Goal: Task Accomplishment & Management: Manage account settings

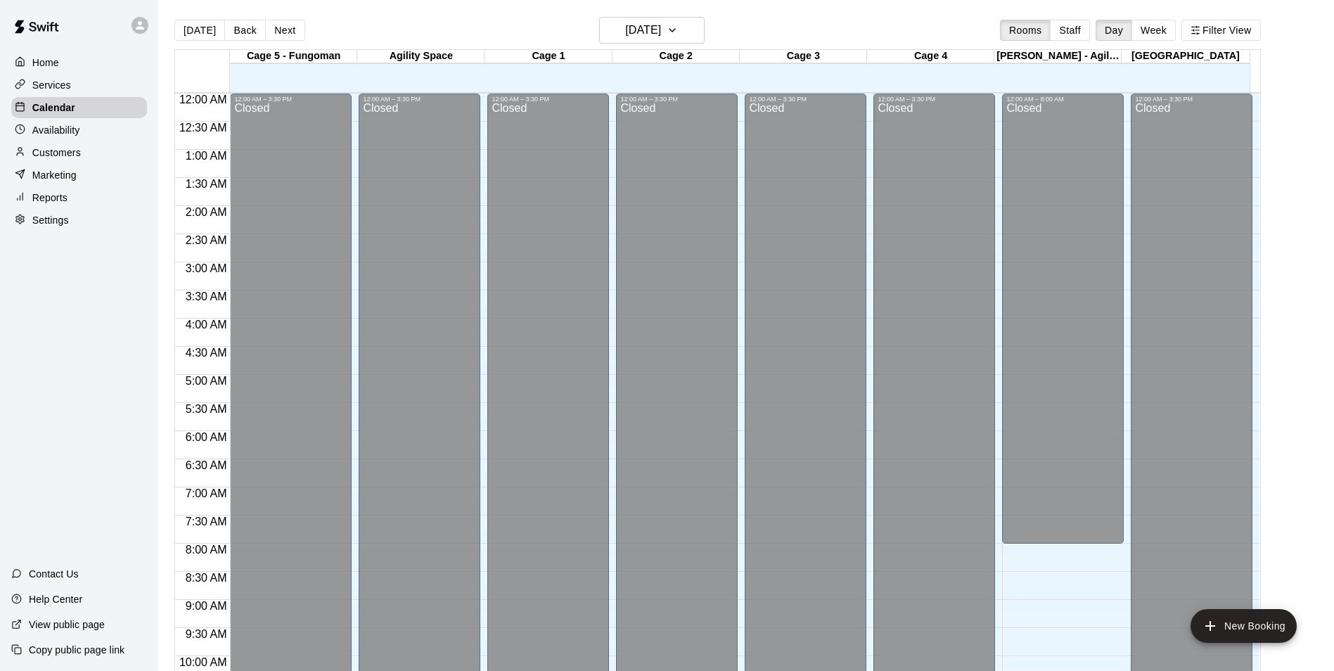
scroll to position [714, 0]
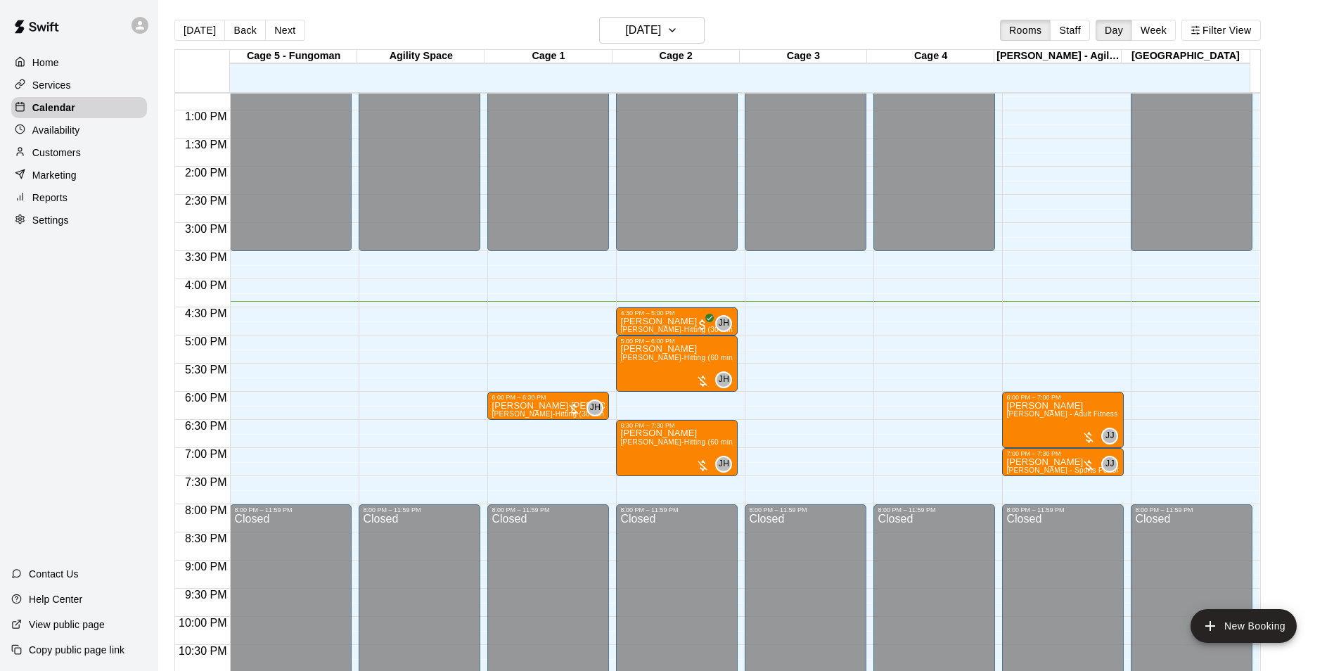
click at [108, 147] on div "Customers" at bounding box center [79, 152] width 136 height 21
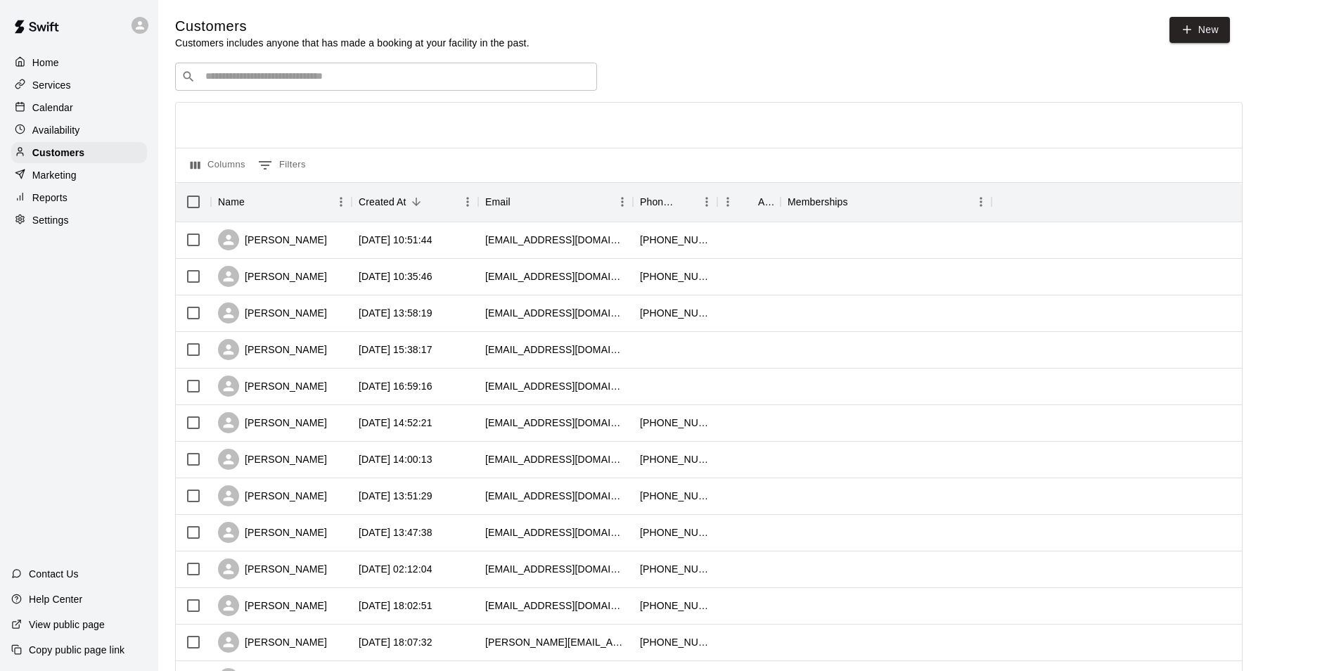
click at [266, 67] on div "​ ​" at bounding box center [386, 77] width 422 height 28
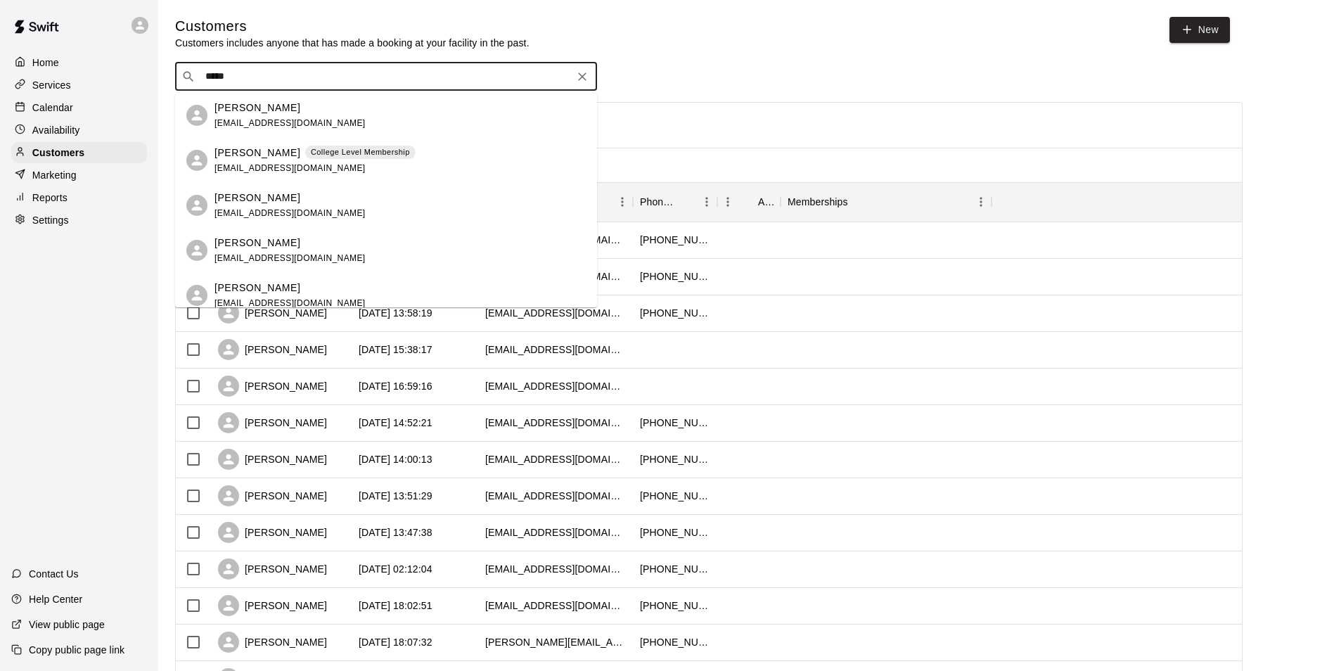
type input "****"
drag, startPoint x: 74, startPoint y: 117, endPoint x: 96, endPoint y: 112, distance: 22.2
click at [75, 117] on div "Calendar" at bounding box center [79, 107] width 136 height 21
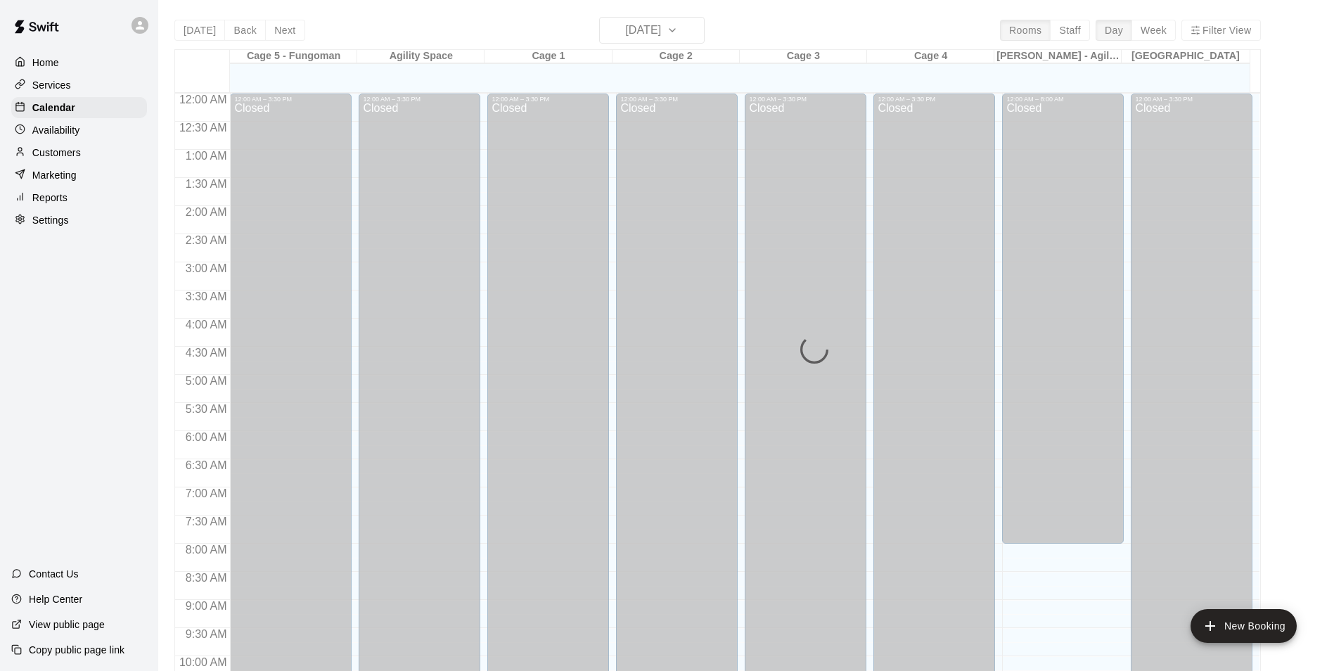
scroll to position [714, 0]
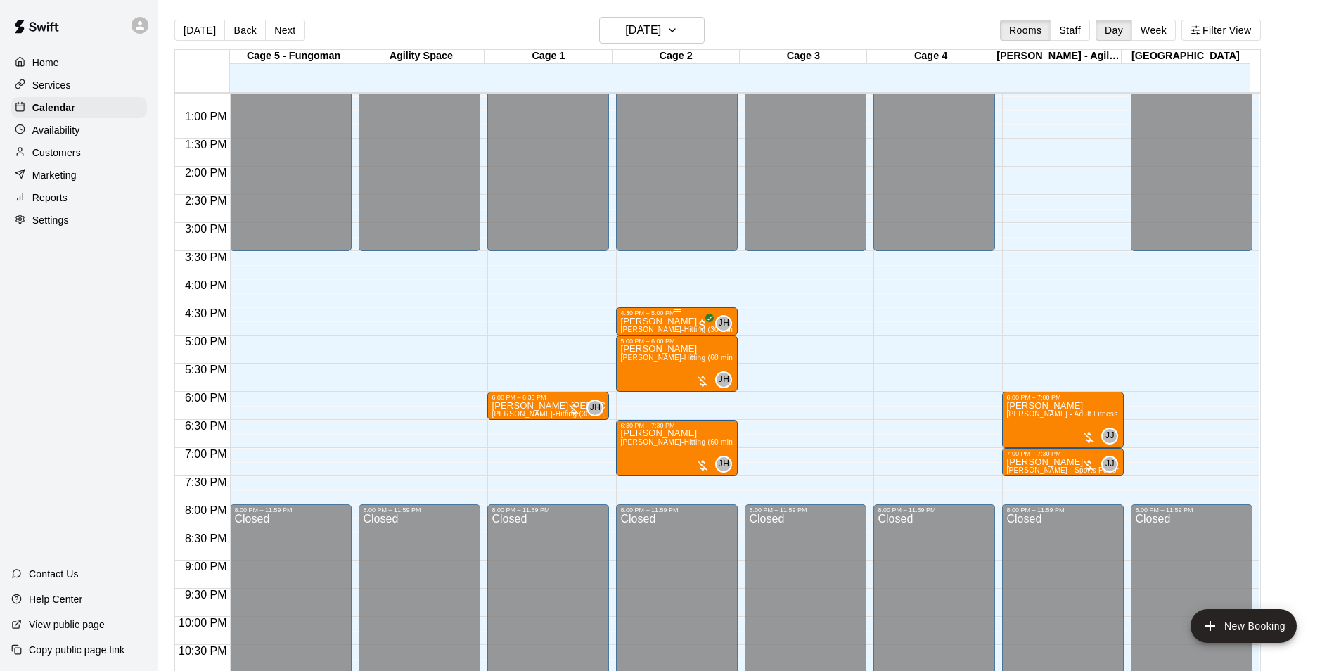
click at [649, 321] on p "[PERSON_NAME]" at bounding box center [676, 321] width 113 height 0
click at [641, 374] on img "edit" at bounding box center [634, 371] width 16 height 16
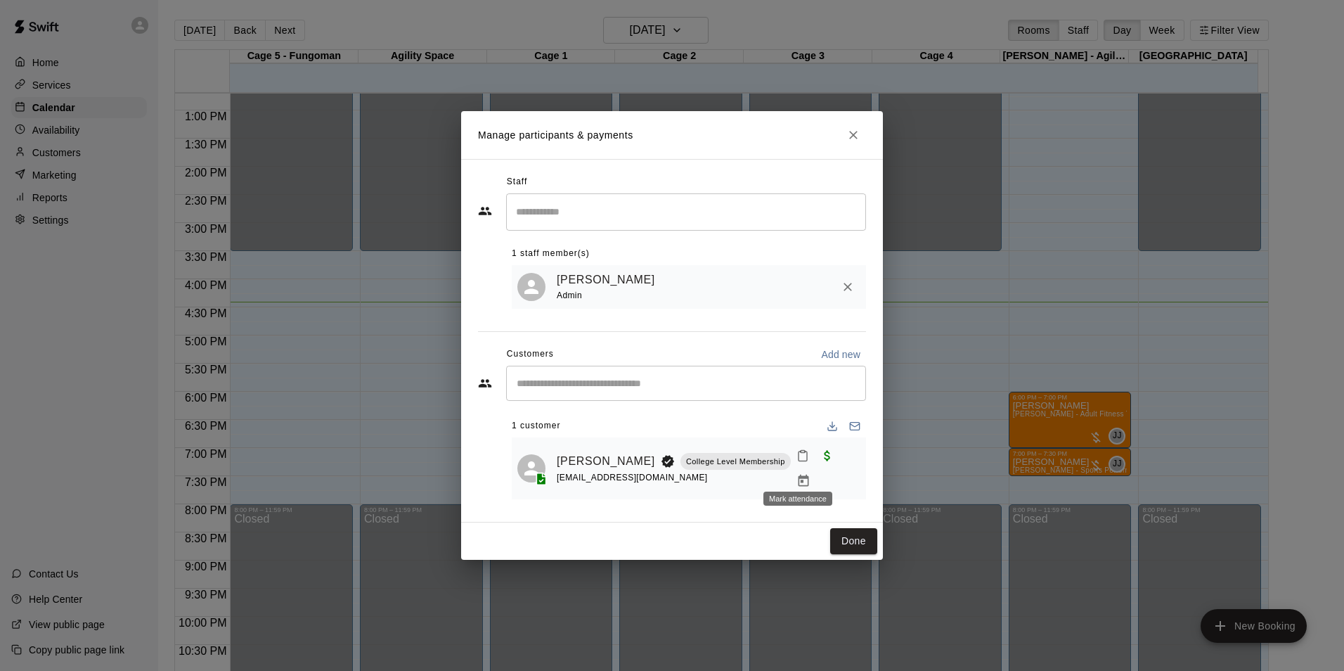
click at [799, 461] on icon "Mark attendance" at bounding box center [803, 456] width 8 height 10
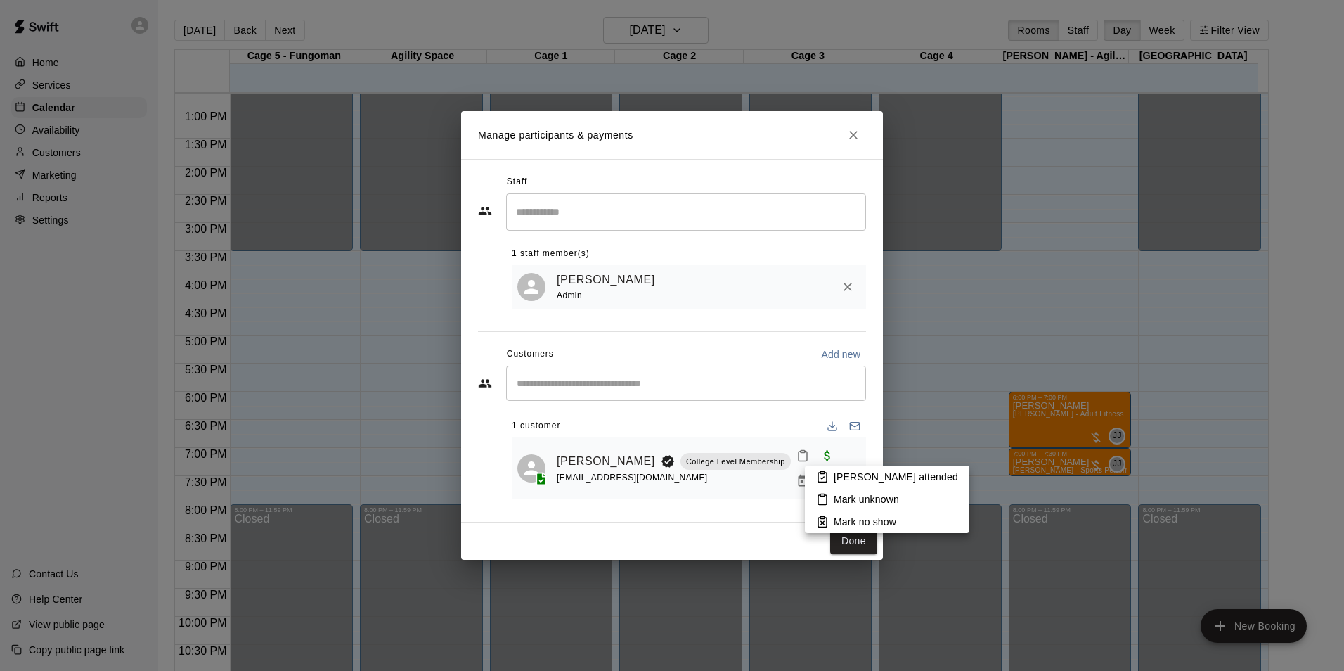
click at [856, 478] on p "[PERSON_NAME] attended" at bounding box center [896, 477] width 124 height 14
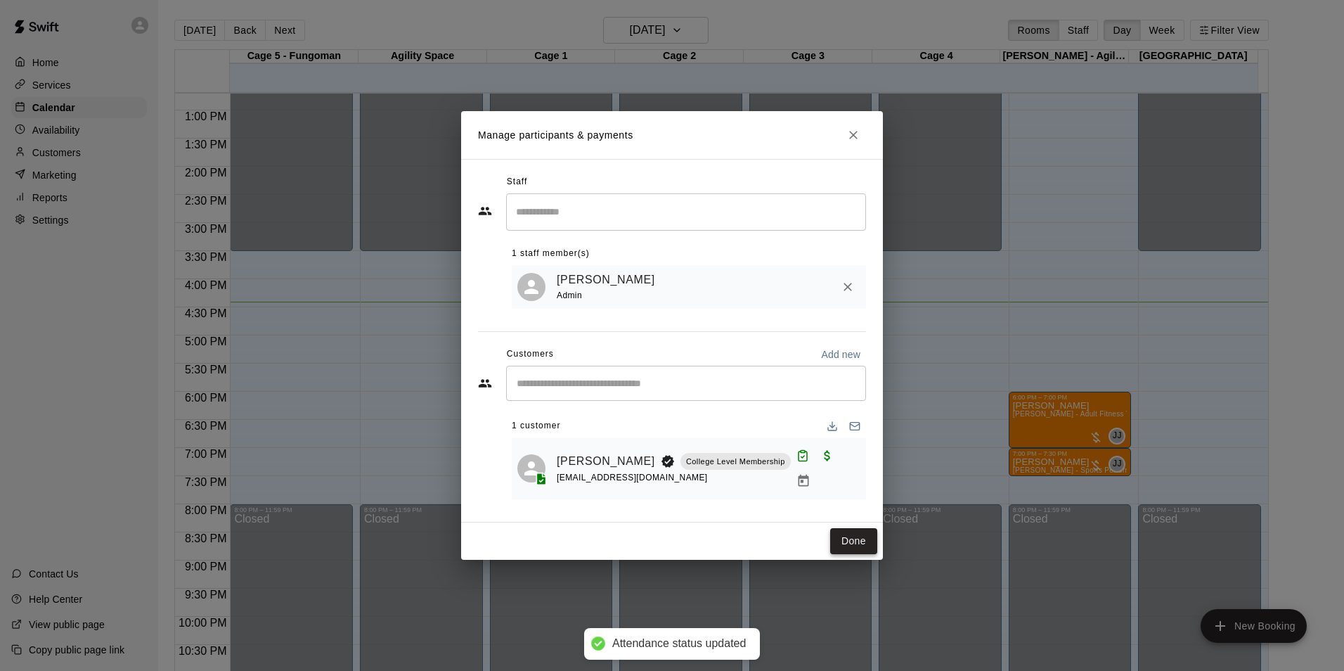
click at [851, 535] on button "Done" at bounding box center [853, 541] width 47 height 26
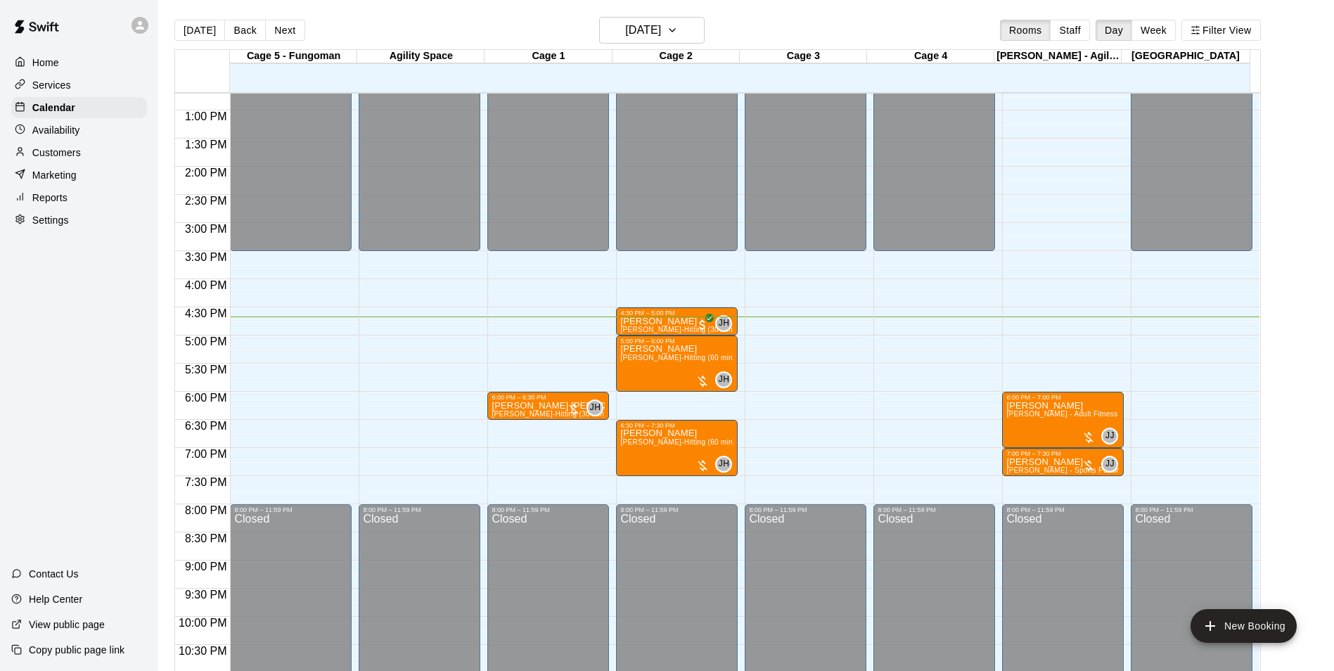
scroll to position [22, 0]
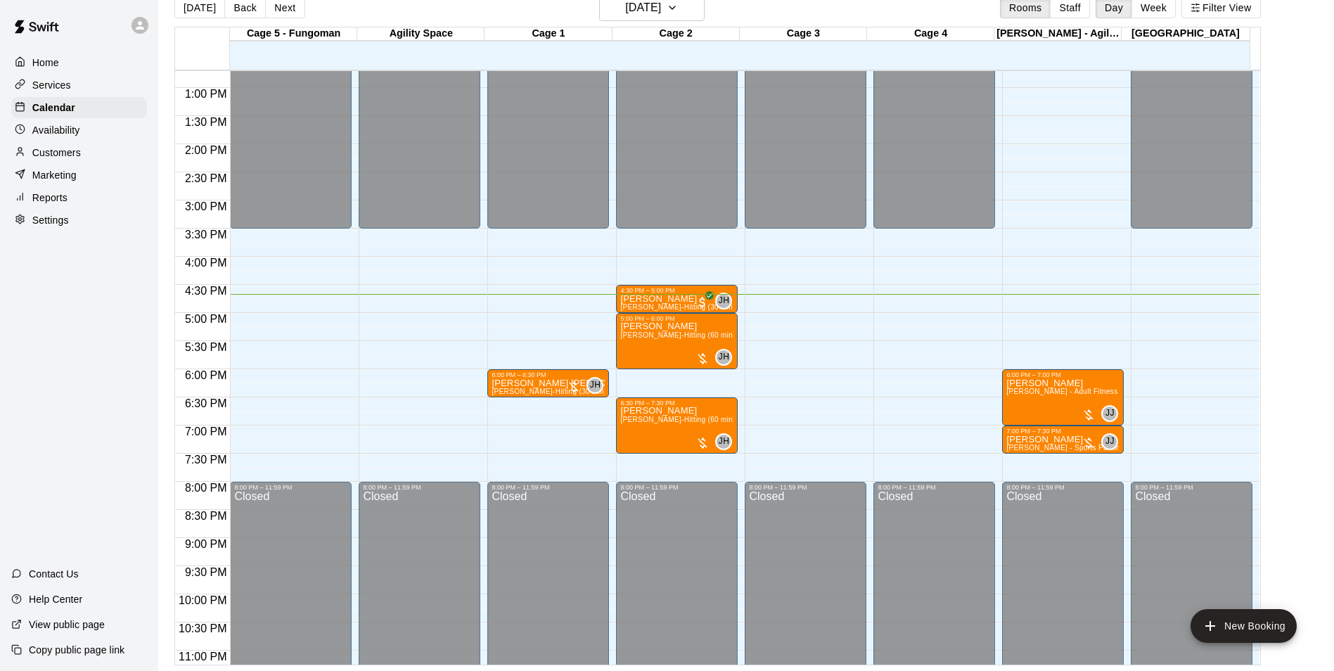
click at [912, 430] on div "12:00 AM – 3:30 PM Closed 8:00 PM – 11:59 PM Closed" at bounding box center [934, 32] width 122 height 1350
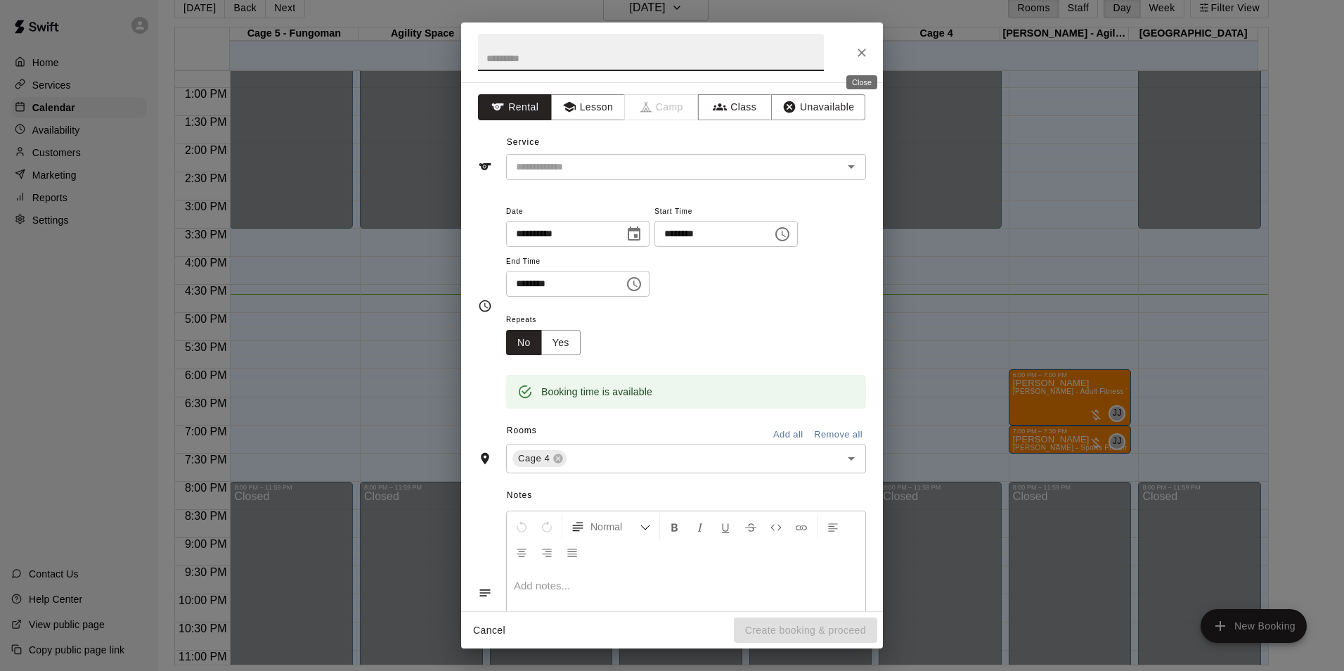
click at [869, 46] on button "Close" at bounding box center [861, 52] width 25 height 25
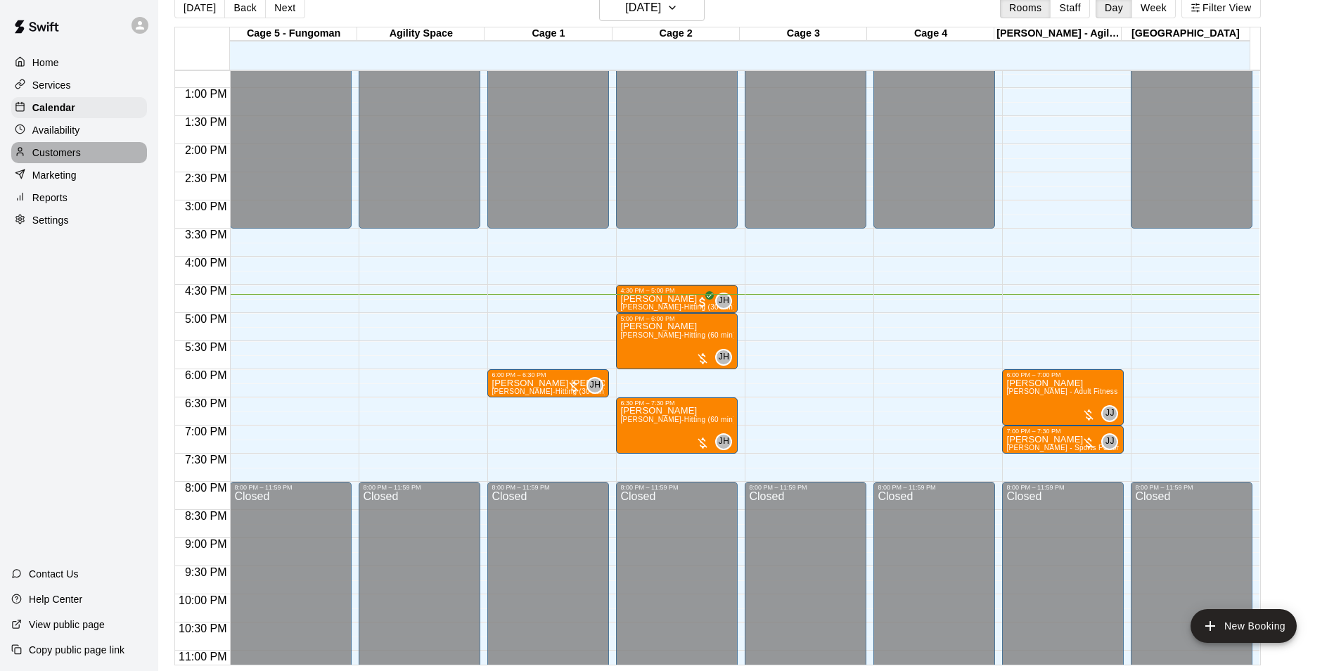
click at [65, 160] on p "Customers" at bounding box center [56, 153] width 49 height 14
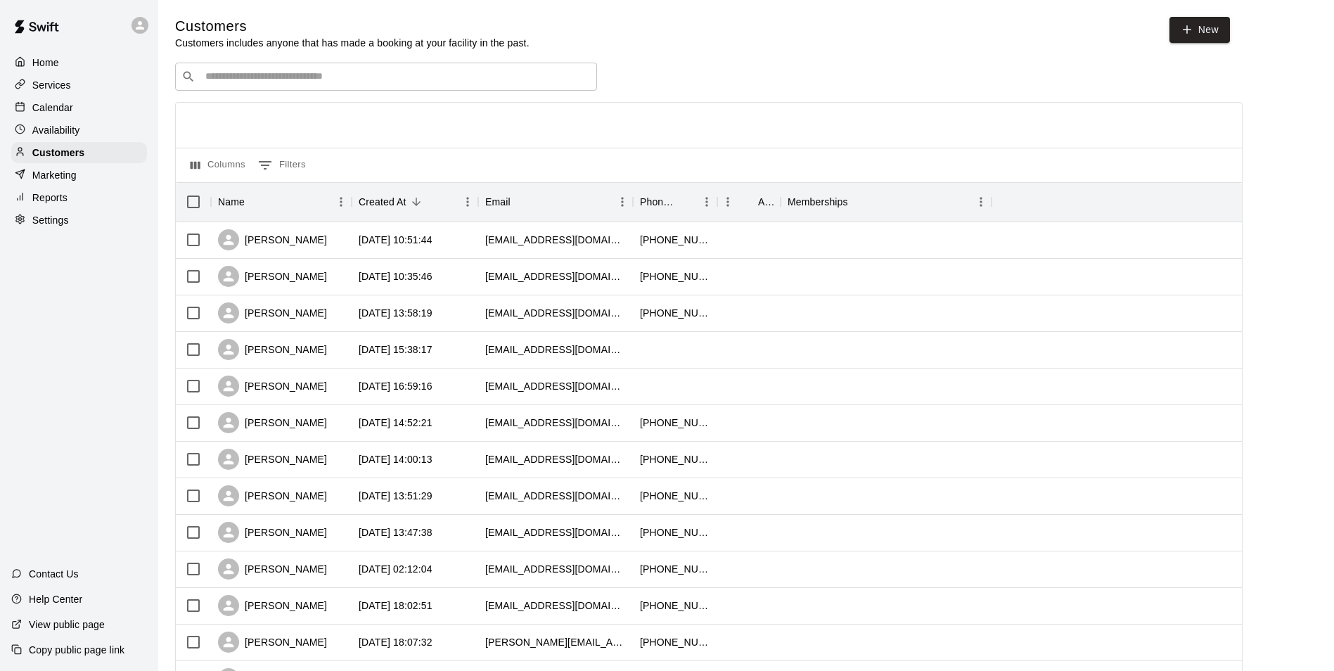
click at [401, 72] on input "Search customers by name or email" at bounding box center [395, 77] width 389 height 14
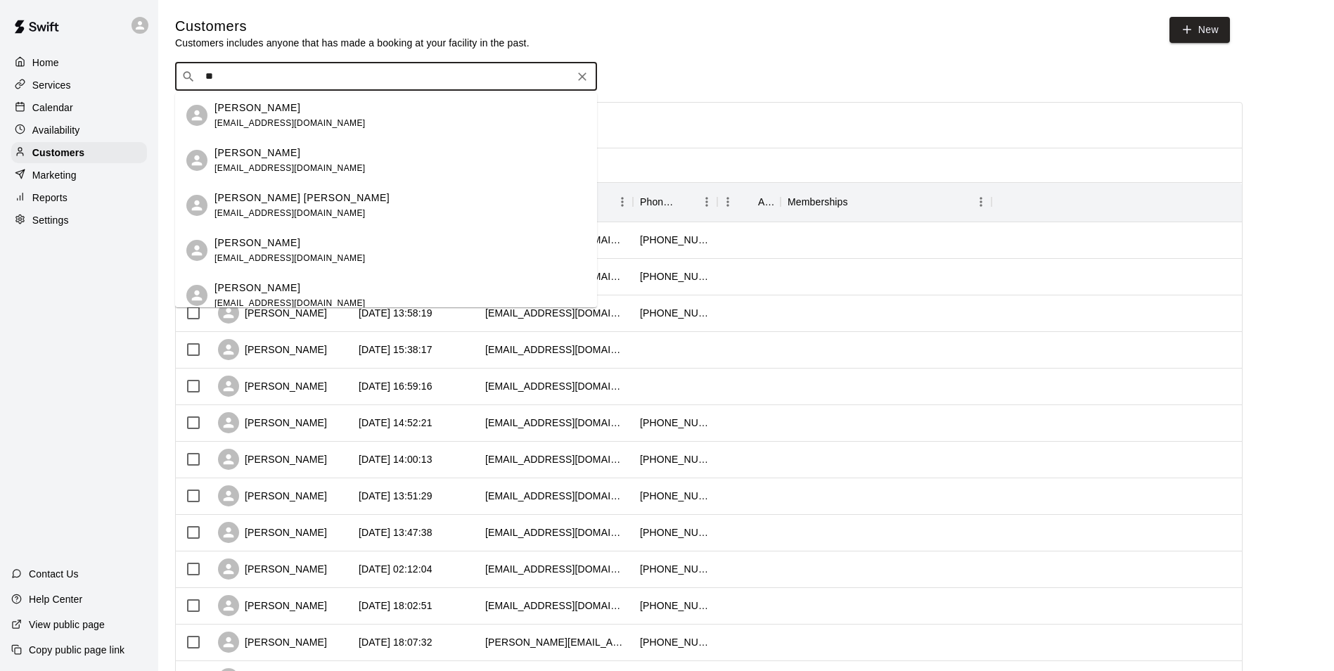
type input "*"
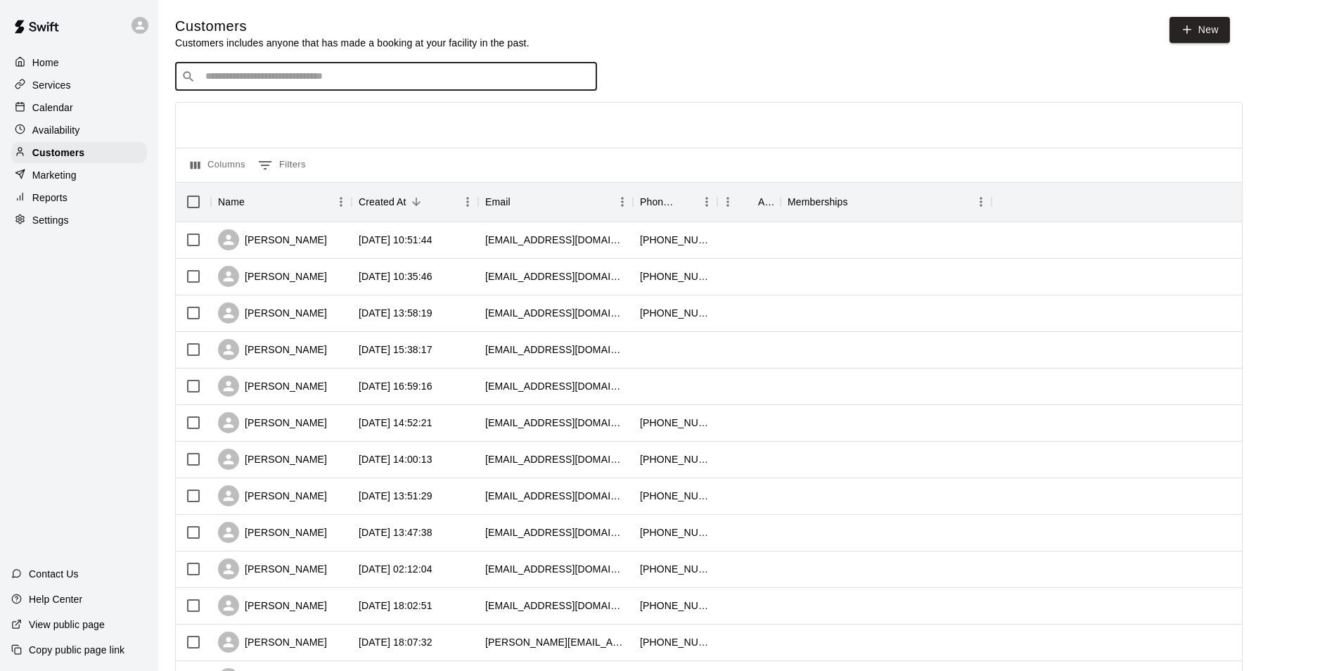
click at [77, 105] on div "Calendar" at bounding box center [79, 107] width 136 height 21
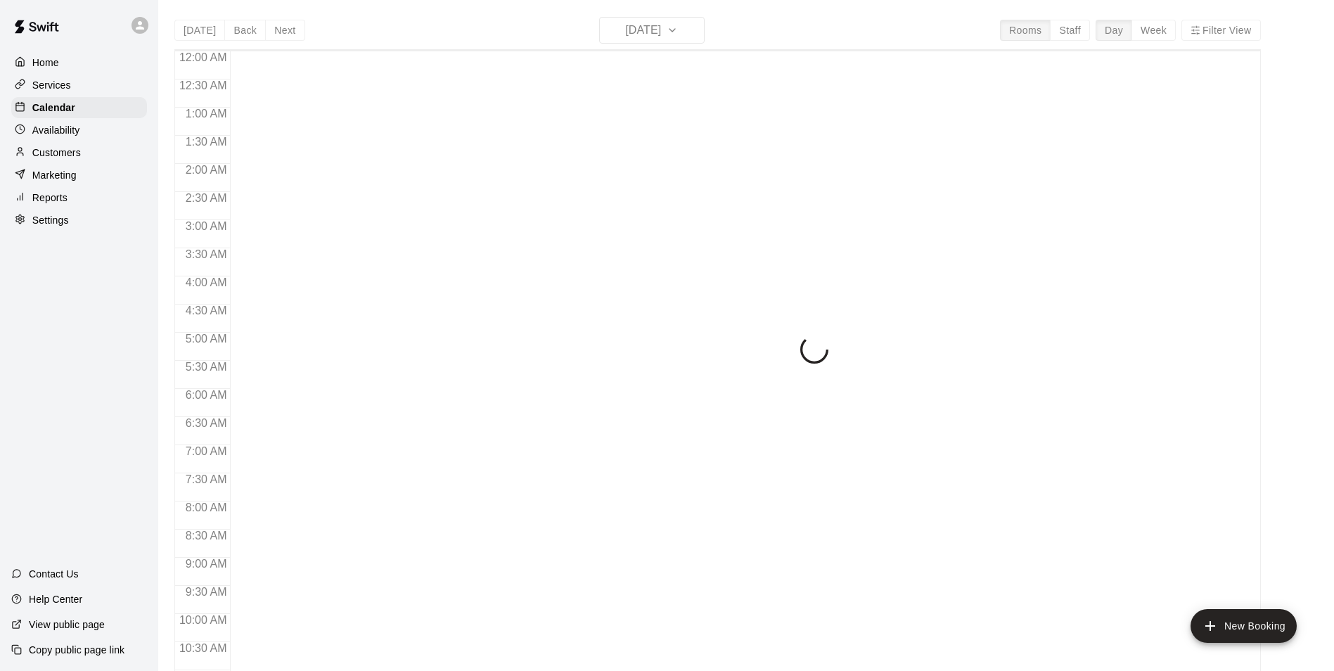
scroll to position [714, 0]
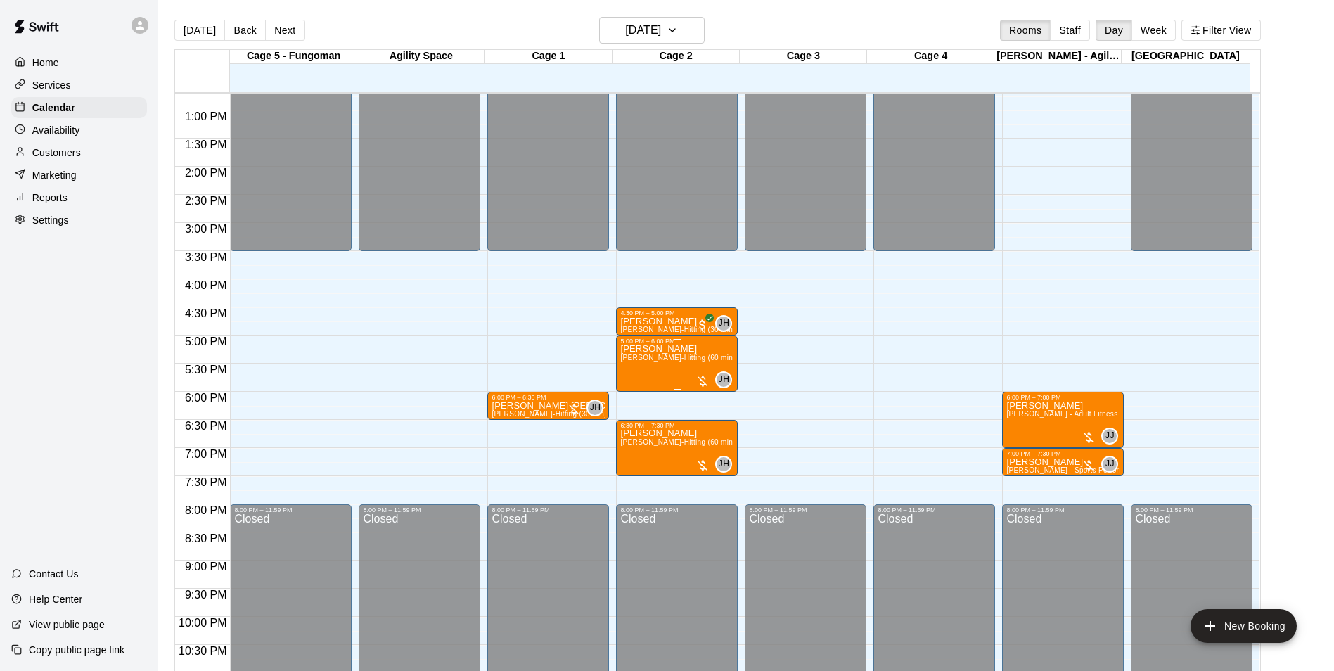
click at [627, 344] on div "5:00 PM – 6:00 PM" at bounding box center [676, 340] width 113 height 7
click at [639, 389] on img "edit" at bounding box center [634, 386] width 16 height 16
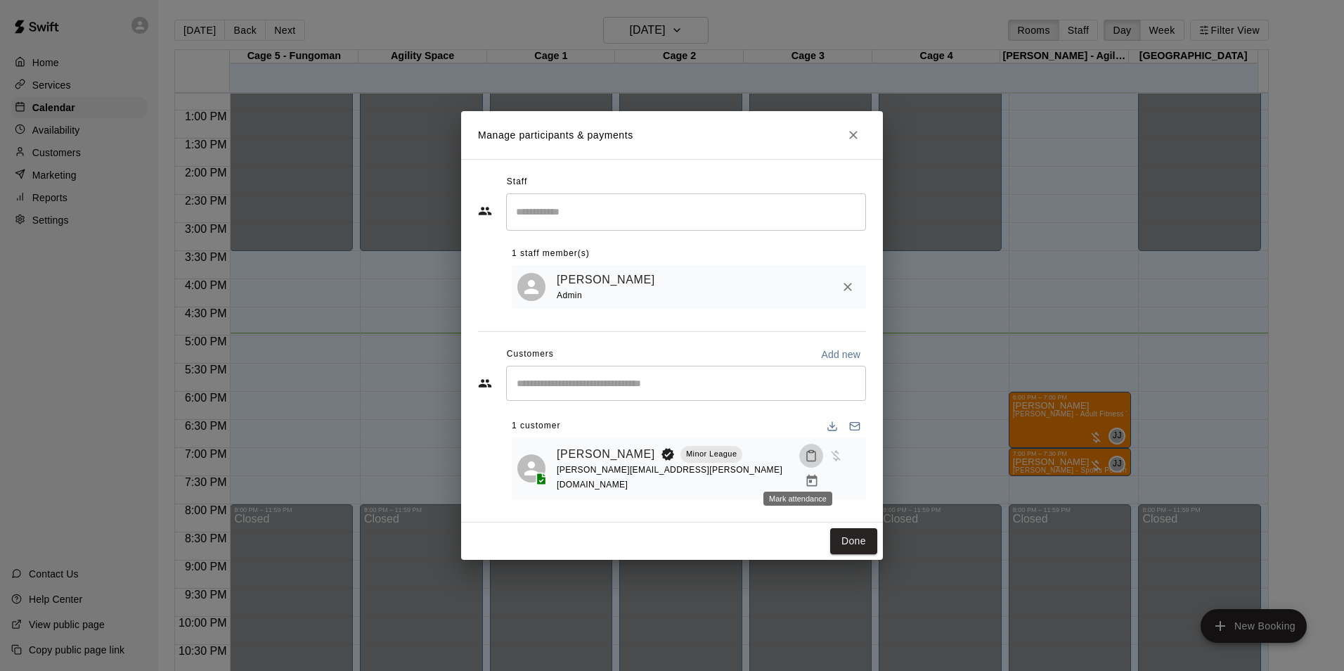
click at [805, 462] on icon "Mark attendance" at bounding box center [811, 455] width 13 height 13
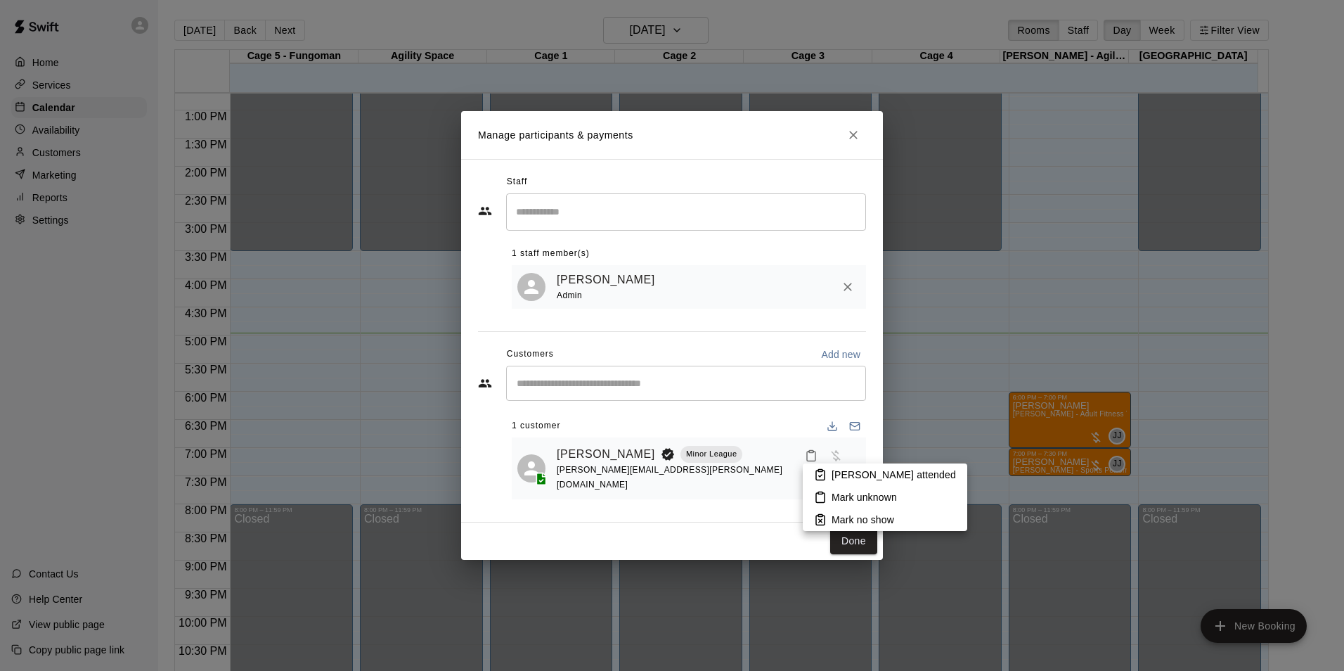
click at [831, 472] on li "[PERSON_NAME] attended" at bounding box center [885, 474] width 165 height 22
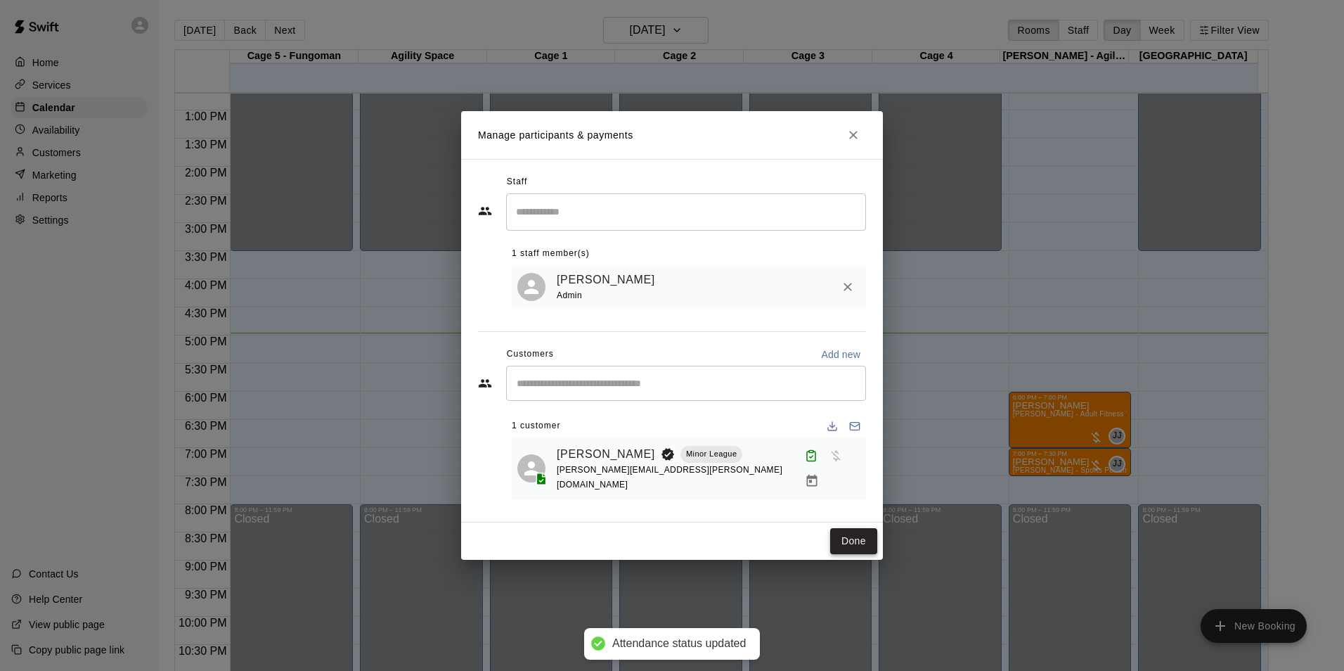
click at [870, 528] on button "Done" at bounding box center [853, 541] width 47 height 26
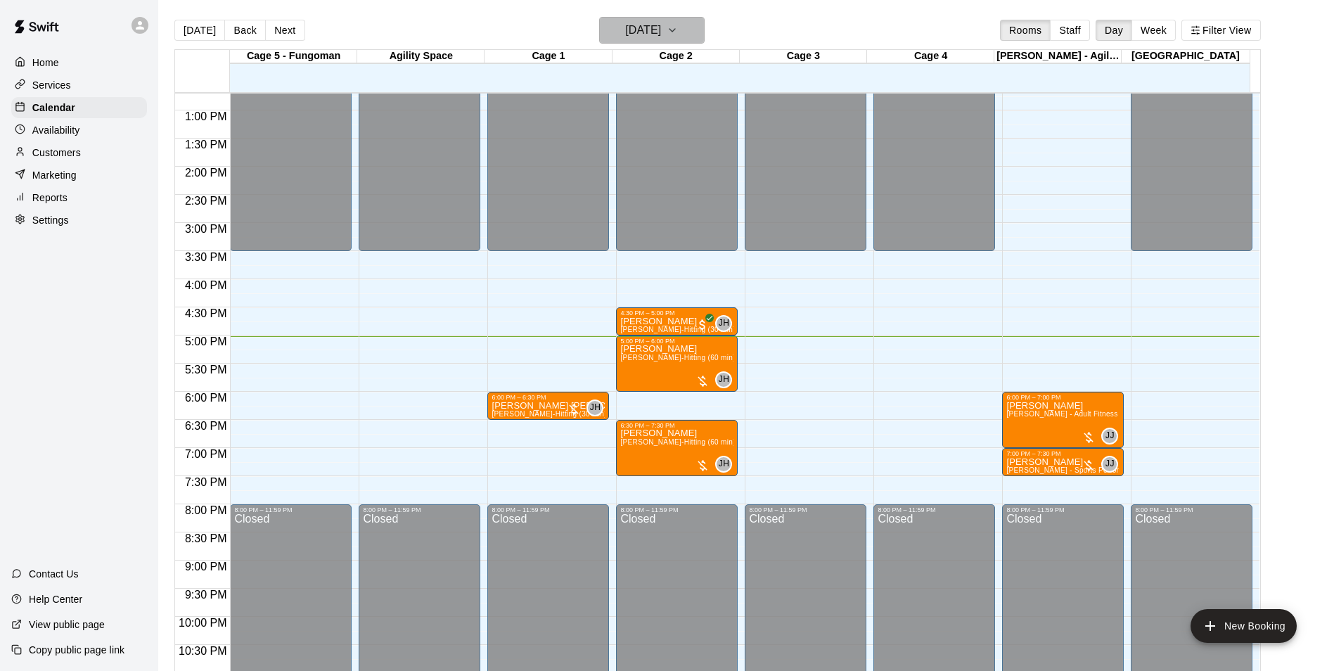
click at [629, 35] on h6 "[DATE]" at bounding box center [643, 30] width 36 height 20
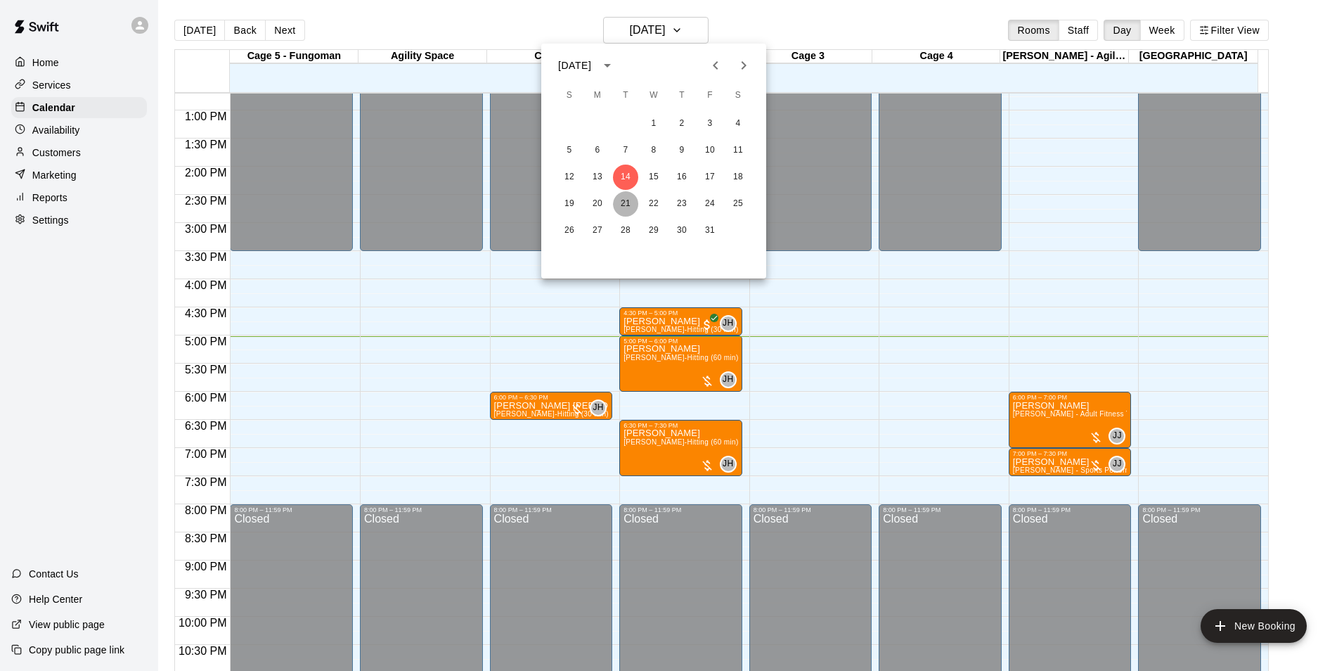
click at [626, 202] on button "21" at bounding box center [625, 203] width 25 height 25
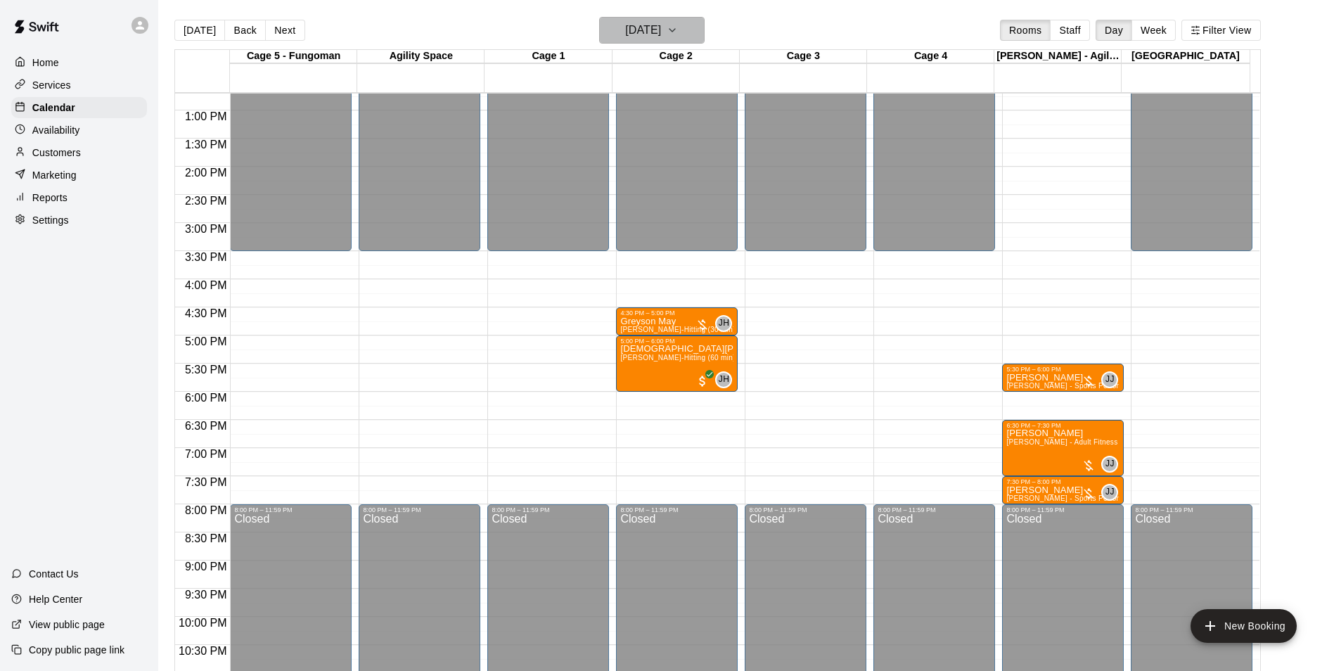
click at [623, 39] on button "[DATE]" at bounding box center [651, 30] width 105 height 27
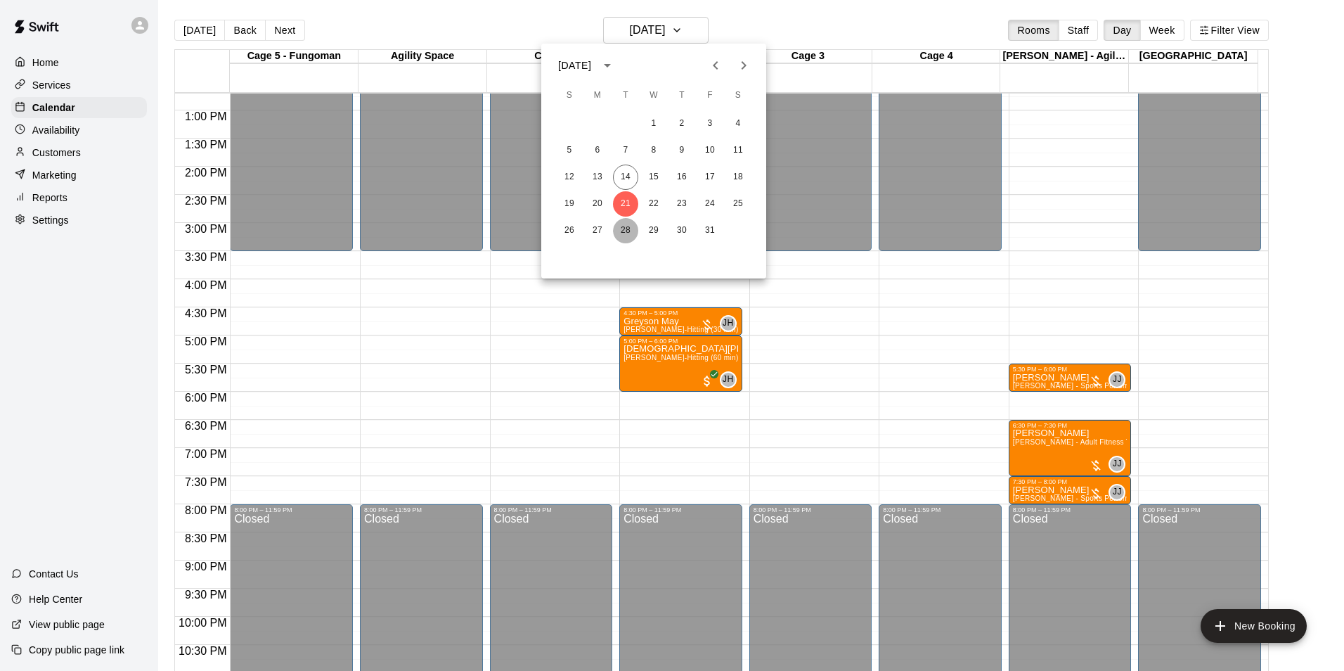
click at [625, 225] on button "28" at bounding box center [625, 230] width 25 height 25
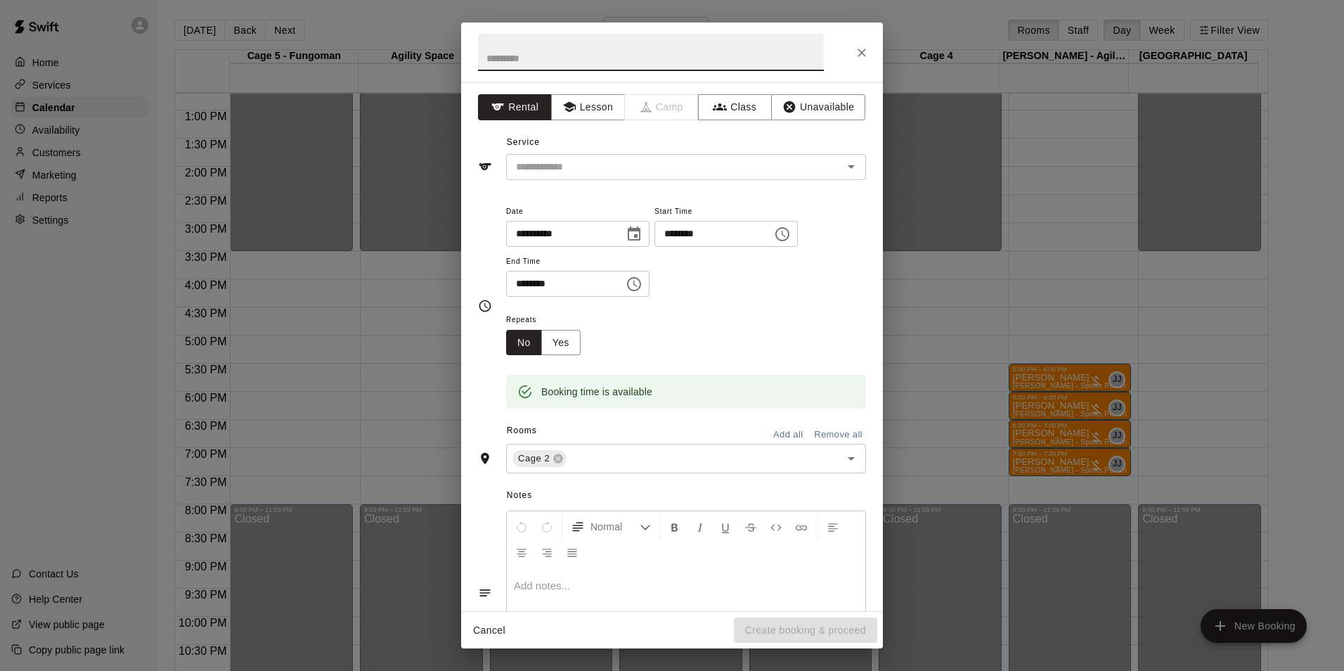
click at [859, 56] on icon "Close" at bounding box center [862, 53] width 8 height 8
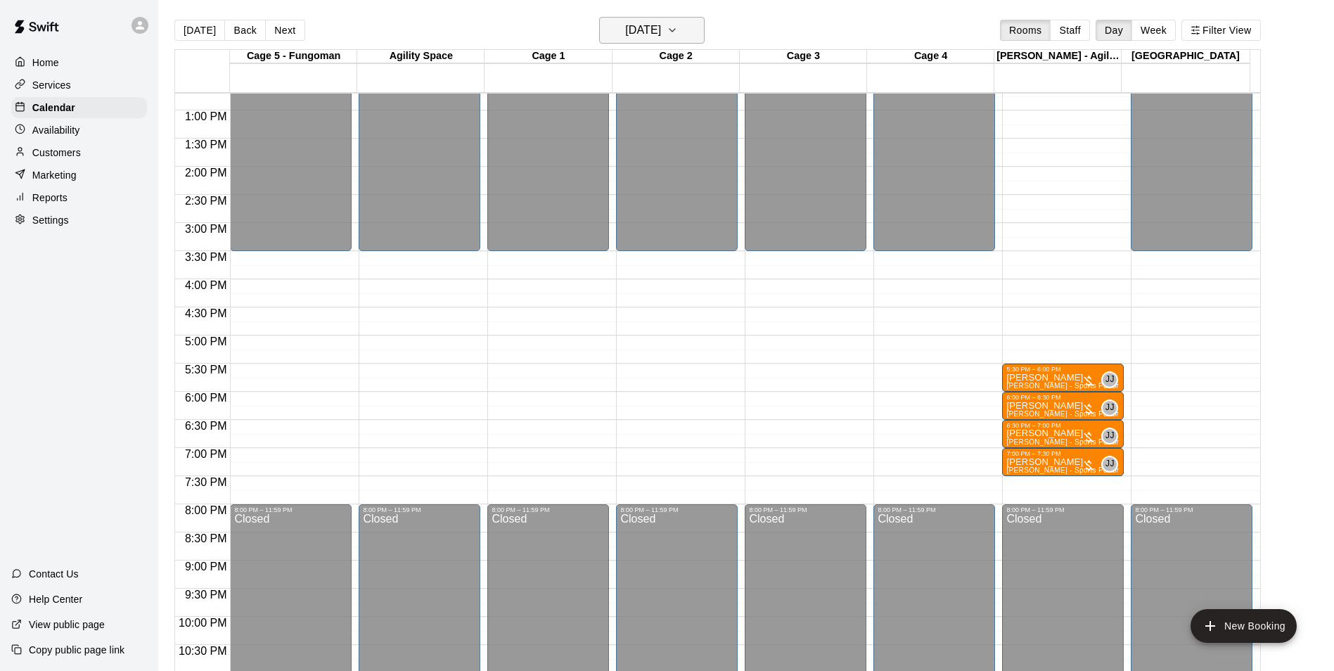
click at [645, 32] on h6 "[DATE]" at bounding box center [643, 30] width 36 height 20
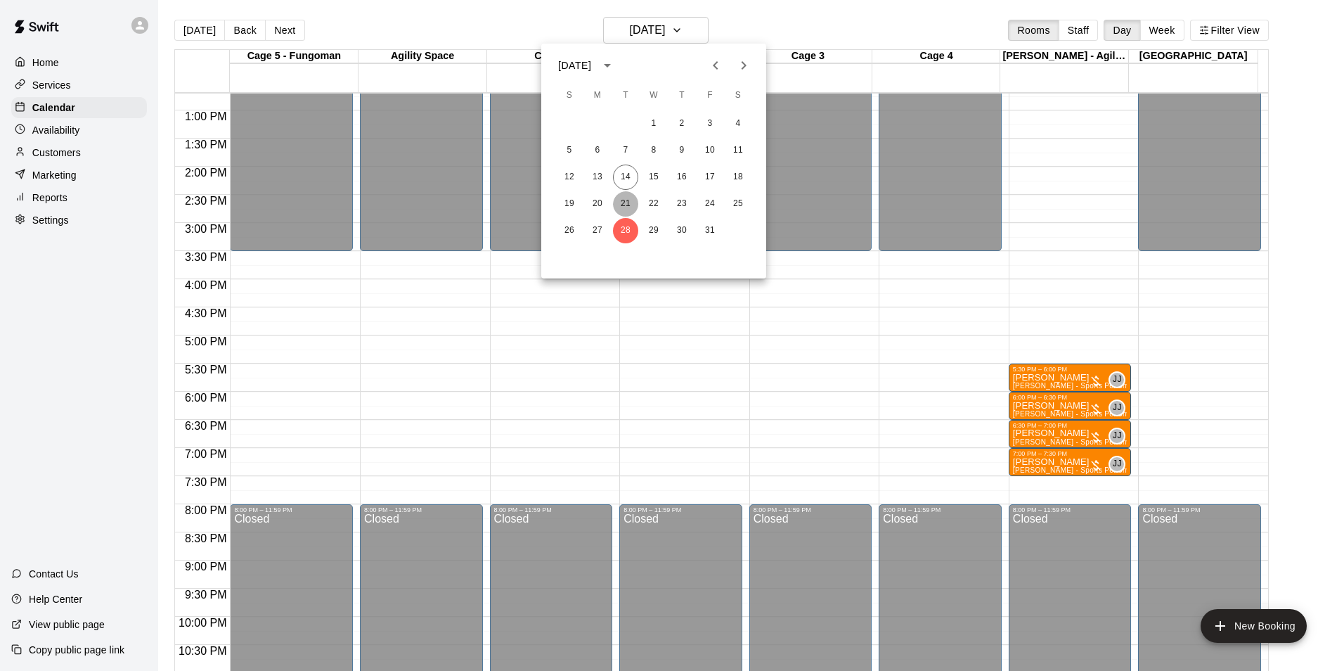
click at [634, 202] on button "21" at bounding box center [625, 203] width 25 height 25
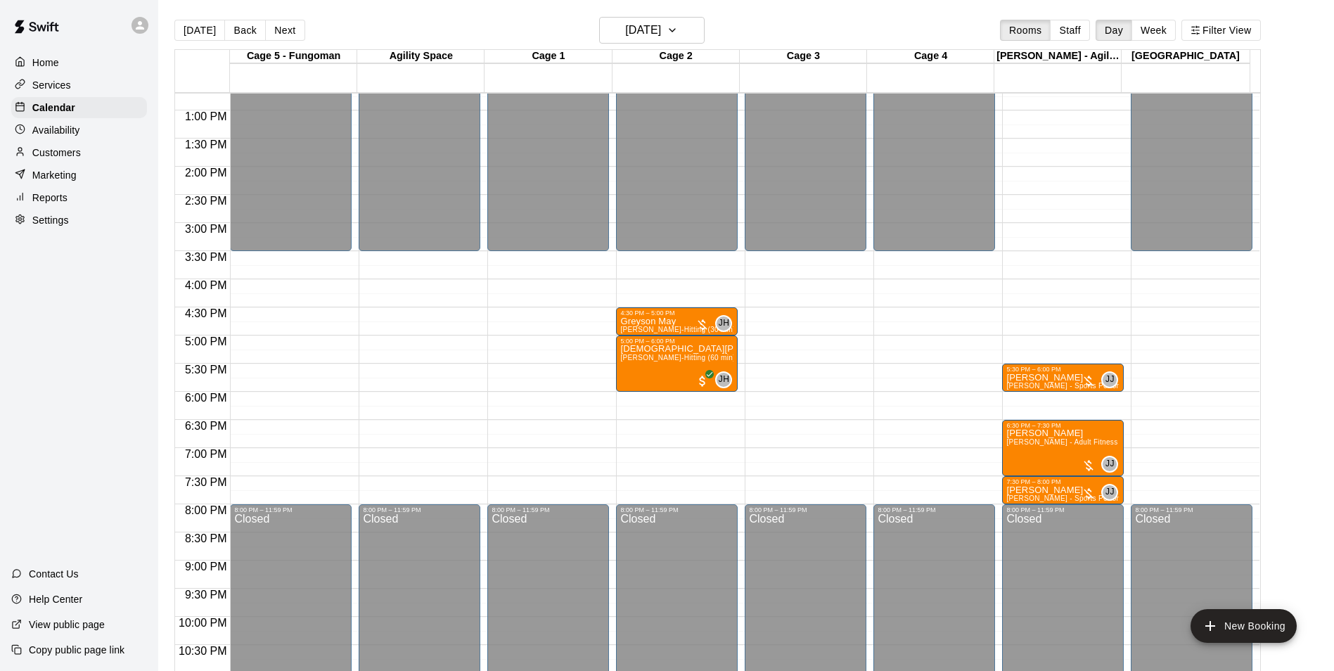
click at [72, 130] on p "Availability" at bounding box center [56, 130] width 48 height 14
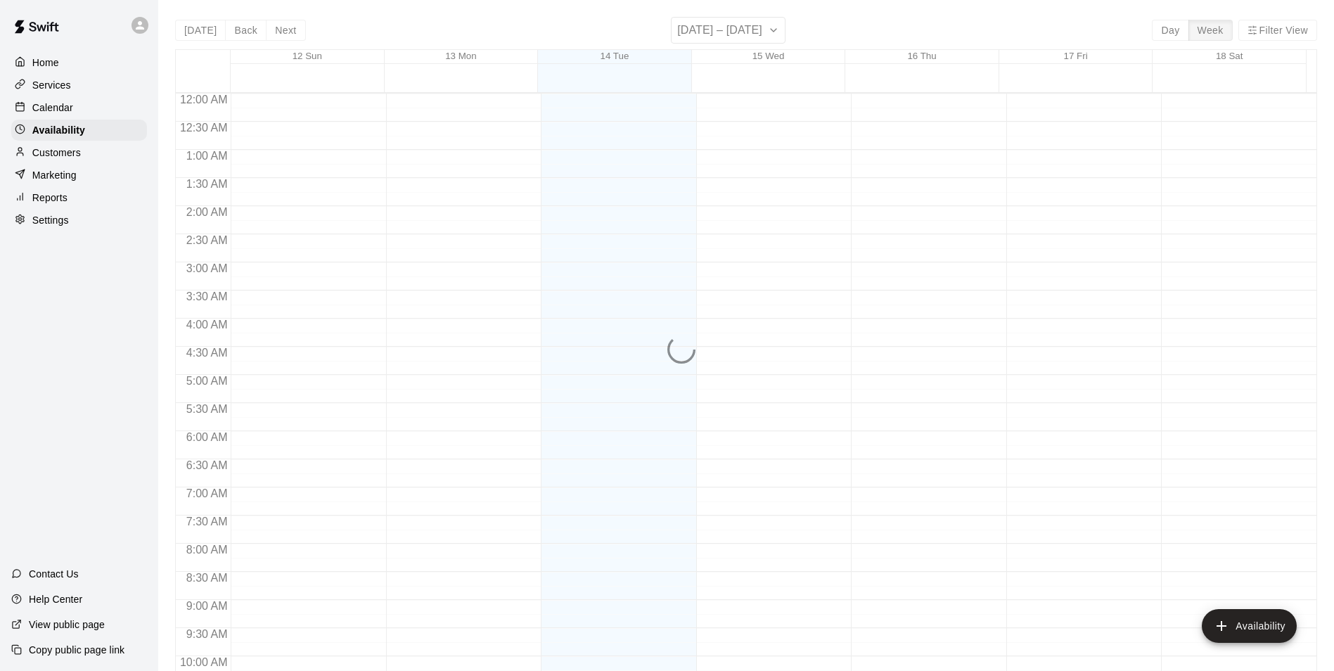
scroll to position [757, 0]
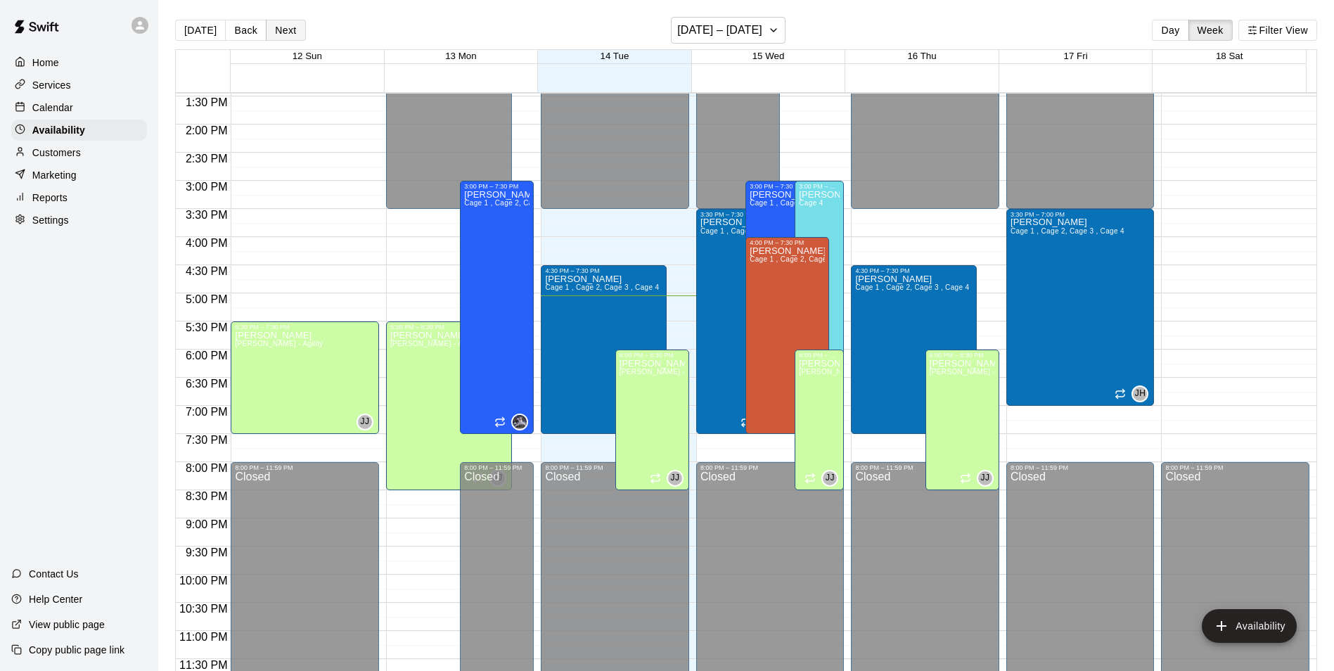
click at [298, 24] on button "Next" at bounding box center [285, 30] width 39 height 21
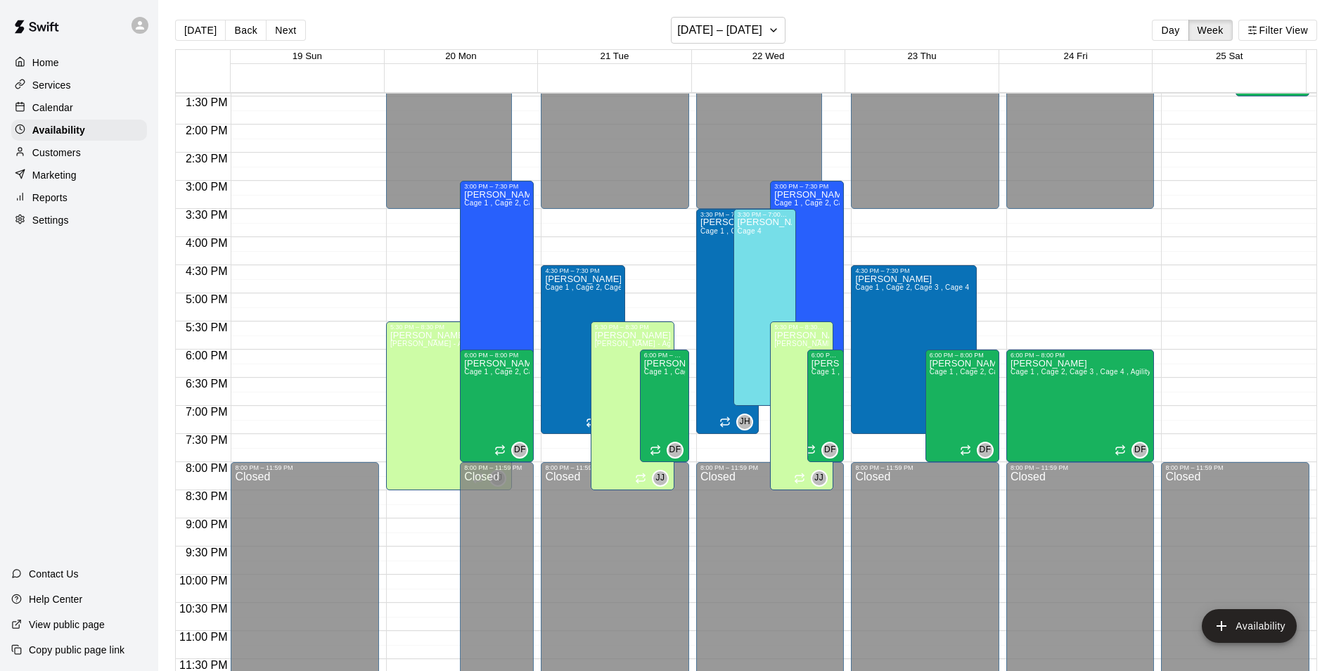
drag, startPoint x: 20, startPoint y: 102, endPoint x: 88, endPoint y: 110, distance: 68.0
click at [18, 103] on div at bounding box center [24, 107] width 18 height 13
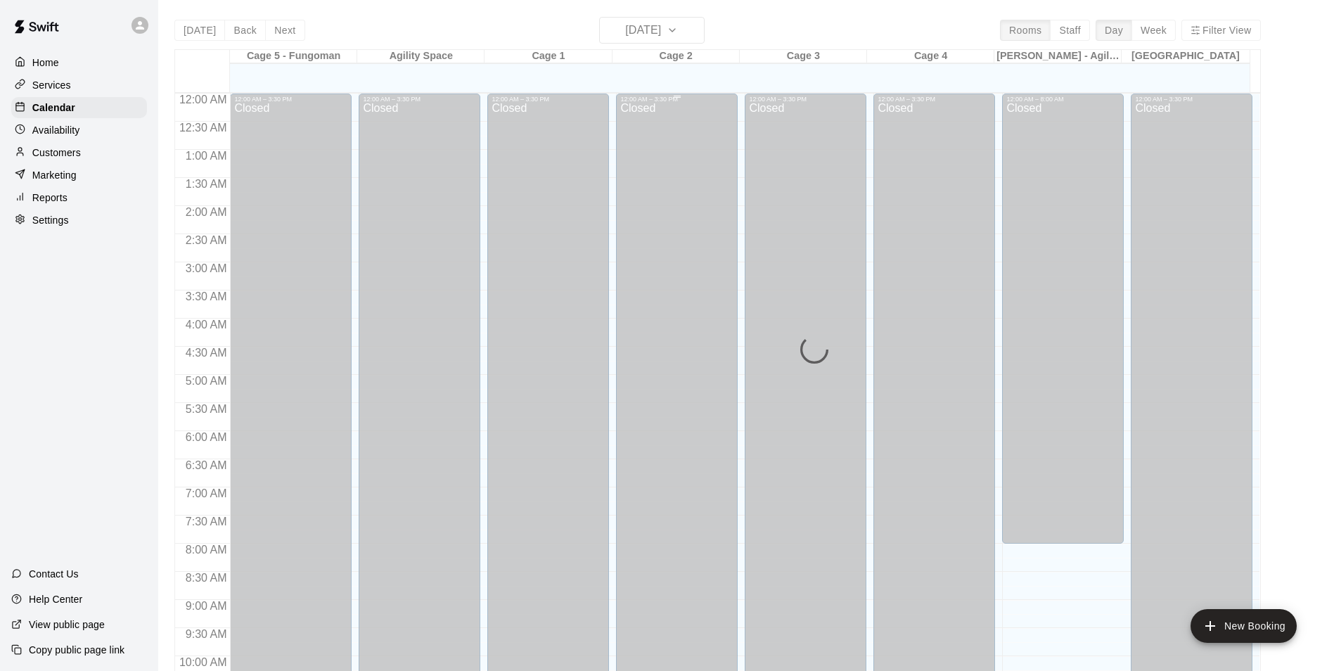
scroll to position [714, 0]
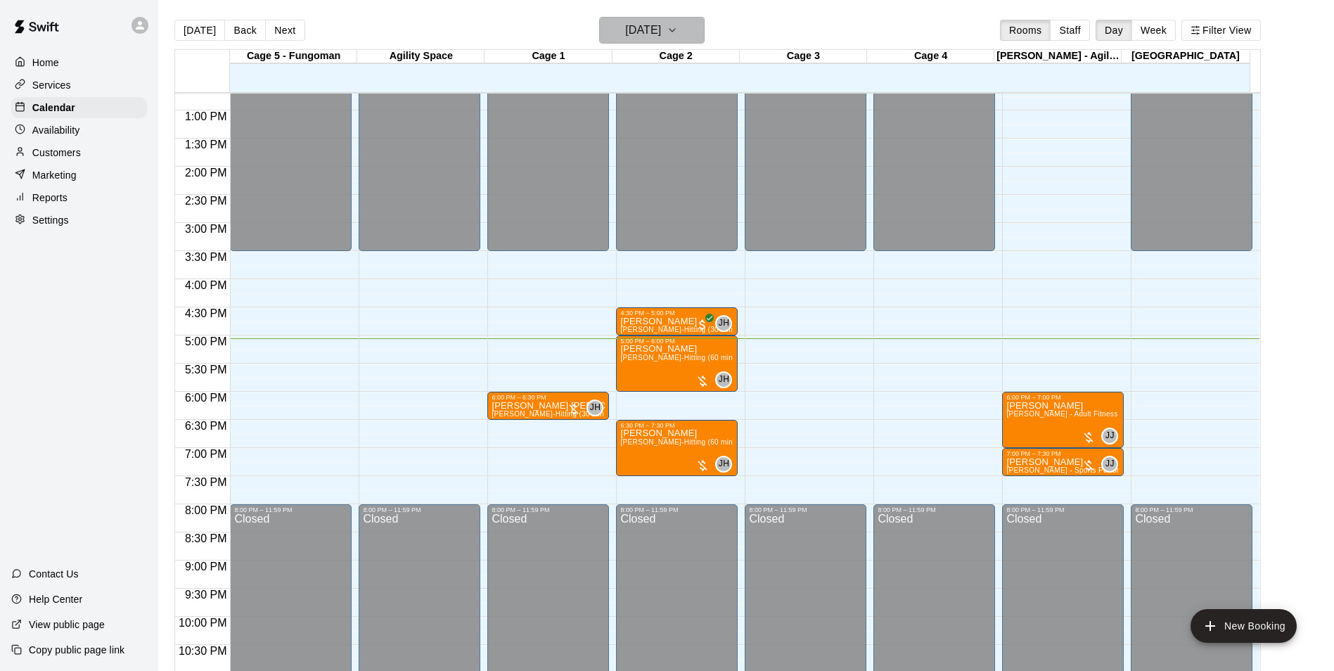
click at [638, 36] on h6 "[DATE]" at bounding box center [643, 30] width 36 height 20
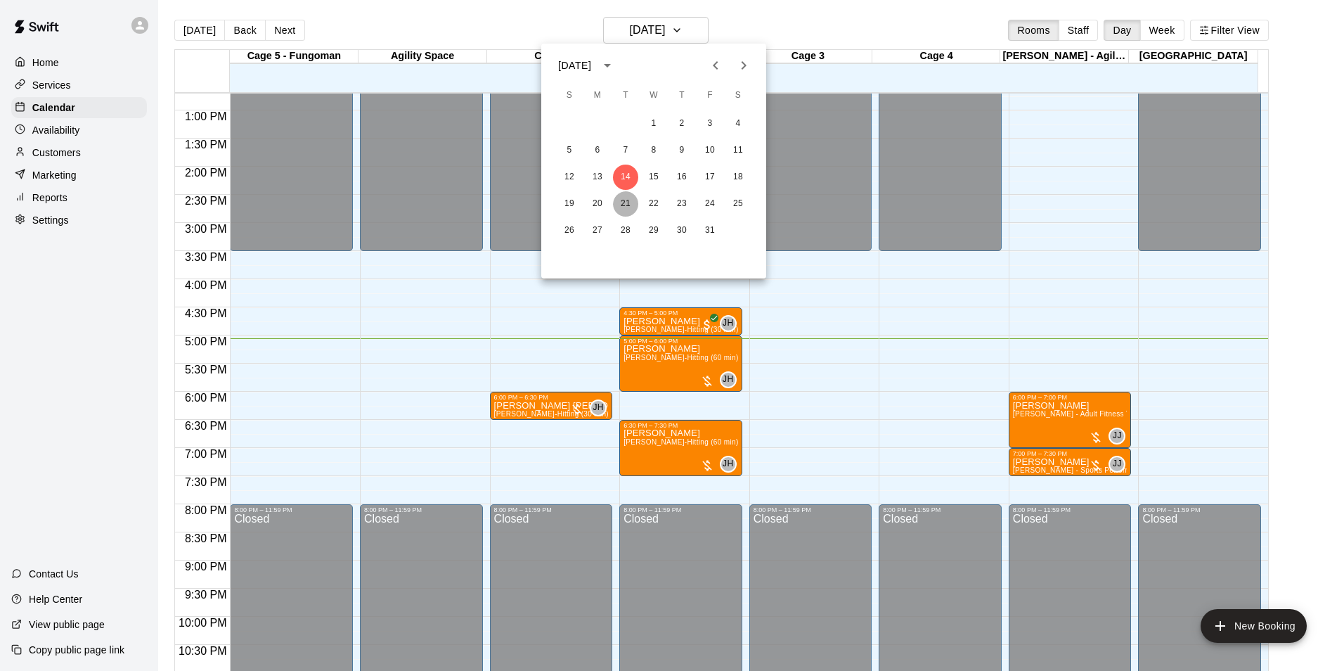
click at [623, 202] on button "21" at bounding box center [625, 203] width 25 height 25
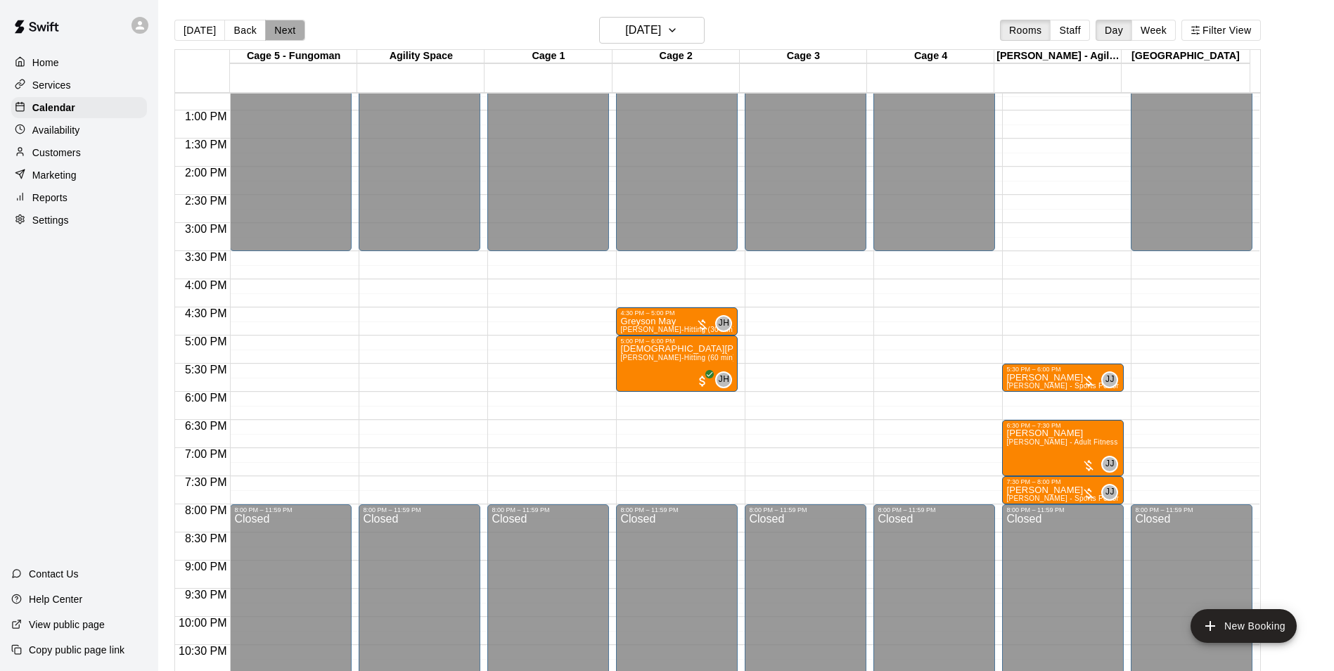
click at [275, 32] on button "Next" at bounding box center [284, 30] width 39 height 21
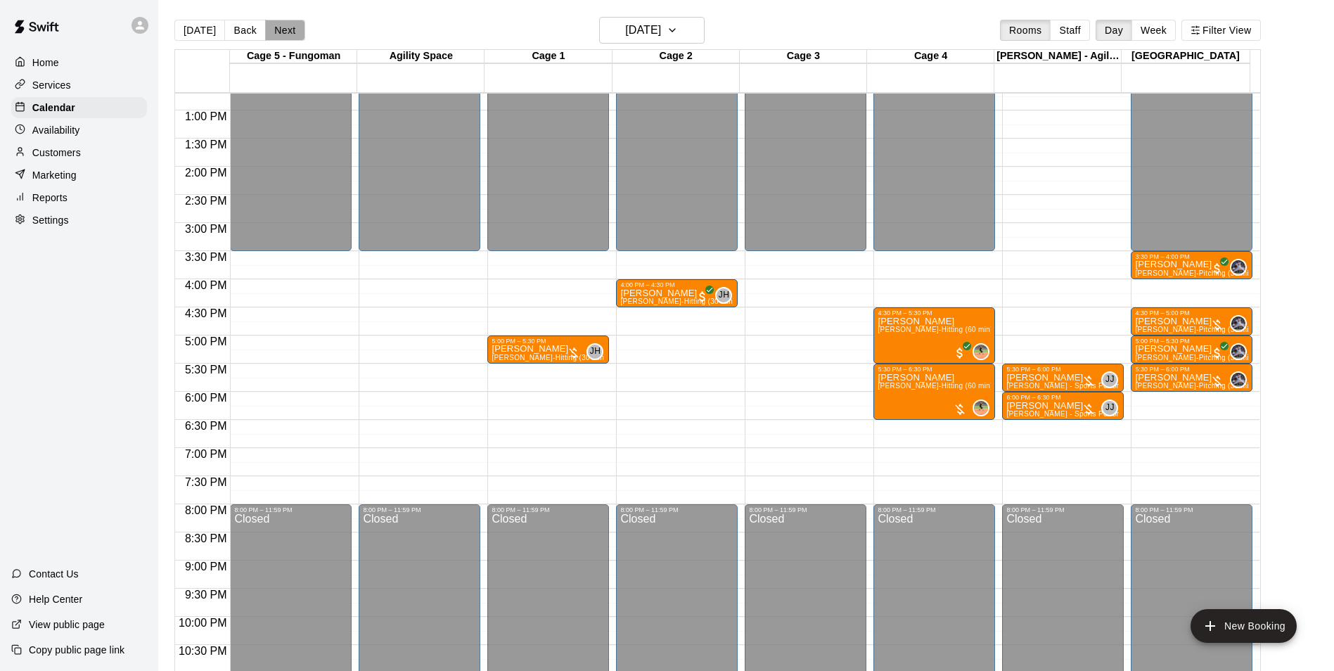
click at [284, 27] on button "Next" at bounding box center [284, 30] width 39 height 21
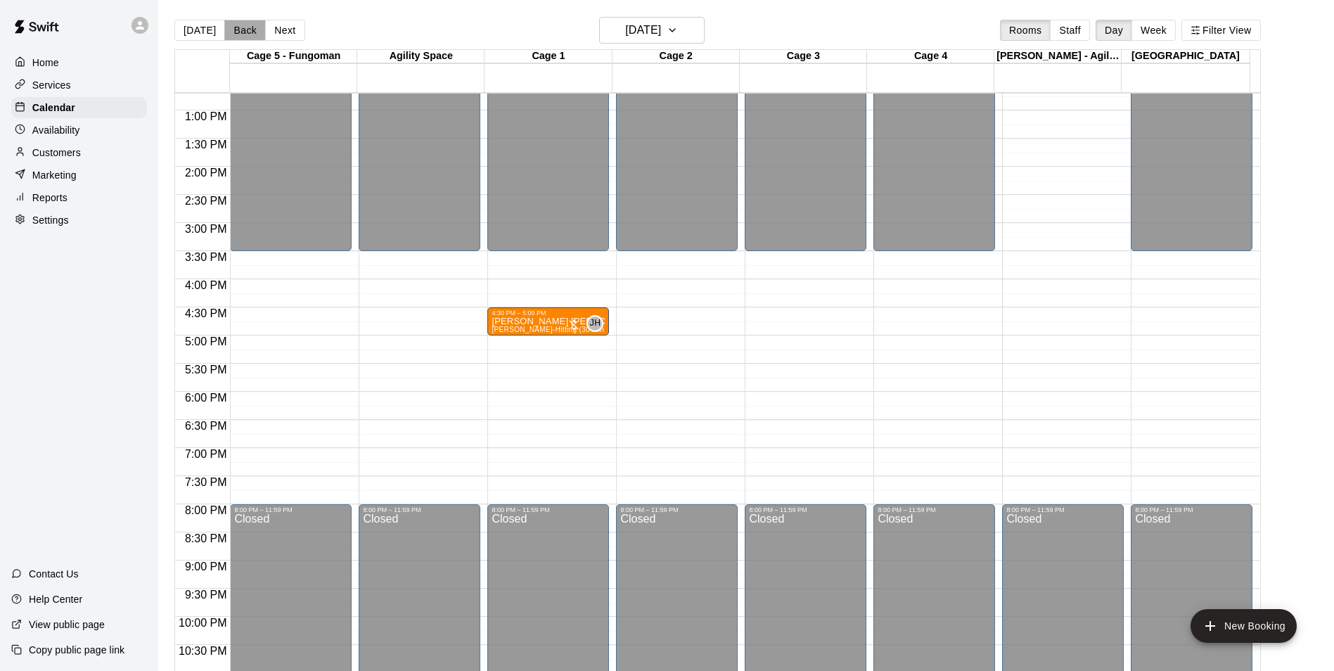
click at [234, 34] on button "Back" at bounding box center [244, 30] width 41 height 21
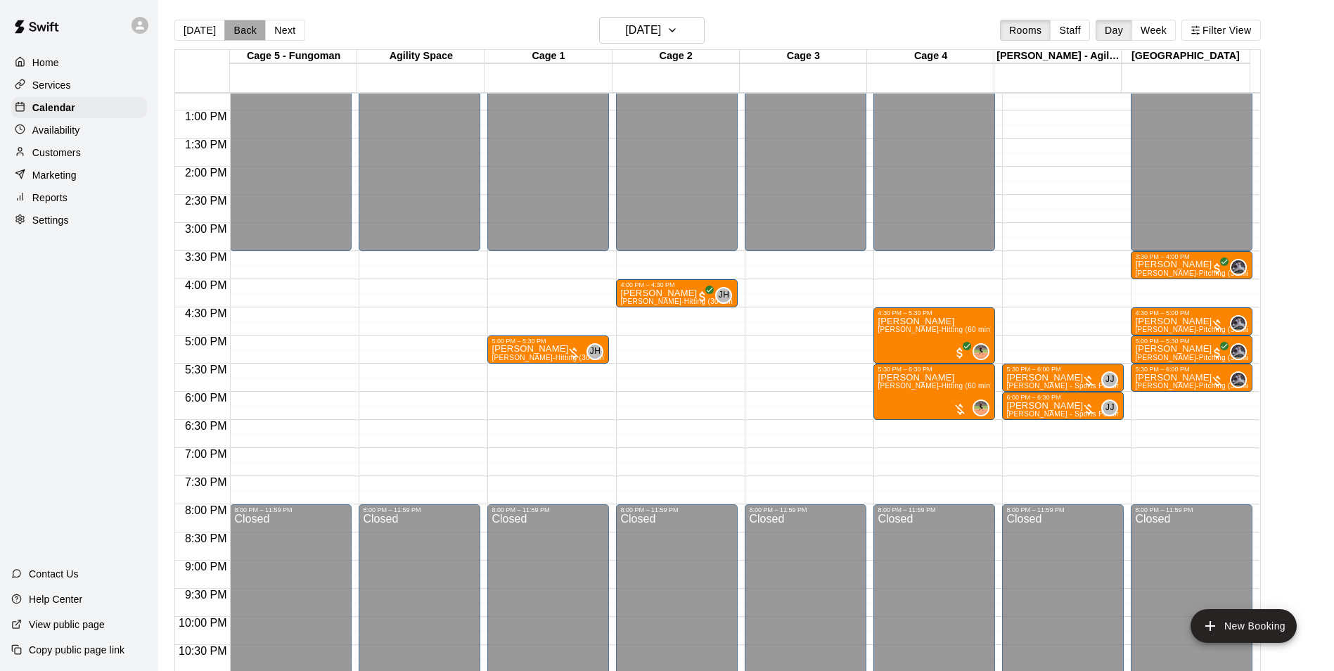
click at [242, 32] on button "Back" at bounding box center [244, 30] width 41 height 21
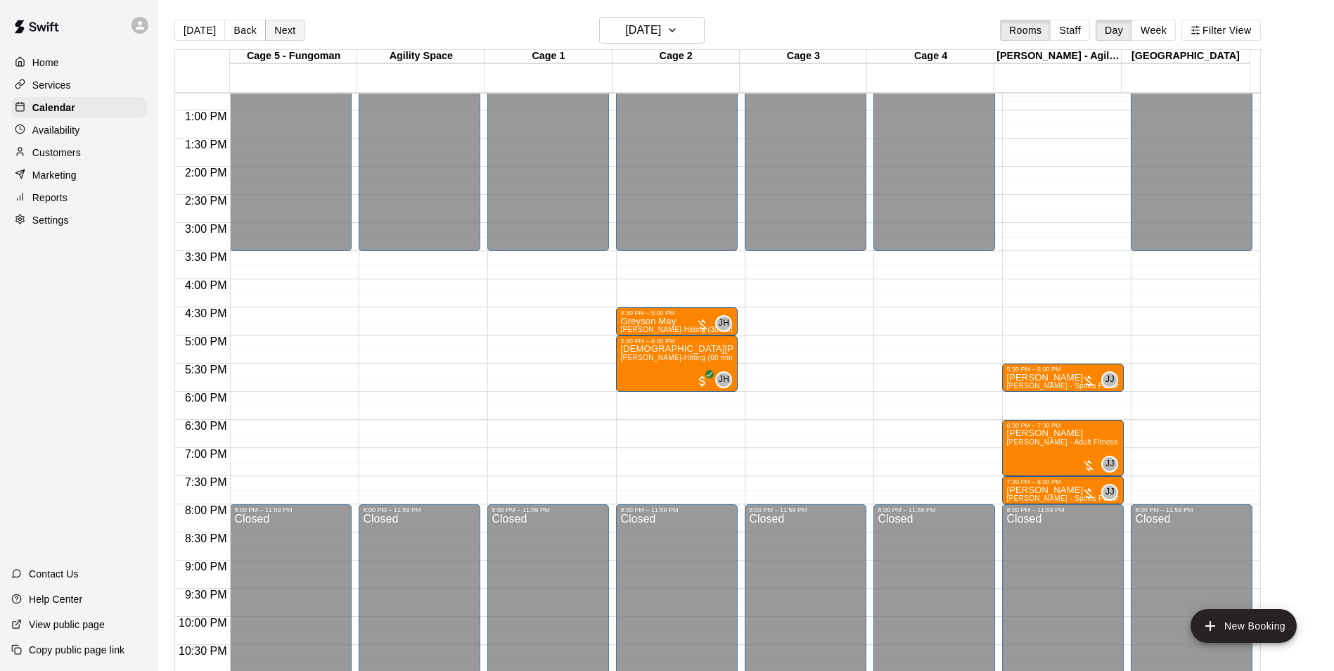
click at [286, 25] on button "Next" at bounding box center [284, 30] width 39 height 21
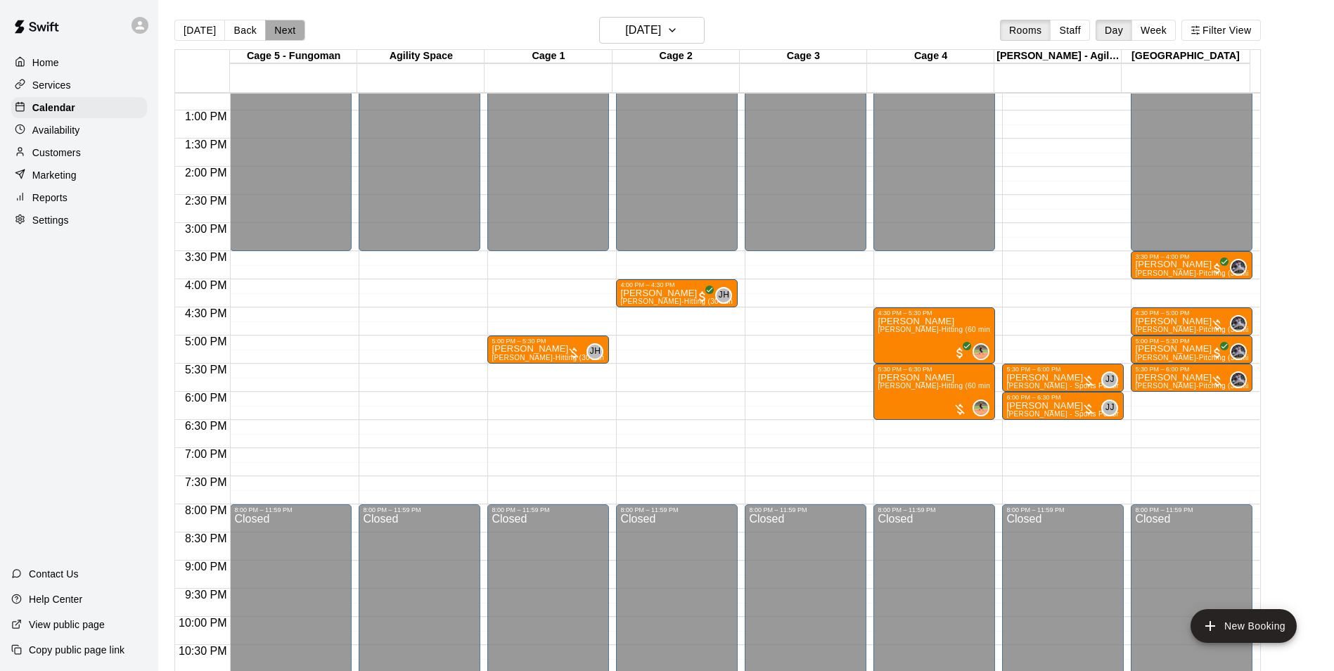
click at [286, 26] on button "Next" at bounding box center [284, 30] width 39 height 21
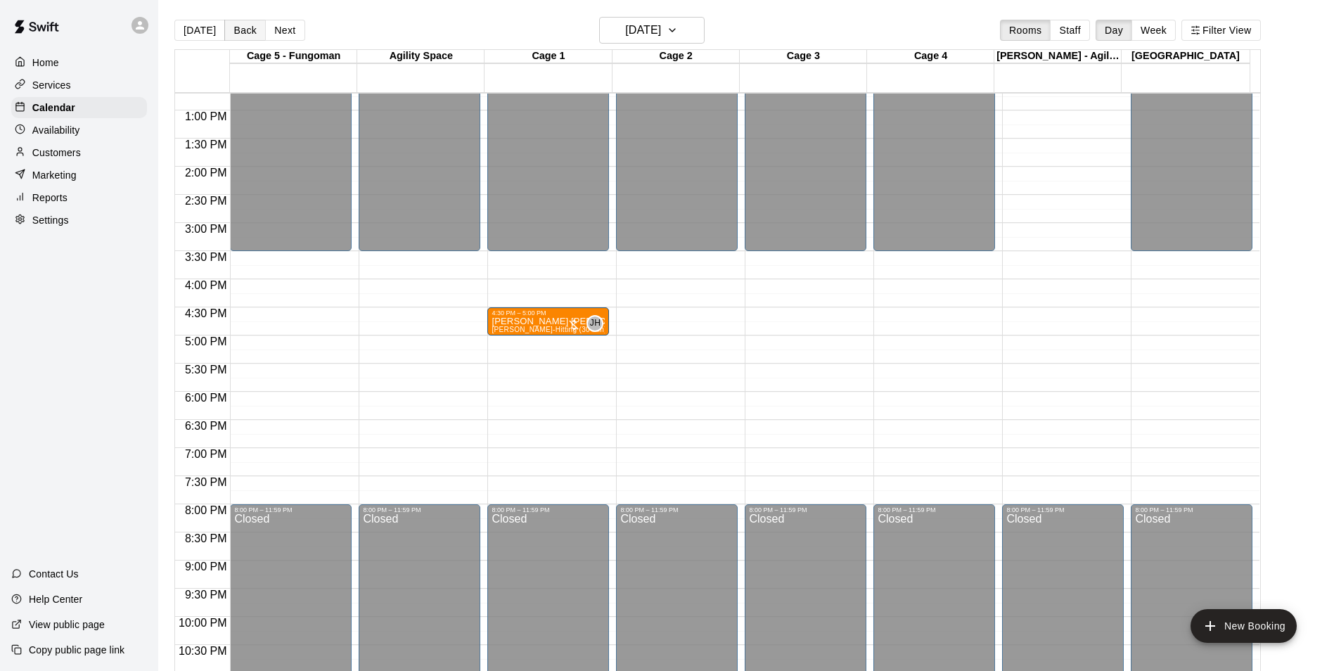
click at [236, 20] on button "Back" at bounding box center [244, 30] width 41 height 21
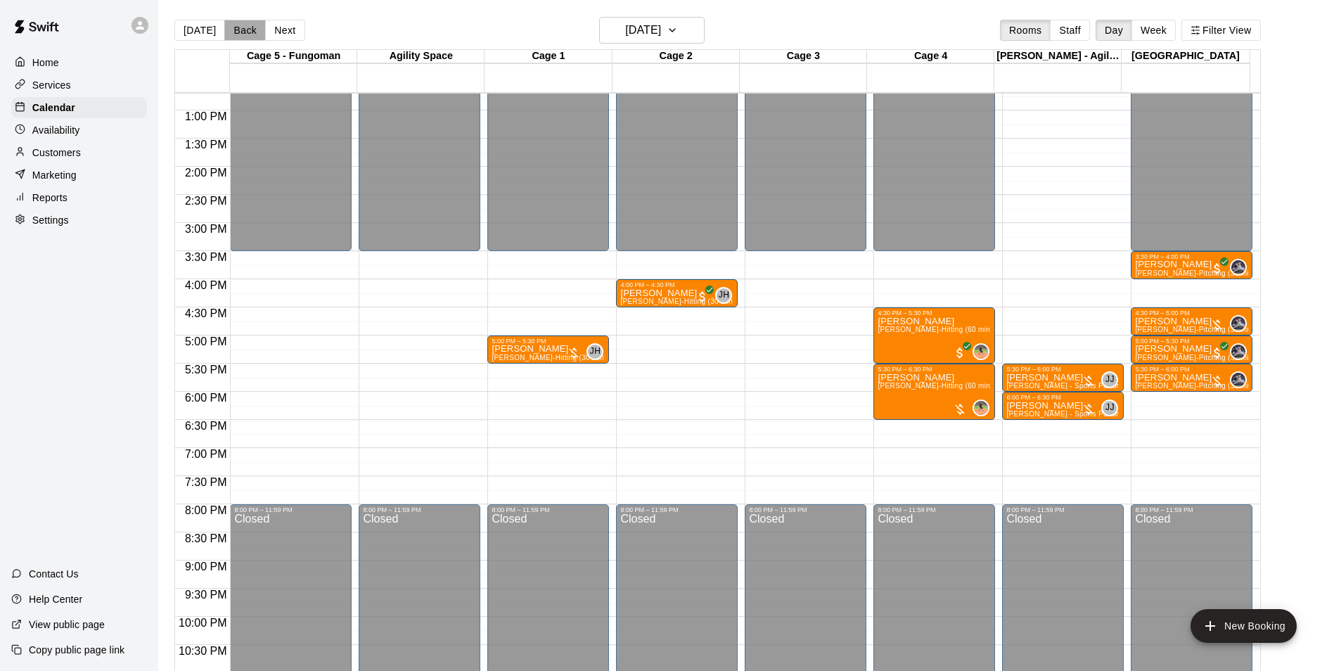
click at [236, 20] on button "Back" at bounding box center [244, 30] width 41 height 21
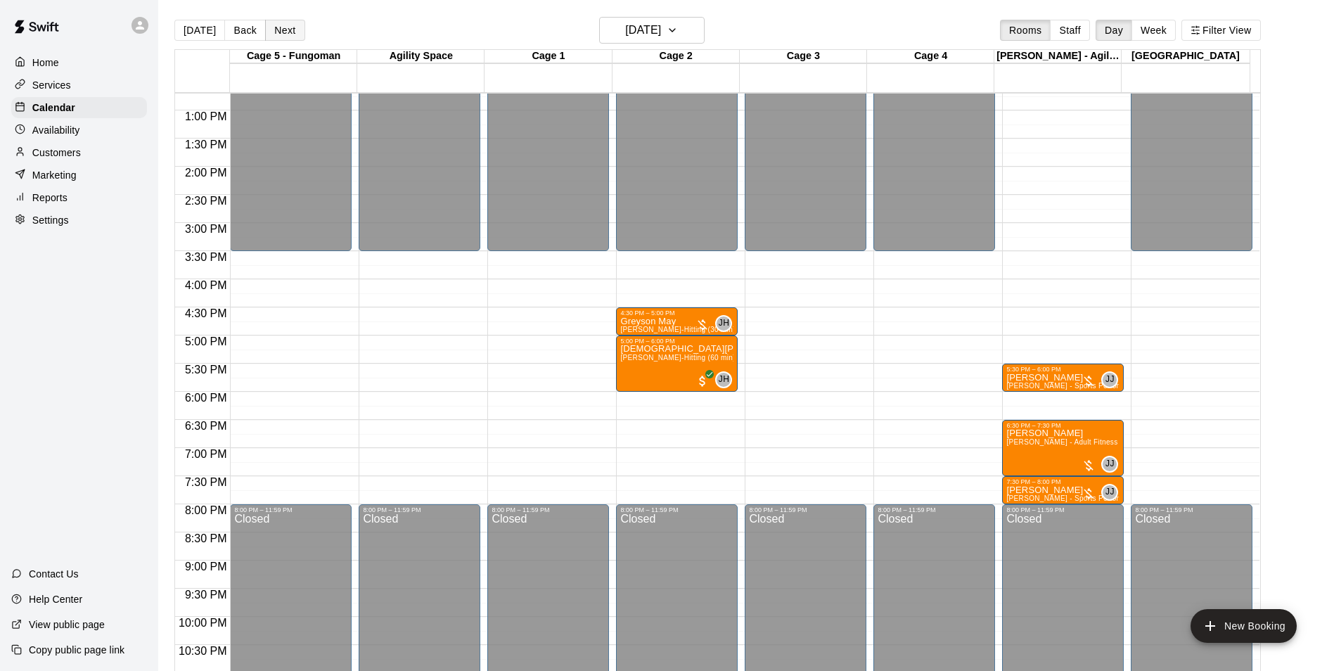
click at [285, 29] on button "Next" at bounding box center [284, 30] width 39 height 21
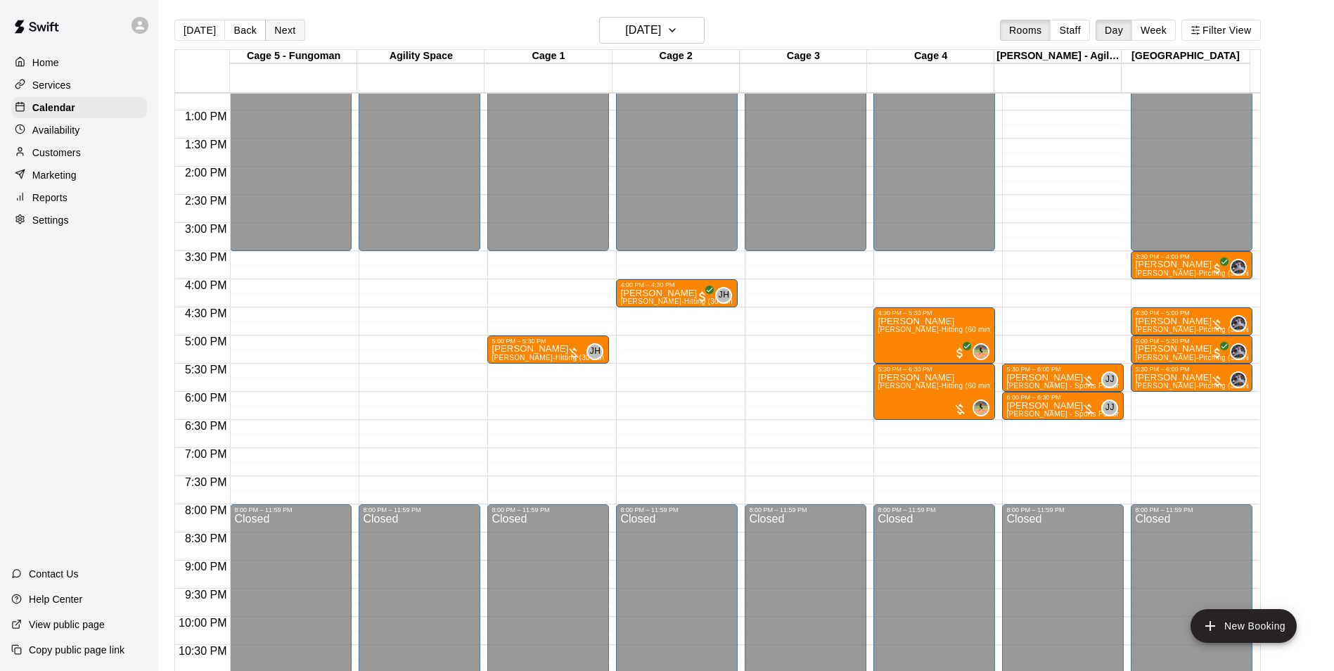
click at [285, 29] on button "Next" at bounding box center [284, 30] width 39 height 21
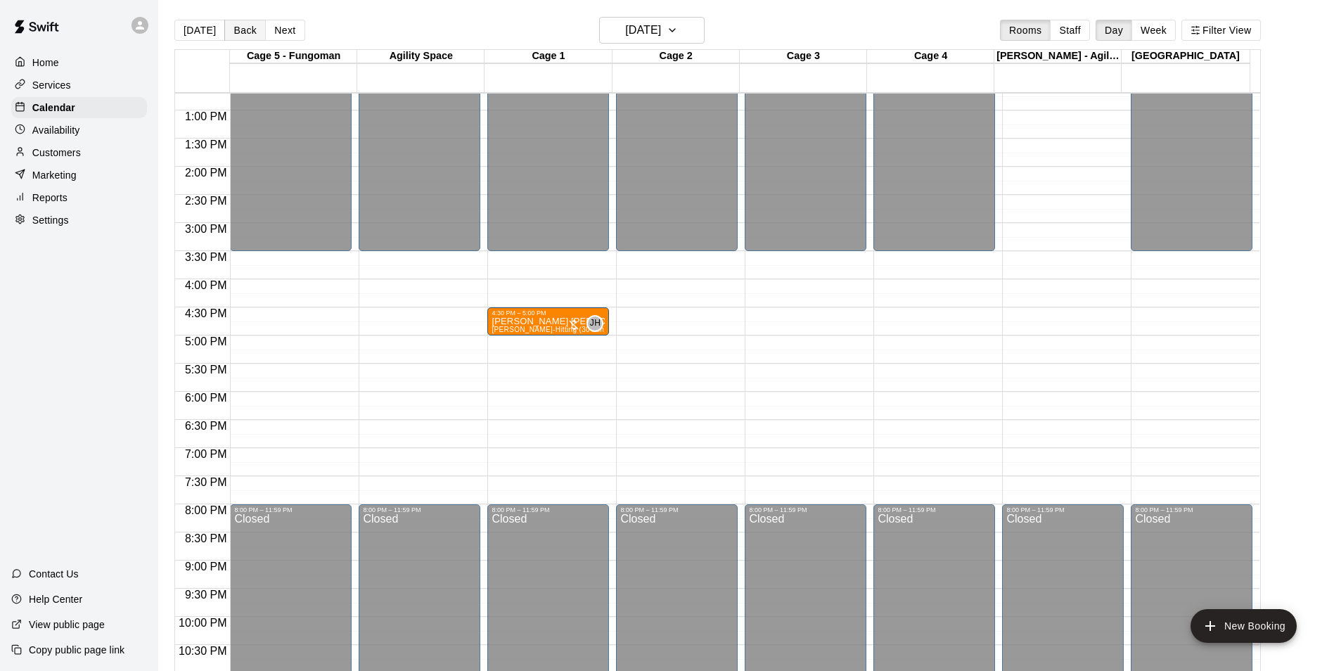
click at [256, 33] on button "Back" at bounding box center [244, 30] width 41 height 21
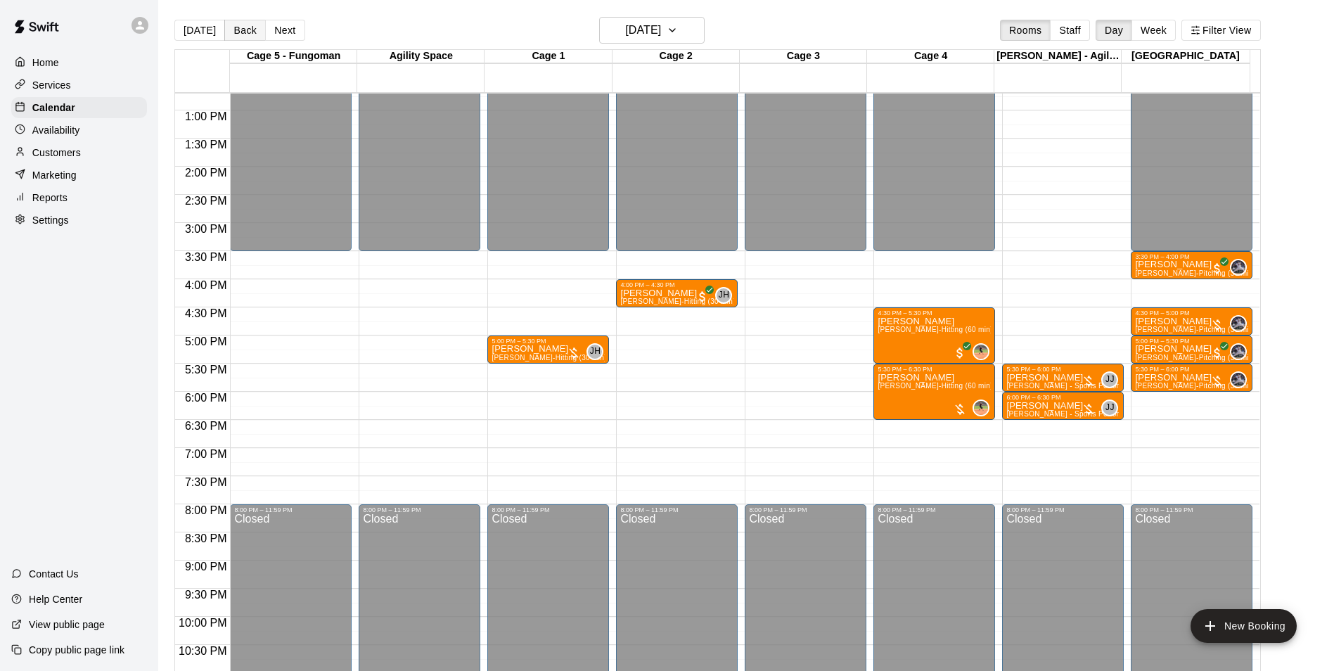
click at [243, 37] on button "Back" at bounding box center [244, 30] width 41 height 21
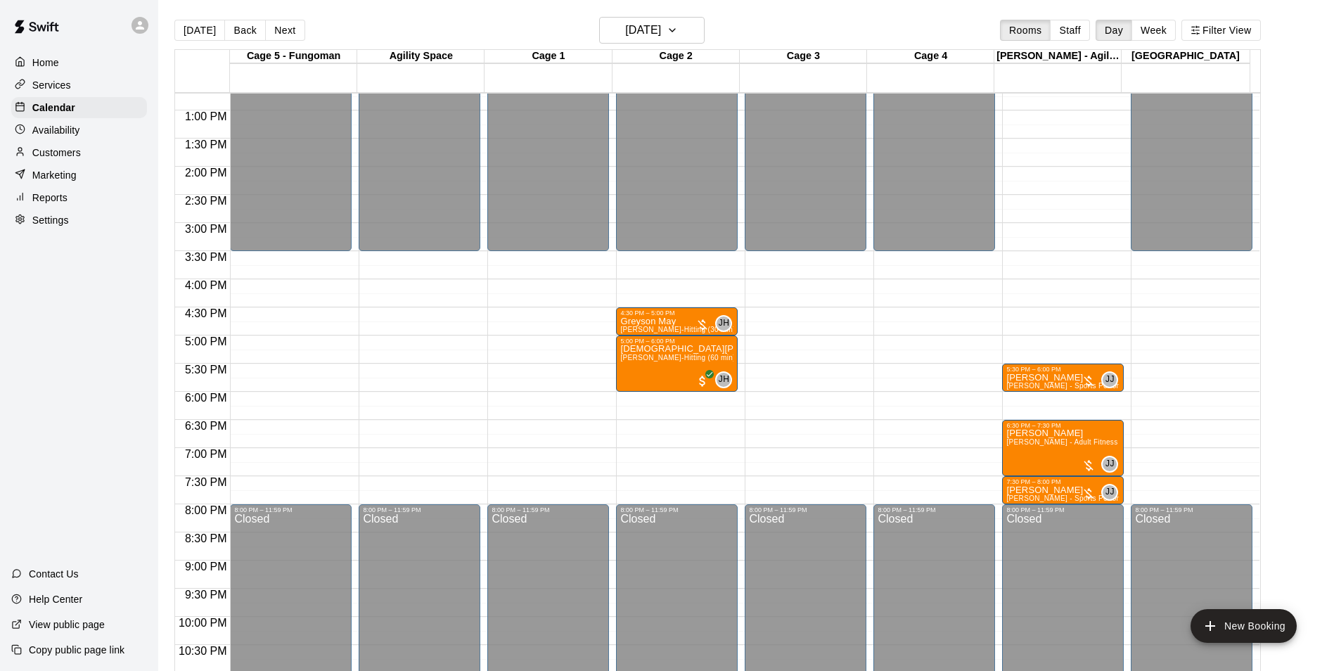
click at [229, 29] on button "Back" at bounding box center [244, 30] width 41 height 21
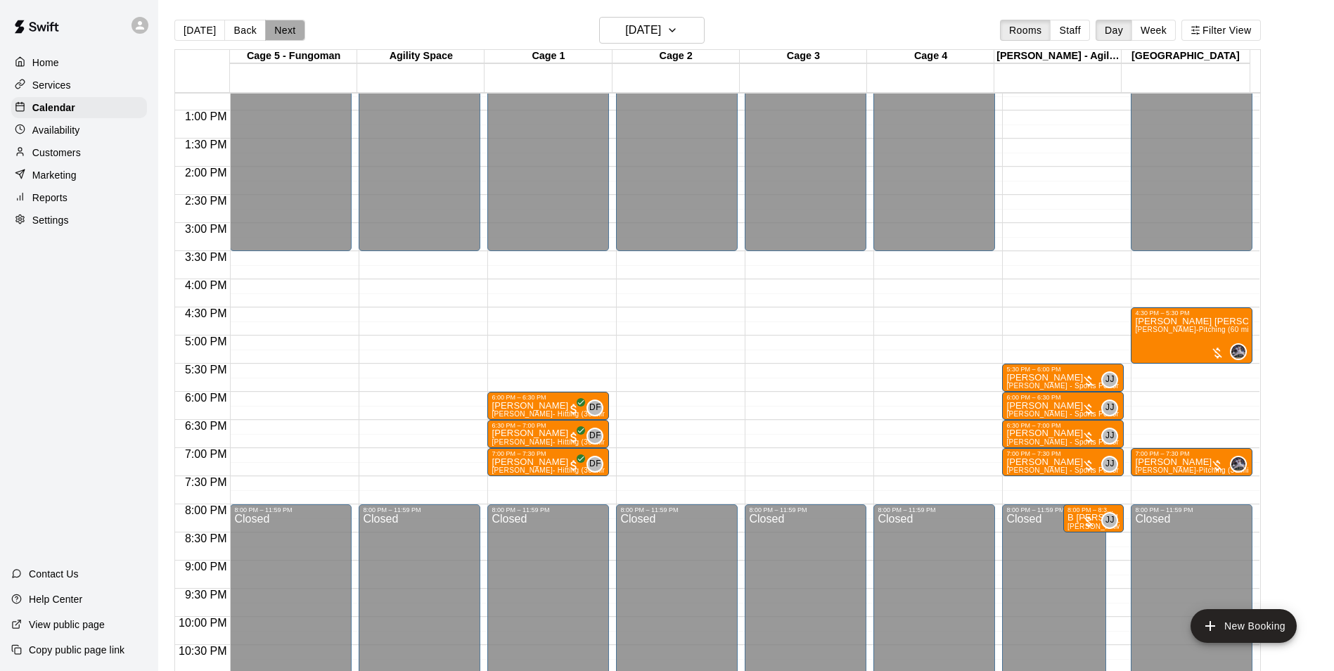
click at [289, 39] on button "Next" at bounding box center [284, 30] width 39 height 21
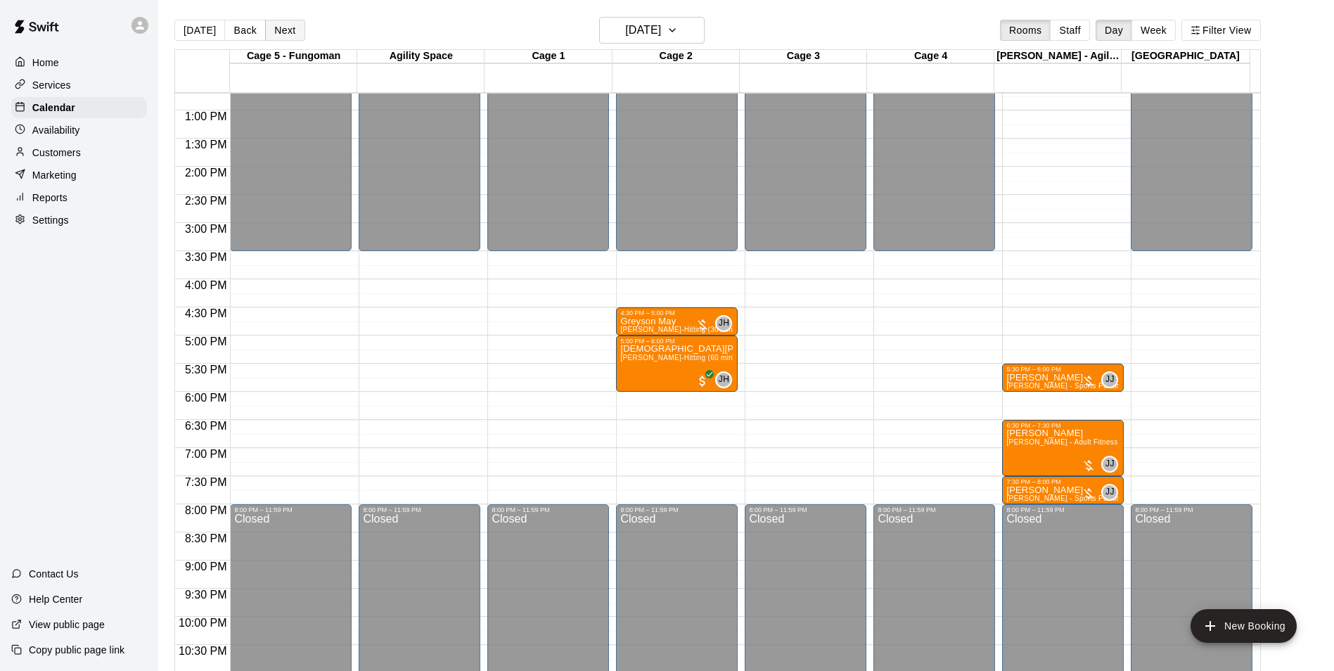
click at [288, 35] on button "Next" at bounding box center [284, 30] width 39 height 21
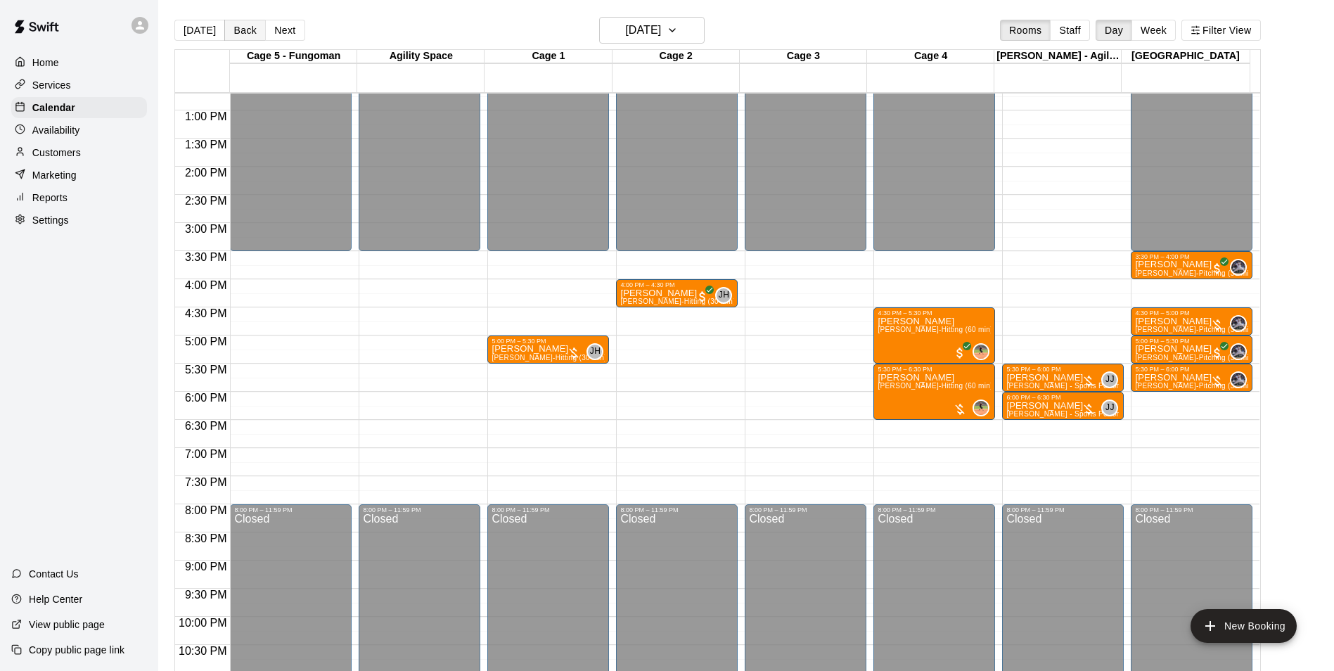
click at [243, 23] on button "Back" at bounding box center [244, 30] width 41 height 21
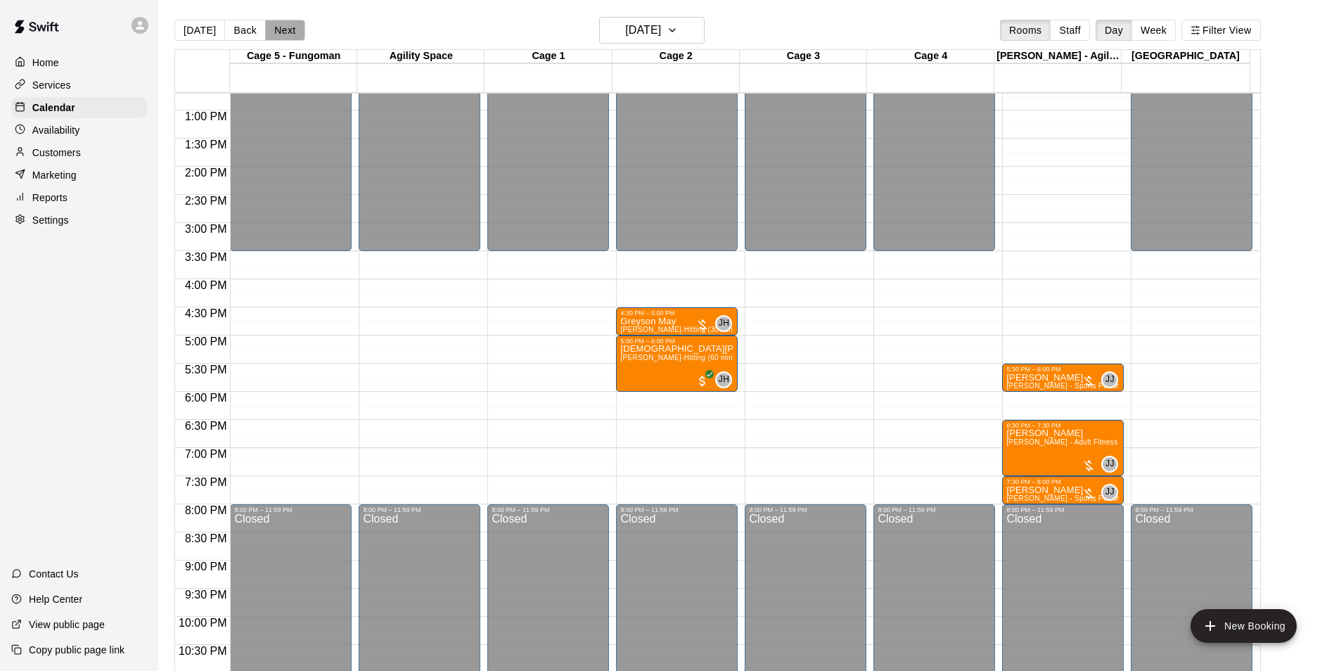
click at [273, 30] on button "Next" at bounding box center [284, 30] width 39 height 21
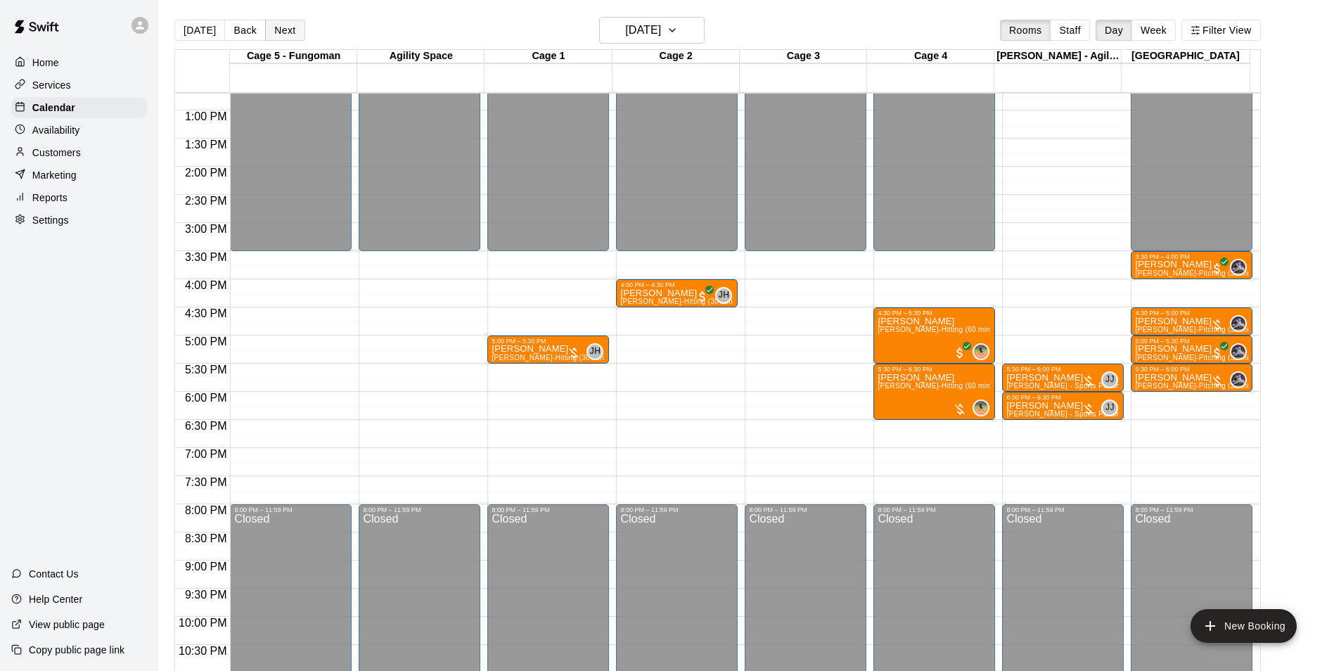
click at [265, 24] on button "Next" at bounding box center [284, 30] width 39 height 21
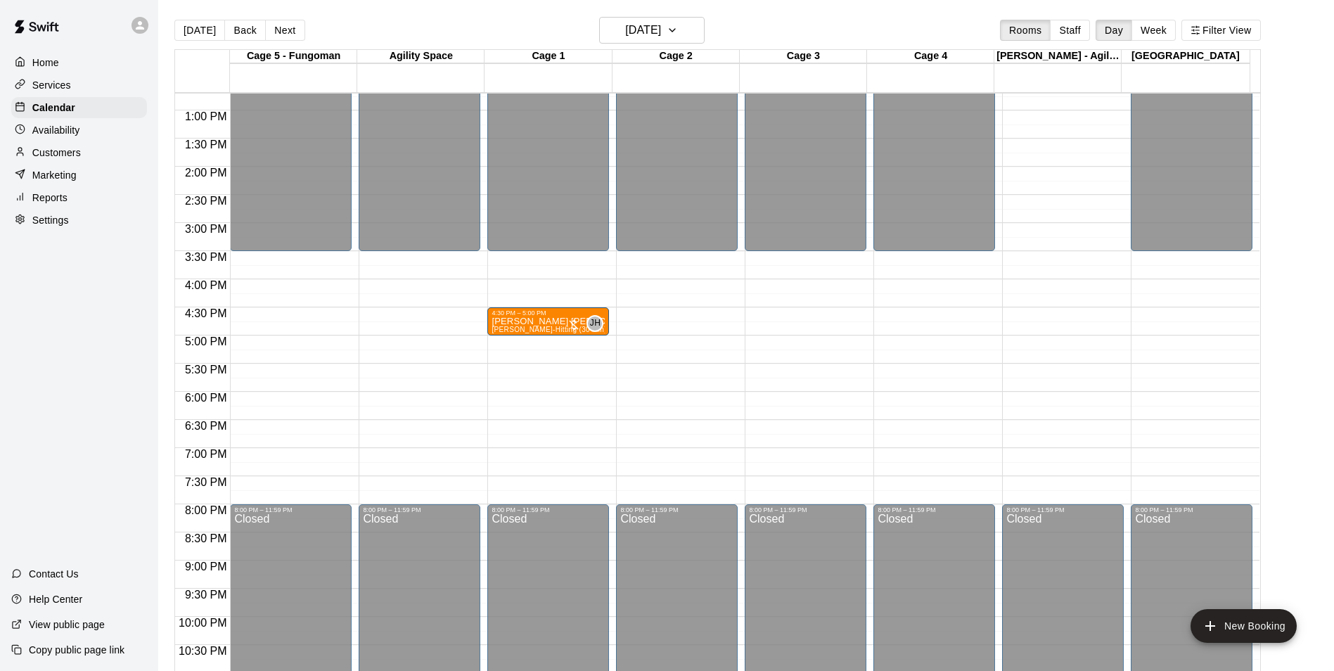
click at [238, 34] on button "Back" at bounding box center [244, 30] width 41 height 21
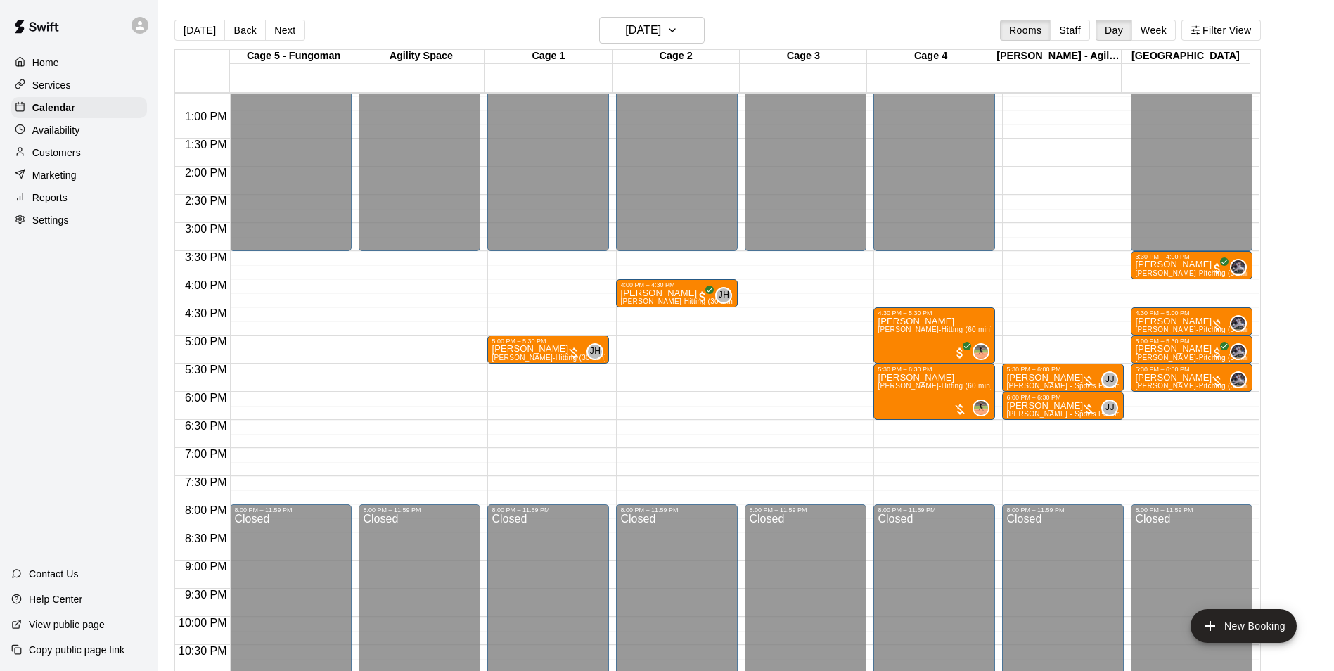
click at [74, 132] on p "Availability" at bounding box center [56, 130] width 48 height 14
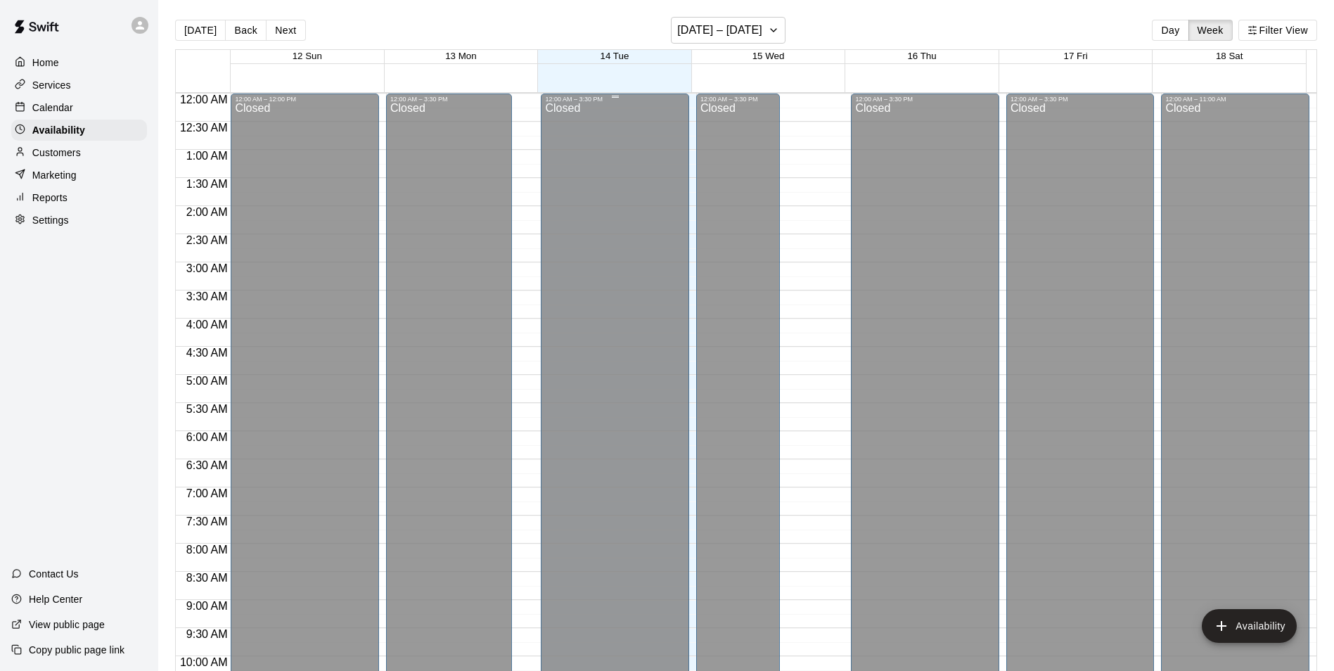
scroll to position [757, 0]
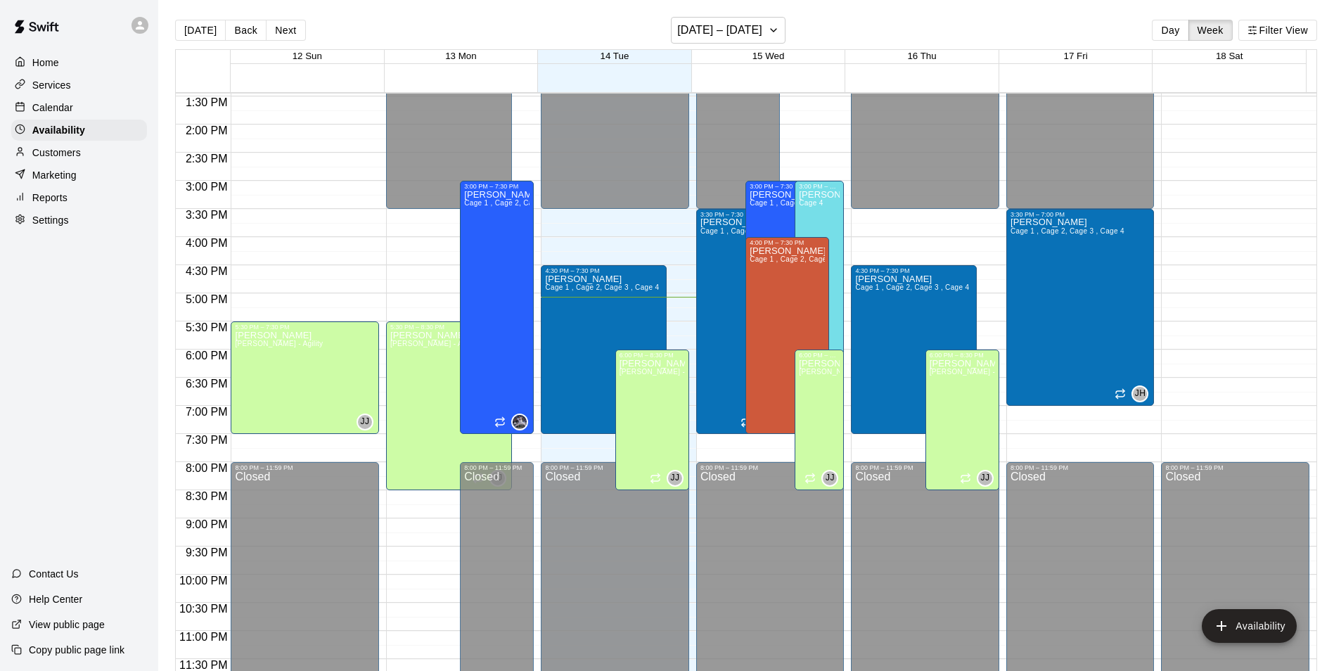
click at [291, 18] on div "[DATE] Back Next [DATE] – [DATE] Day Week Filter View" at bounding box center [746, 33] width 1142 height 32
click at [283, 25] on button "Next" at bounding box center [285, 30] width 39 height 21
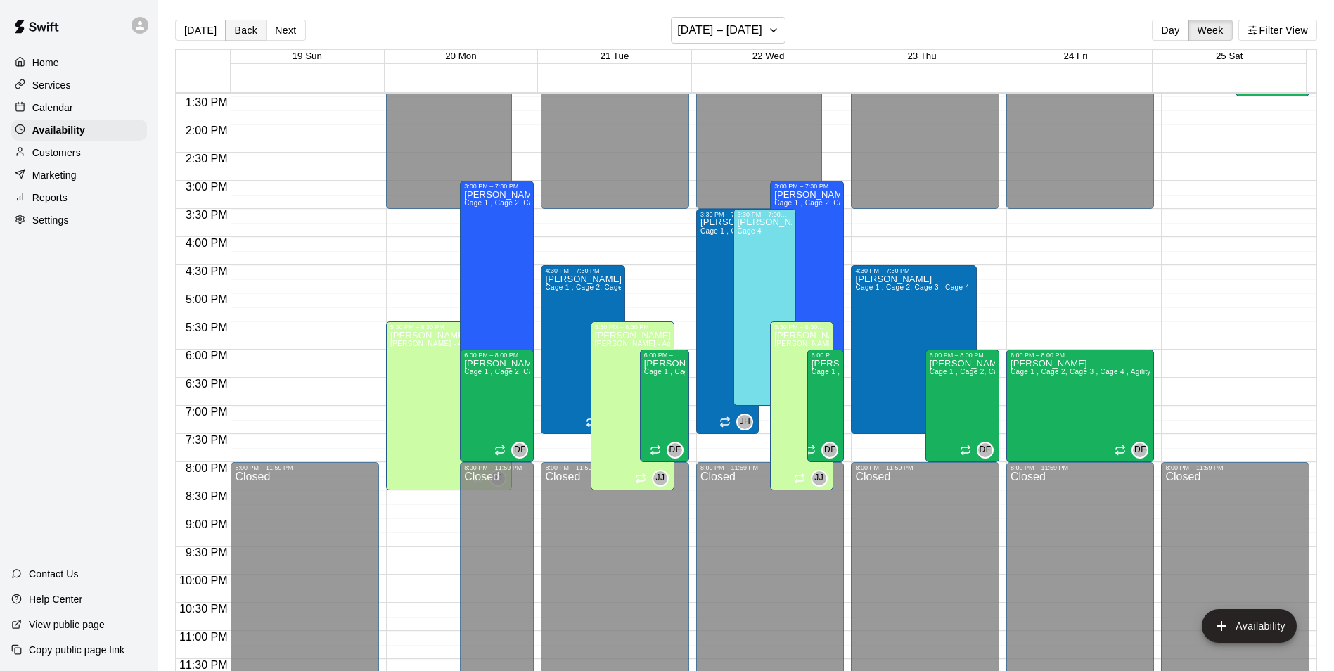
click at [247, 27] on button "Back" at bounding box center [245, 30] width 41 height 21
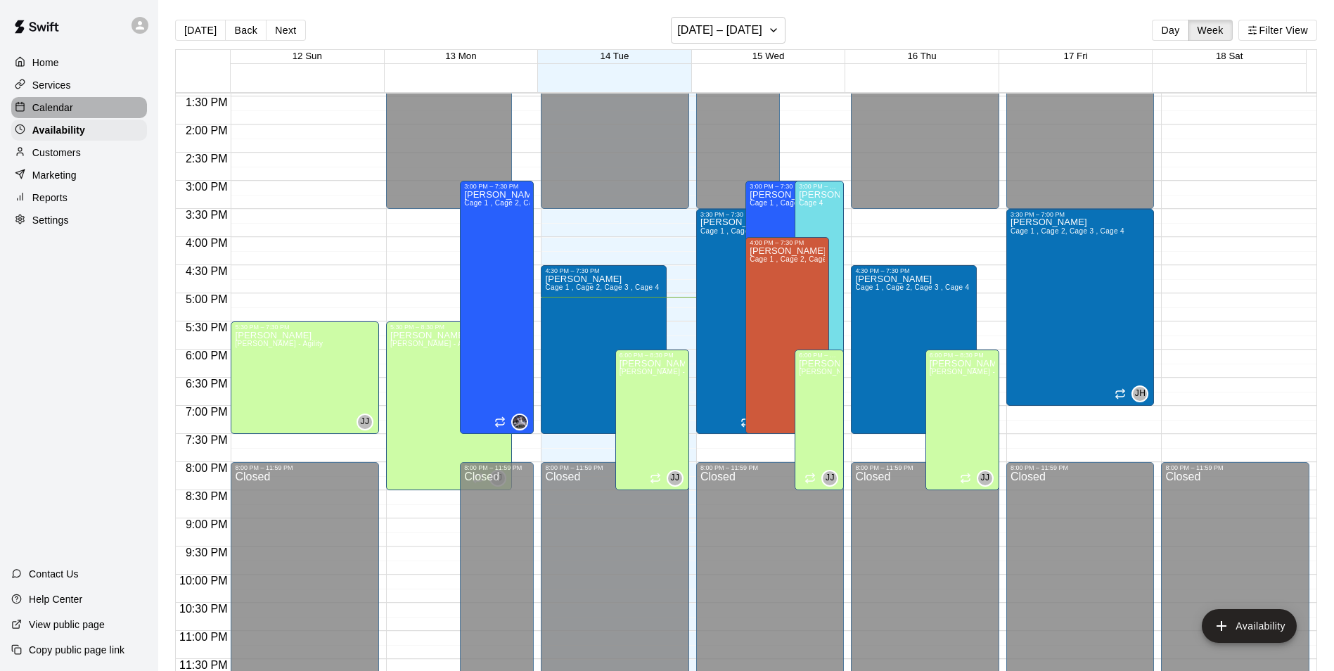
click at [84, 104] on div "Calendar" at bounding box center [79, 107] width 136 height 21
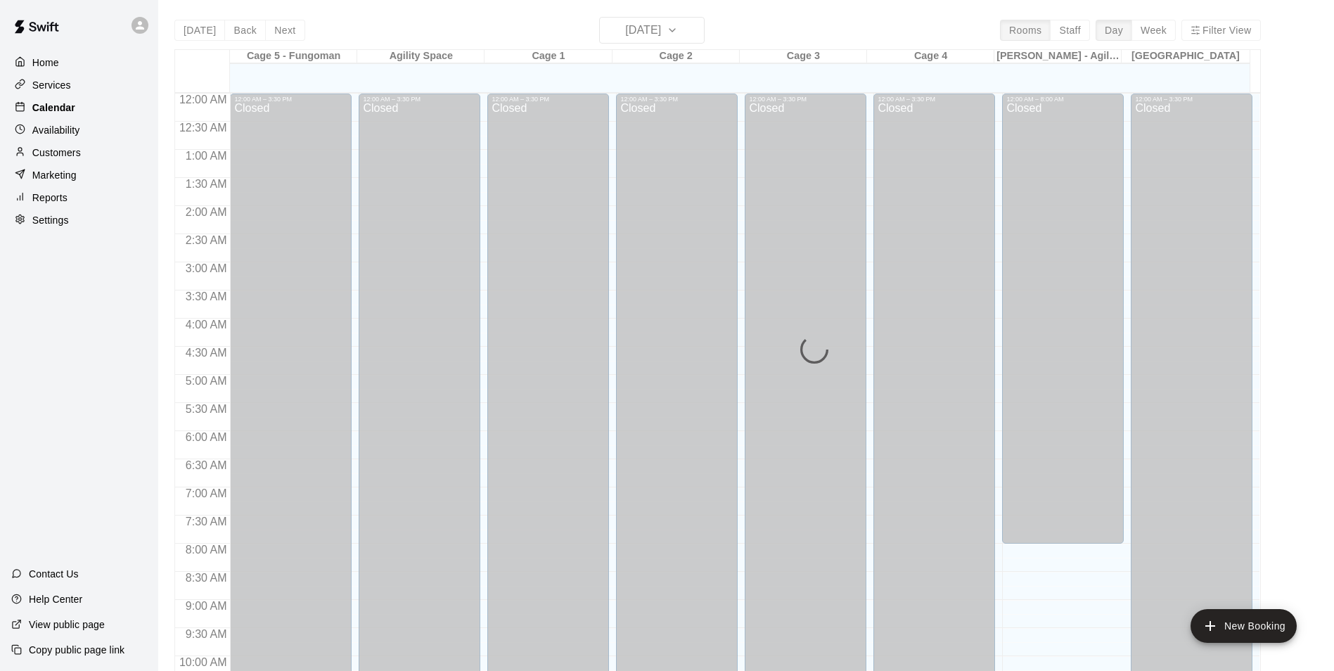
scroll to position [714, 0]
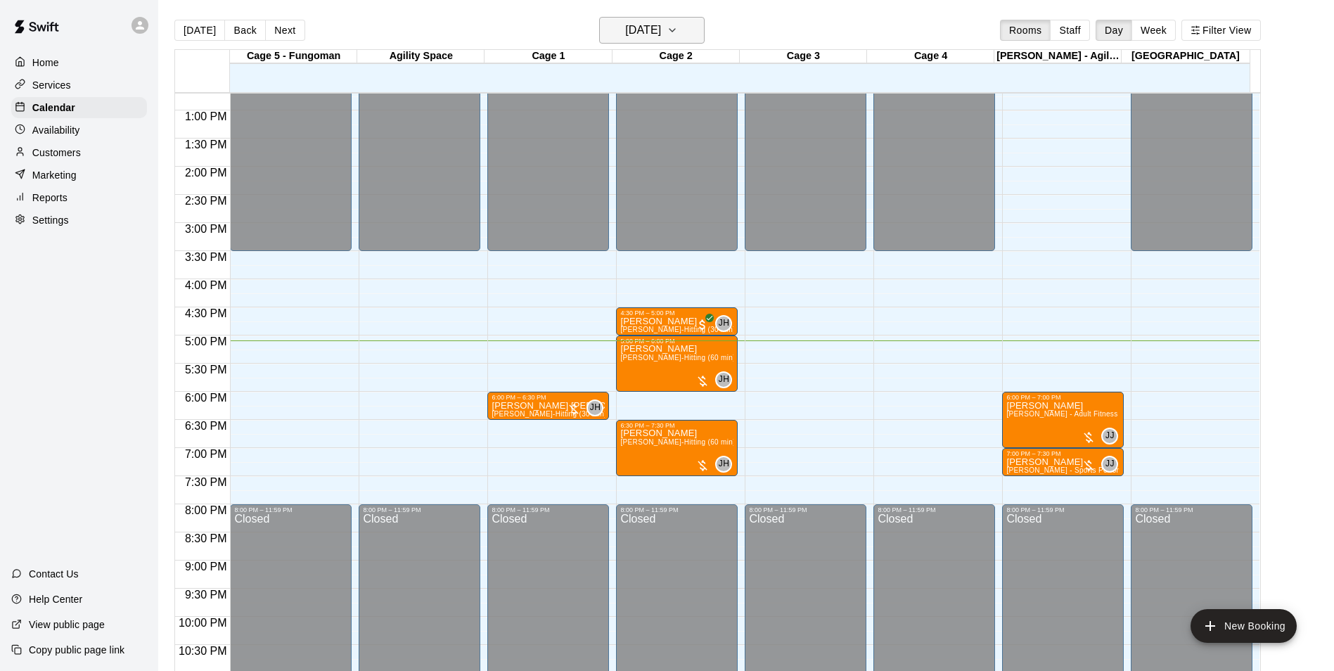
click at [625, 29] on h6 "[DATE]" at bounding box center [643, 30] width 36 height 20
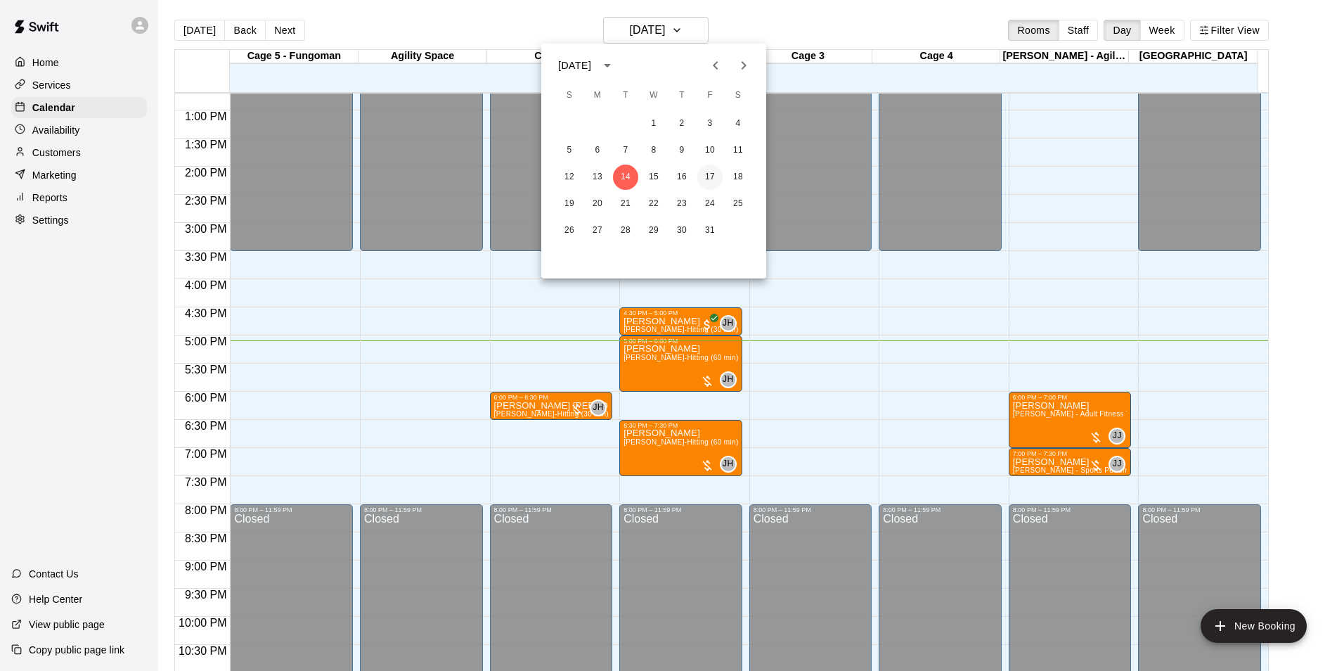
click at [711, 176] on button "17" at bounding box center [709, 177] width 25 height 25
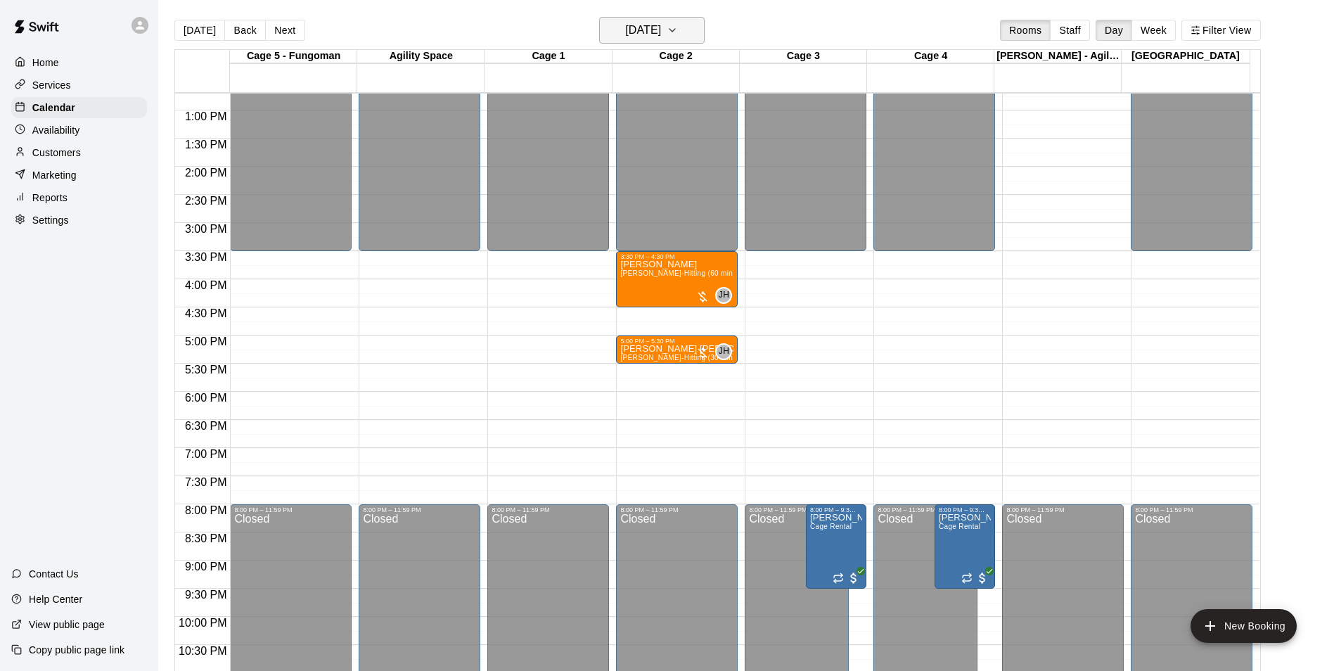
click at [661, 29] on h6 "[DATE]" at bounding box center [643, 30] width 36 height 20
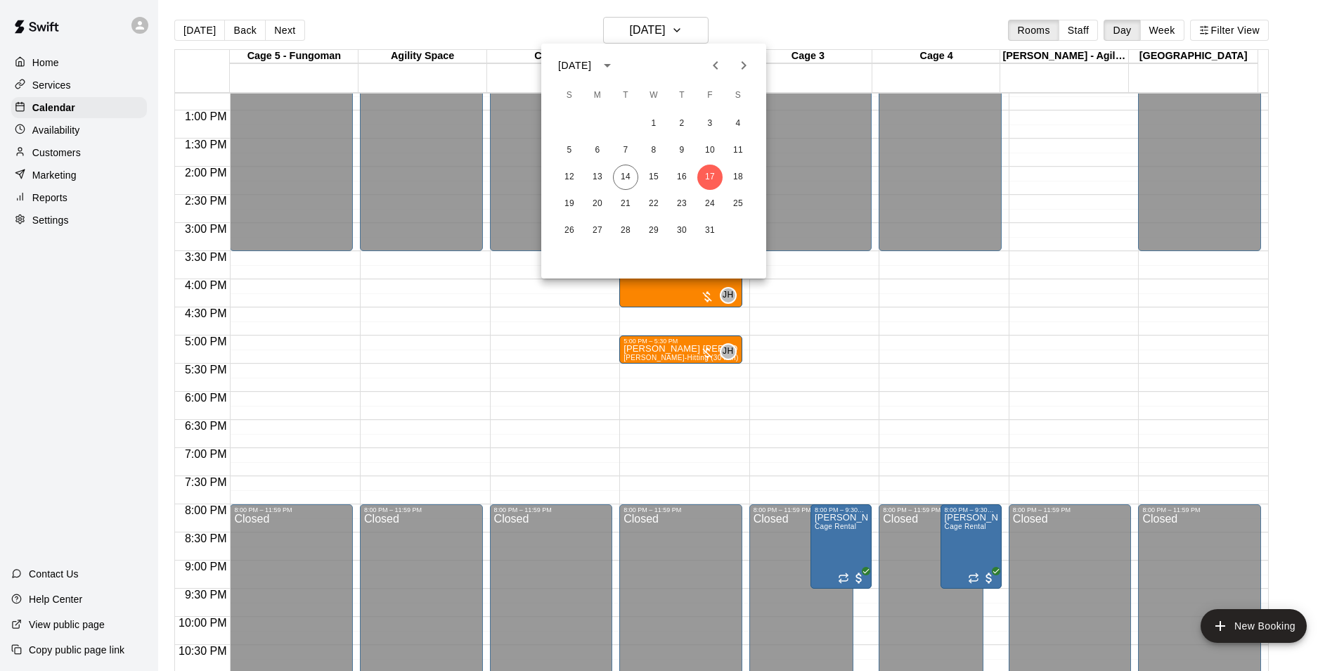
click at [649, 191] on div "1 2 3 4 5 6 7 8 9 10 11 12 13 14 15 16 17 18 19 20 21 22 23 24 25 26 27 28 29 3…" at bounding box center [653, 177] width 225 height 135
click at [647, 198] on button "22" at bounding box center [653, 203] width 25 height 25
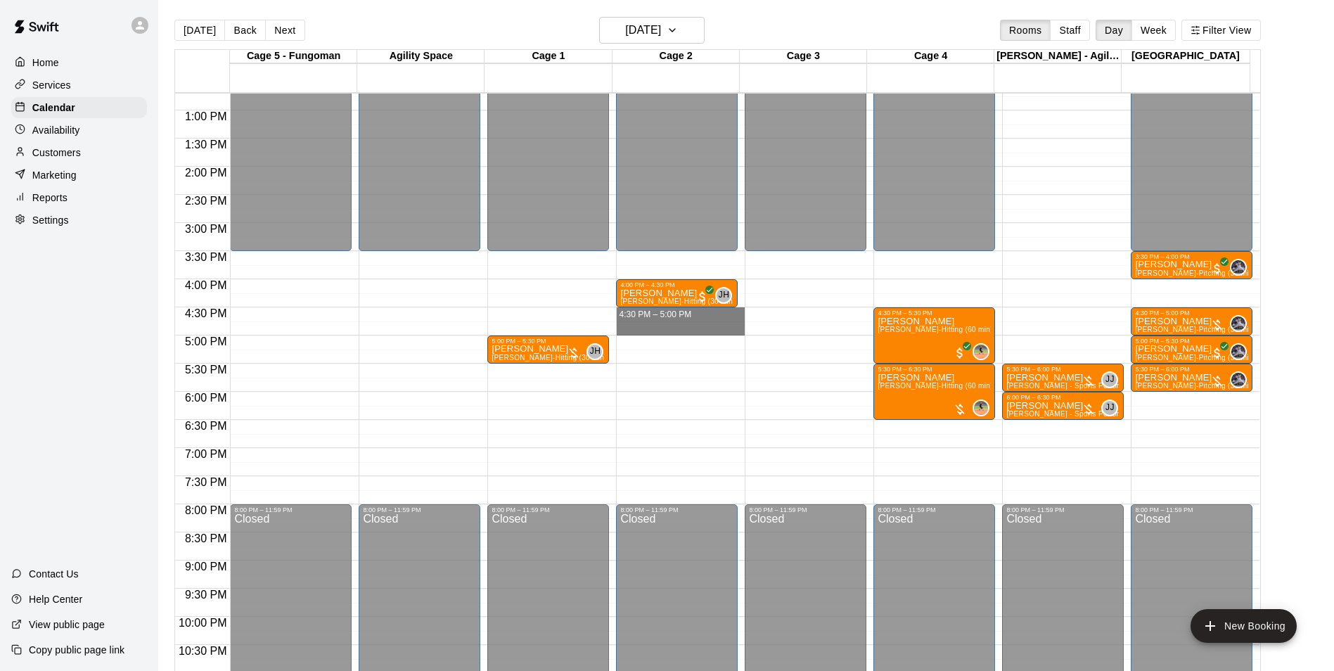
drag, startPoint x: 624, startPoint y: 311, endPoint x: 626, endPoint y: 330, distance: 19.1
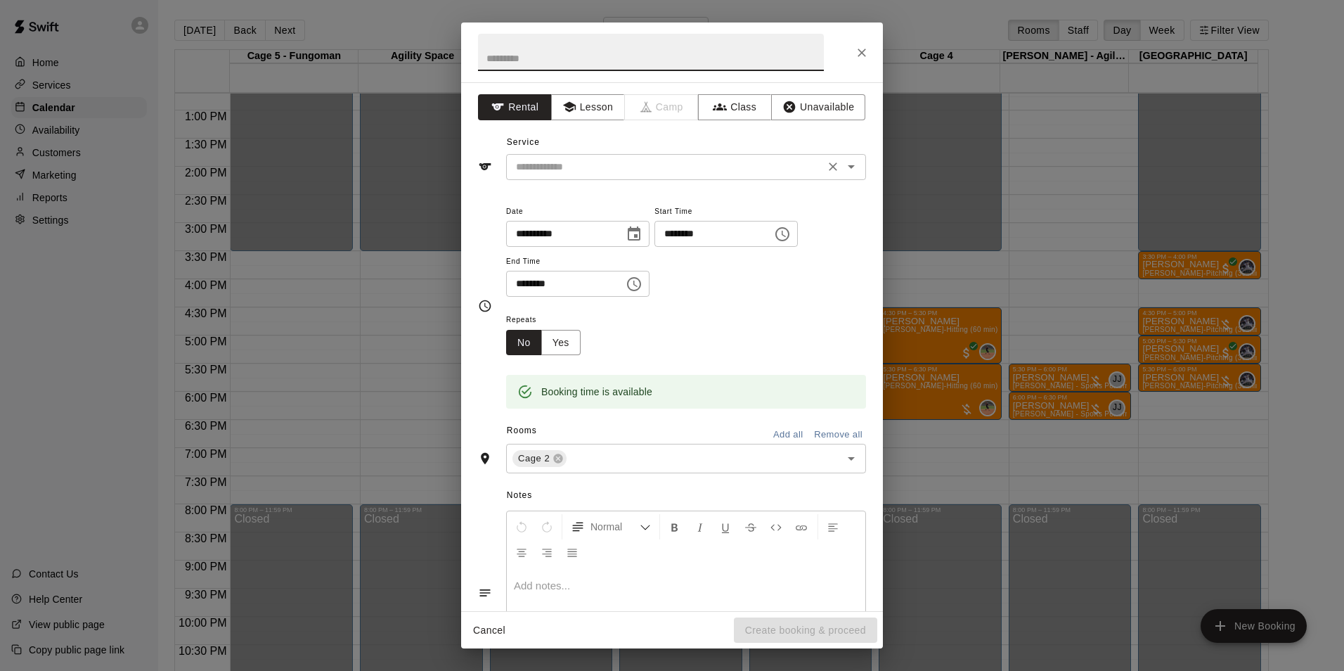
click at [556, 164] on input "text" at bounding box center [665, 167] width 310 height 18
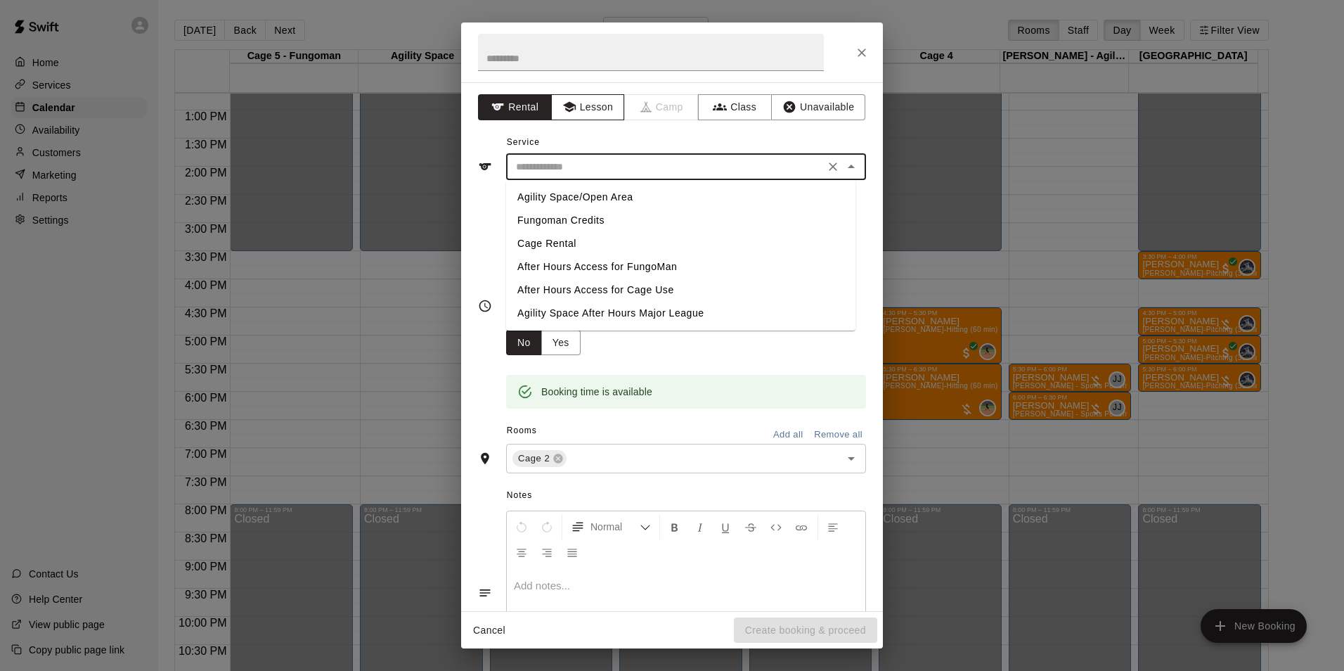
click at [594, 115] on button "Lesson" at bounding box center [588, 107] width 74 height 26
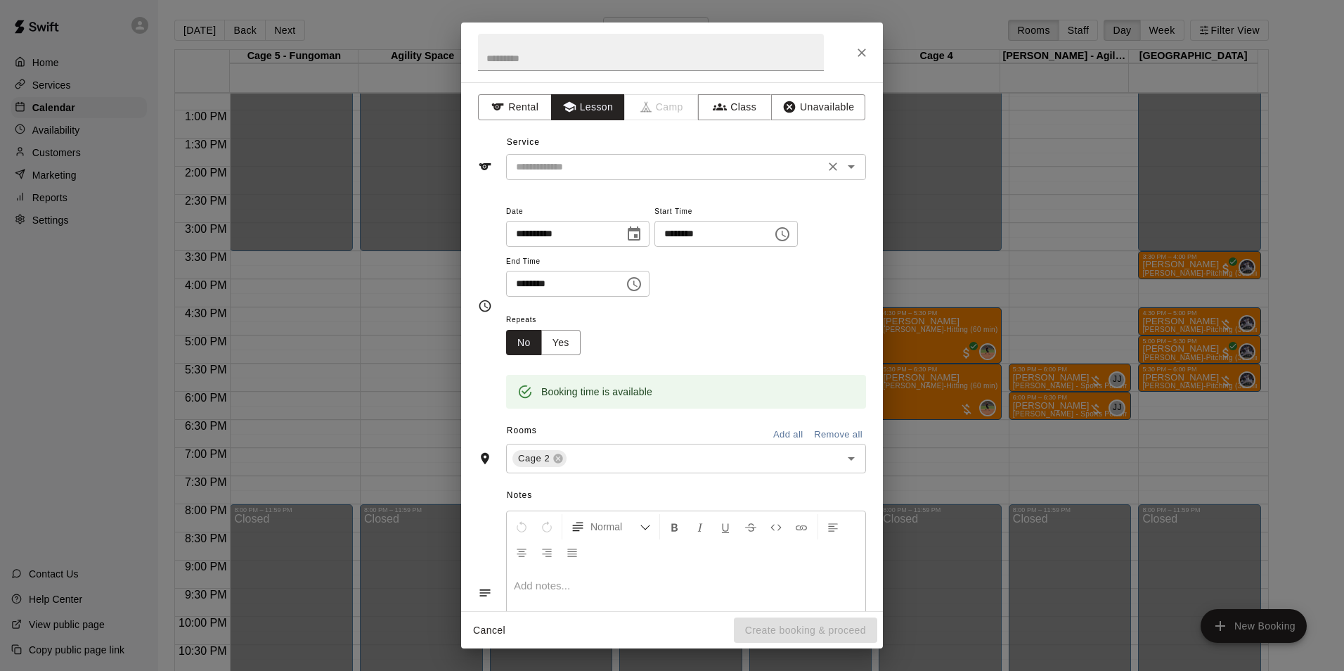
click at [603, 166] on input "text" at bounding box center [665, 167] width 310 height 18
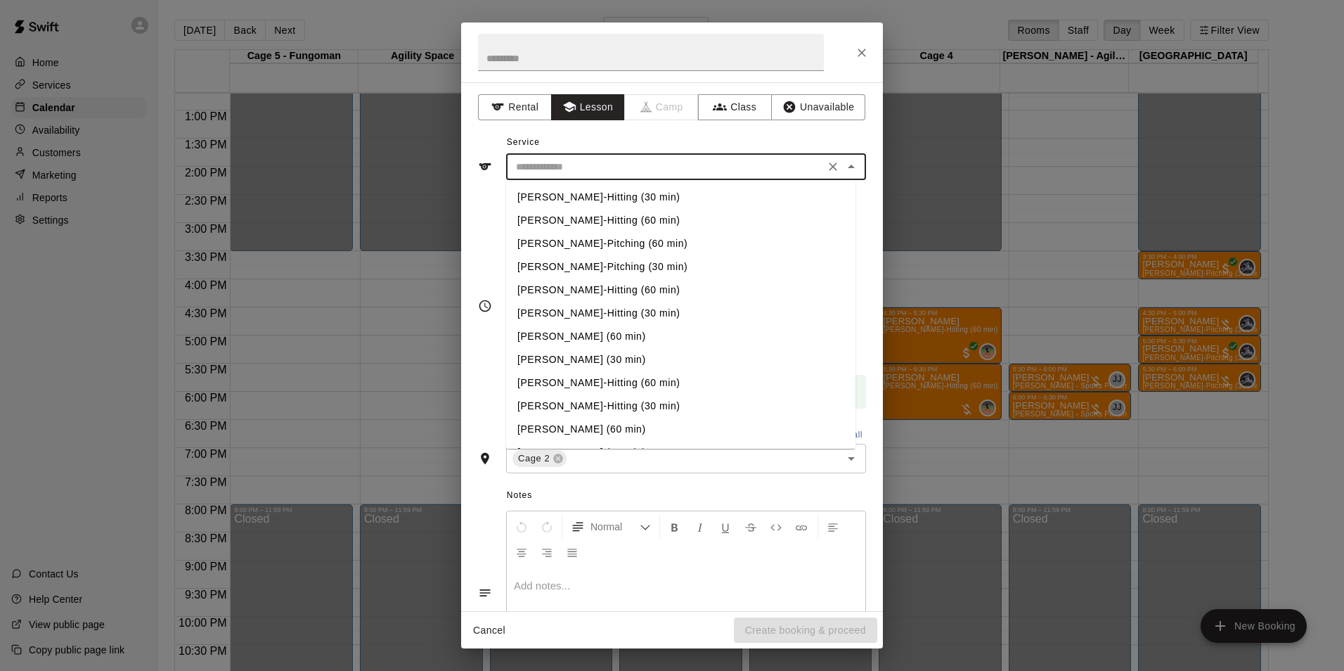
click at [636, 197] on li "[PERSON_NAME]-Hitting (30 min)" at bounding box center [680, 197] width 349 height 23
type input "**********"
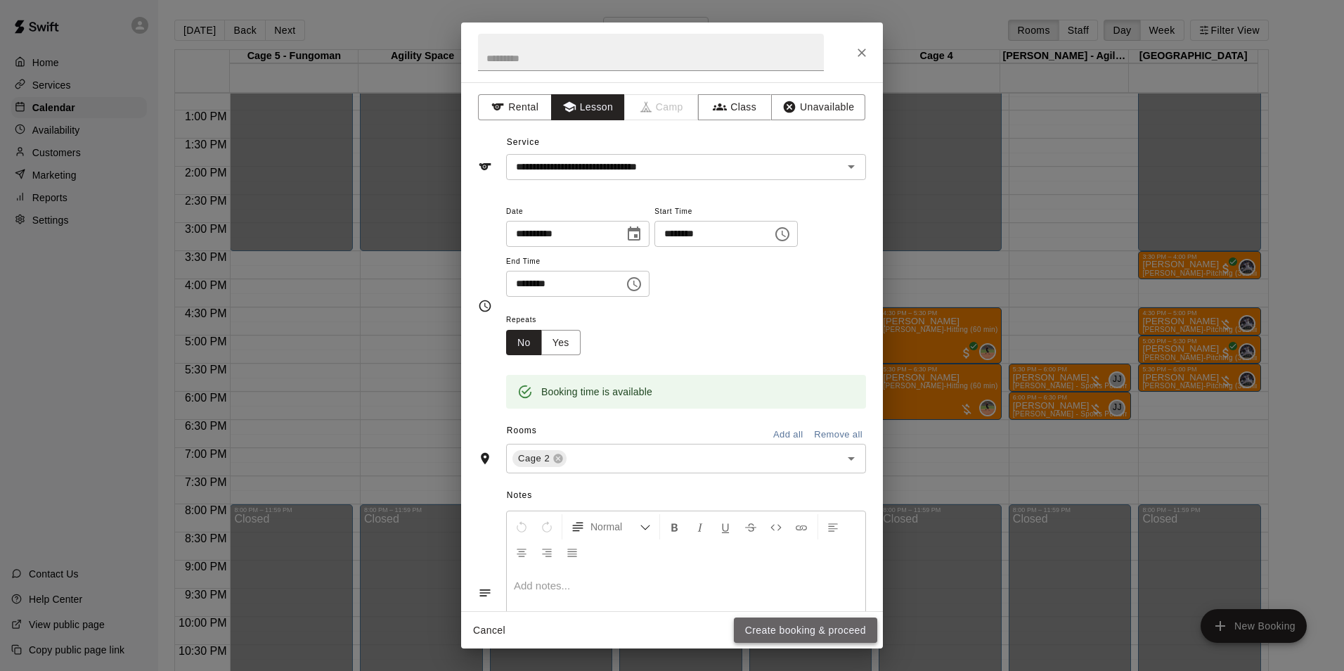
click at [808, 629] on button "Create booking & proceed" at bounding box center [805, 630] width 143 height 26
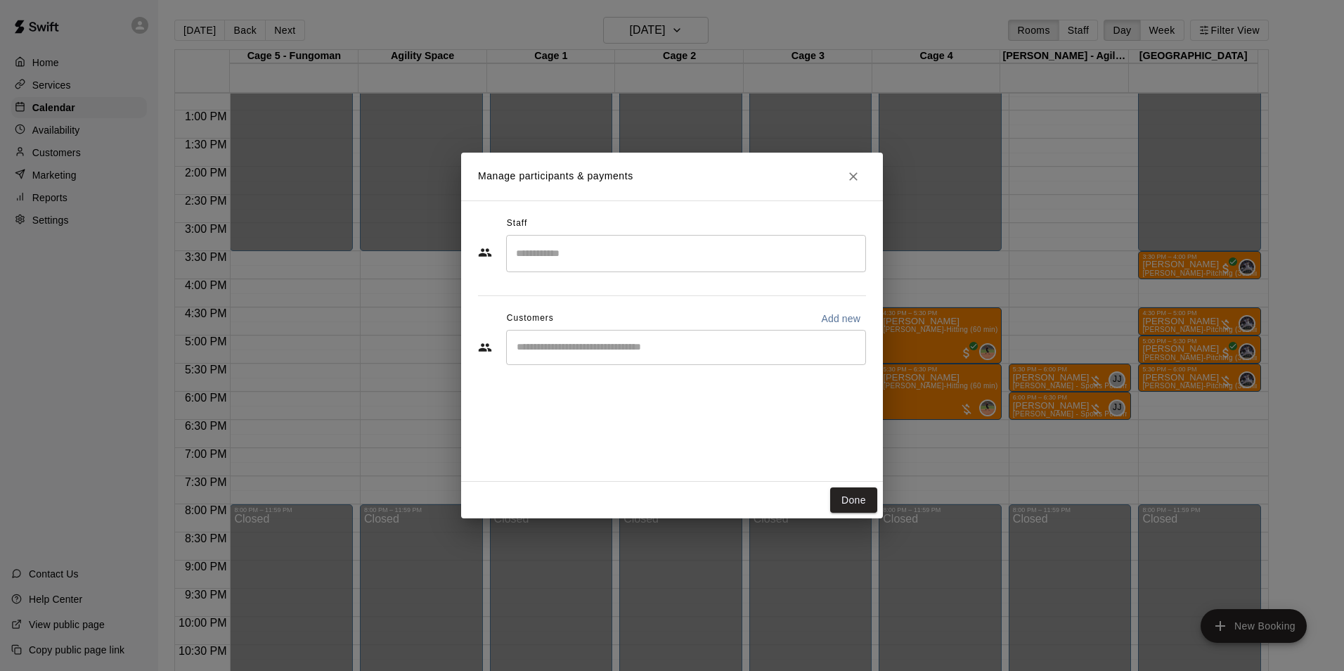
click at [534, 258] on input "Search staff" at bounding box center [686, 253] width 347 height 25
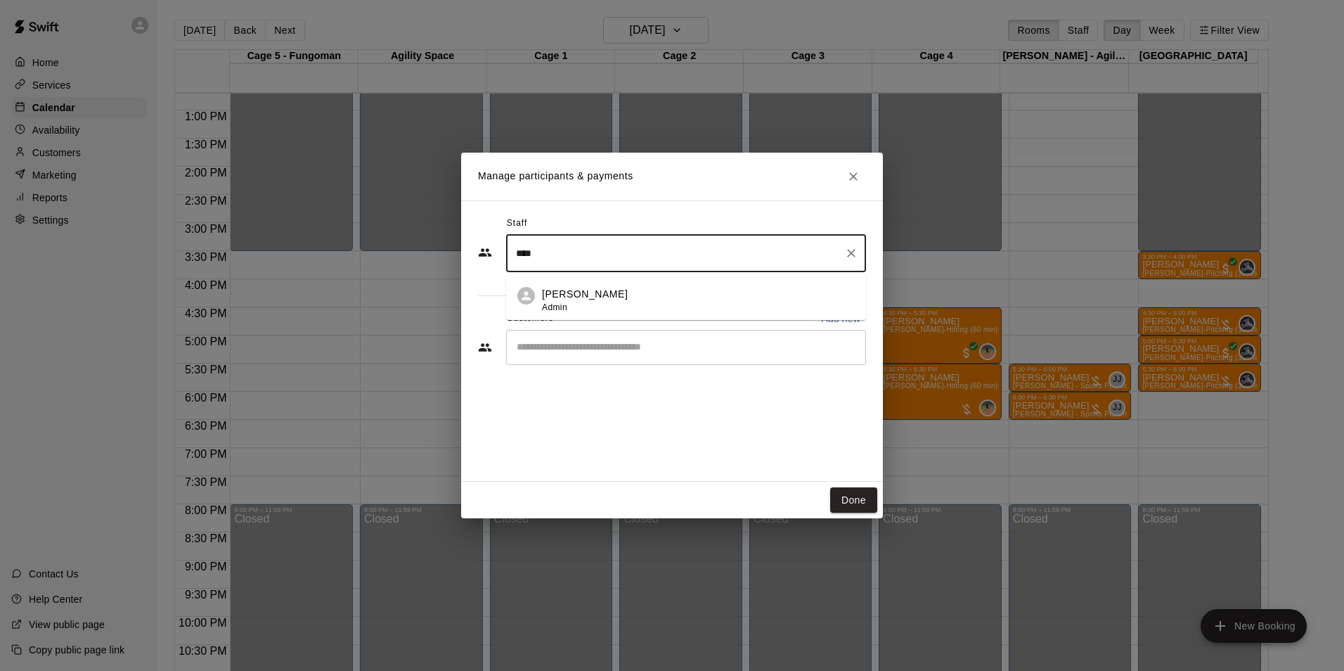
click at [606, 299] on p "[PERSON_NAME]" at bounding box center [585, 294] width 86 height 15
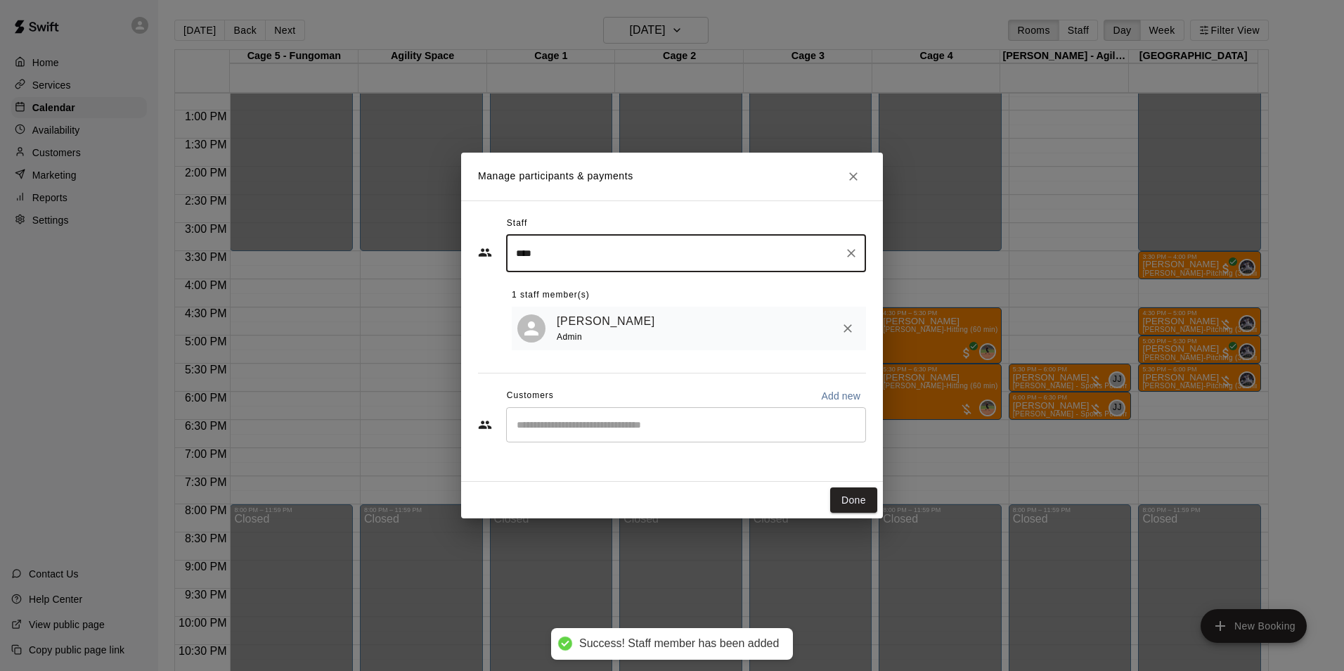
click at [685, 439] on div "​" at bounding box center [686, 424] width 360 height 35
type input "****"
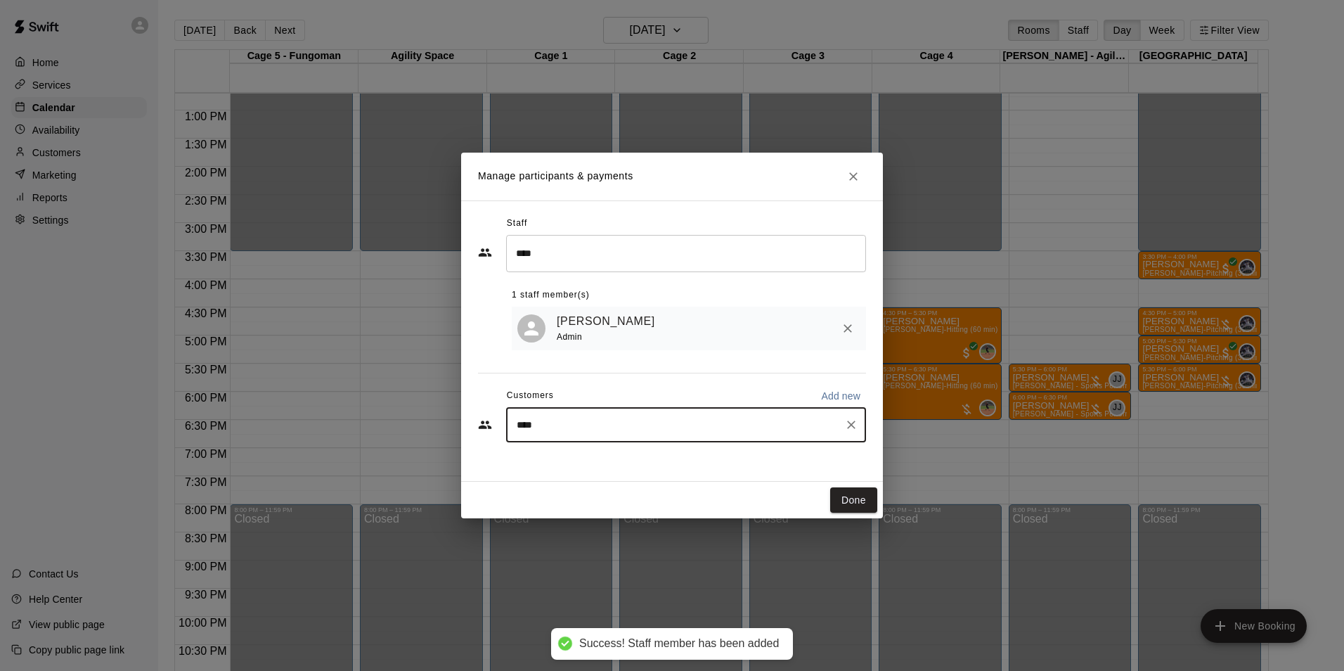
type input "****"
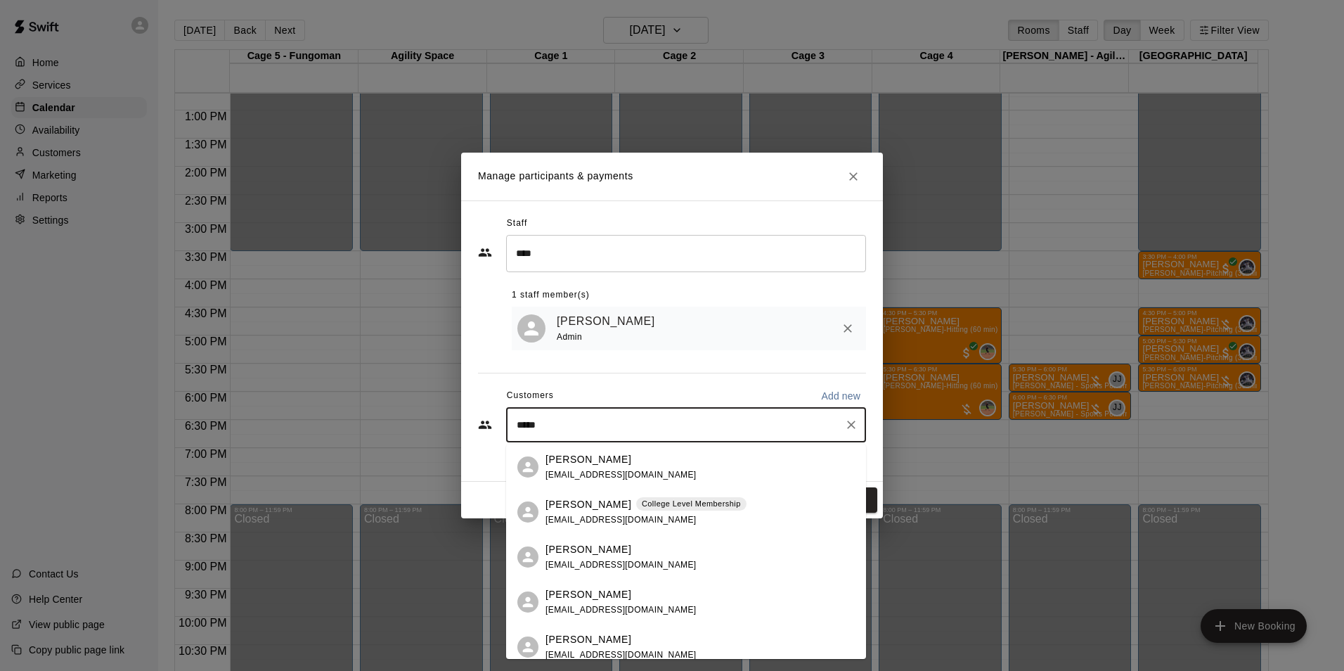
click at [641, 518] on span "[EMAIL_ADDRESS][DOMAIN_NAME]" at bounding box center [621, 520] width 151 height 10
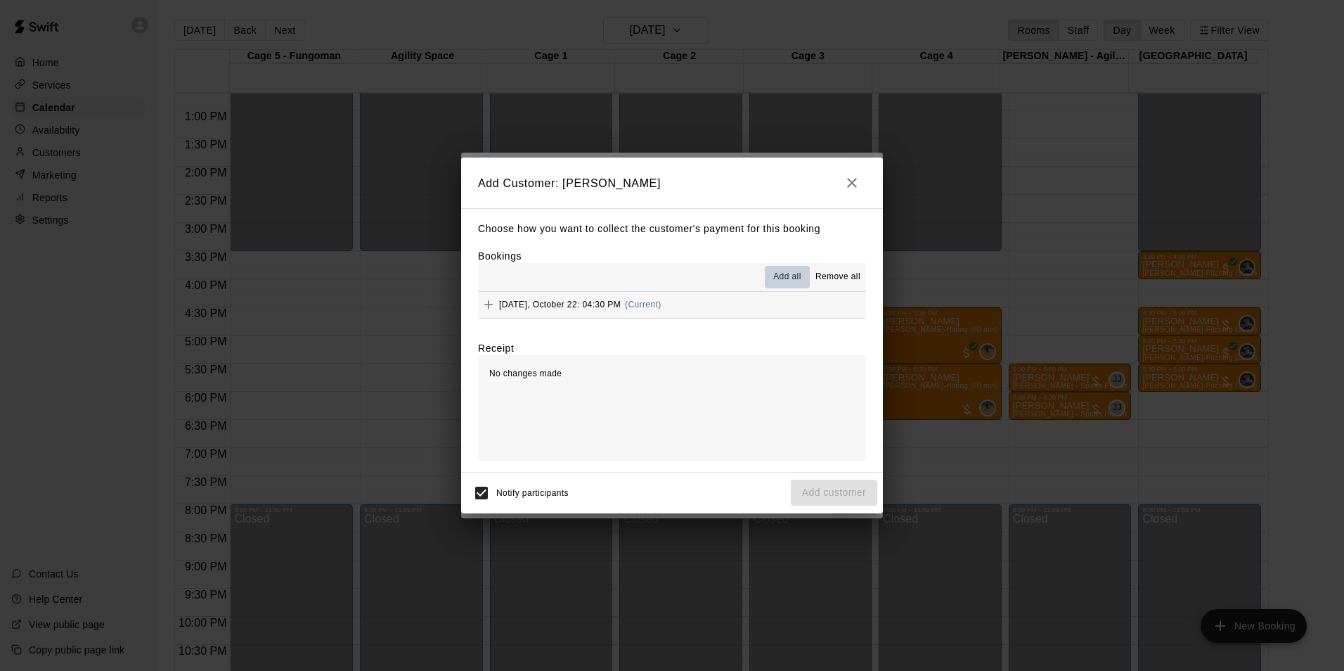
click at [783, 274] on span "Add all" at bounding box center [787, 277] width 28 height 14
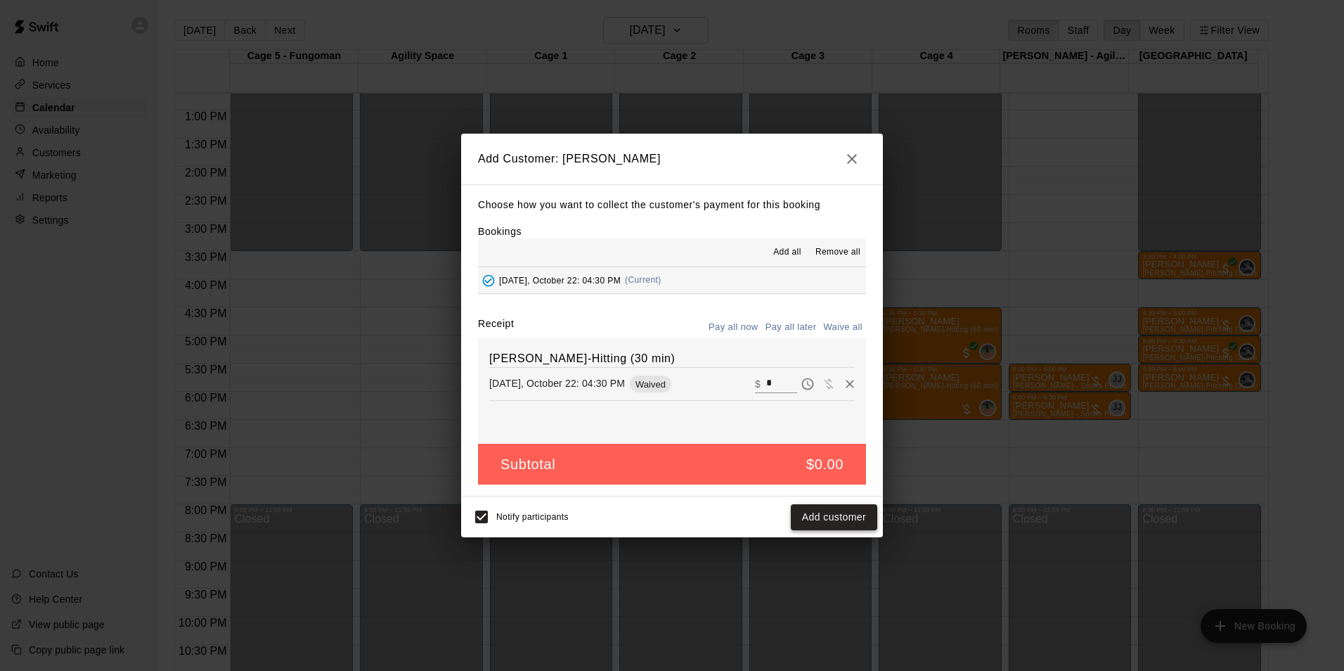
click at [819, 525] on button "Add customer" at bounding box center [834, 517] width 86 height 26
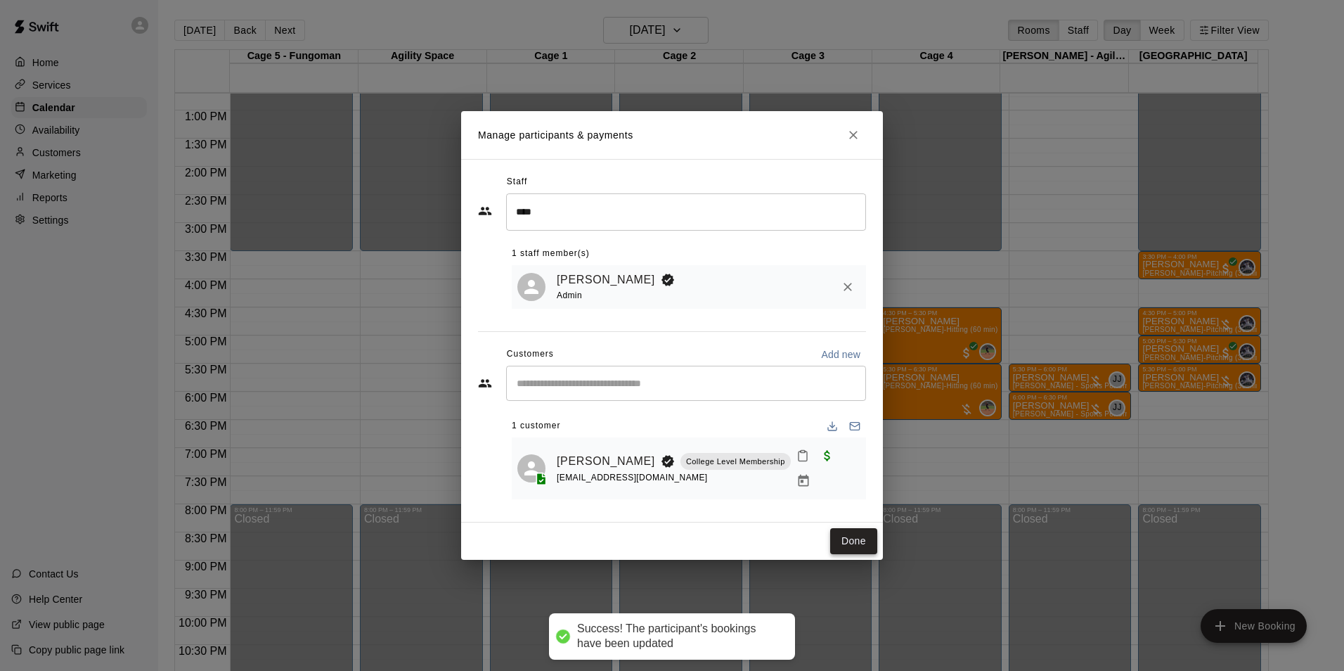
click at [857, 531] on button "Done" at bounding box center [853, 541] width 47 height 26
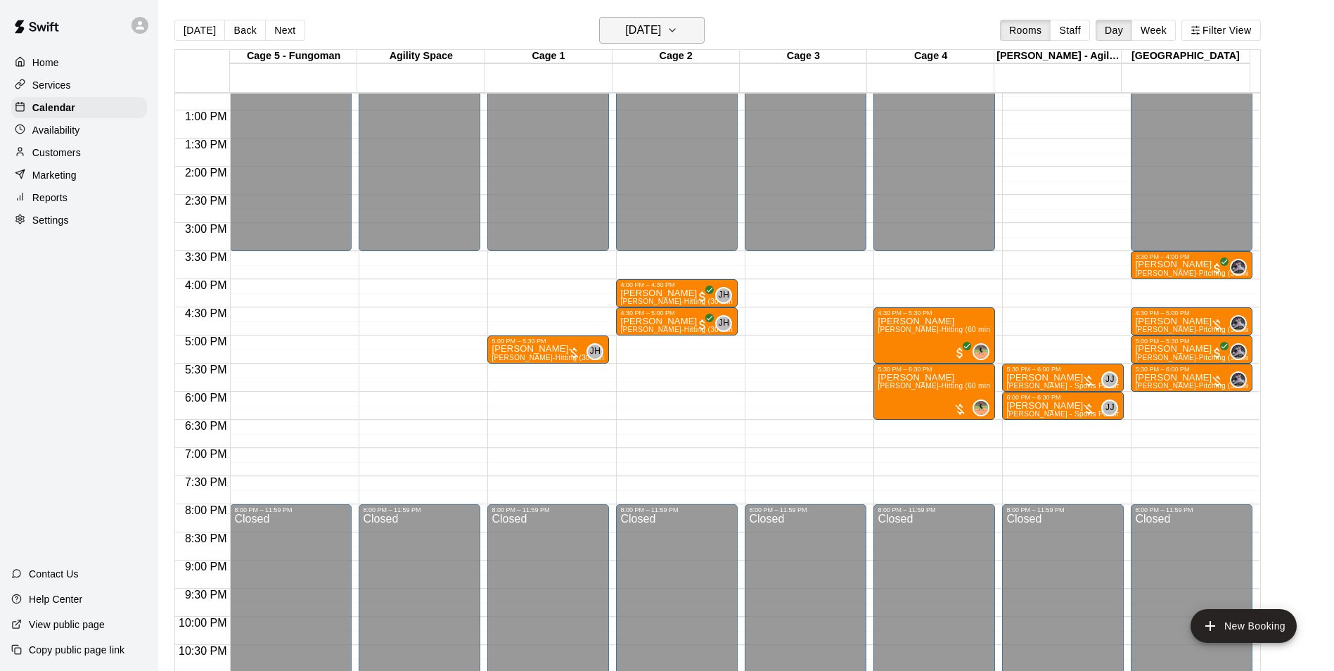
click at [625, 26] on h6 "[DATE]" at bounding box center [643, 30] width 36 height 20
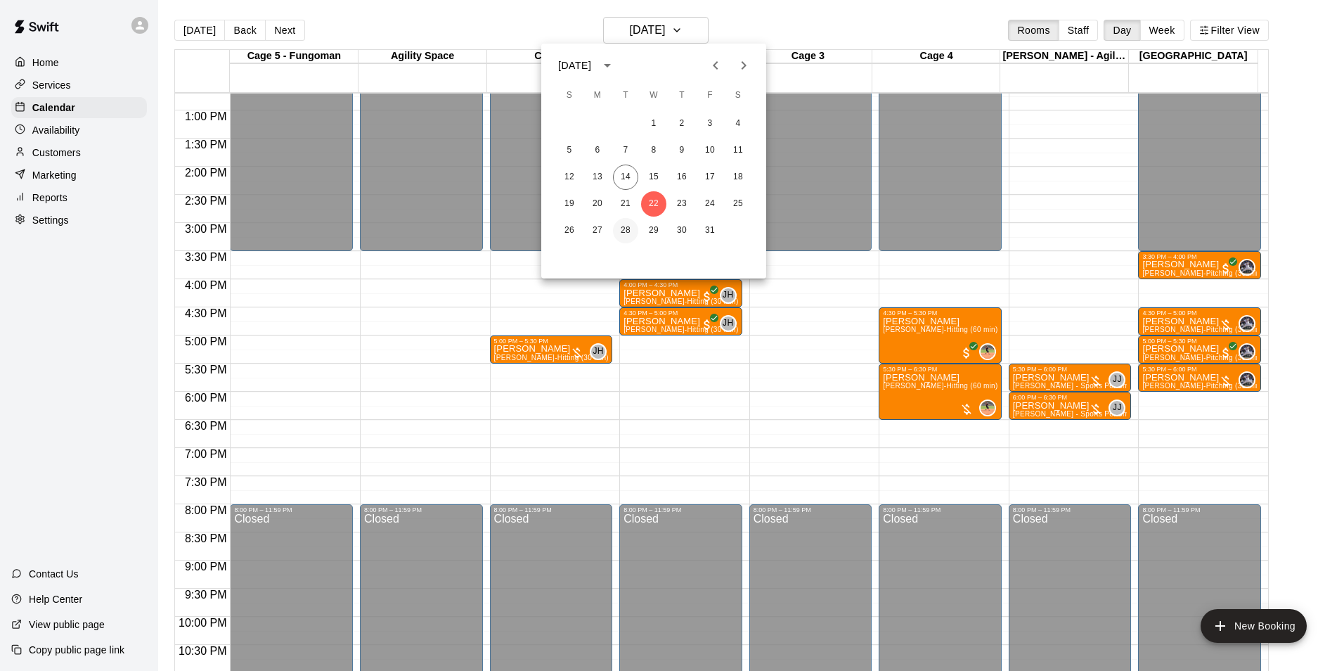
click at [621, 228] on button "28" at bounding box center [625, 230] width 25 height 25
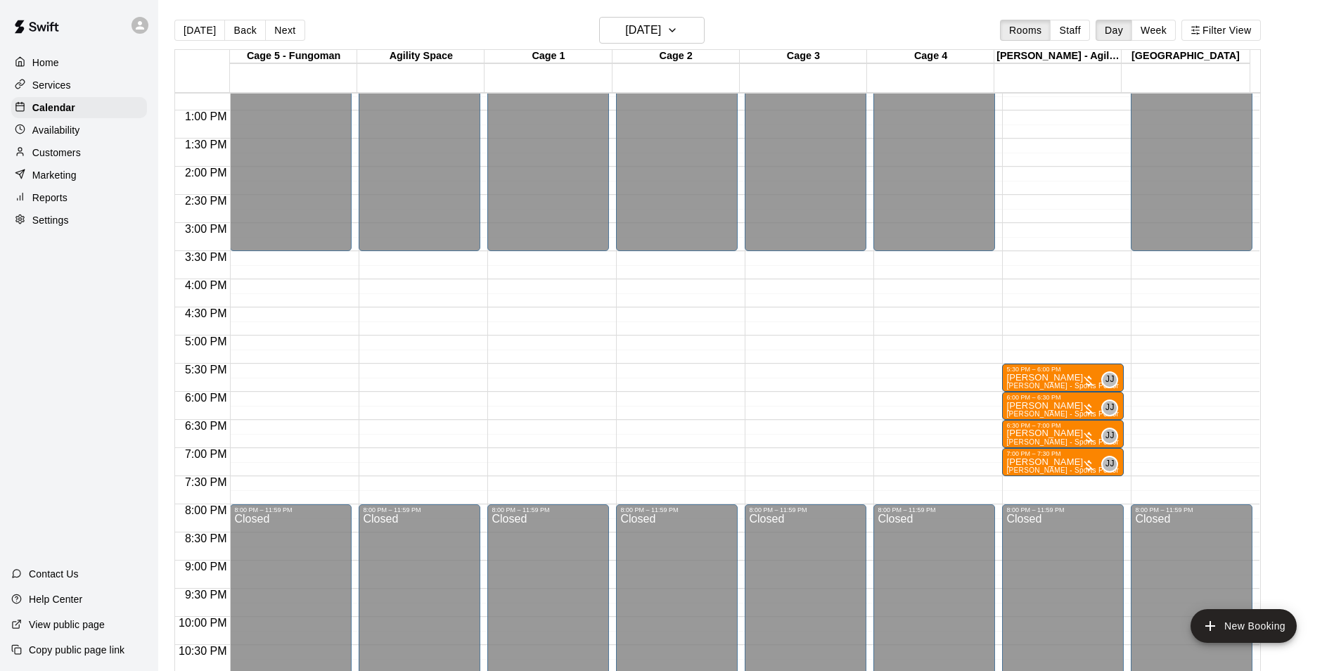
click at [75, 129] on p "Availability" at bounding box center [56, 130] width 48 height 14
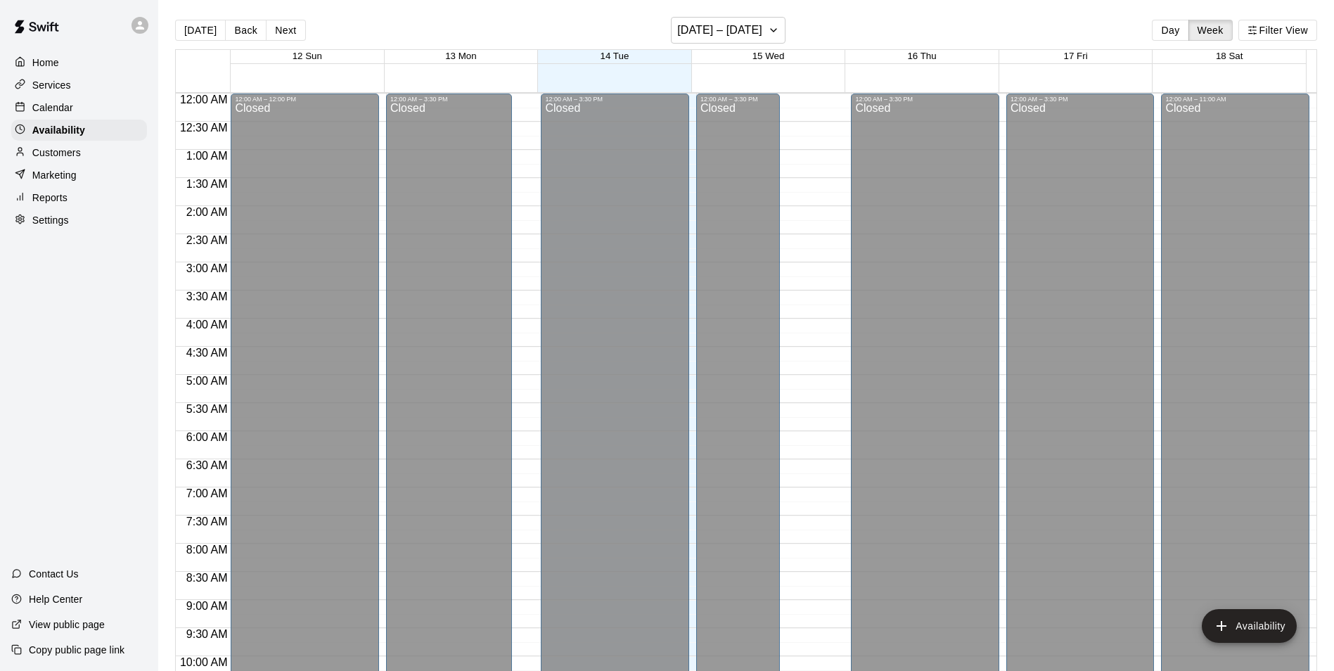
scroll to position [757, 0]
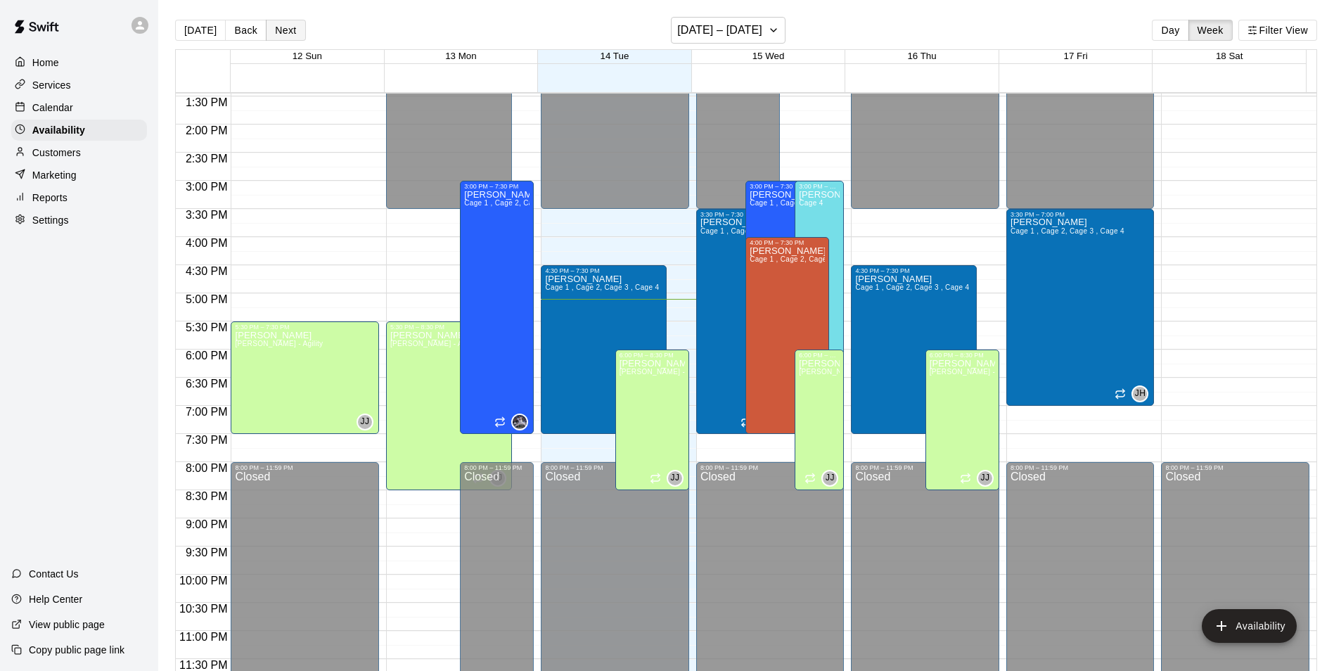
click at [297, 34] on button "Next" at bounding box center [285, 30] width 39 height 21
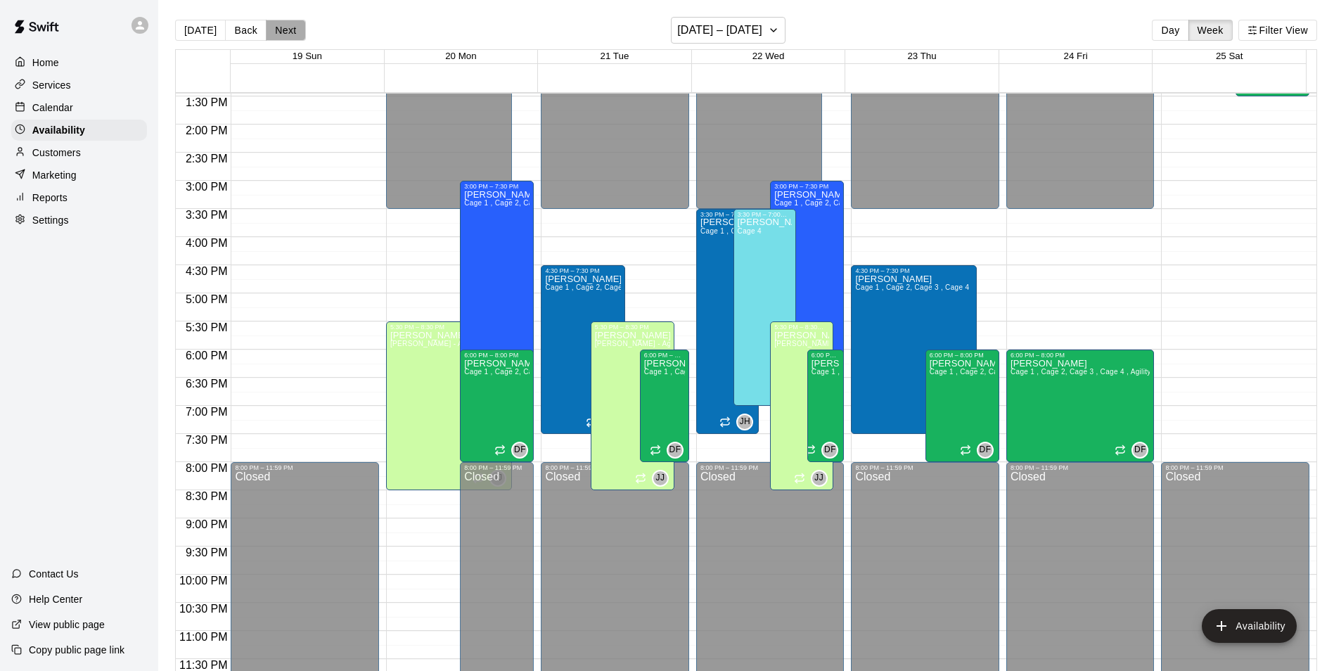
click at [297, 34] on button "Next" at bounding box center [285, 30] width 39 height 21
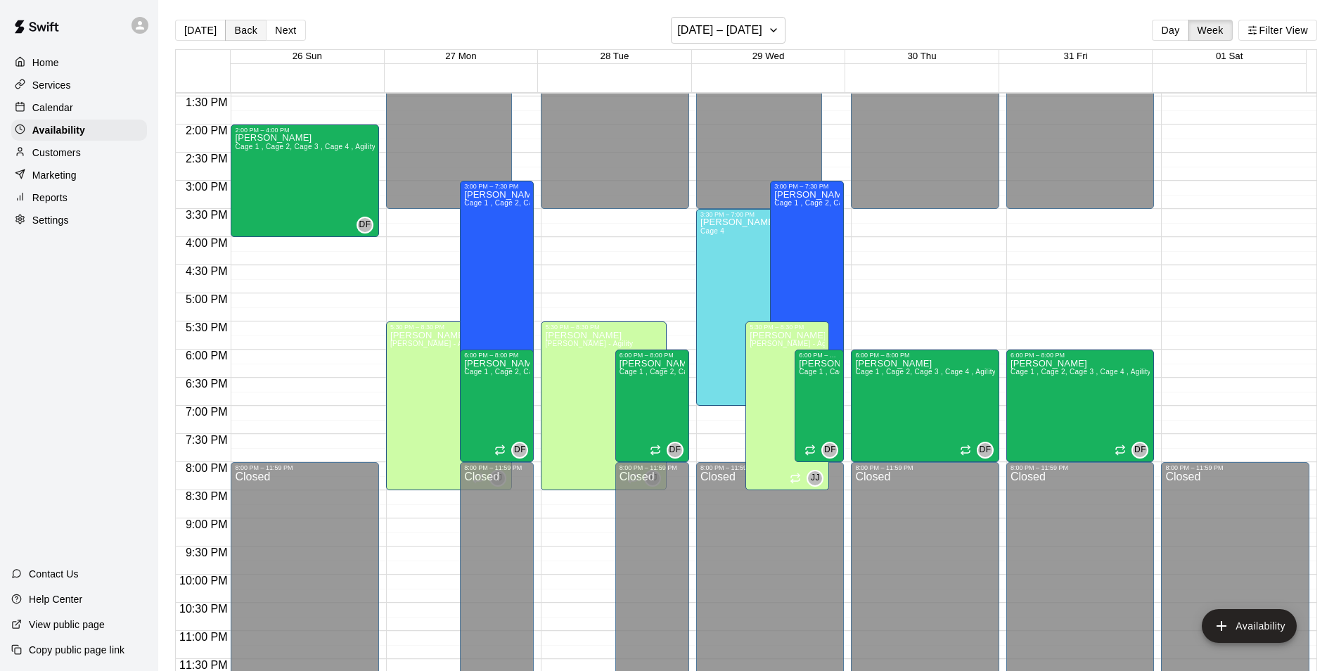
click at [246, 32] on button "Back" at bounding box center [245, 30] width 41 height 21
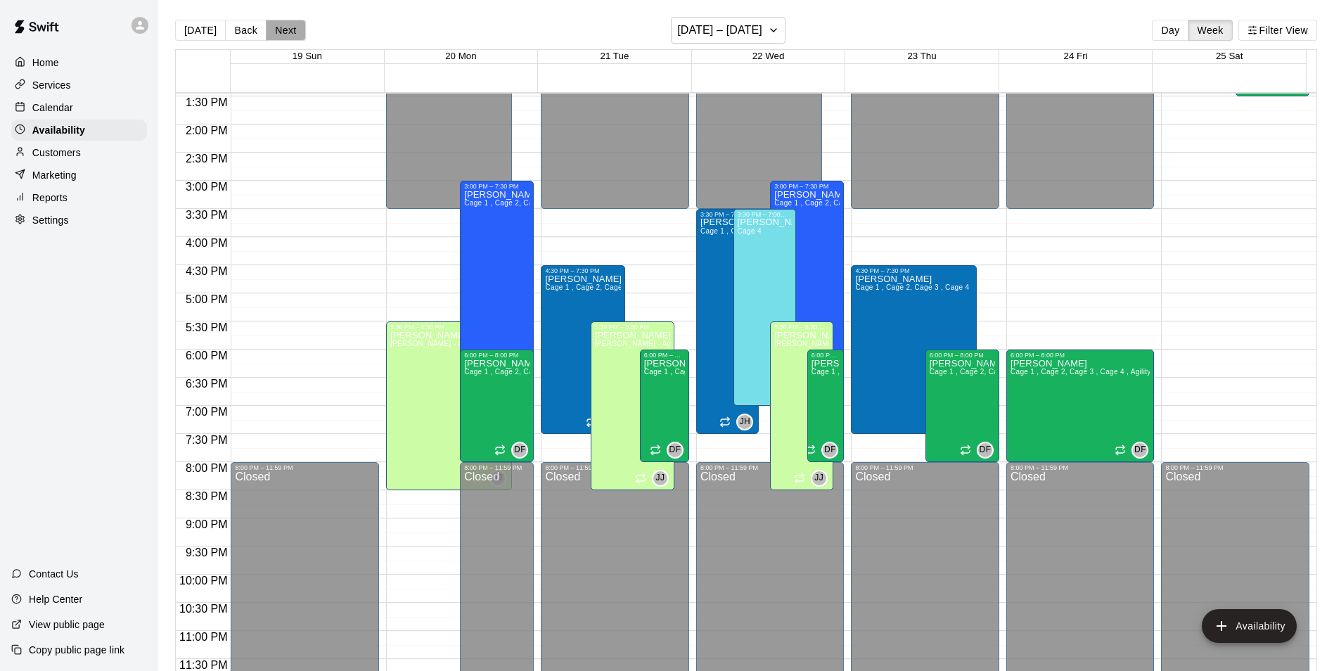
click at [266, 30] on button "Next" at bounding box center [285, 30] width 39 height 21
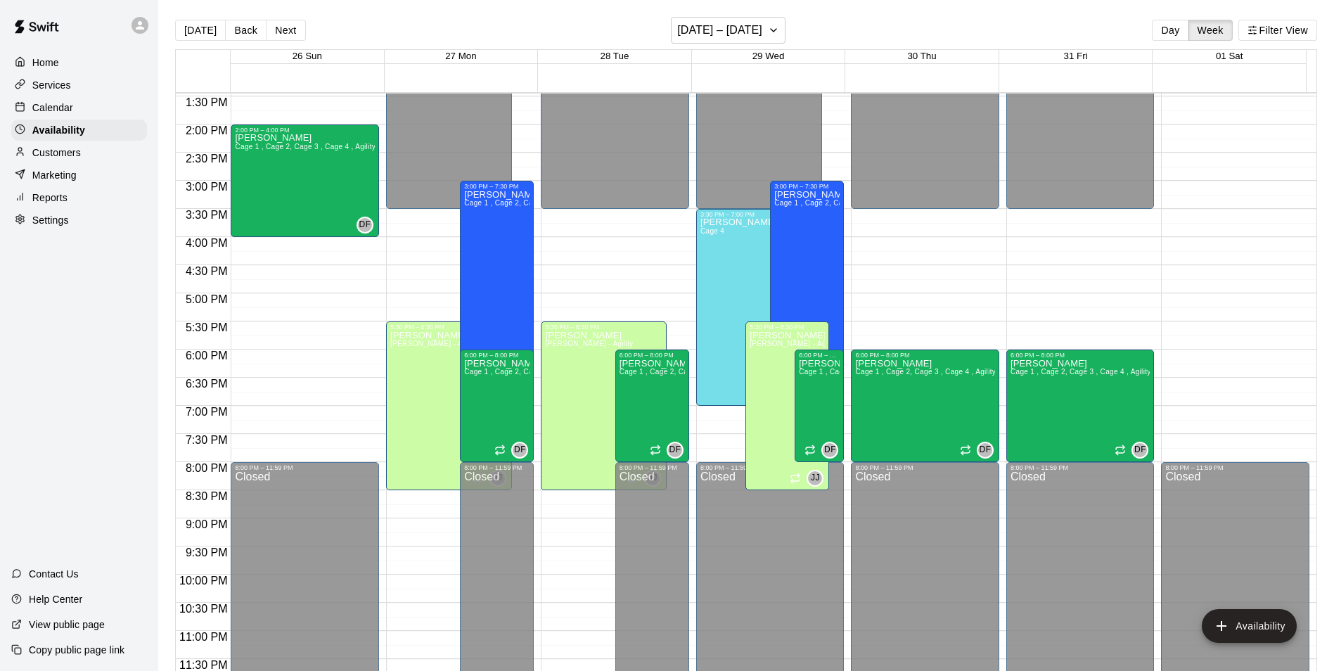
click at [68, 115] on p "Calendar" at bounding box center [52, 108] width 41 height 14
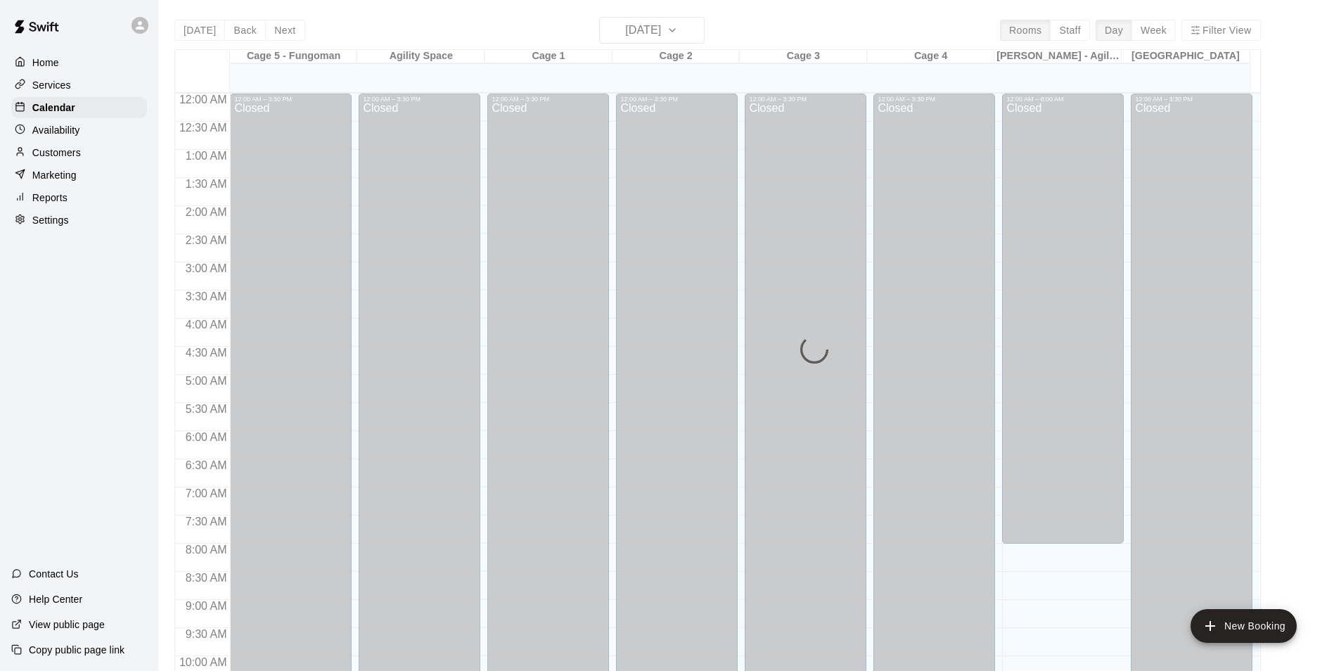
scroll to position [714, 0]
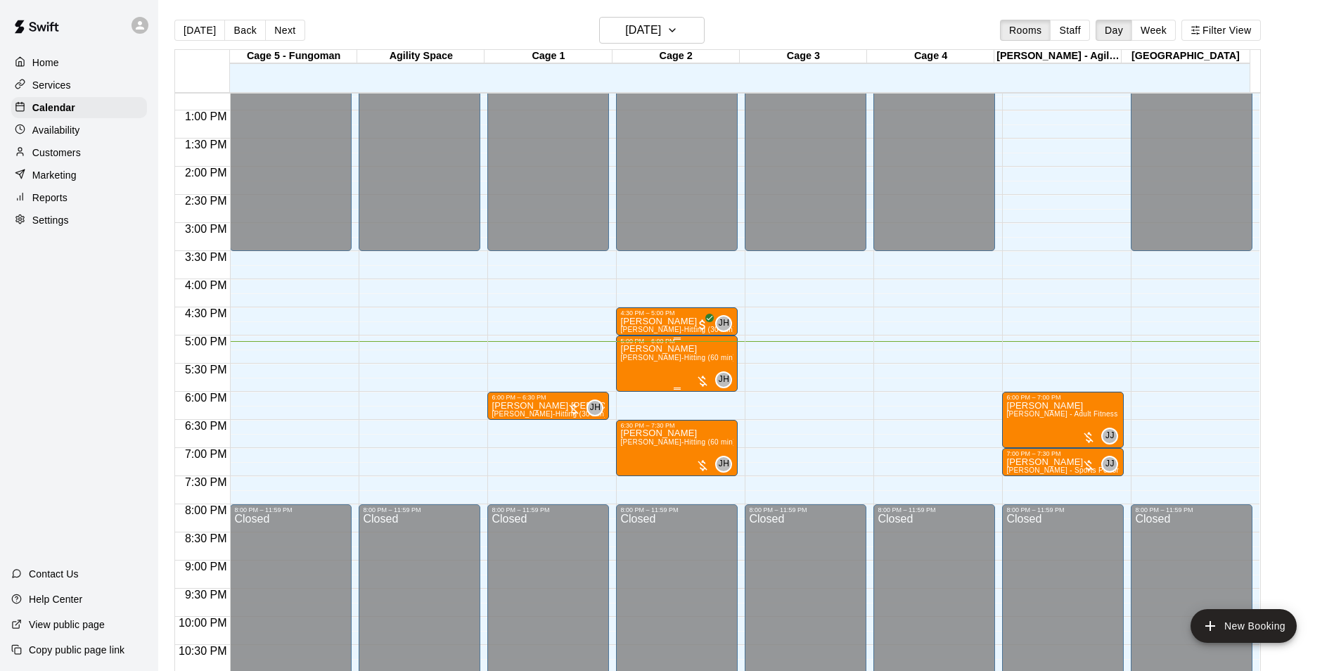
click at [655, 360] on span "[PERSON_NAME]-Hitting (60 min)" at bounding box center [677, 358] width 115 height 8
click at [616, 410] on div at bounding box center [672, 335] width 1344 height 671
click at [647, 367] on div "[PERSON_NAME] [PERSON_NAME]-Hitting (60 min)" at bounding box center [676, 679] width 113 height 671
click at [87, 153] on div at bounding box center [672, 335] width 1344 height 671
click at [86, 154] on div "Customers" at bounding box center [79, 152] width 136 height 21
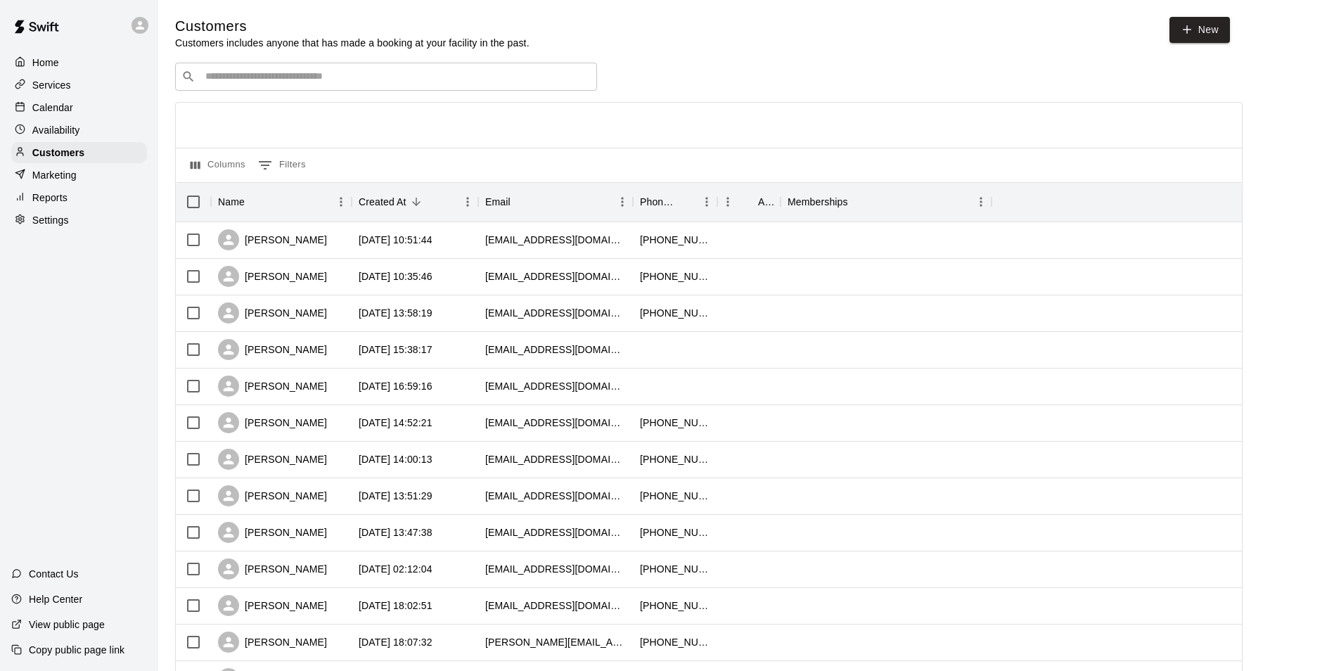
click at [334, 78] on input "Search customers by name or email" at bounding box center [395, 77] width 389 height 14
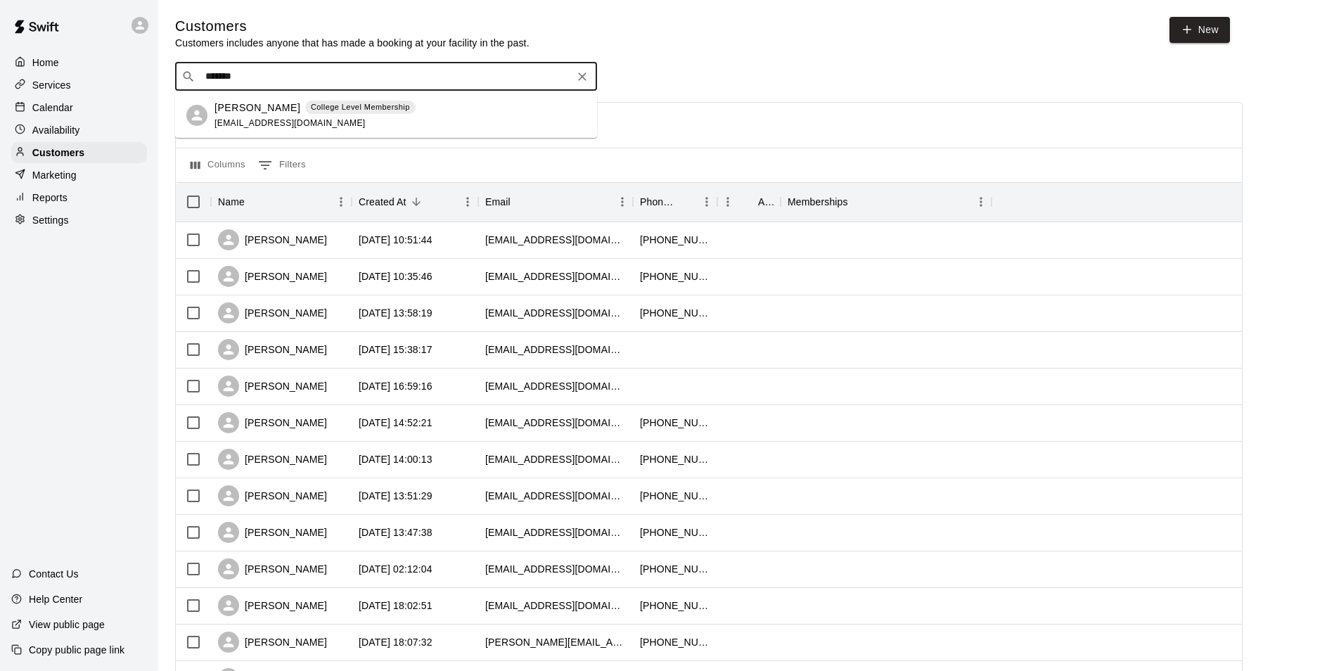
type input "*******"
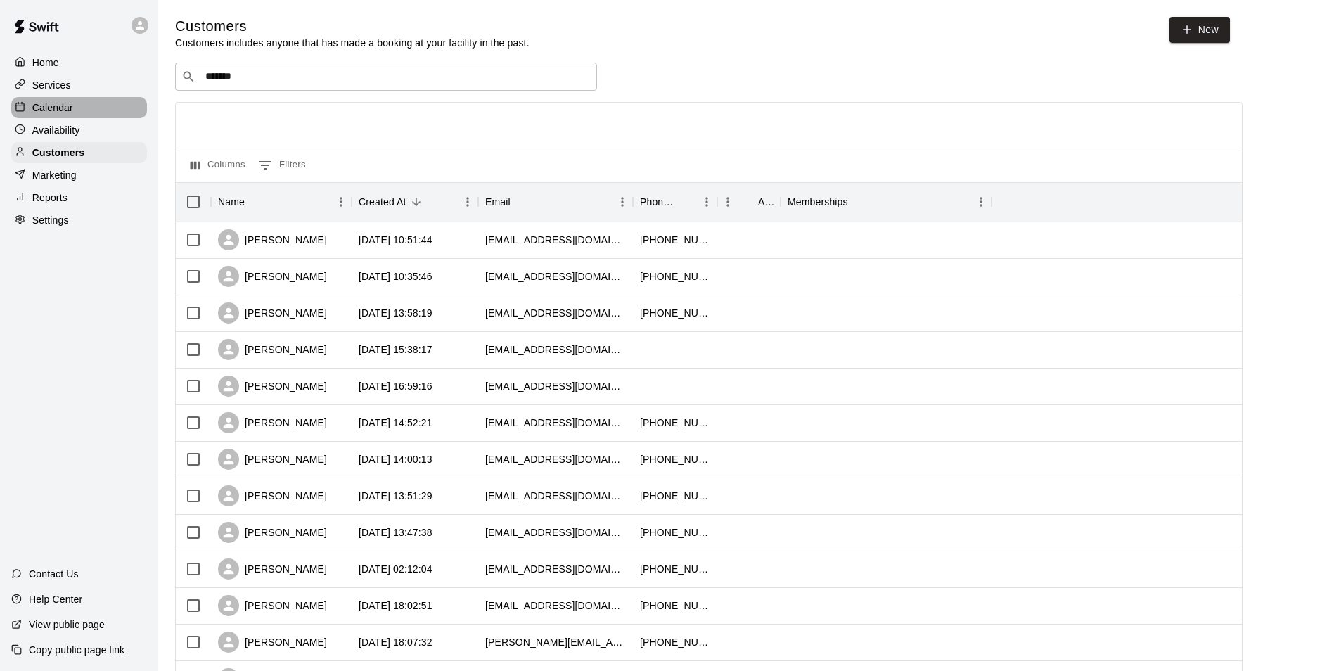
click at [56, 105] on p "Calendar" at bounding box center [52, 108] width 41 height 14
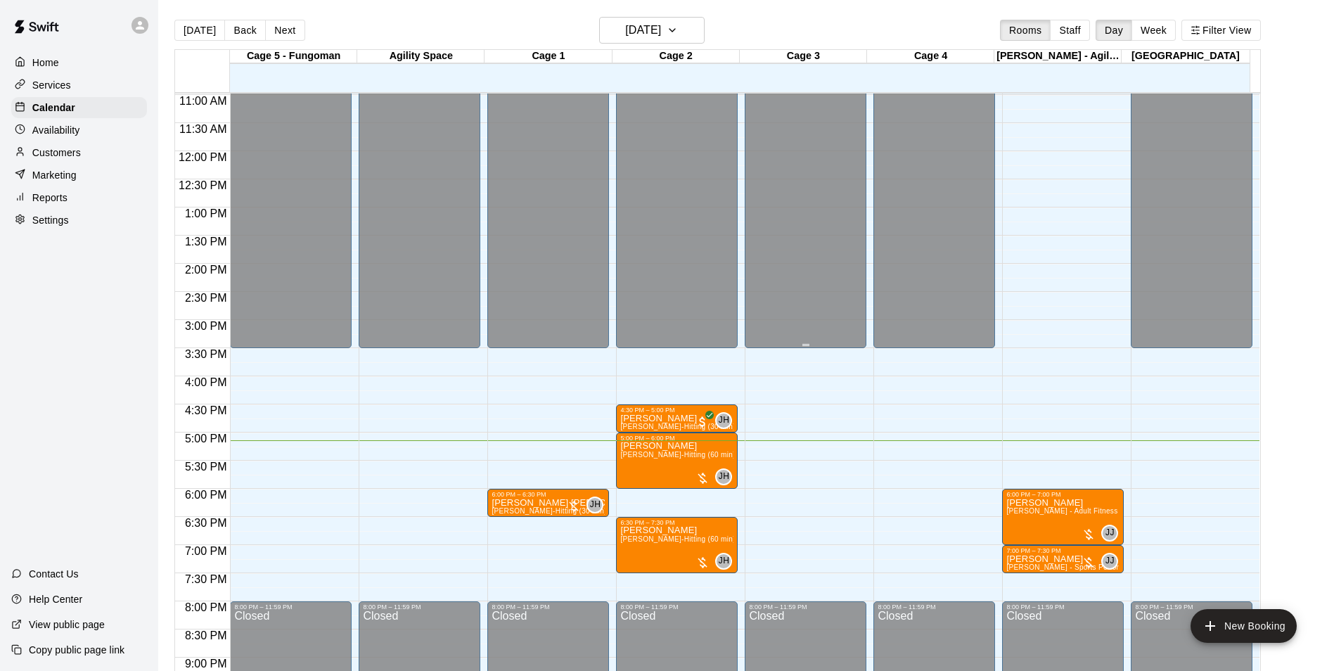
scroll to position [688, 0]
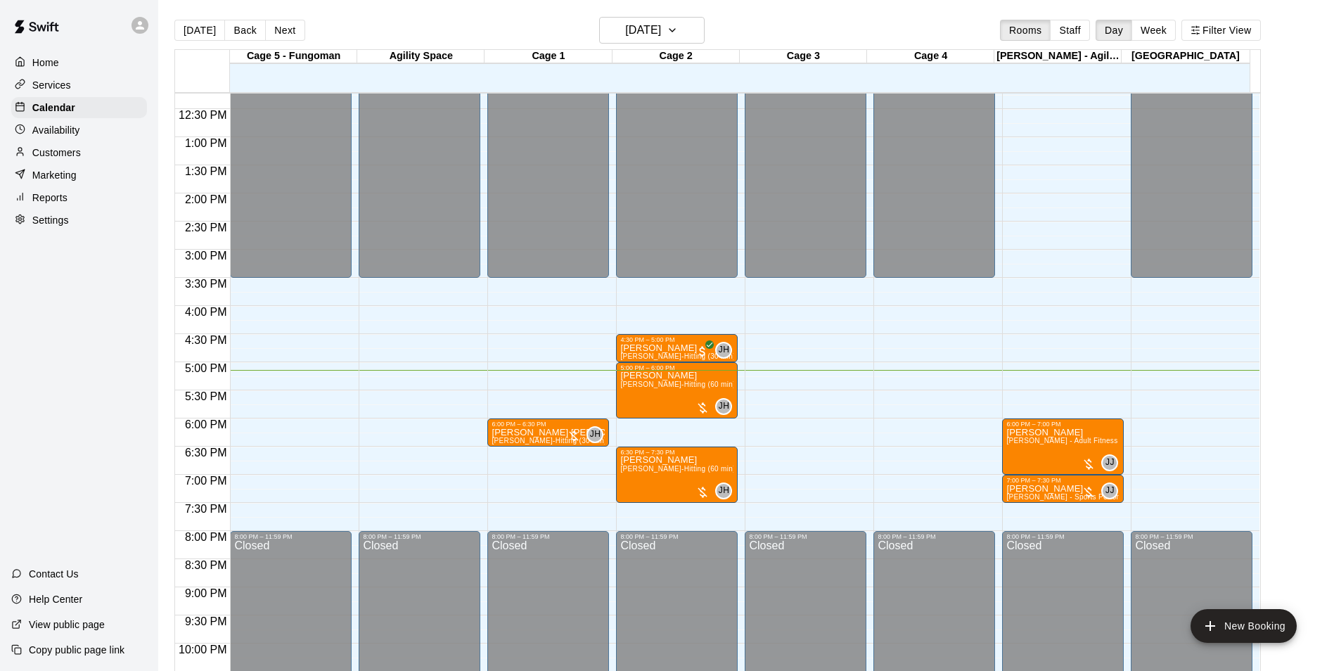
click at [915, 466] on div "12:00 AM – 3:30 PM Closed 8:00 PM – 11:59 PM Closed" at bounding box center [934, 81] width 122 height 1350
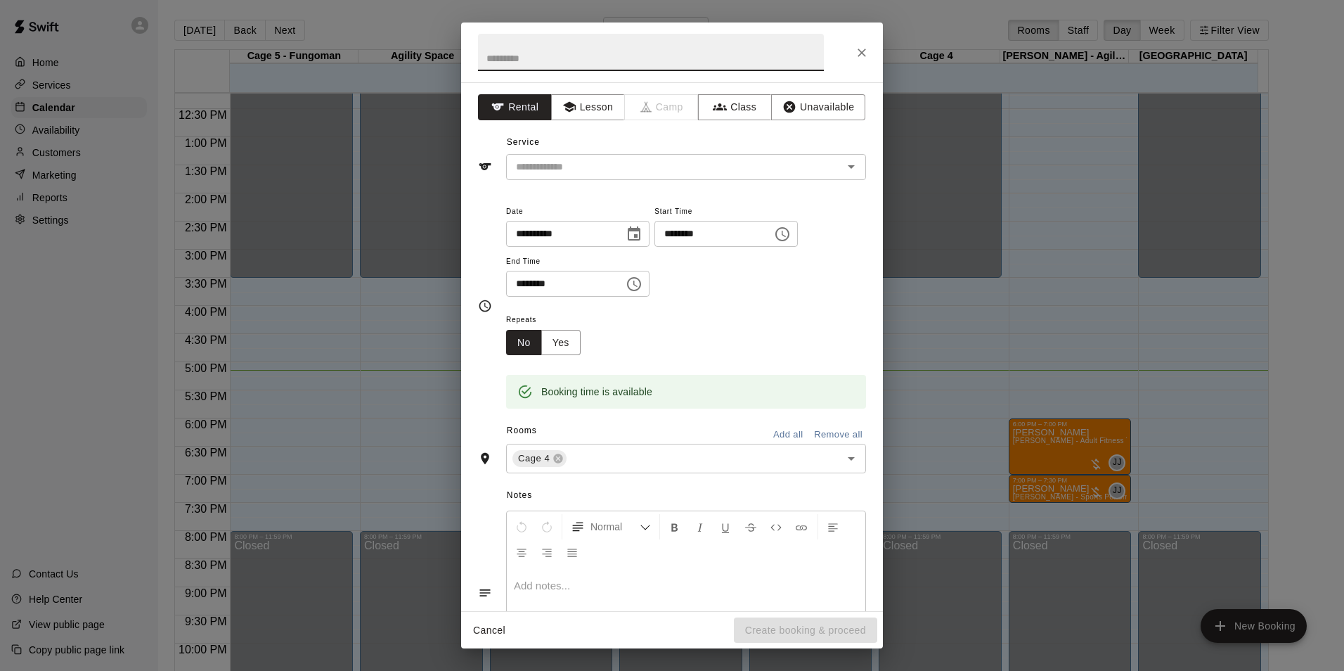
click at [868, 56] on icon "Close" at bounding box center [862, 53] width 14 height 14
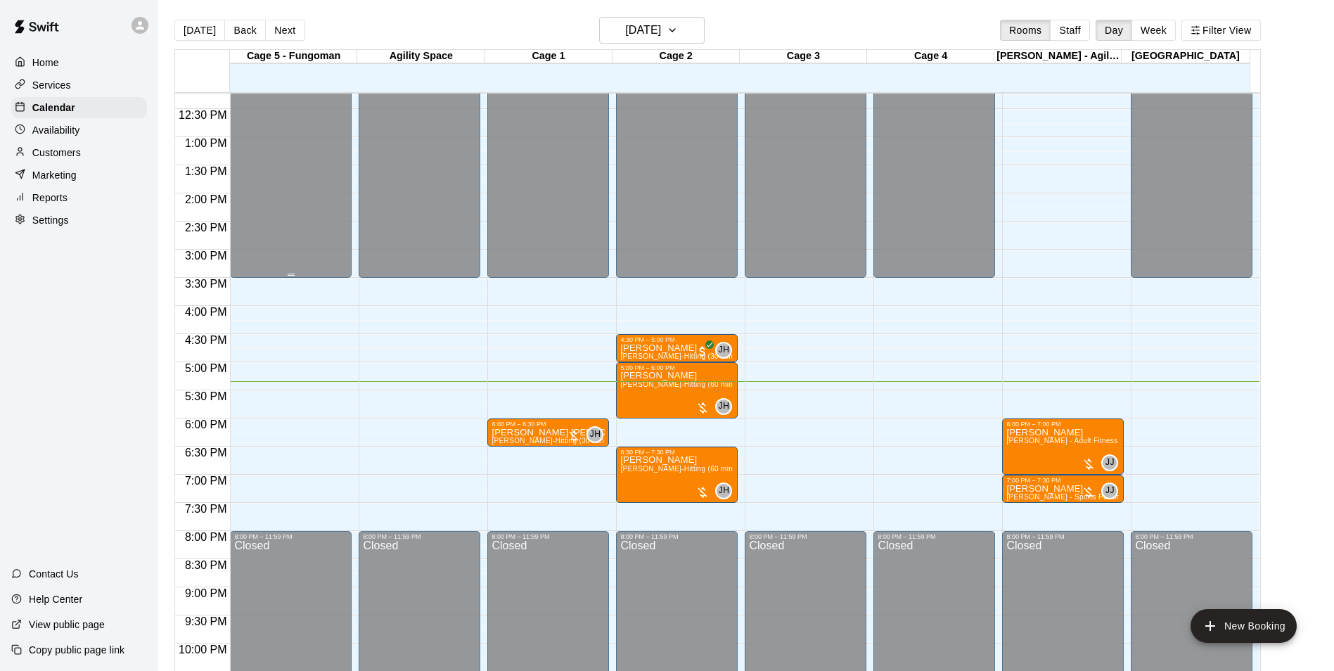
drag, startPoint x: 4, startPoint y: 133, endPoint x: 285, endPoint y: 250, distance: 305.4
click at [107, 154] on div "Customers" at bounding box center [79, 152] width 136 height 21
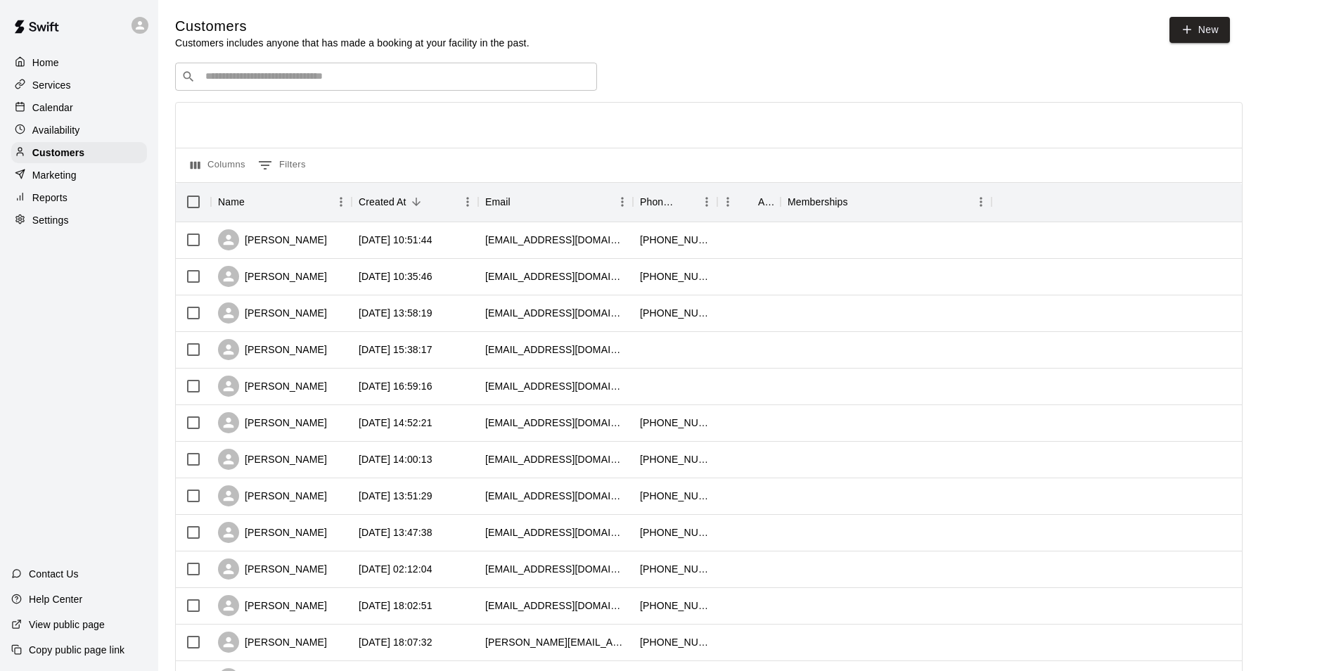
click at [301, 88] on div "​ ​" at bounding box center [386, 77] width 422 height 28
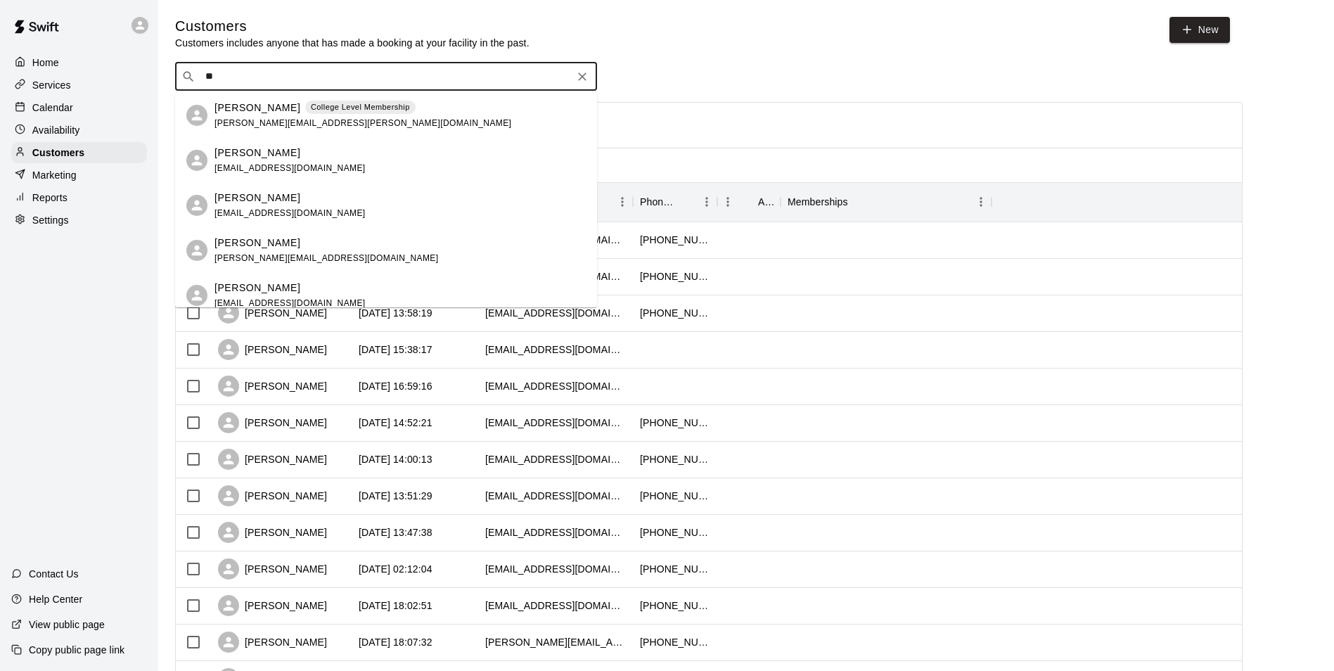
type input "*"
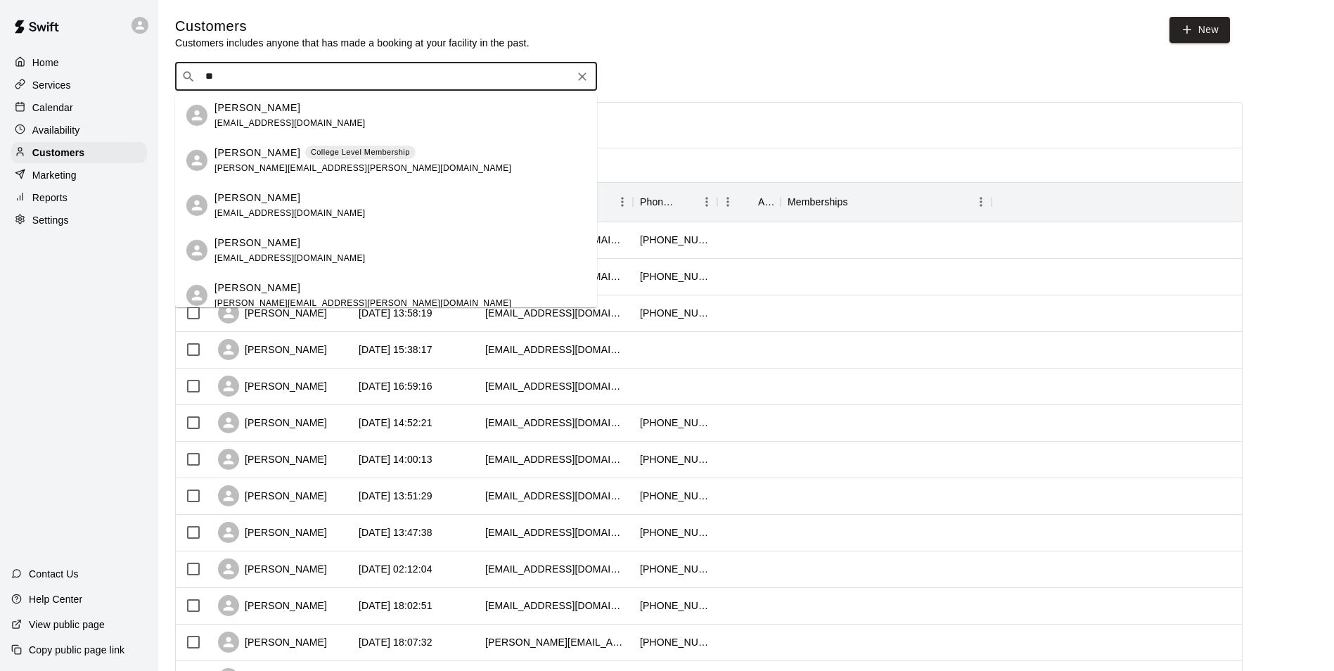
type input "*"
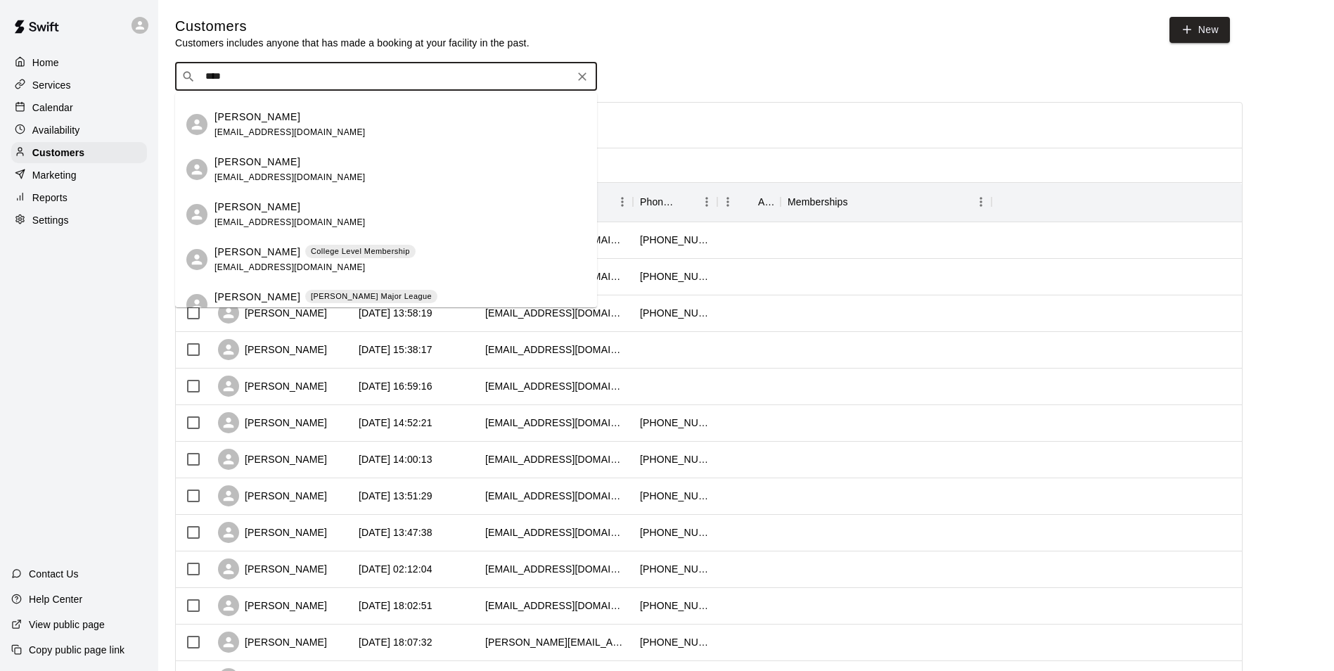
scroll to position [56, 0]
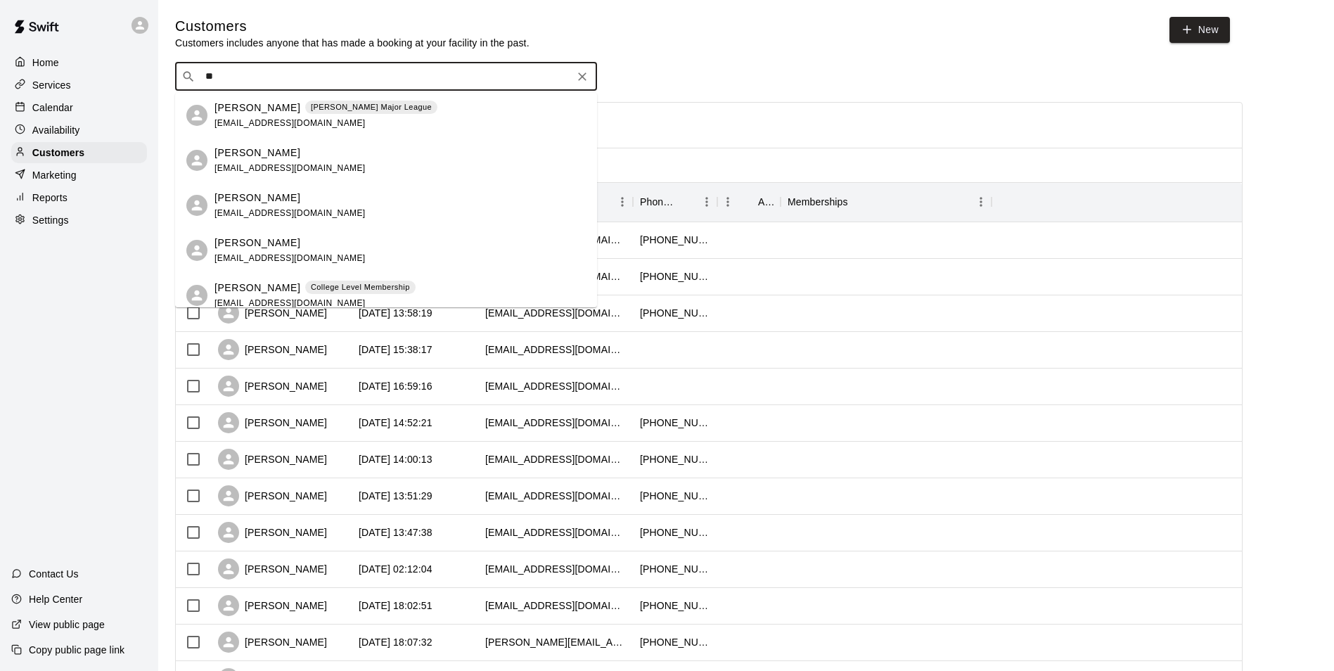
type input "*"
type input "*****"
click at [310, 117] on div "[PERSON_NAME] [EMAIL_ADDRESS][DOMAIN_NAME]" at bounding box center [289, 116] width 151 height 30
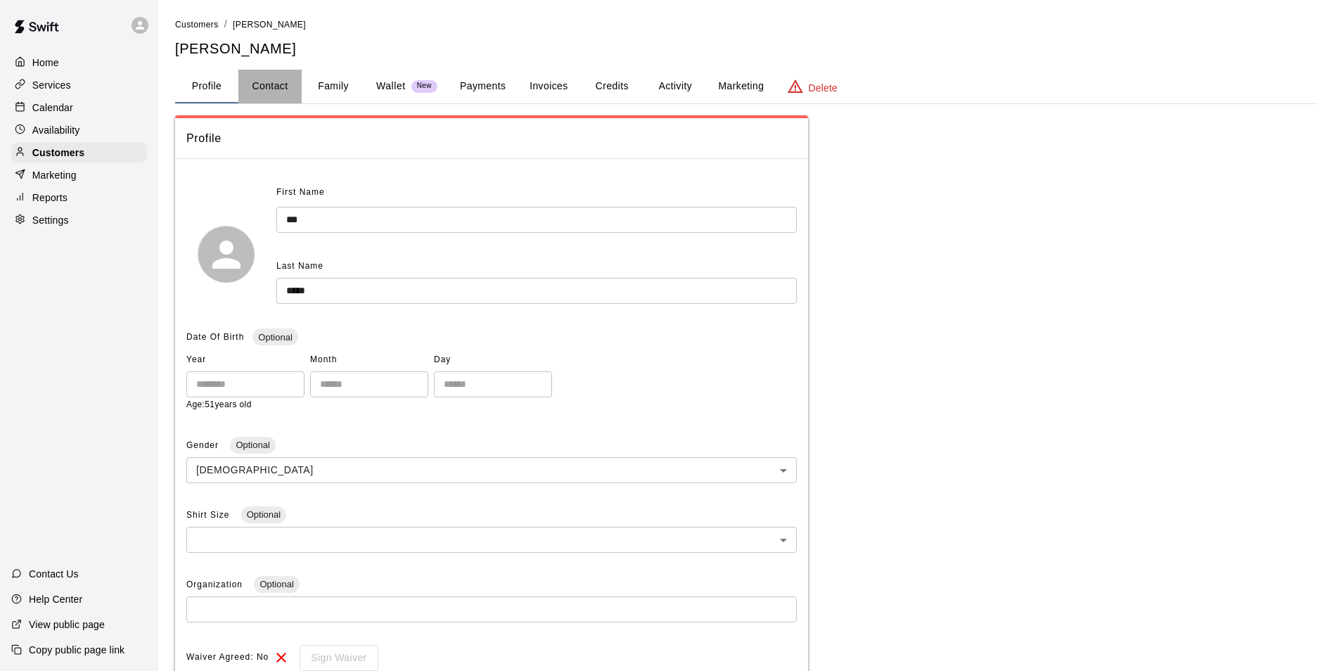
click at [279, 83] on button "Contact" at bounding box center [269, 87] width 63 height 34
select select "**"
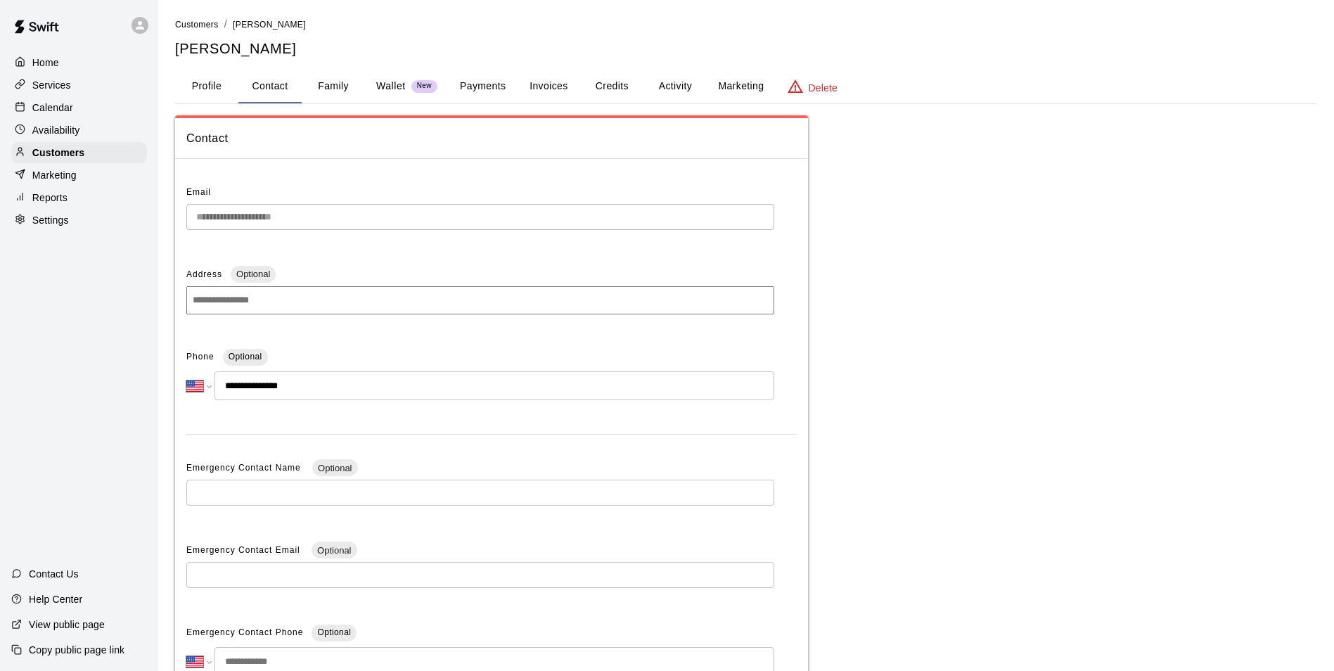
click at [352, 77] on button "Family" at bounding box center [333, 87] width 63 height 34
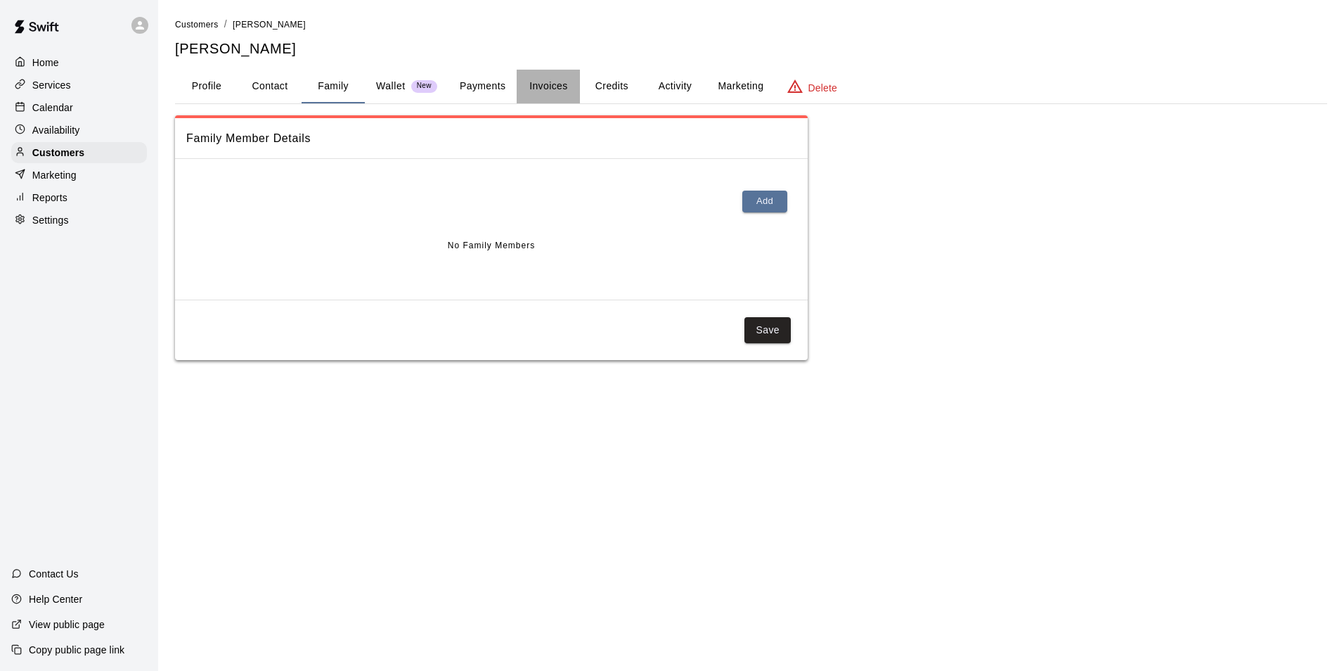
click at [520, 89] on button "Invoices" at bounding box center [548, 87] width 63 height 34
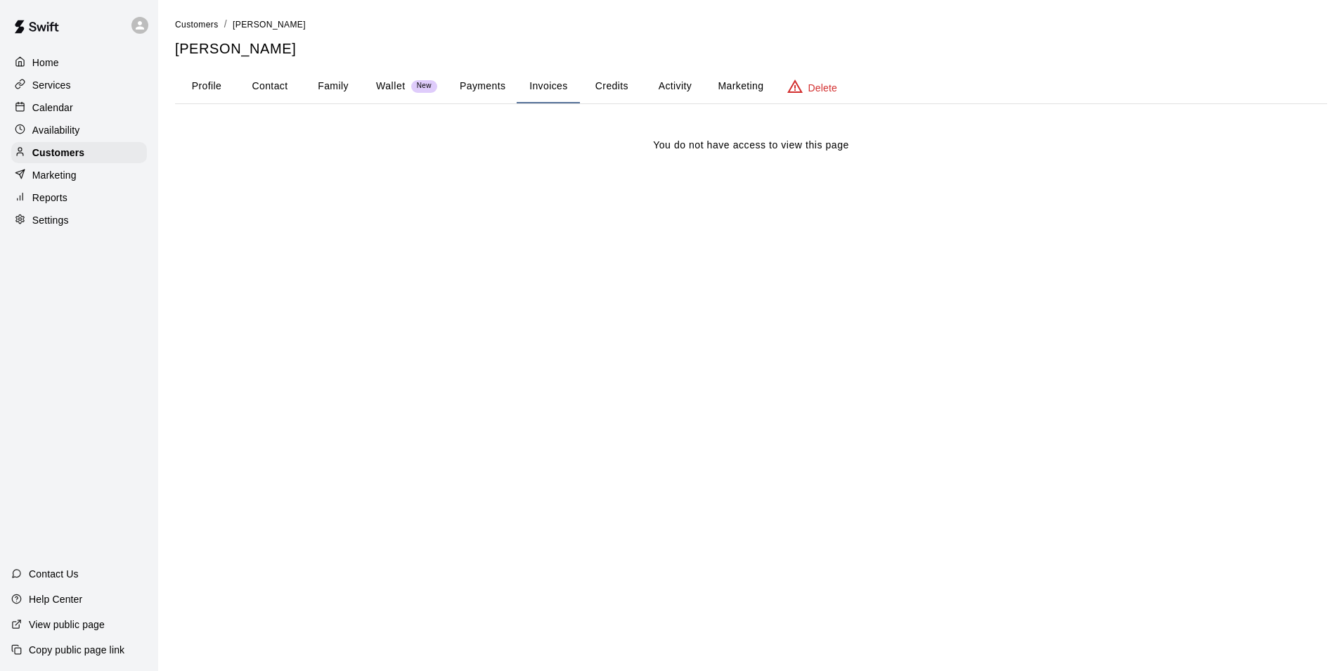
click at [517, 70] on button "Invoices" at bounding box center [548, 87] width 63 height 34
click at [72, 115] on p "Calendar" at bounding box center [52, 108] width 41 height 14
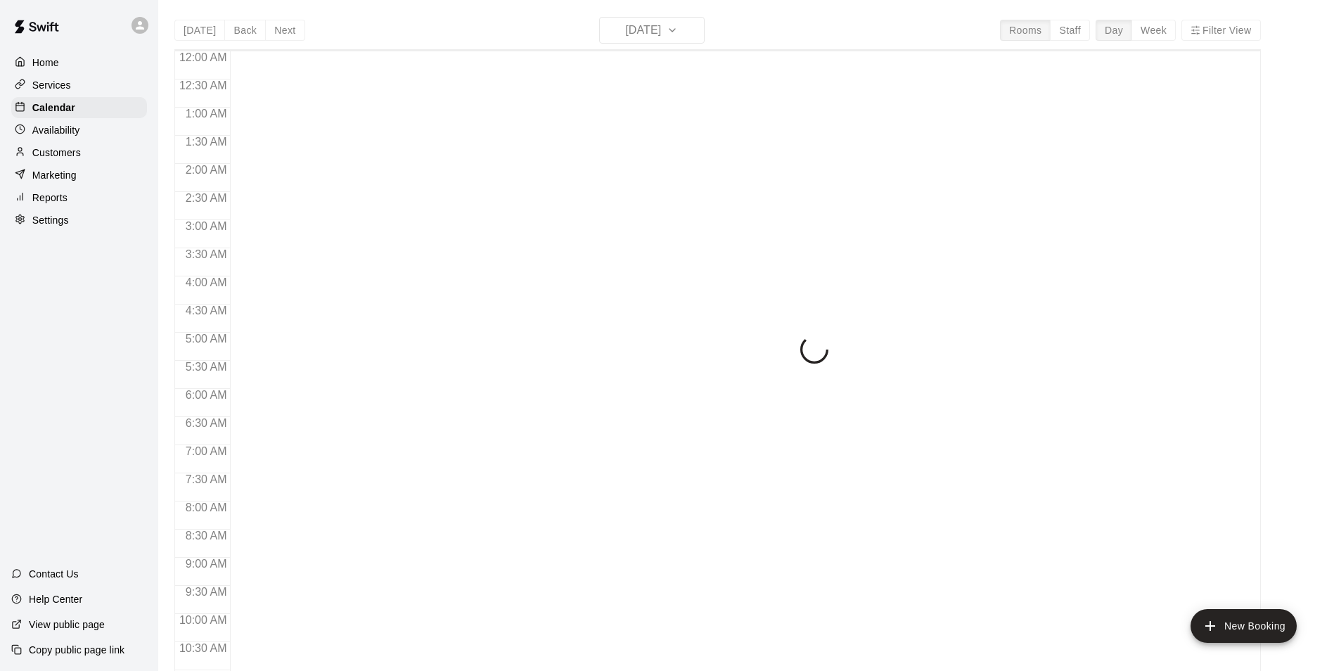
scroll to position [714, 0]
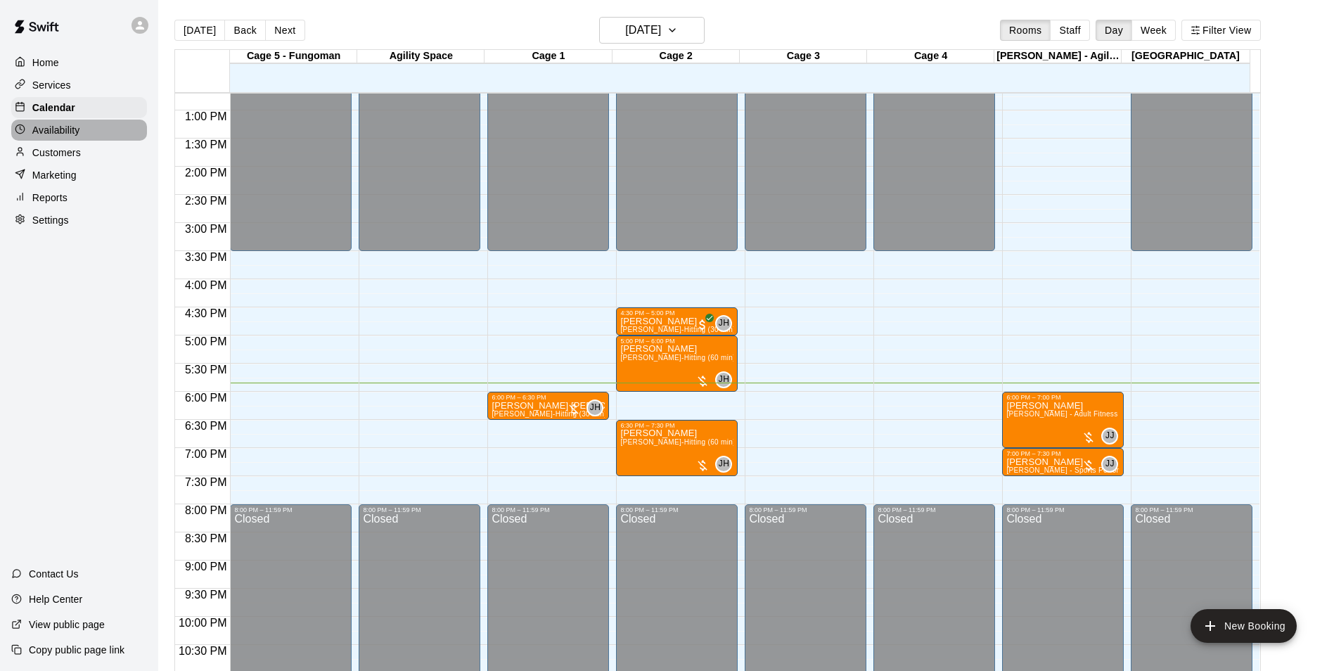
click at [94, 137] on div "Availability" at bounding box center [79, 130] width 136 height 21
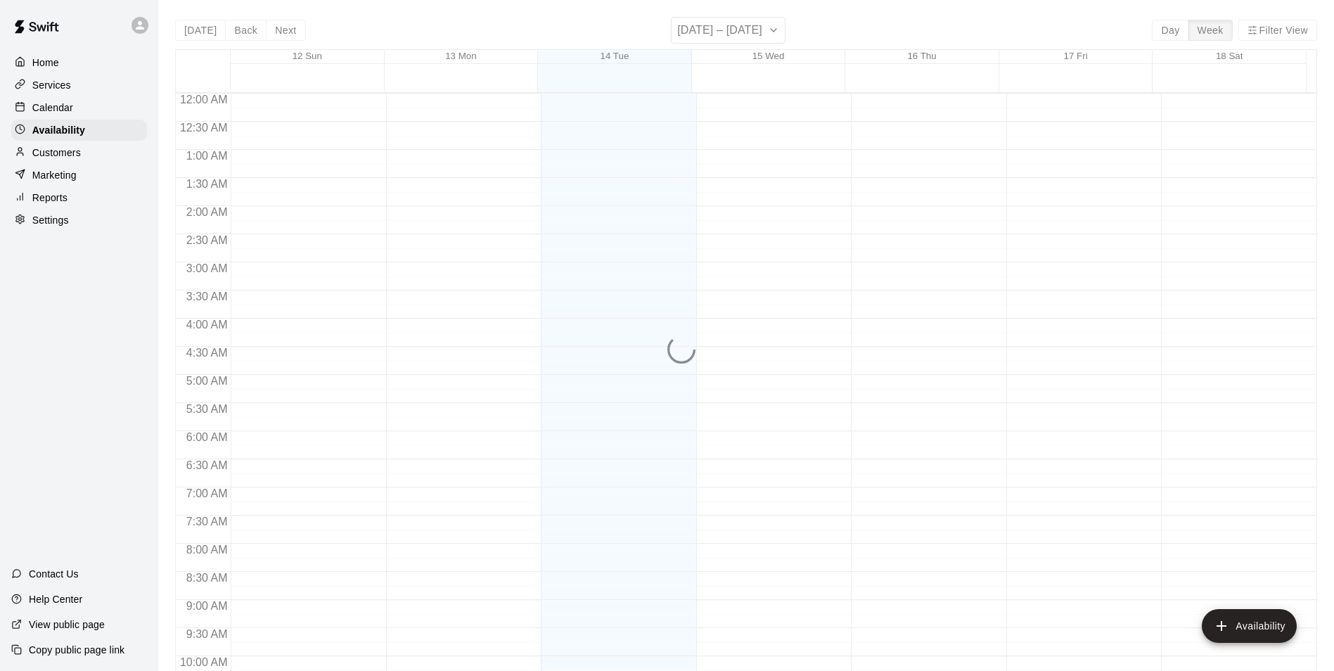
click at [96, 153] on div "Customers" at bounding box center [79, 152] width 136 height 21
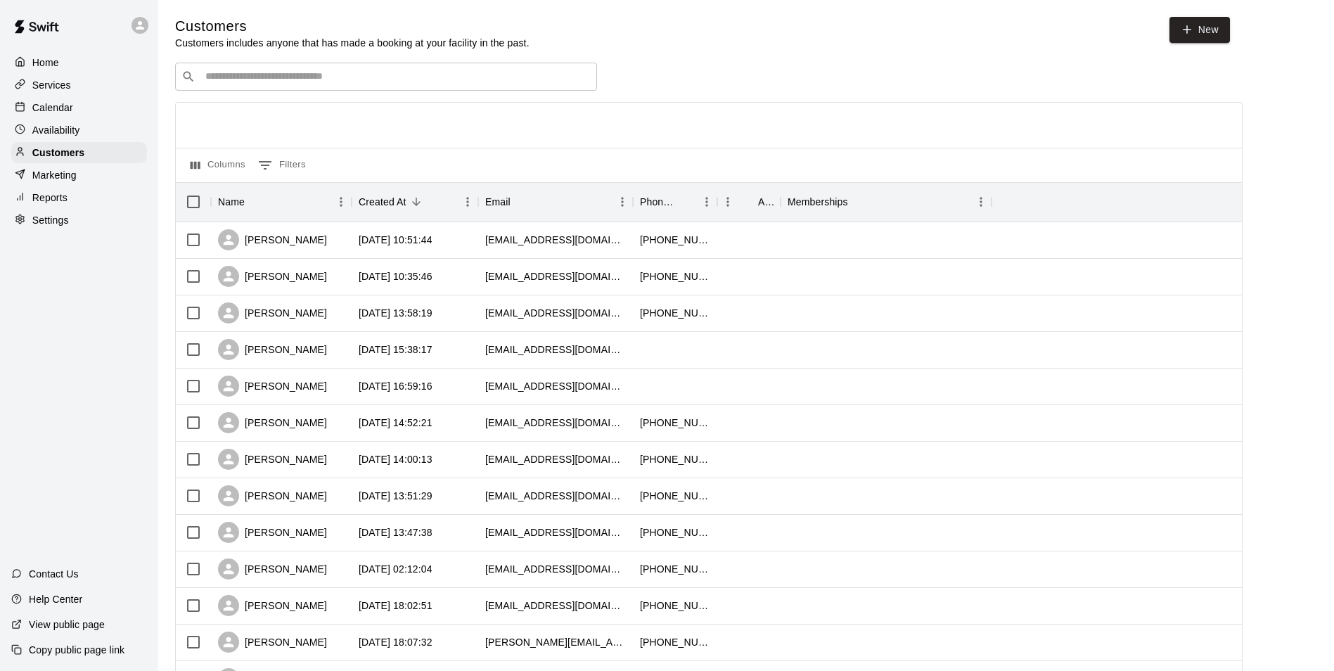
click at [482, 70] on div "​ ​" at bounding box center [386, 77] width 422 height 28
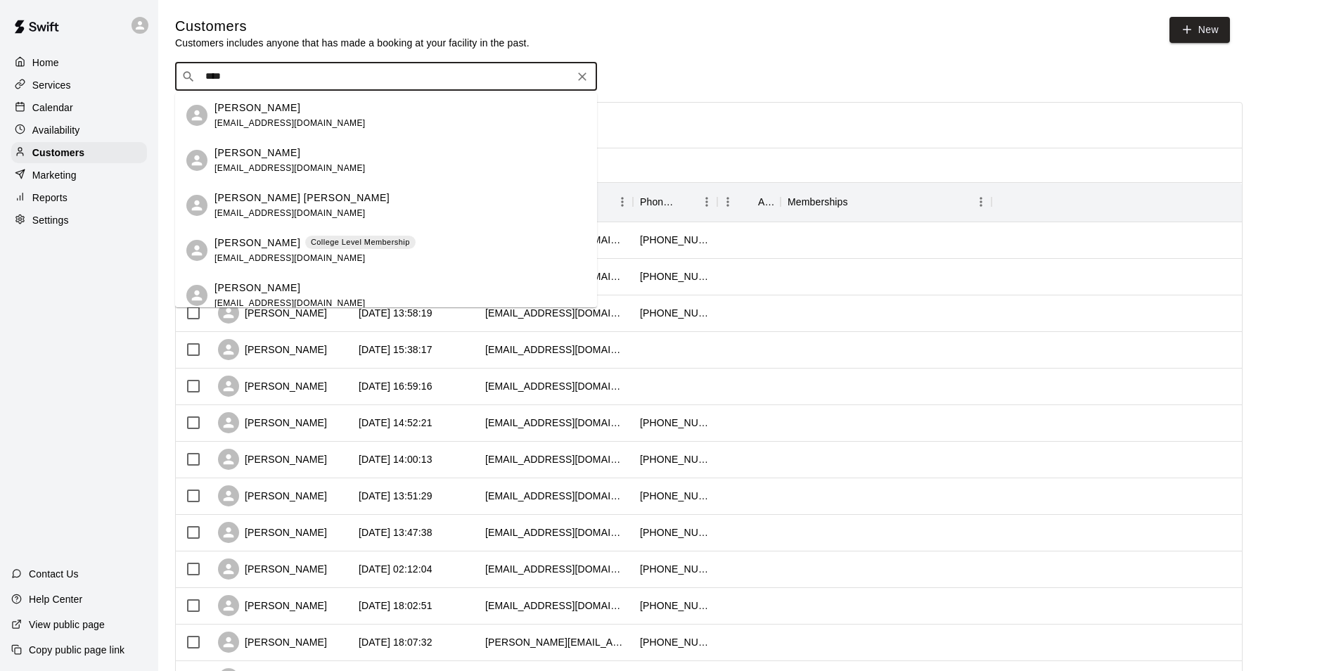
type input "****"
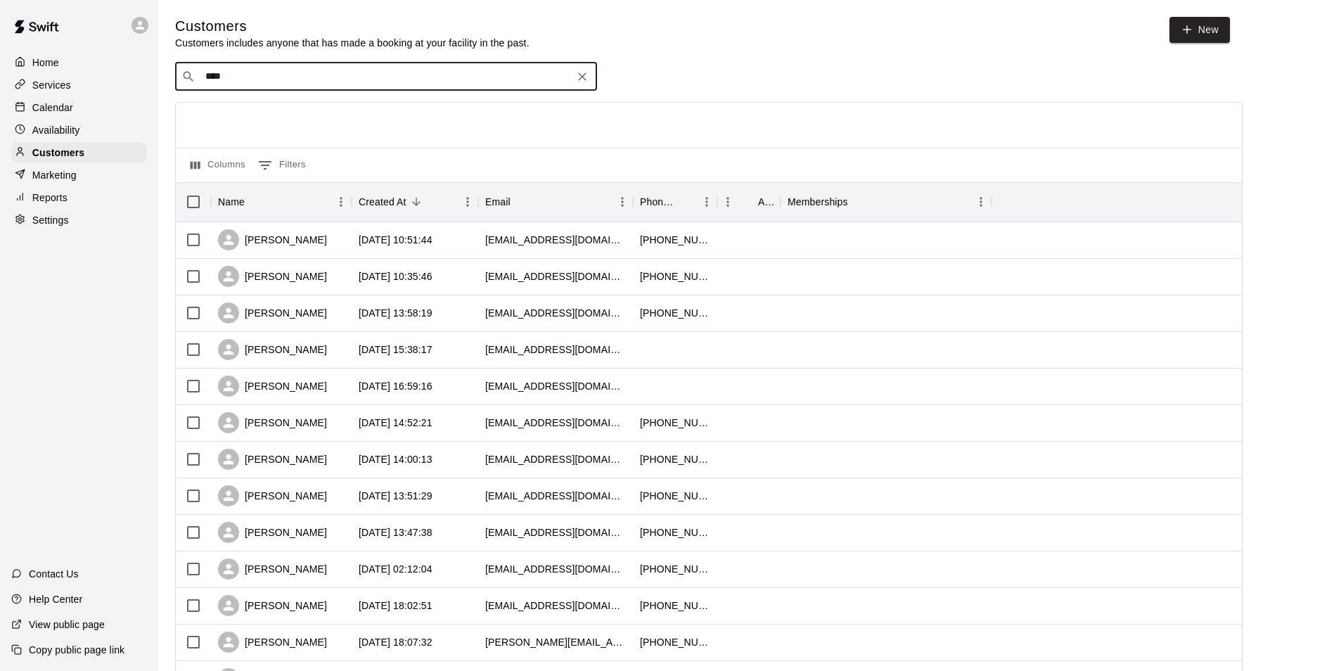
click at [39, 120] on div "Home Services Calendar Availability Customers Marketing Reports Settings" at bounding box center [79, 141] width 158 height 181
click at [41, 112] on p "Calendar" at bounding box center [52, 108] width 41 height 14
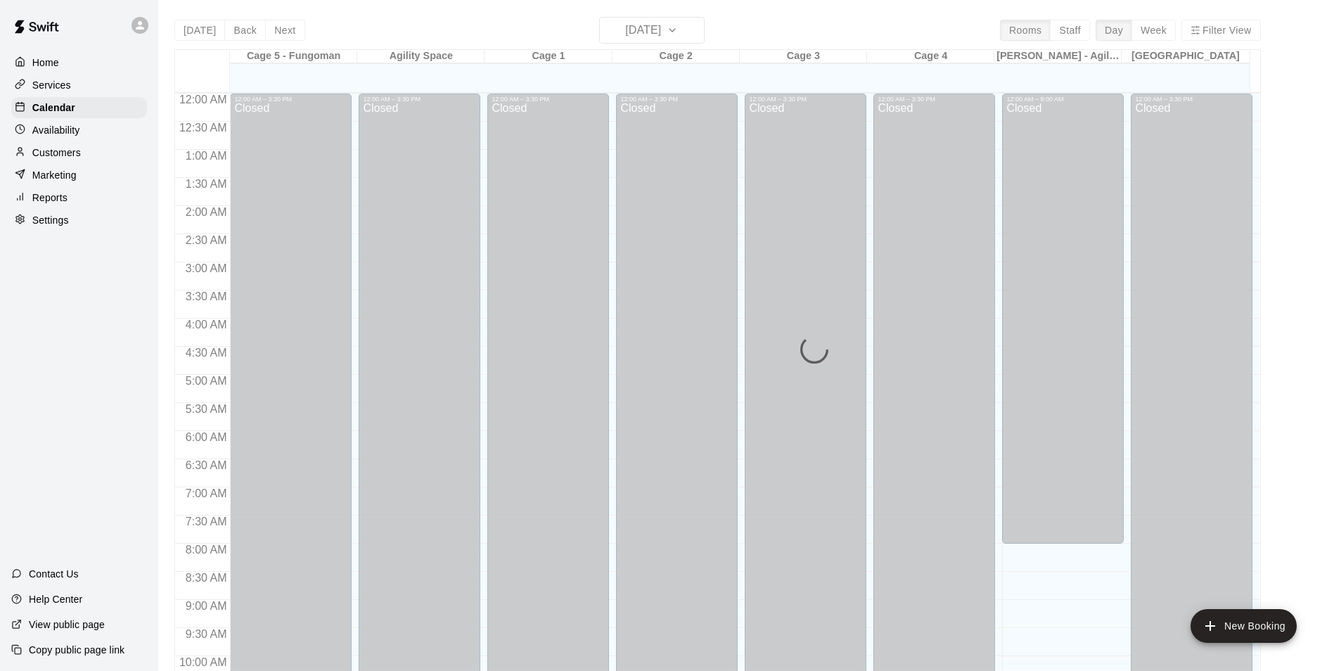
scroll to position [714, 0]
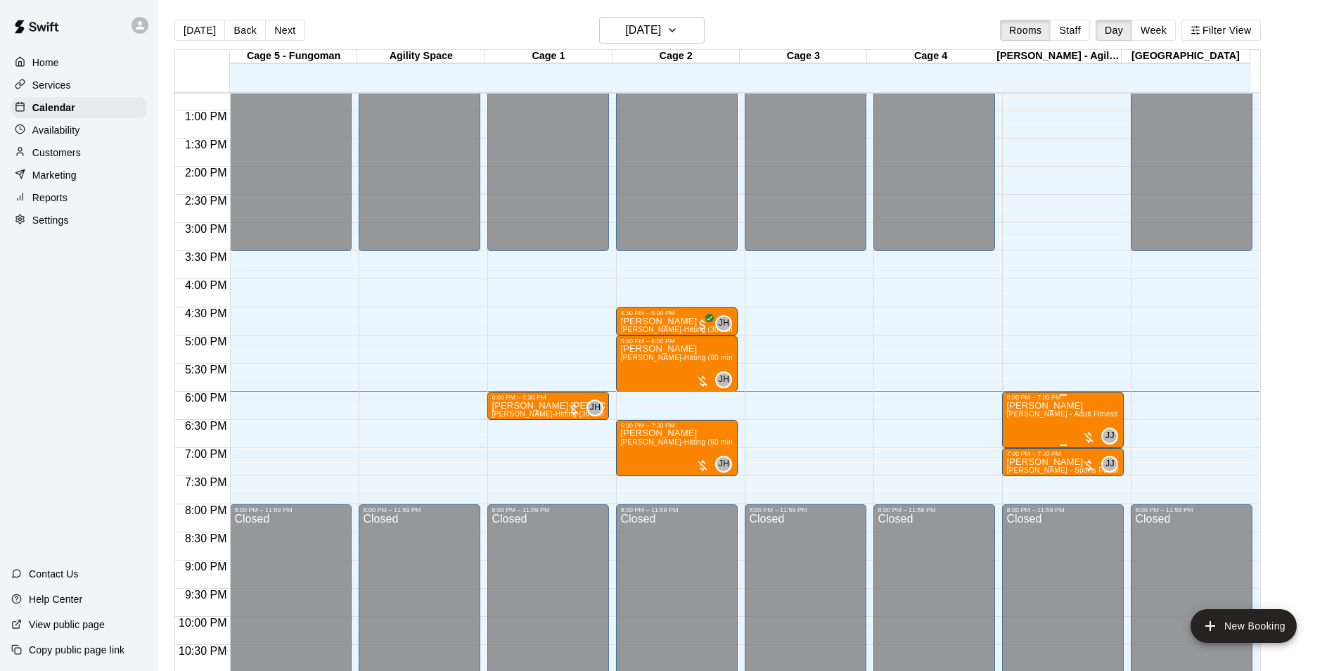
click at [1040, 413] on span "[PERSON_NAME] - Adult Fitness Training (60 min)" at bounding box center [1091, 414] width 170 height 8
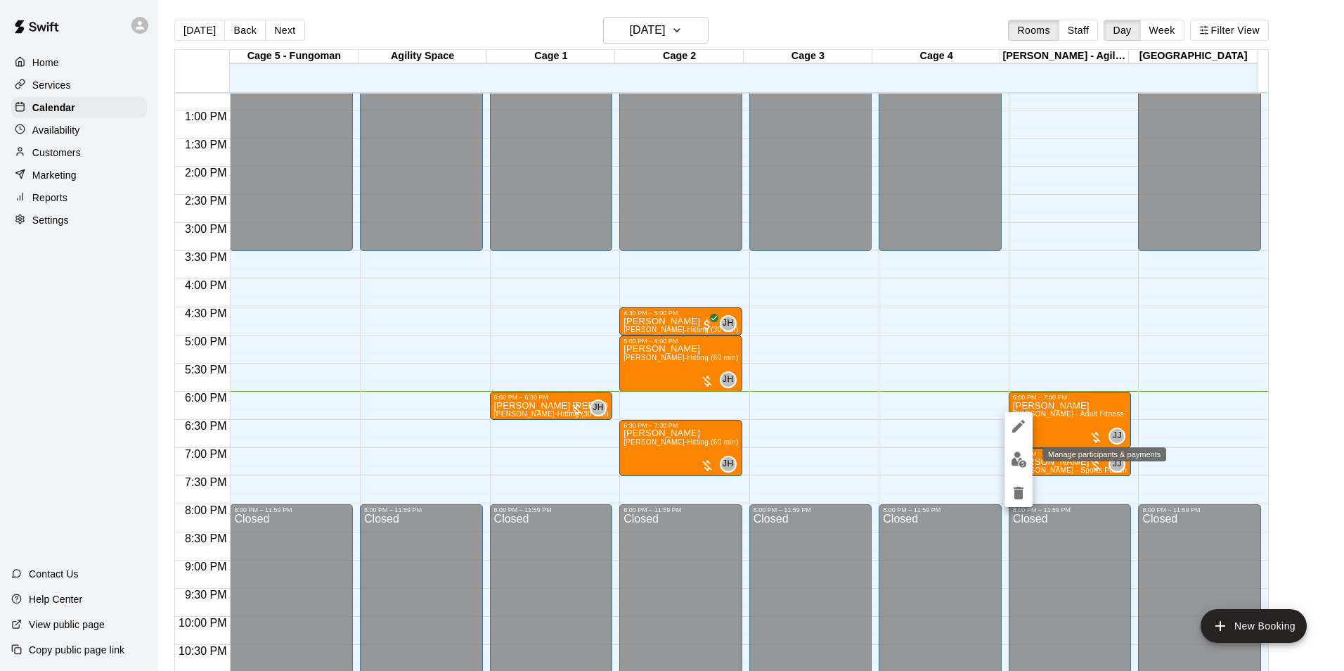
click at [1015, 456] on img "edit" at bounding box center [1019, 459] width 16 height 16
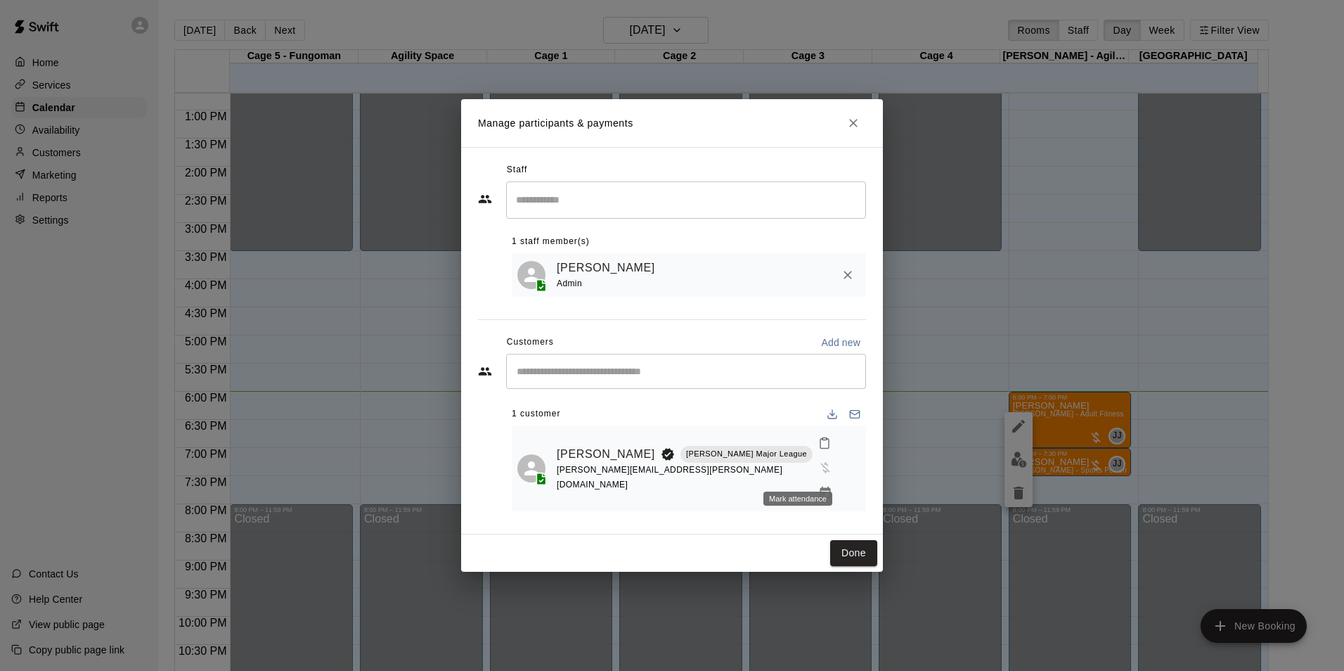
click at [818, 449] on icon "Mark attendance" at bounding box center [824, 443] width 13 height 13
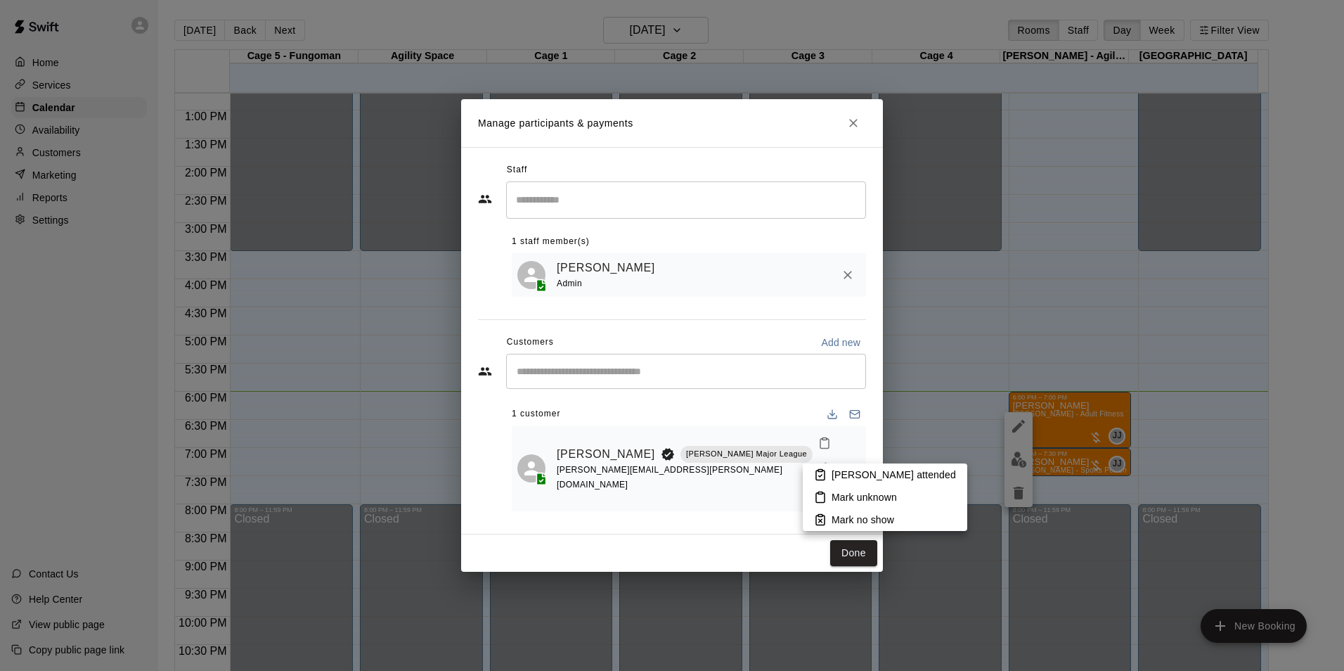
click at [849, 470] on p "[PERSON_NAME] attended" at bounding box center [894, 475] width 124 height 14
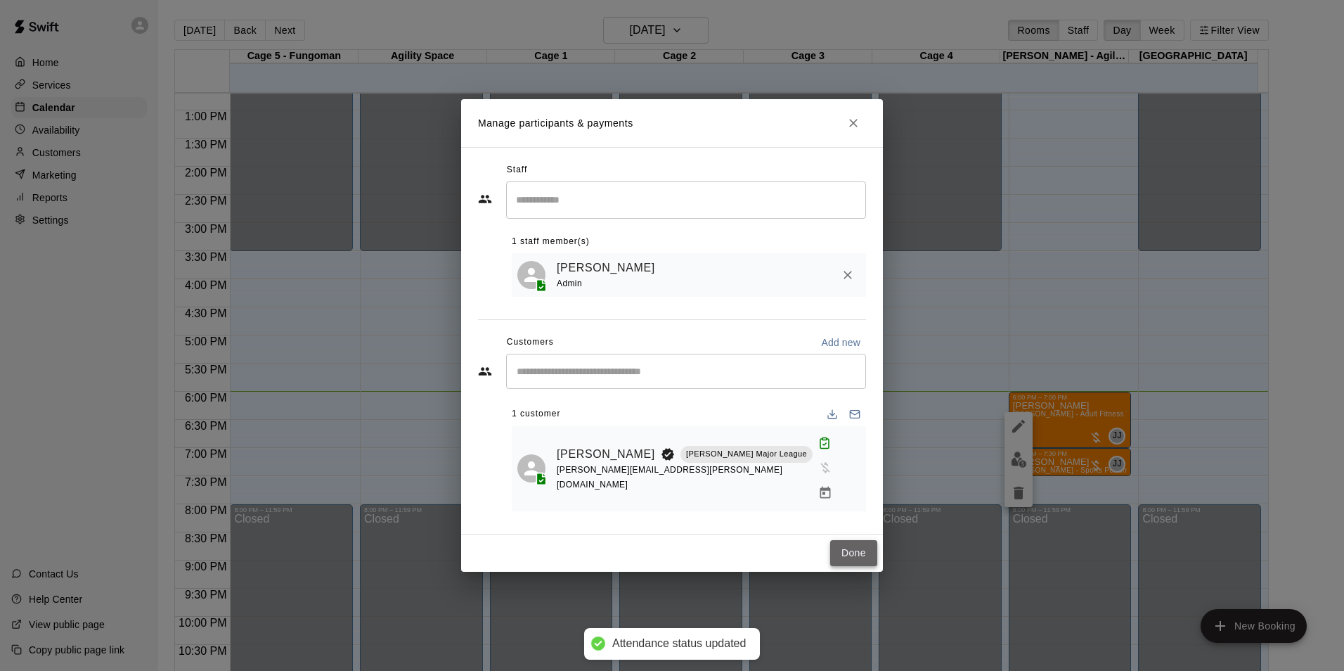
click at [852, 540] on button "Done" at bounding box center [853, 553] width 47 height 26
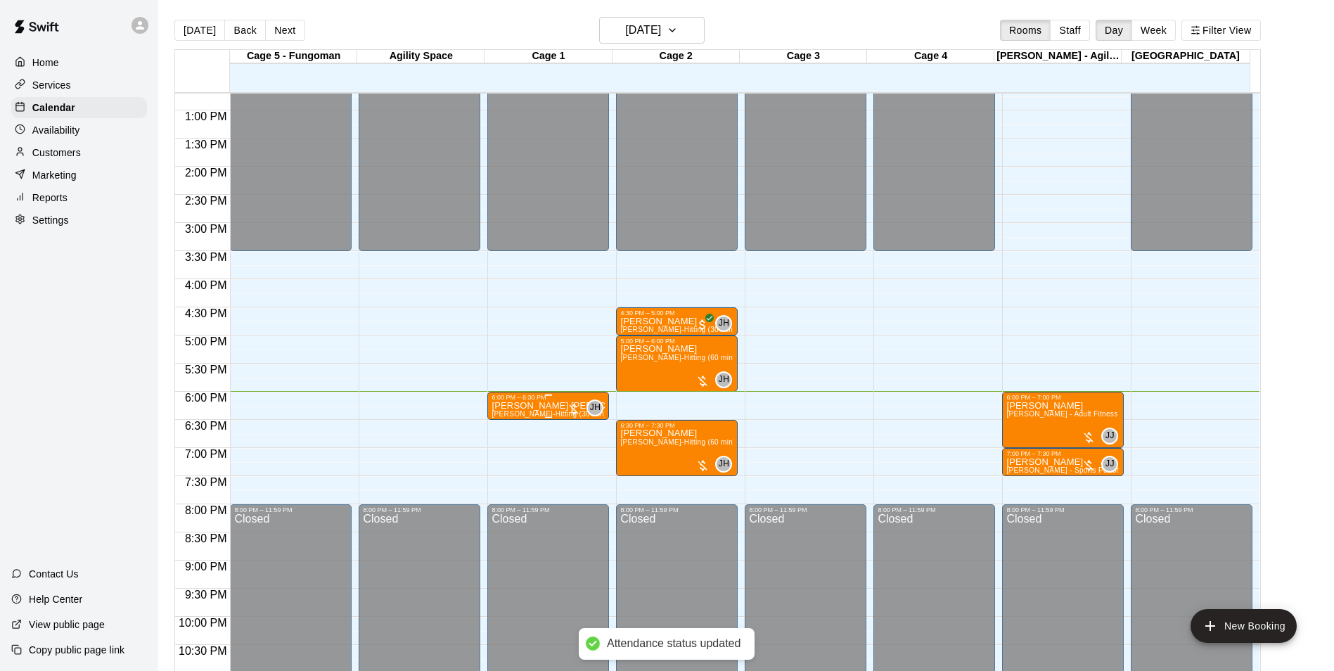
click at [524, 406] on p "[PERSON_NAME] [PERSON_NAME]" at bounding box center [547, 406] width 113 height 0
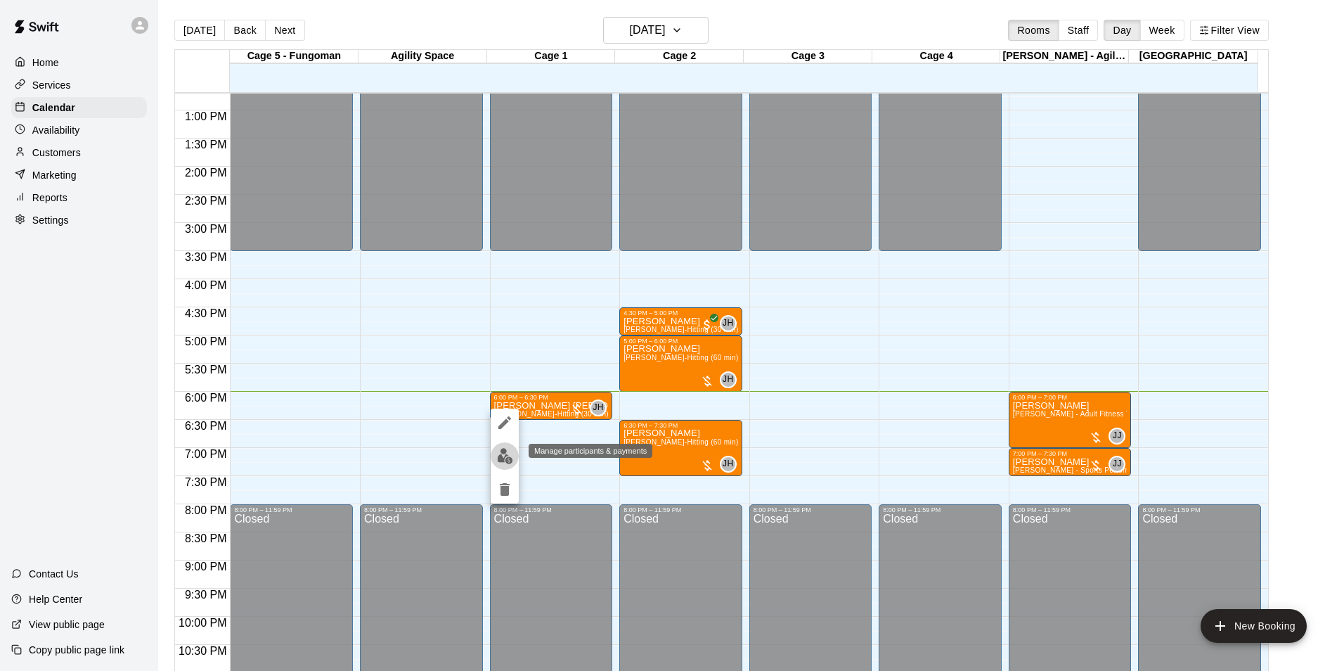
click at [505, 455] on img "edit" at bounding box center [505, 456] width 16 height 16
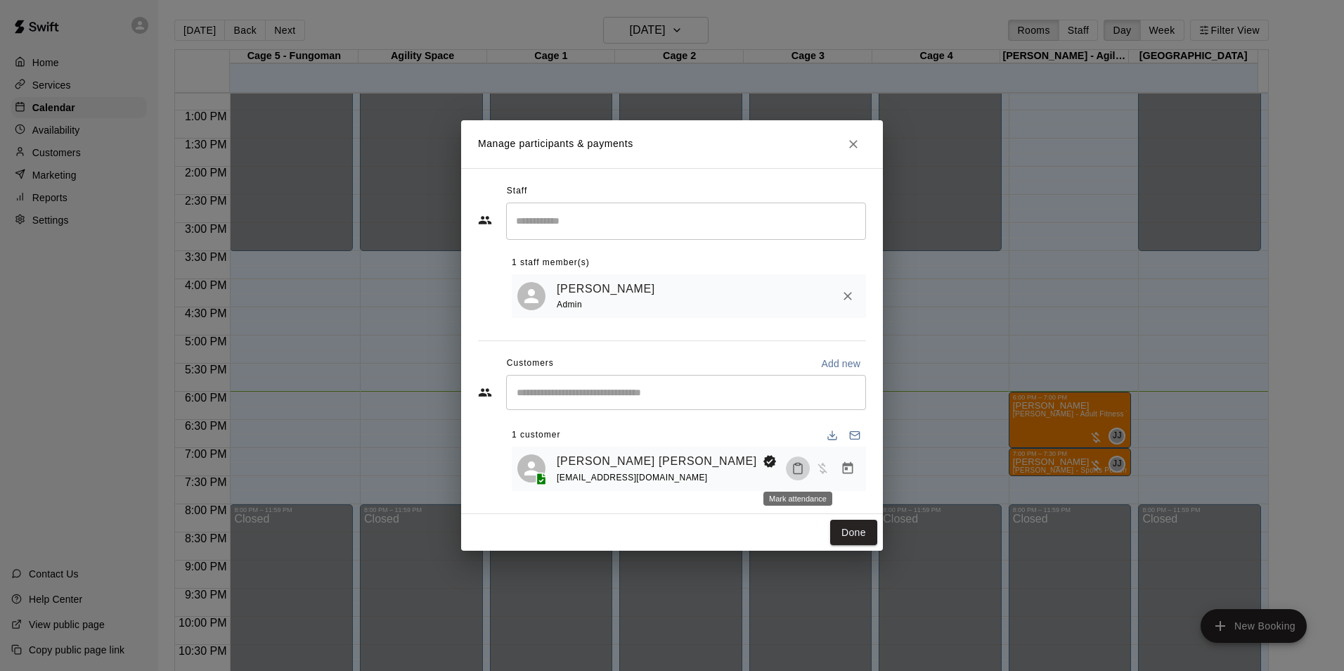
click at [805, 465] on button "Mark attendance" at bounding box center [798, 468] width 24 height 24
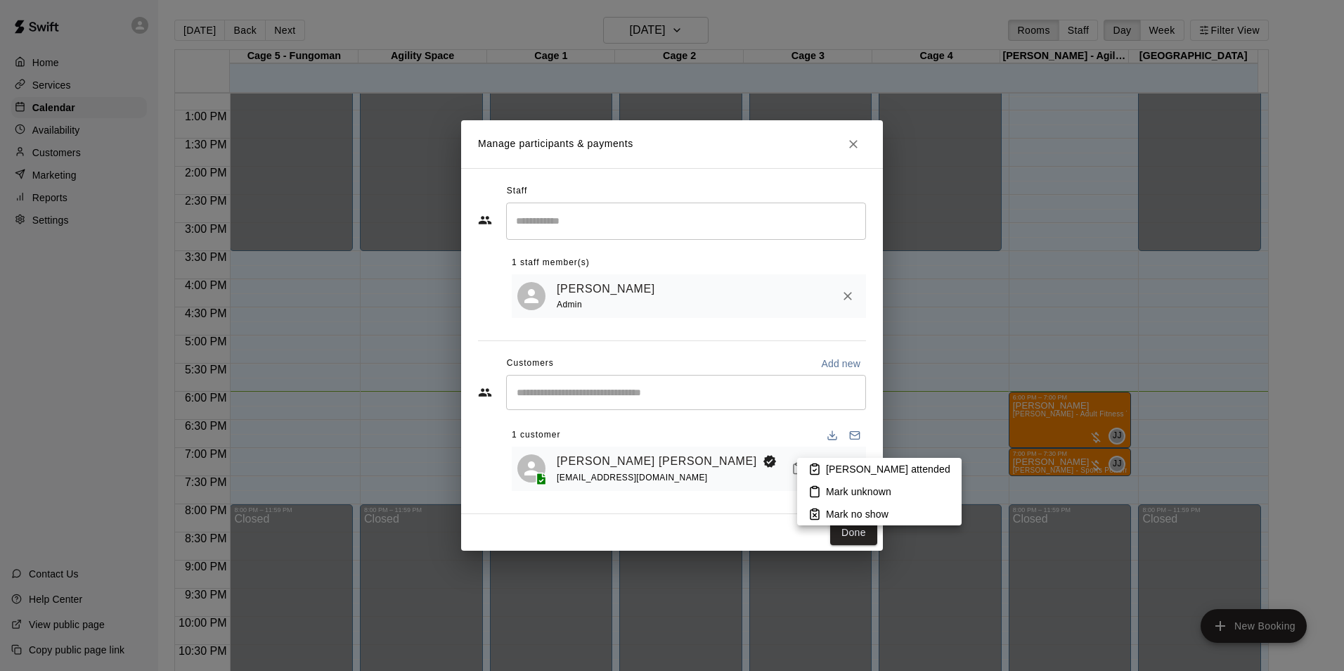
click at [886, 469] on p "[PERSON_NAME] attended" at bounding box center [888, 469] width 124 height 14
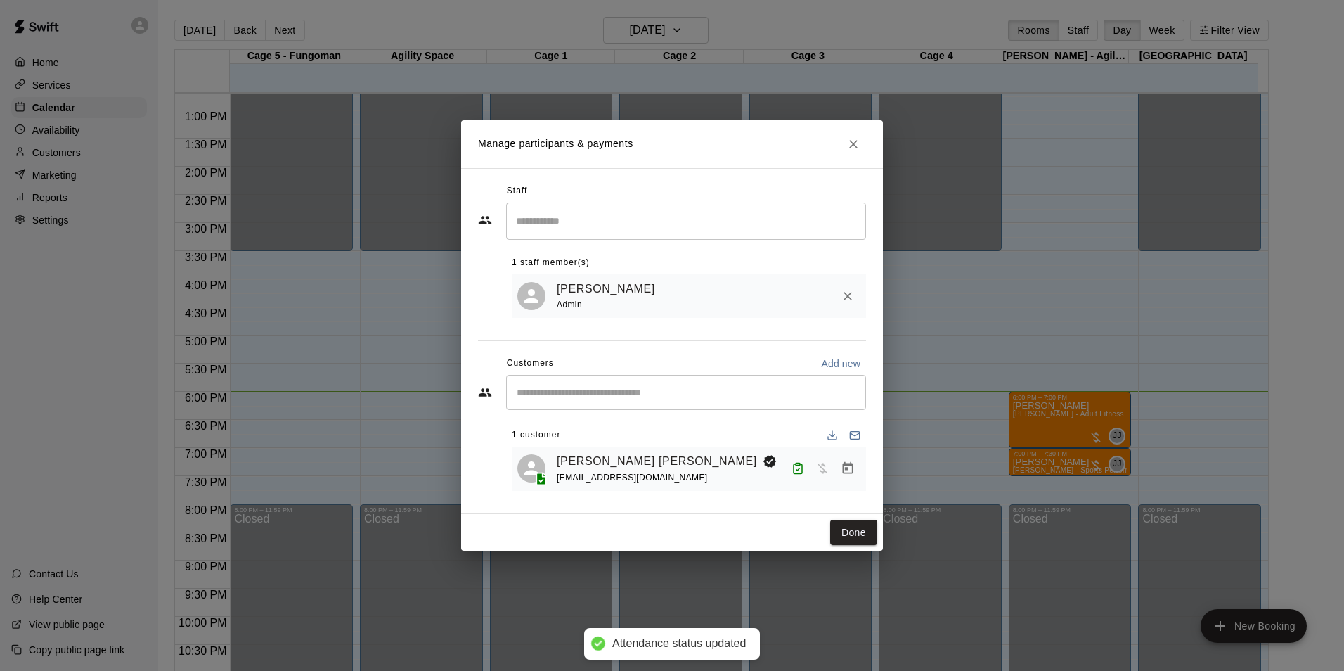
click at [851, 534] on button "Done" at bounding box center [853, 533] width 47 height 26
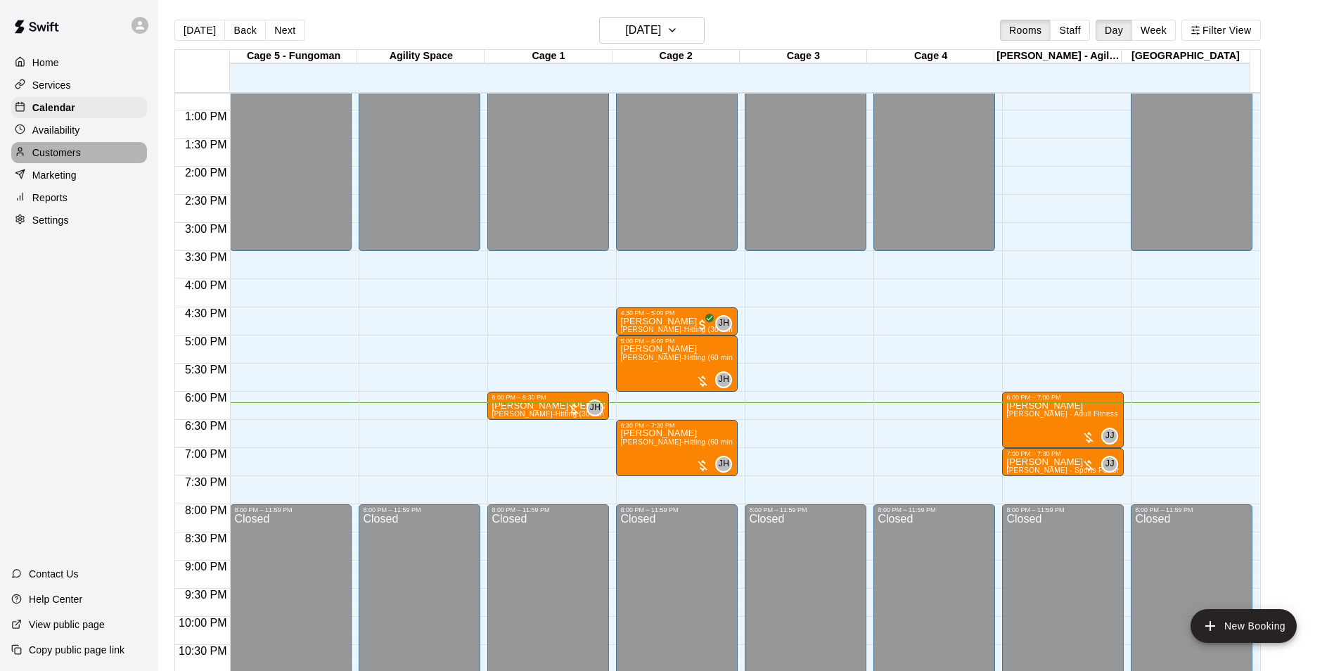
click at [68, 148] on div "Customers" at bounding box center [79, 152] width 136 height 21
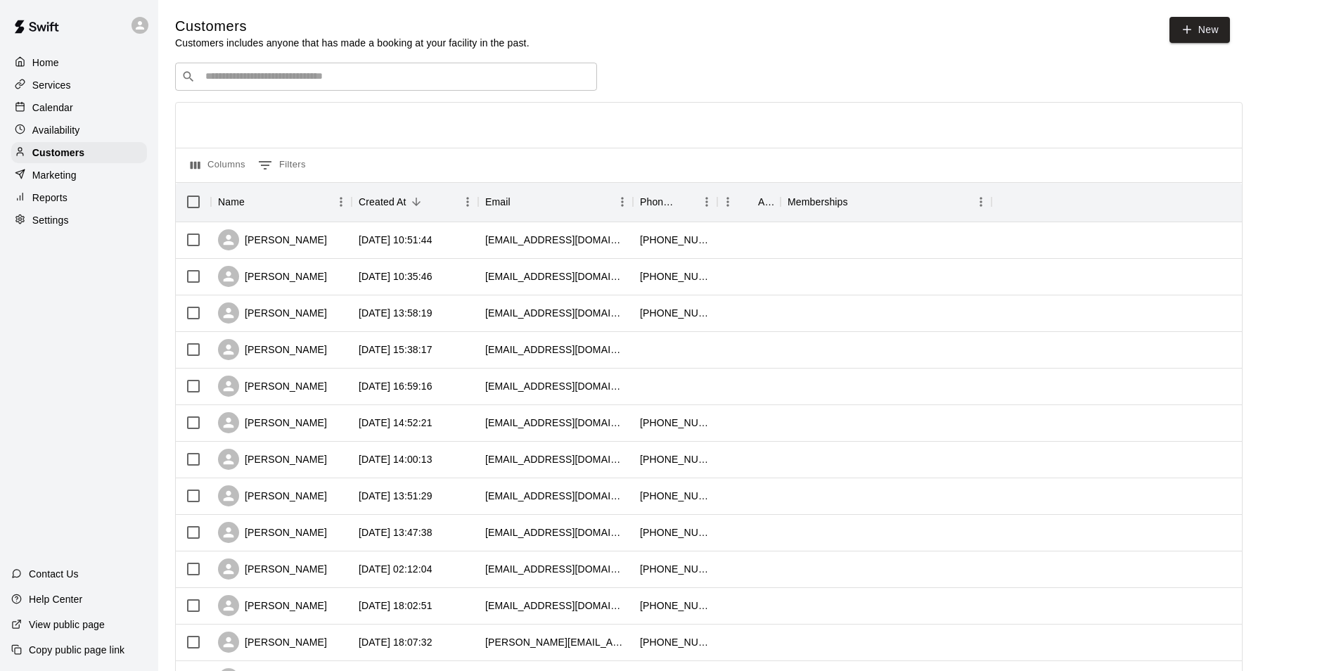
click at [338, 79] on input "Search customers by name or email" at bounding box center [395, 77] width 389 height 14
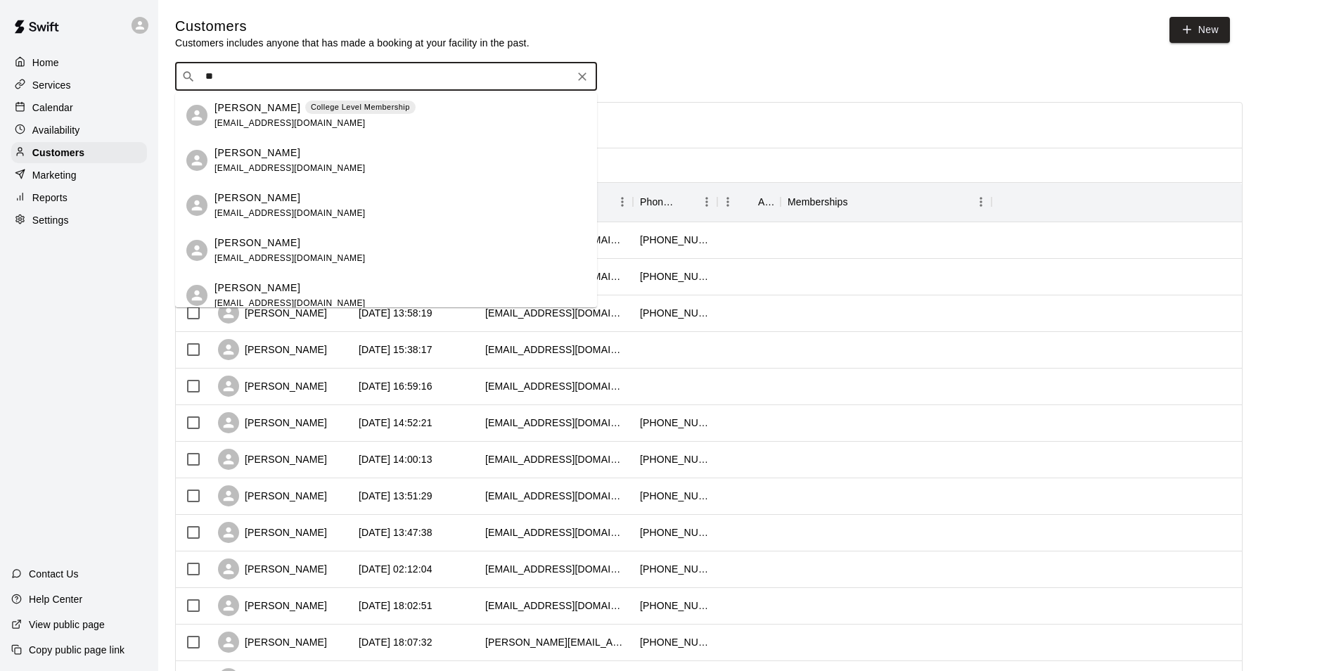
type input "*"
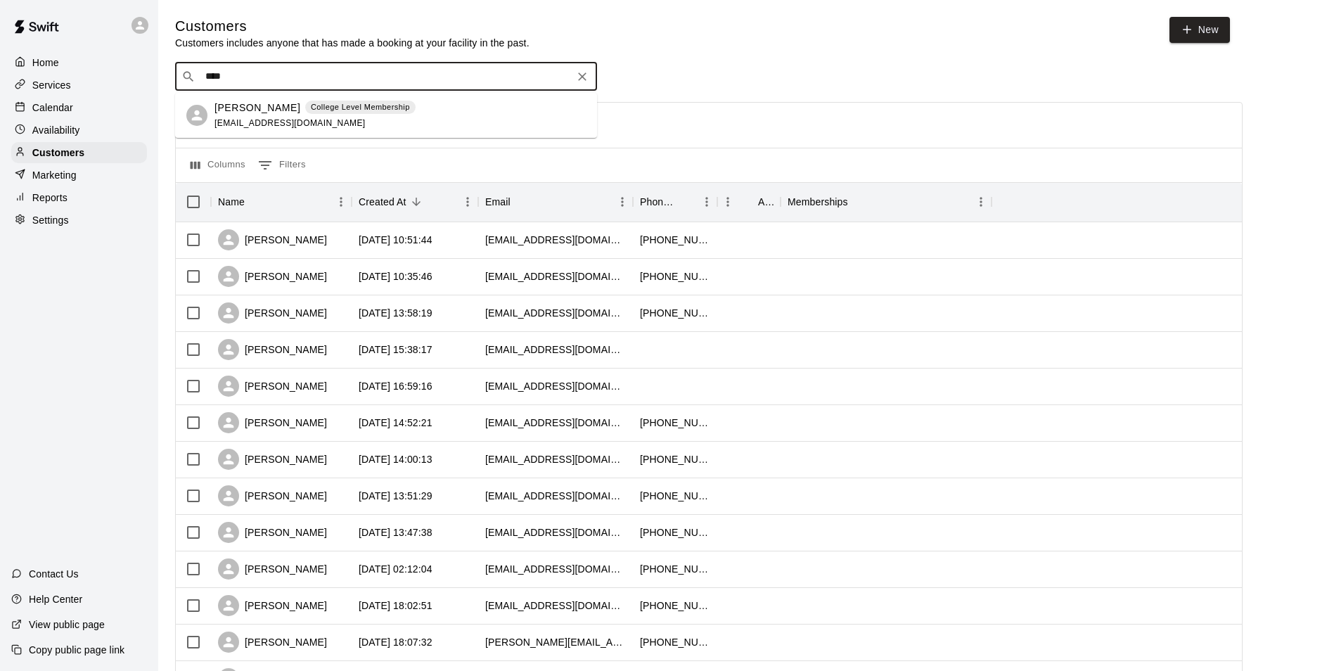
type input "****"
click at [76, 104] on div "Calendar" at bounding box center [79, 107] width 136 height 21
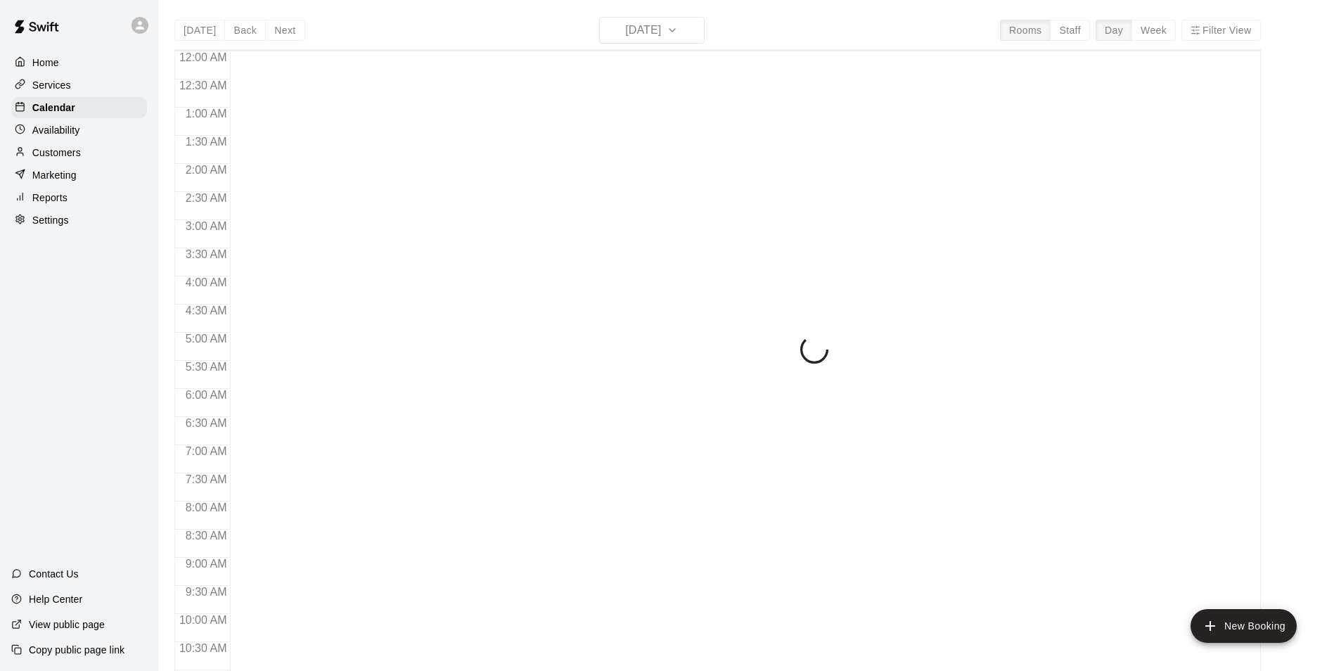
scroll to position [714, 0]
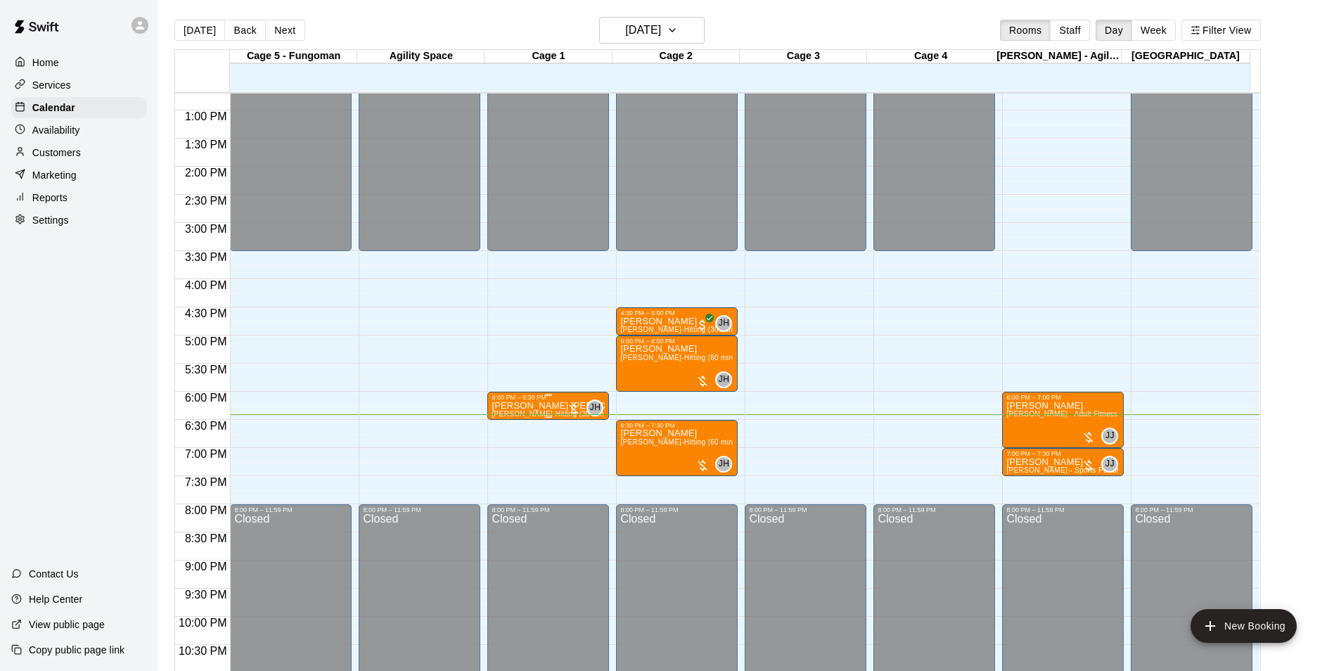
click at [528, 406] on p "[PERSON_NAME] [PERSON_NAME]" at bounding box center [547, 406] width 113 height 0
click at [513, 449] on img "edit" at bounding box center [505, 456] width 16 height 16
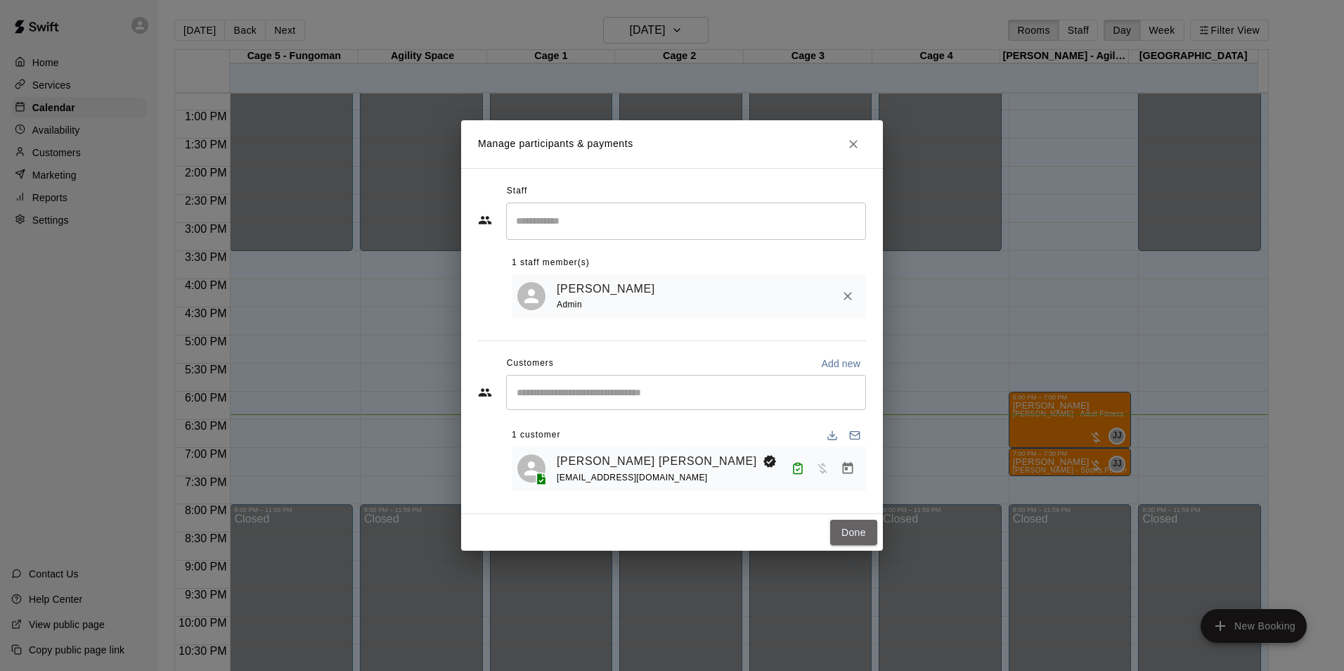
click at [846, 525] on button "Done" at bounding box center [853, 533] width 47 height 26
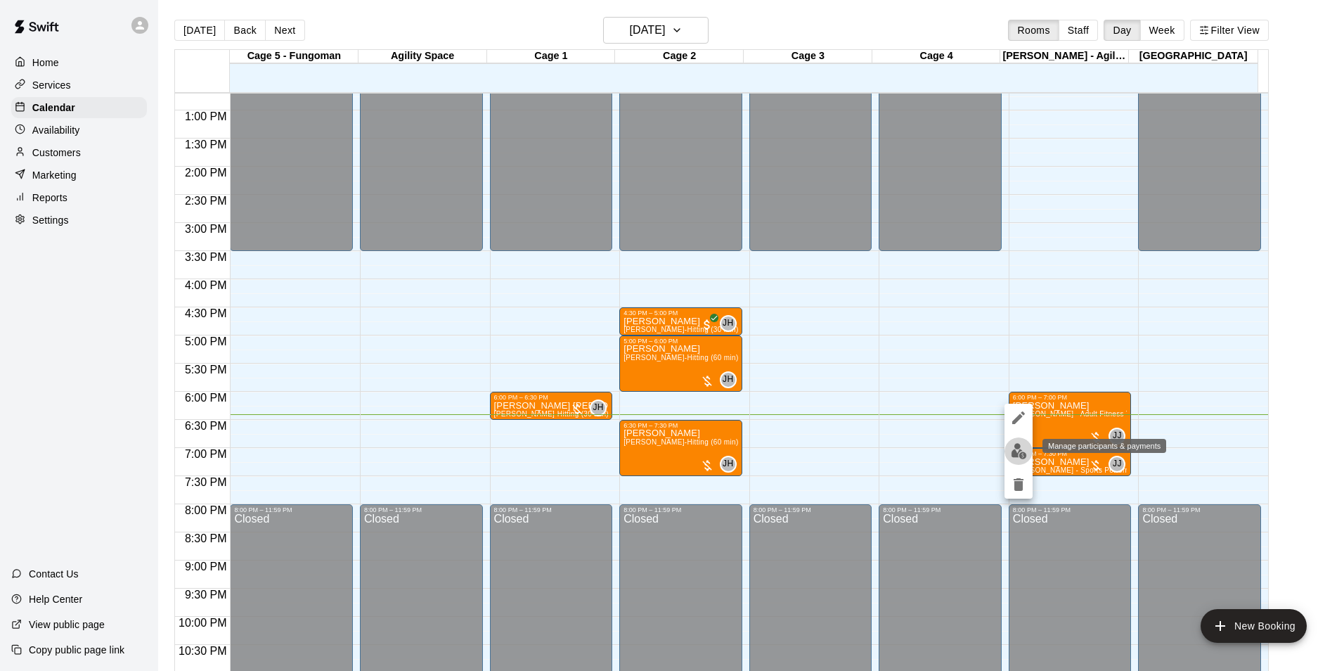
click at [1005, 447] on button "edit" at bounding box center [1019, 450] width 28 height 27
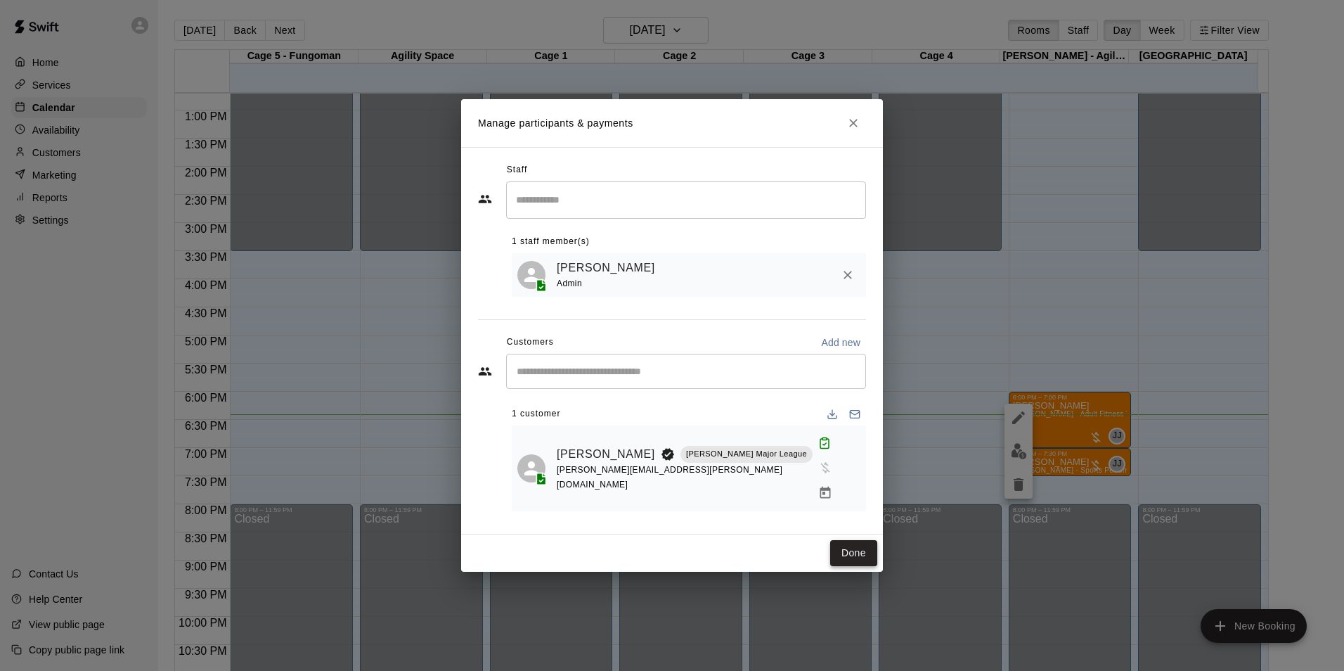
click at [842, 540] on button "Done" at bounding box center [853, 553] width 47 height 26
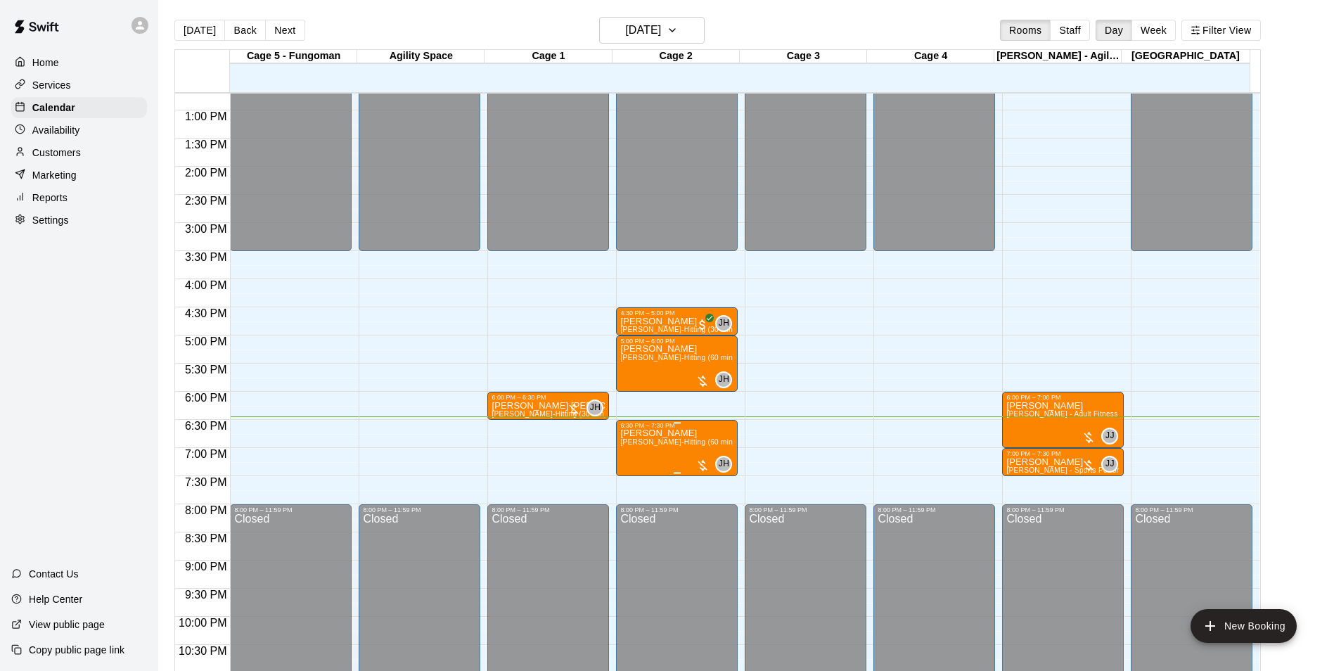
click at [664, 433] on p "[PERSON_NAME]" at bounding box center [676, 433] width 113 height 0
click at [638, 486] on img "edit" at bounding box center [634, 484] width 16 height 16
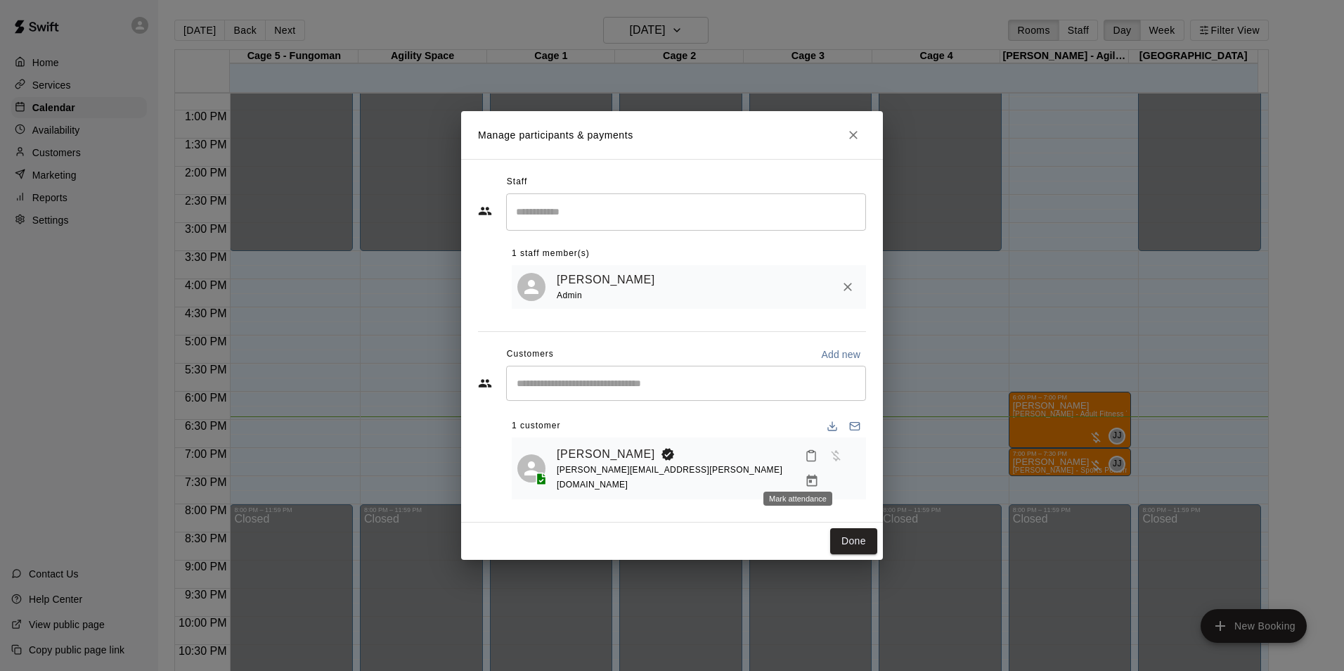
click at [809, 462] on div at bounding box center [829, 468] width 61 height 51
click at [805, 462] on icon "Mark attendance" at bounding box center [811, 455] width 13 height 13
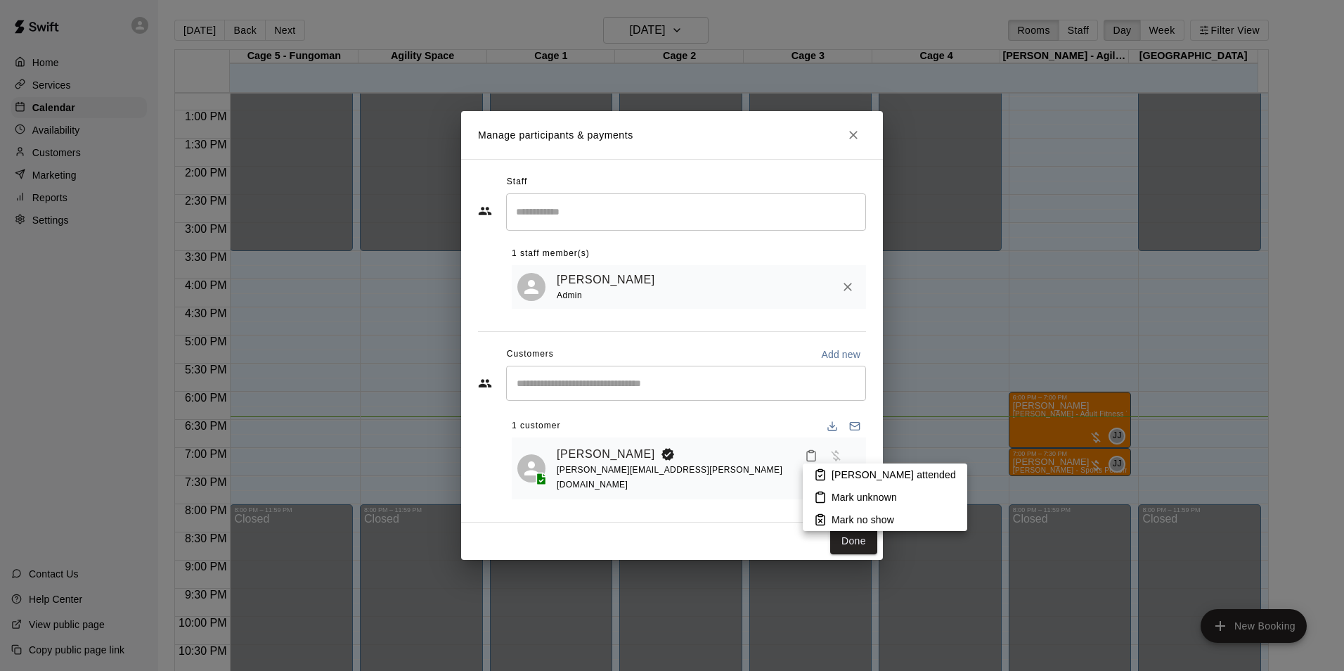
click at [847, 460] on div at bounding box center [672, 335] width 1344 height 671
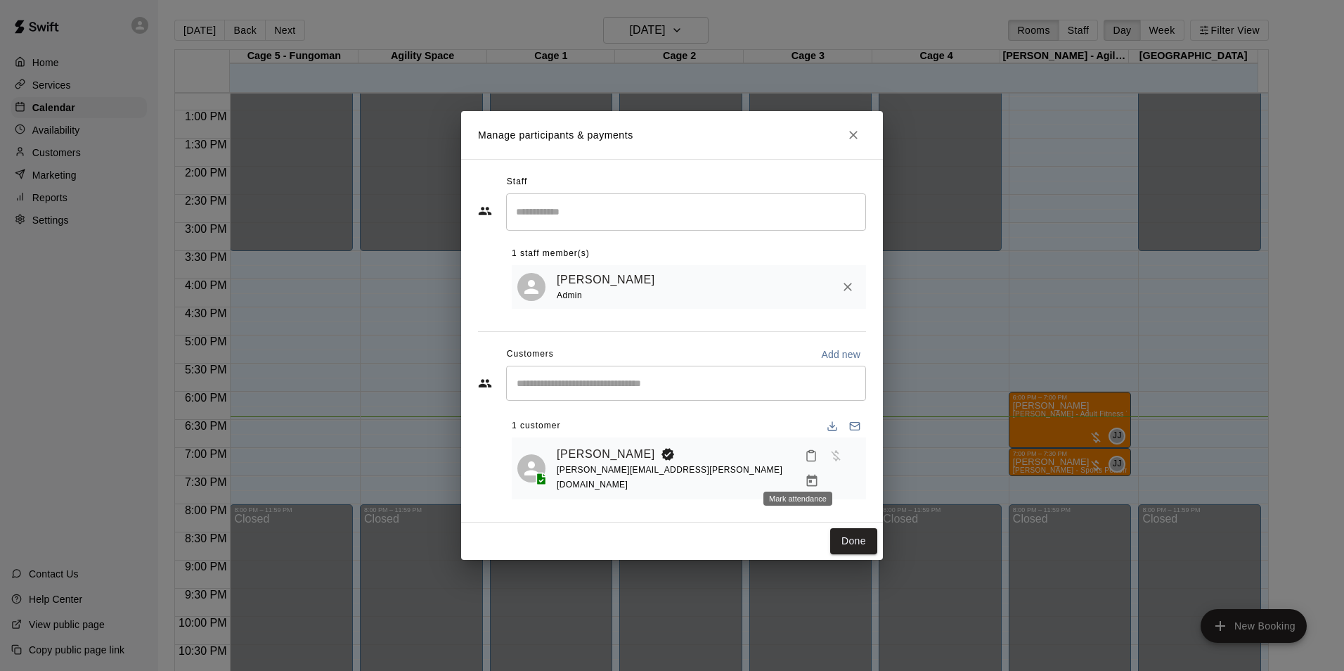
click at [805, 462] on icon "Mark attendance" at bounding box center [811, 455] width 13 height 13
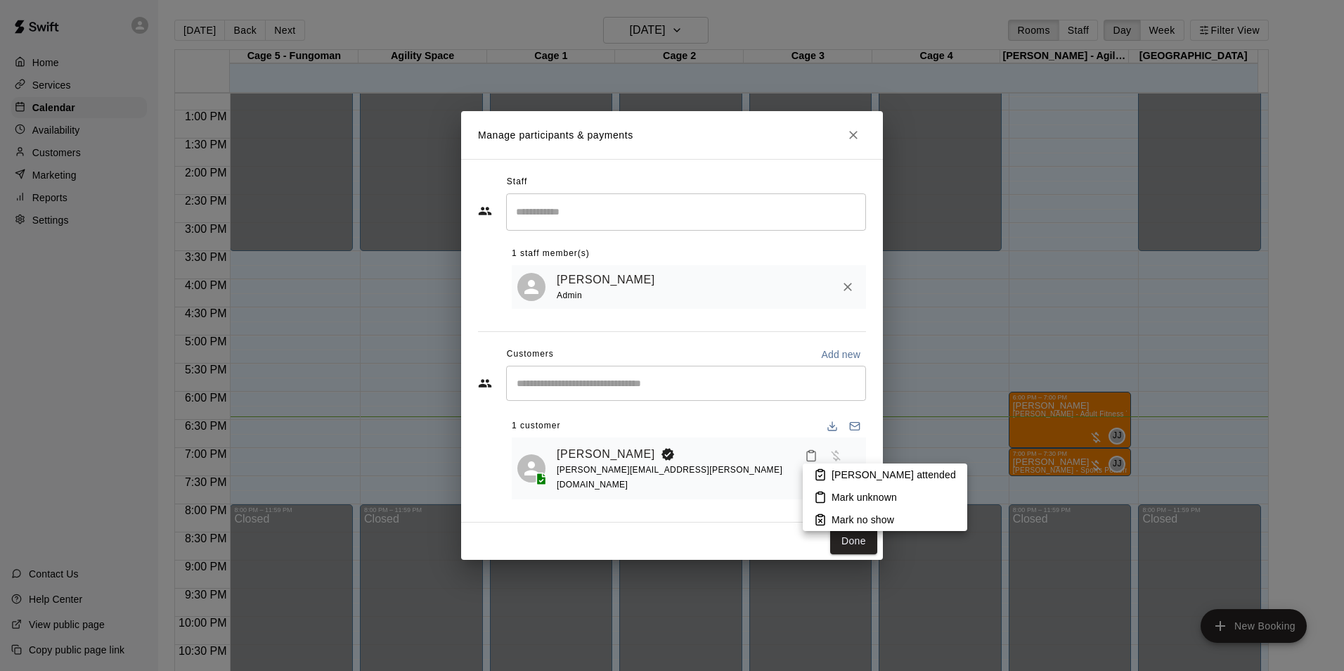
click at [853, 466] on li "[PERSON_NAME] attended" at bounding box center [885, 474] width 165 height 22
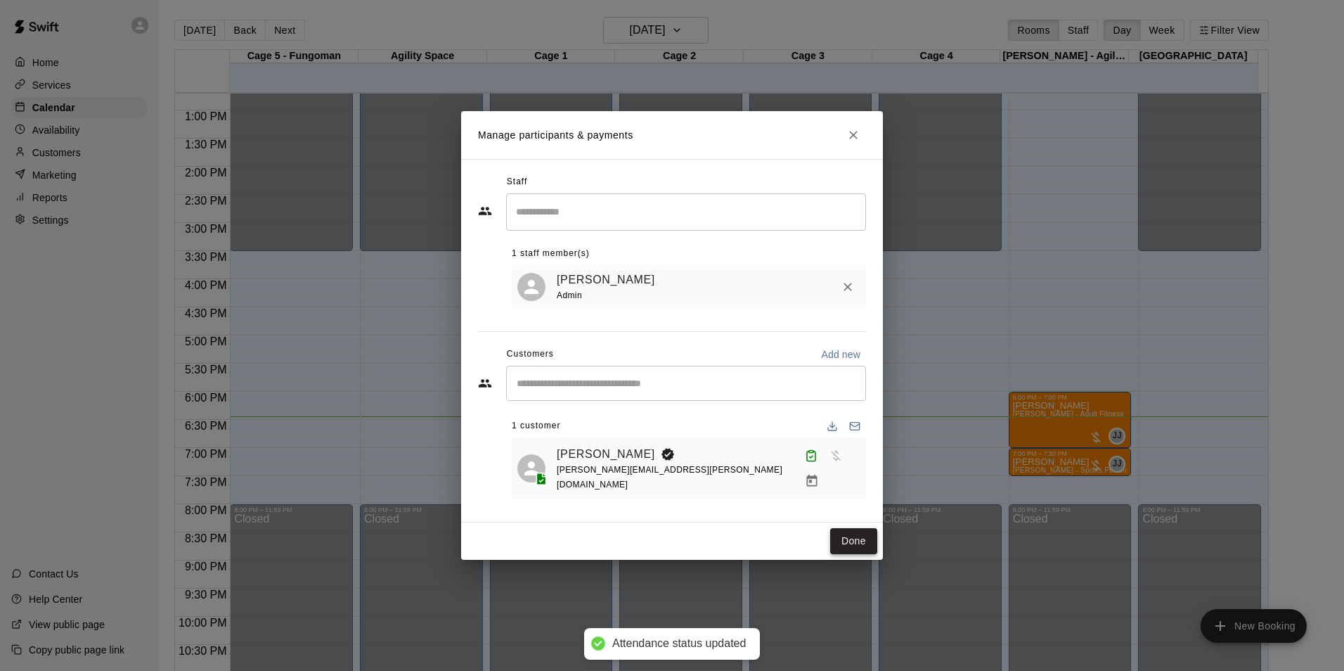
click at [852, 533] on button "Done" at bounding box center [853, 541] width 47 height 26
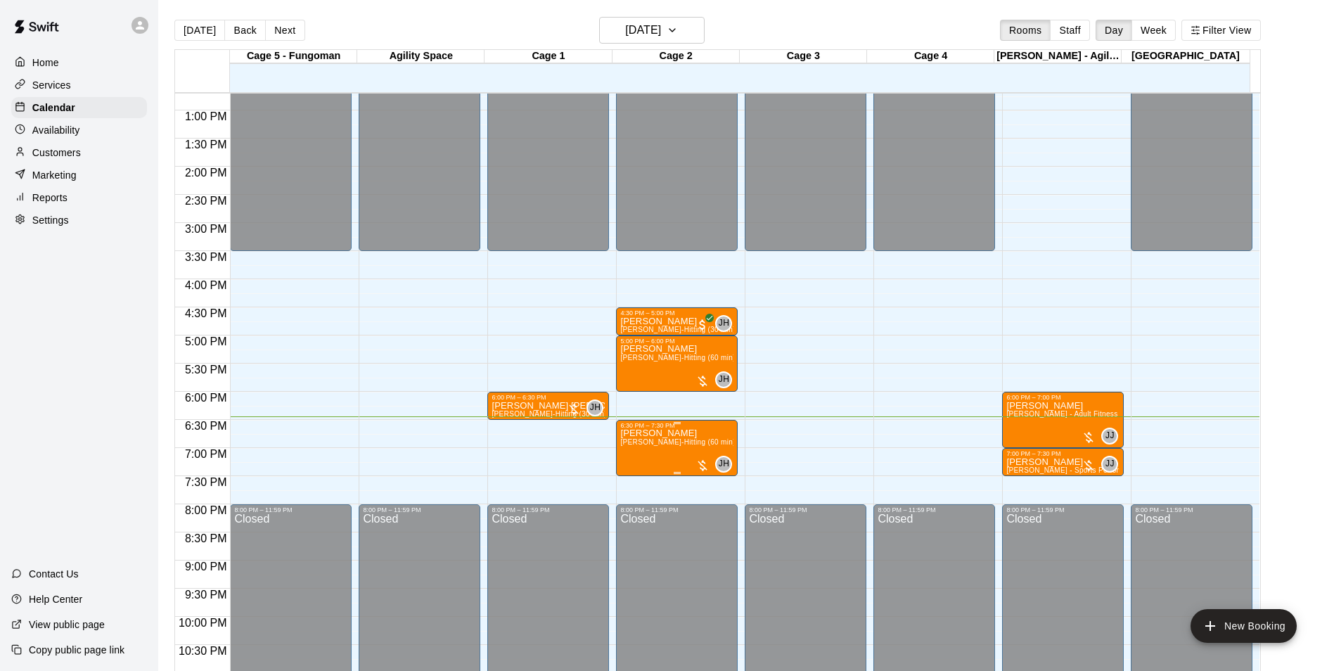
click at [643, 444] on span "[PERSON_NAME]-Hitting (60 min)" at bounding box center [677, 442] width 115 height 8
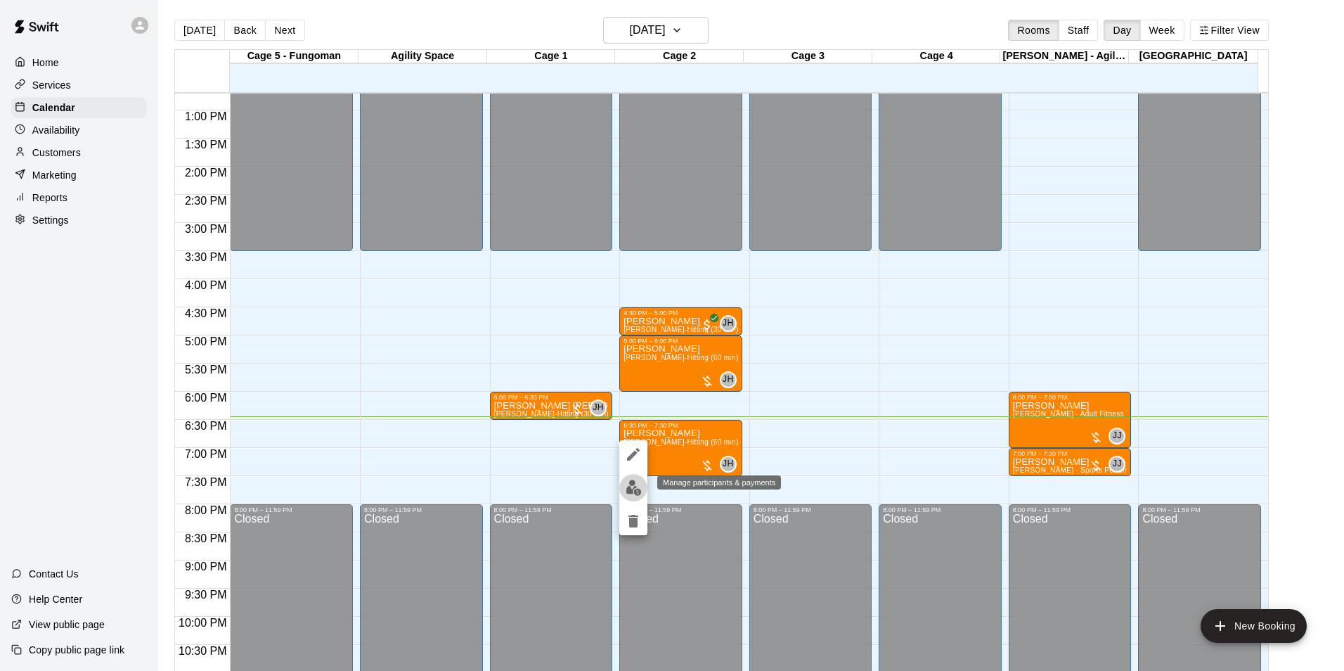
click at [635, 494] on img "edit" at bounding box center [634, 487] width 16 height 16
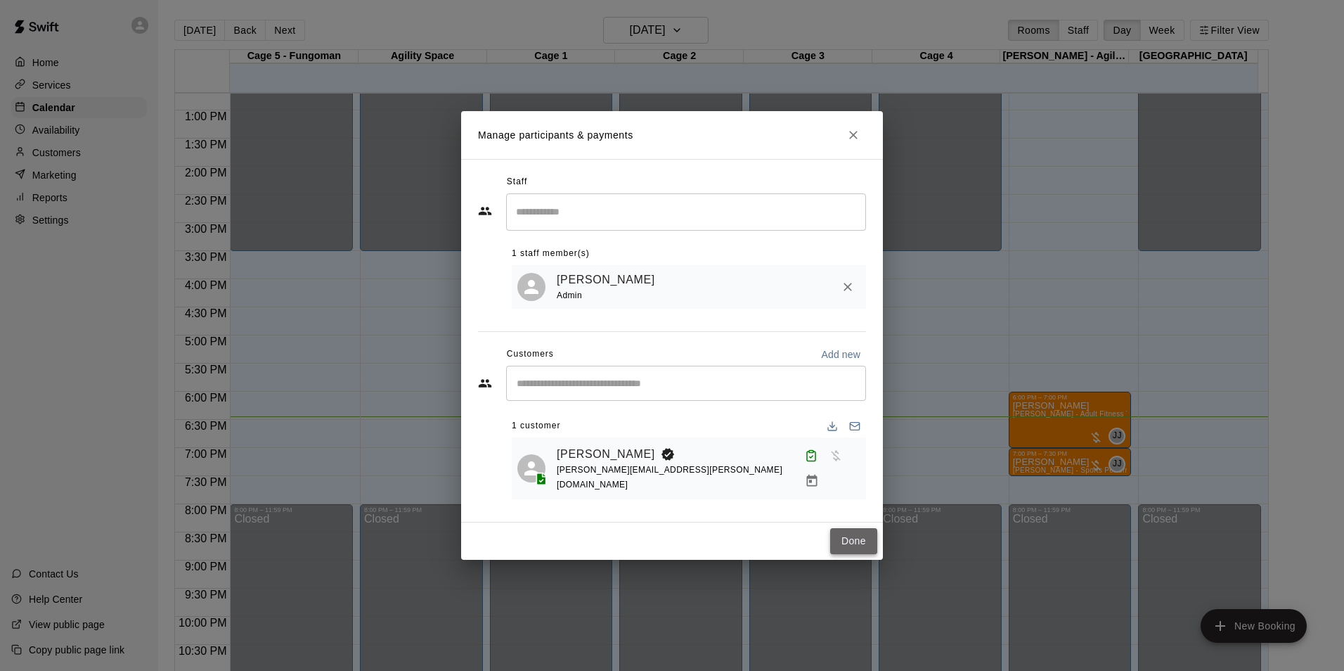
click at [847, 541] on button "Done" at bounding box center [853, 541] width 47 height 26
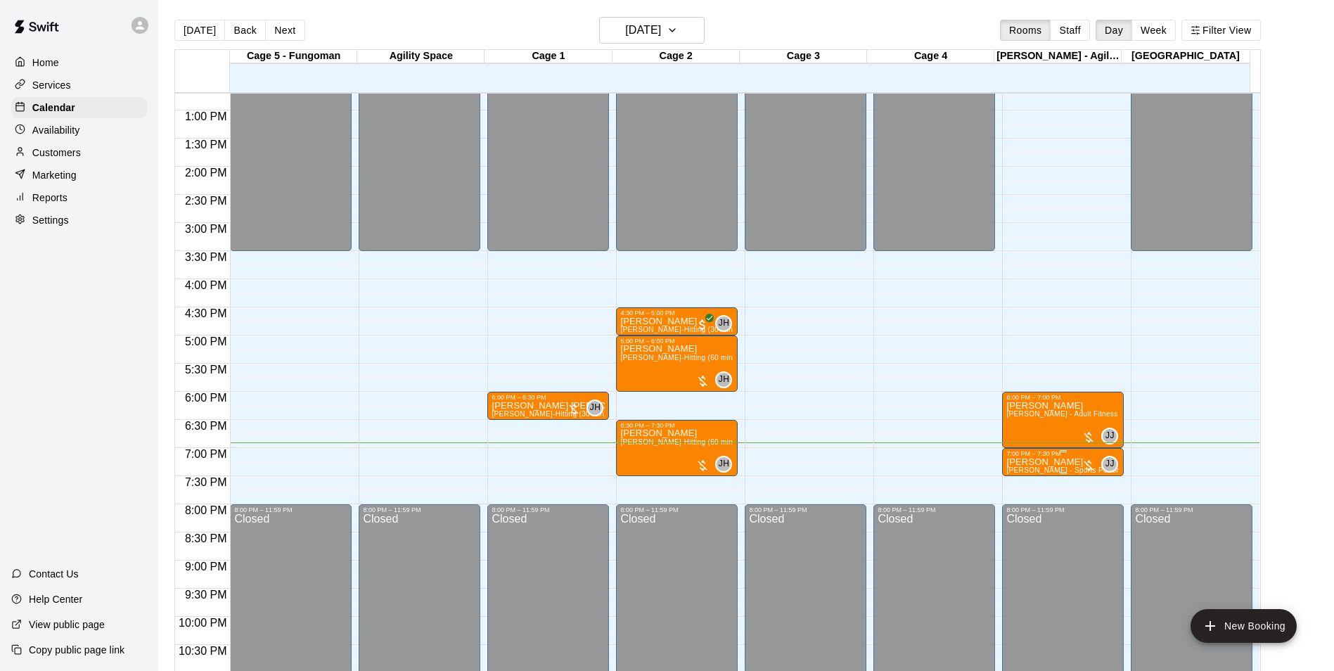
click at [1047, 454] on div "7:00 PM – 7:30 PM" at bounding box center [1062, 453] width 113 height 7
click at [1020, 498] on img "edit" at bounding box center [1019, 499] width 16 height 16
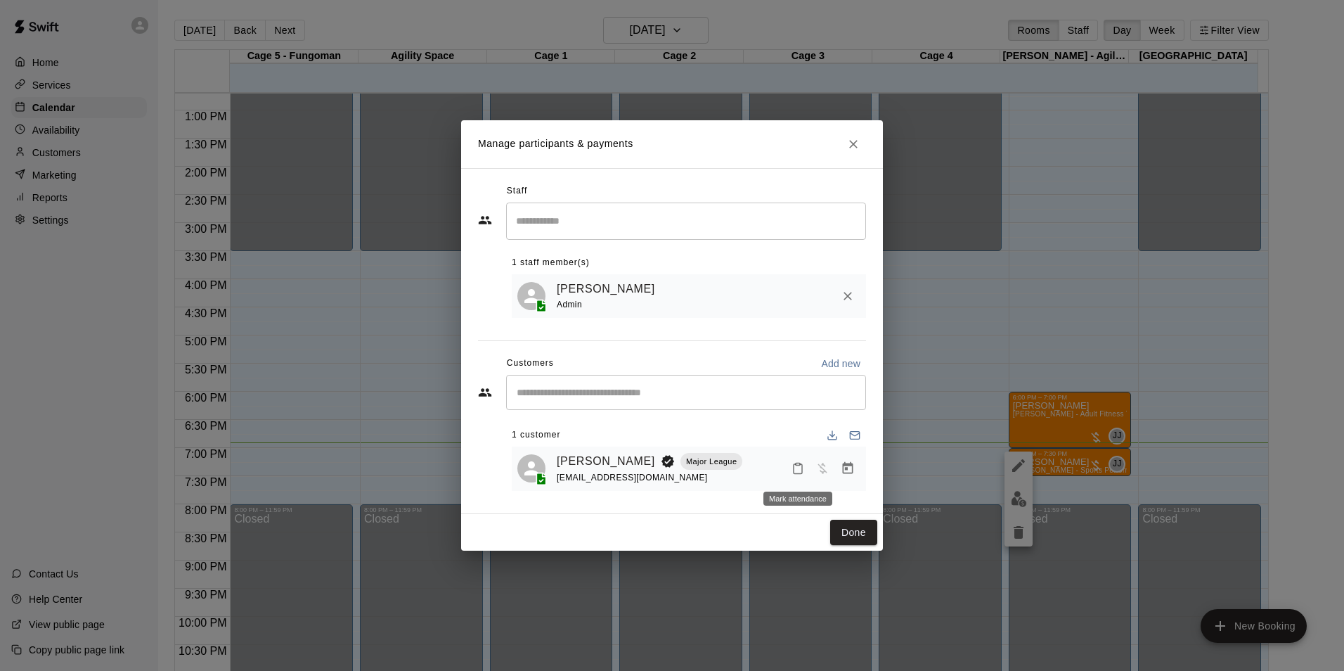
click at [803, 465] on icon "Mark attendance" at bounding box center [798, 468] width 13 height 13
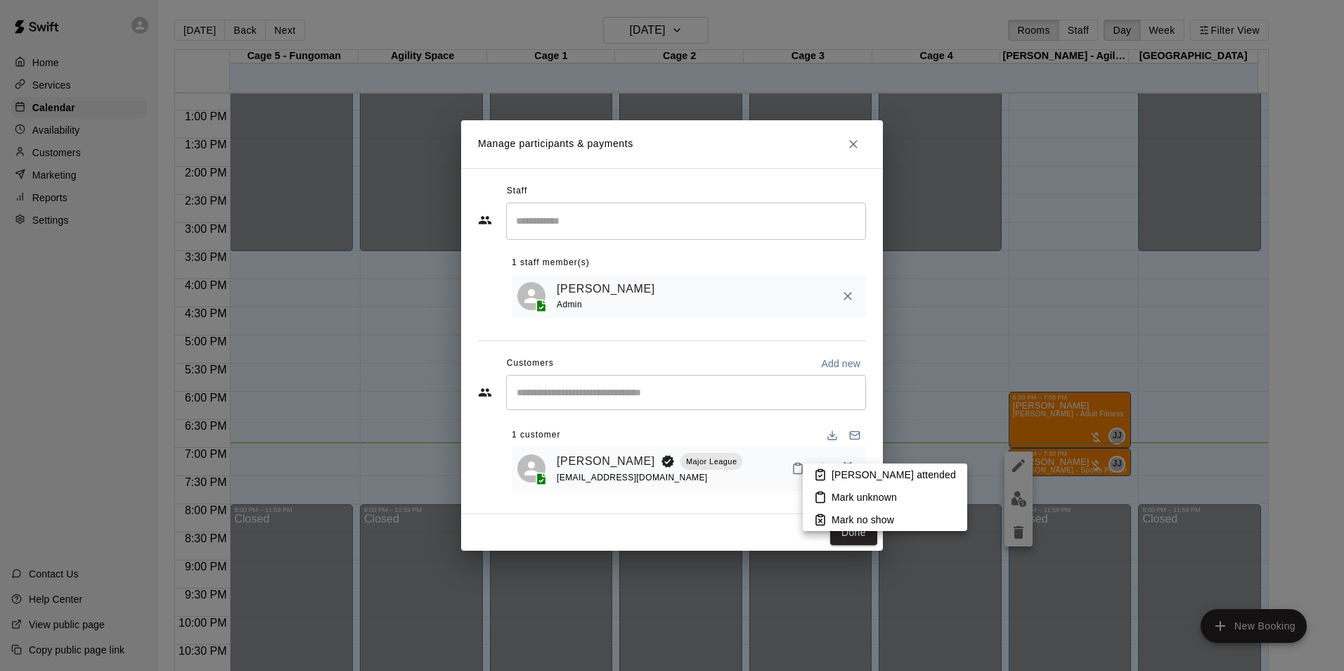
click at [839, 467] on li "[PERSON_NAME] attended" at bounding box center [885, 474] width 165 height 22
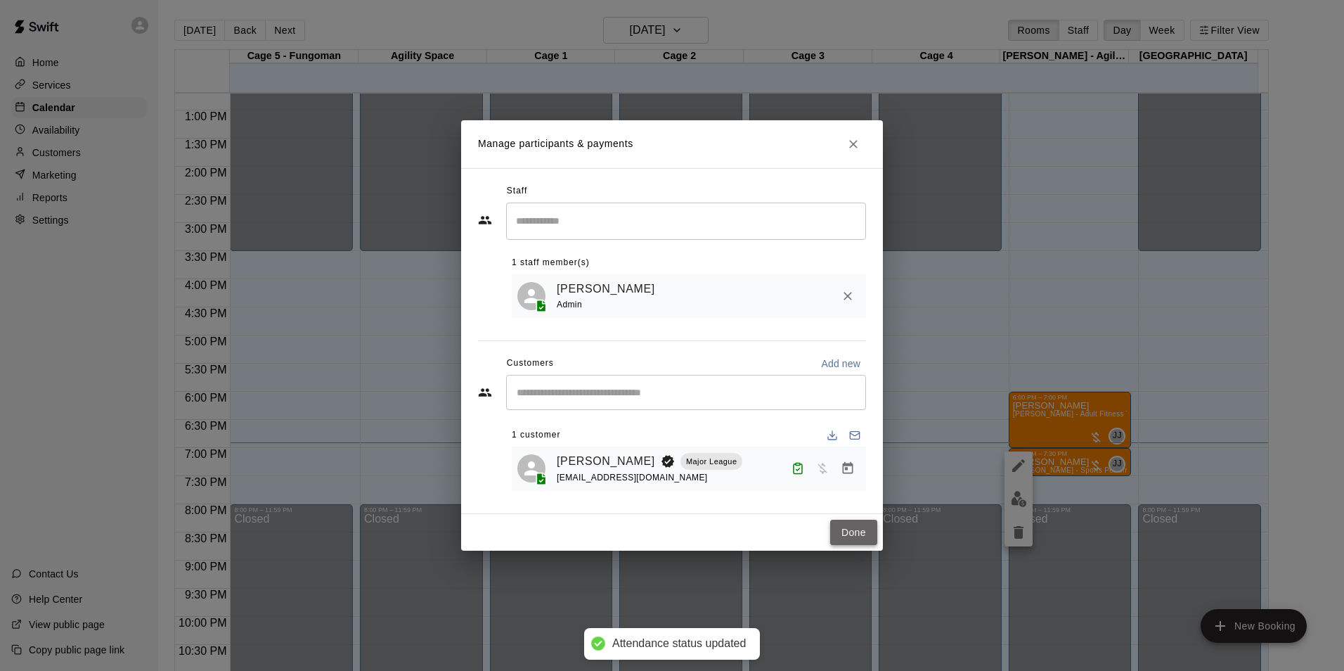
click at [850, 526] on button "Done" at bounding box center [853, 533] width 47 height 26
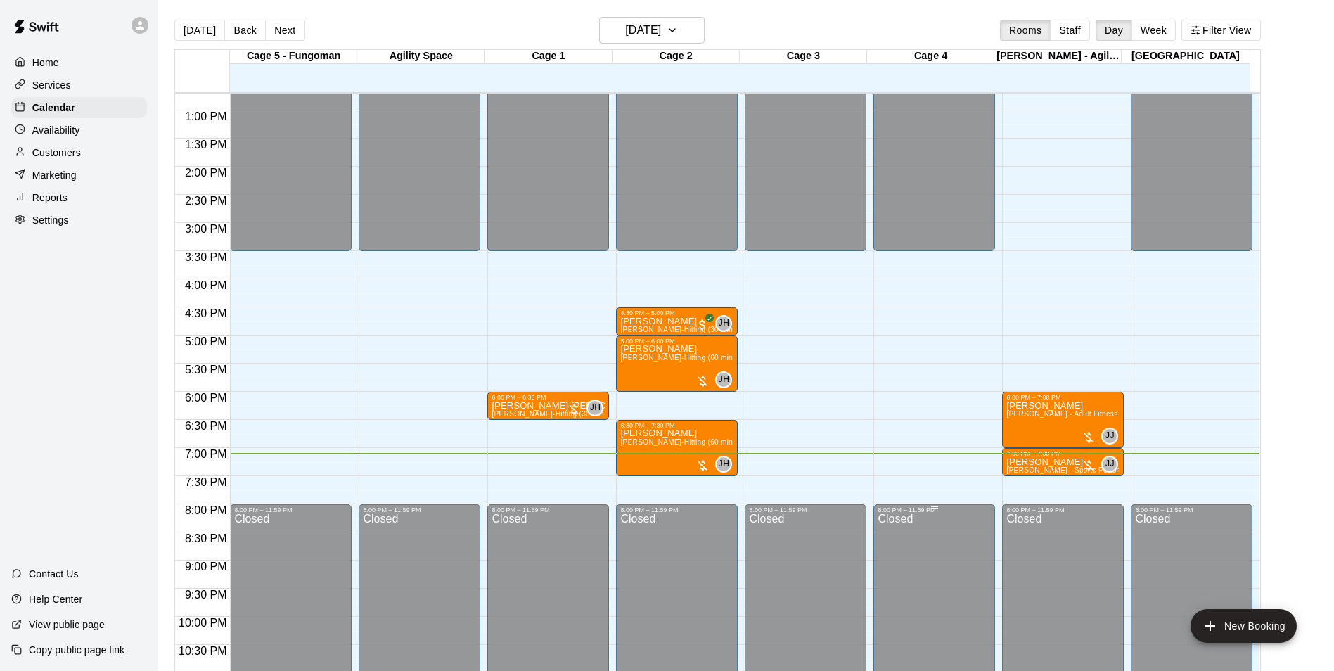
click at [873, 511] on div "8:00 PM – 11:59 PM Closed" at bounding box center [934, 616] width 122 height 224
click at [1003, 457] on div "7:00 PM – 7:30 PM [PERSON_NAME] [PERSON_NAME] - Sports Performance Training (30…" at bounding box center [1063, 462] width 122 height 28
click at [1011, 477] on button "edit" at bounding box center [1014, 463] width 28 height 28
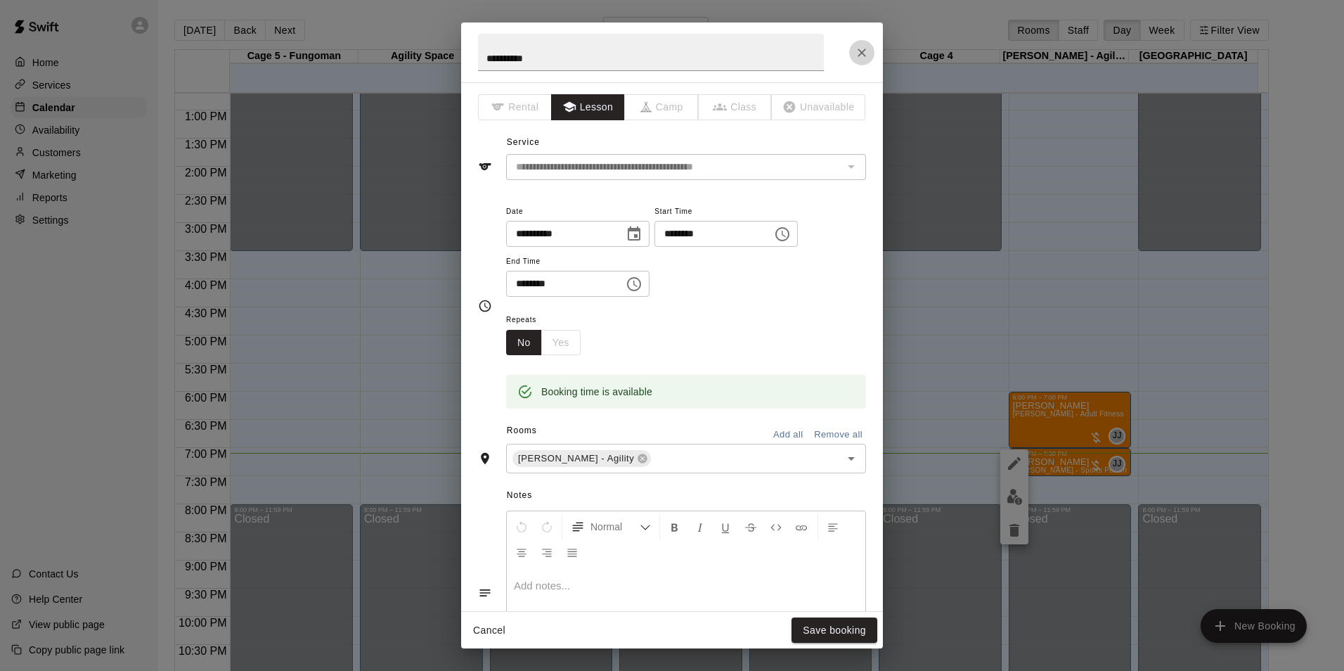
click at [860, 49] on icon "Close" at bounding box center [862, 53] width 14 height 14
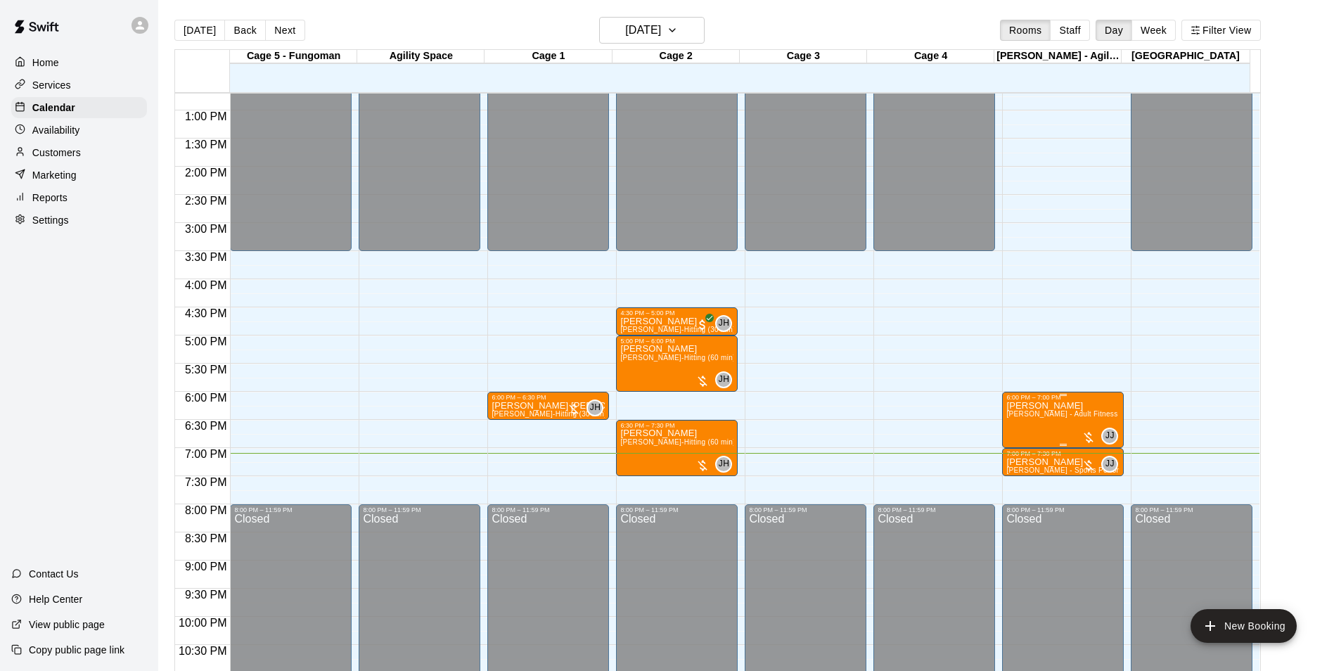
click at [1054, 394] on div at bounding box center [672, 335] width 1344 height 671
click at [1031, 462] on p "[PERSON_NAME]" at bounding box center [1062, 462] width 113 height 0
click at [1021, 504] on img "edit" at bounding box center [1019, 512] width 16 height 16
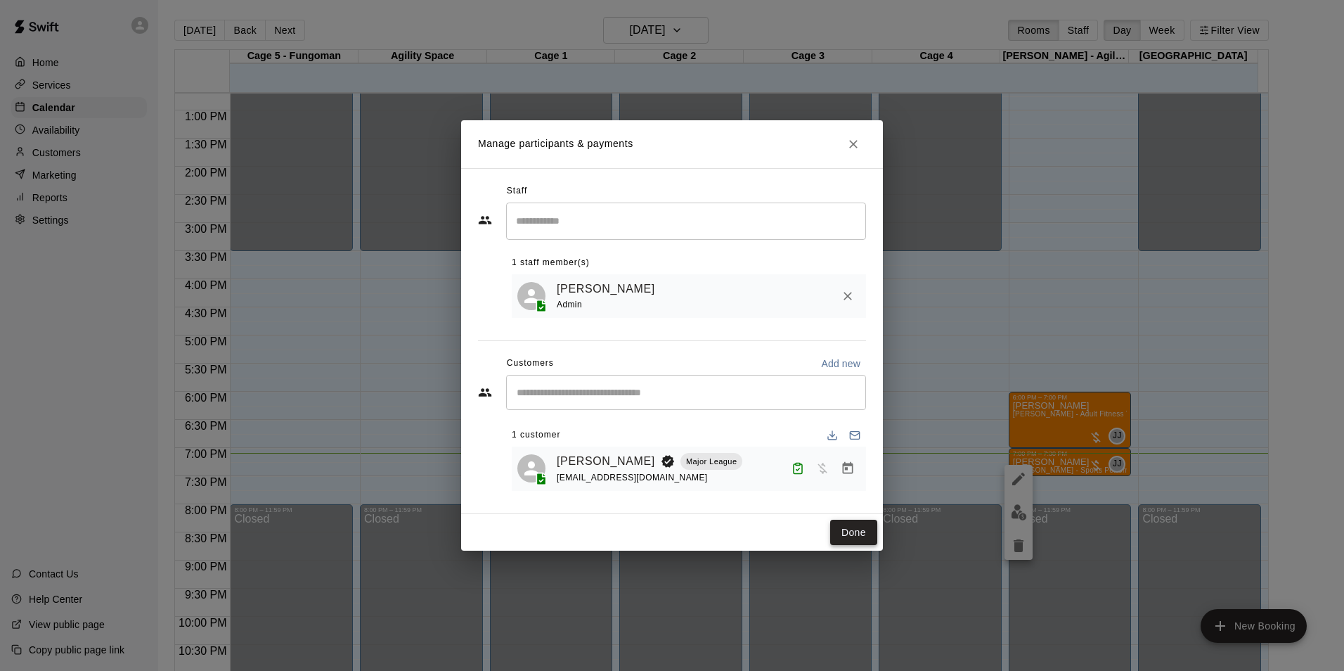
click at [863, 527] on button "Done" at bounding box center [853, 533] width 47 height 26
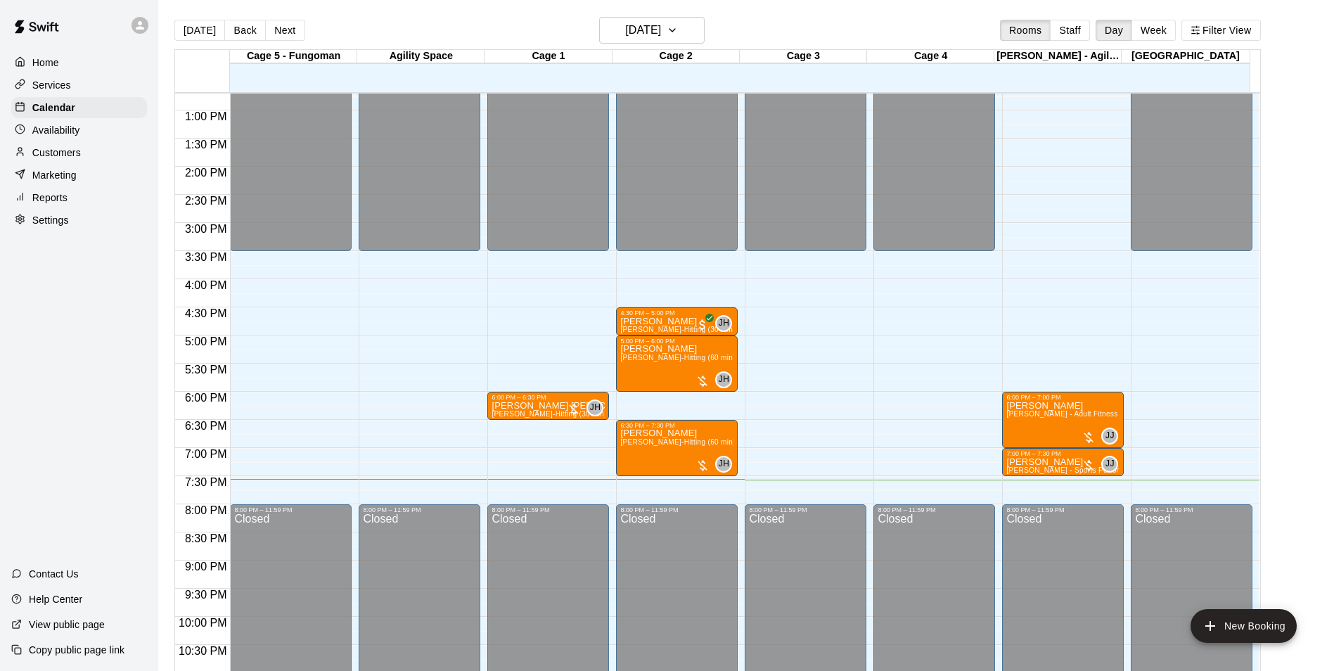
click at [351, 90] on div at bounding box center [293, 85] width 127 height 14
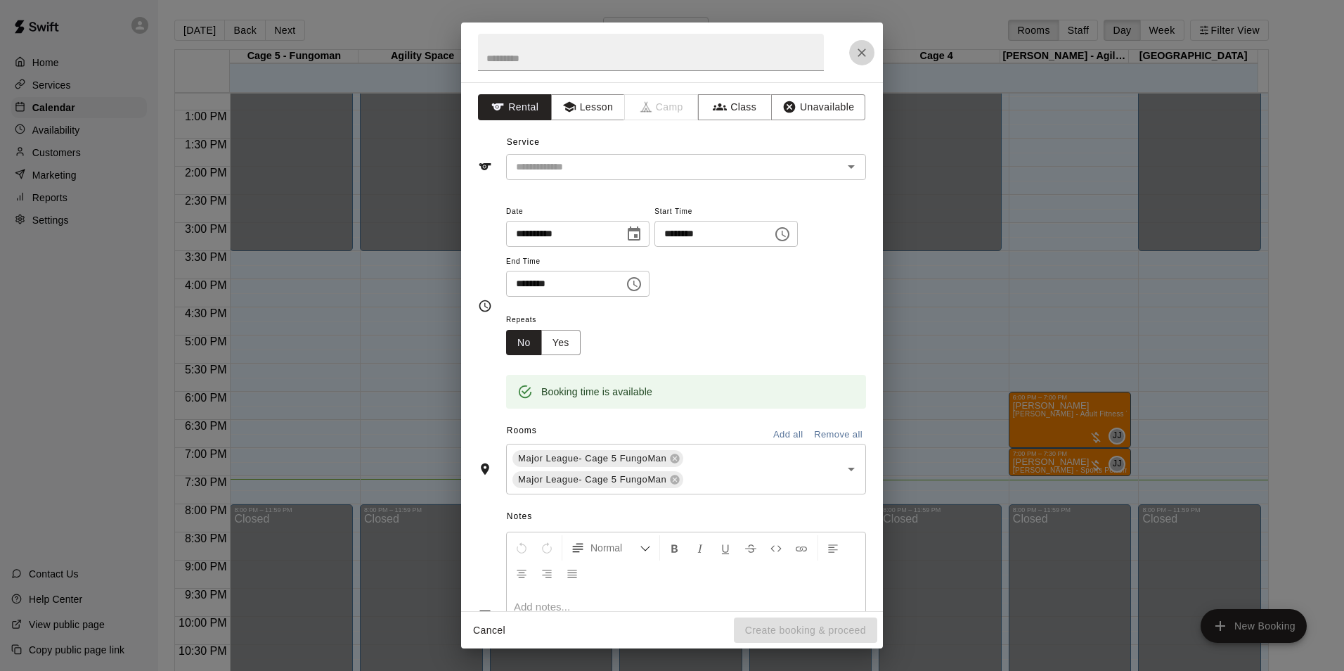
click at [860, 51] on icon "Close" at bounding box center [862, 53] width 8 height 8
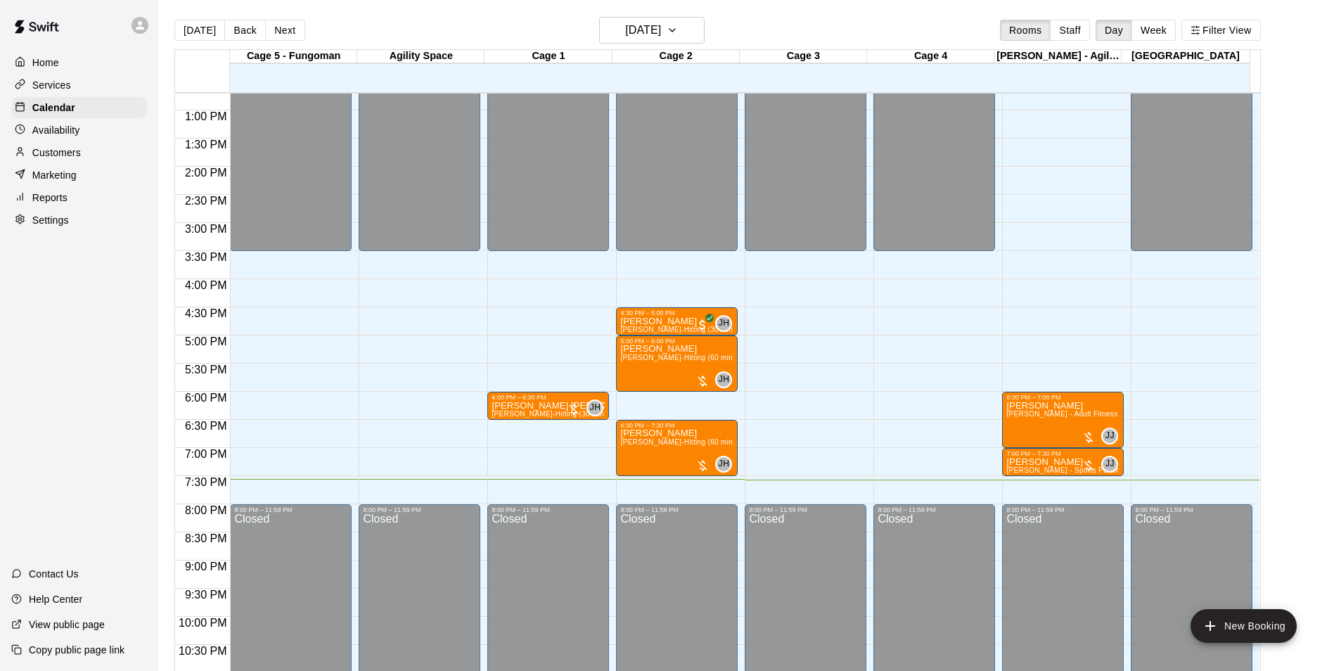
click at [73, 155] on p "Customers" at bounding box center [56, 153] width 49 height 14
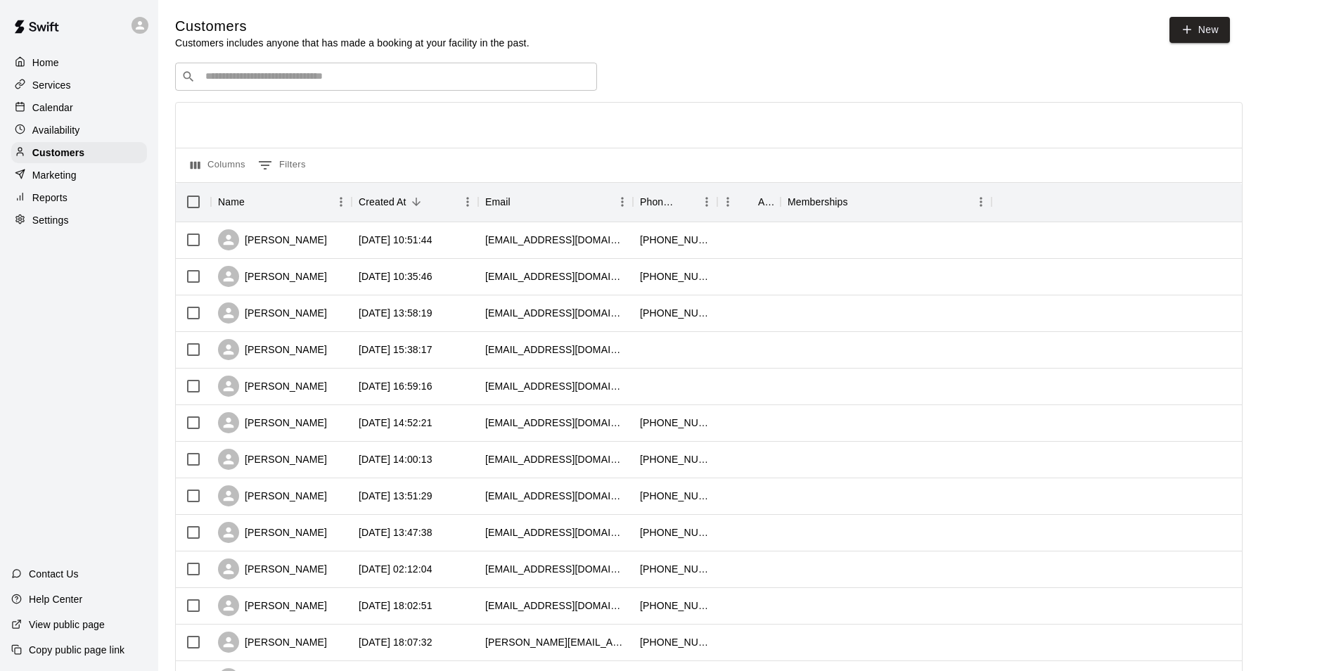
click at [342, 89] on div "​ ​" at bounding box center [386, 77] width 422 height 28
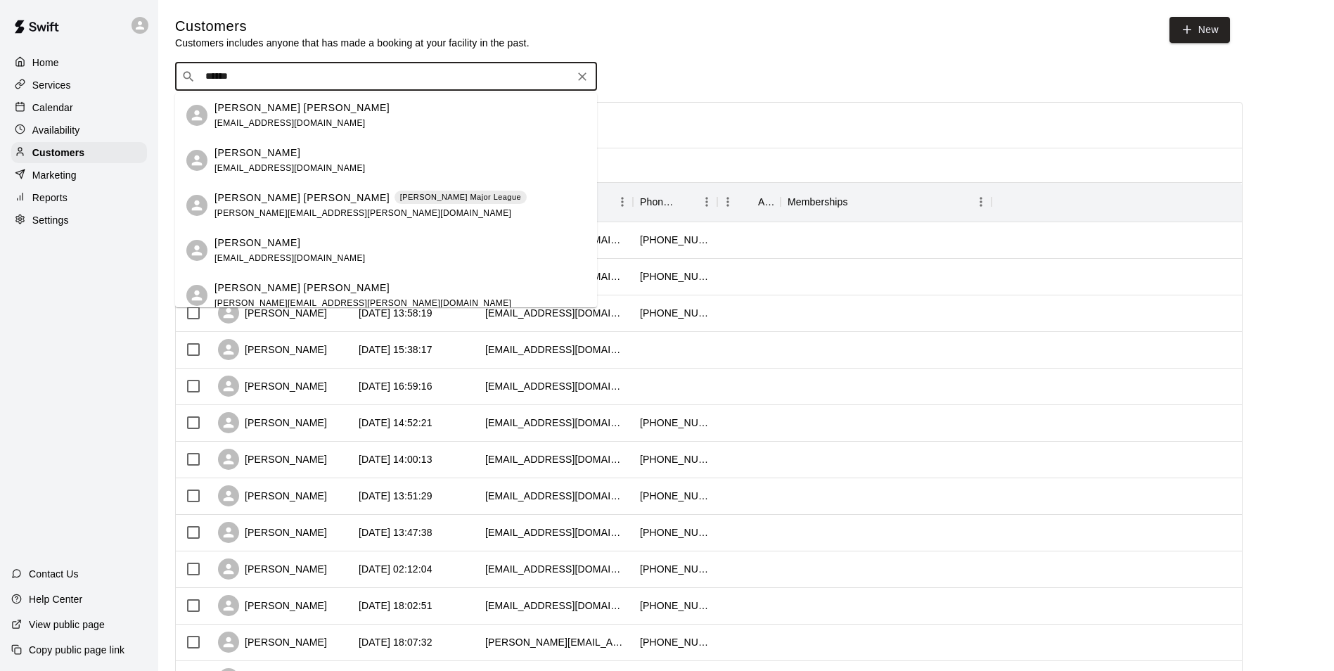
type input "******"
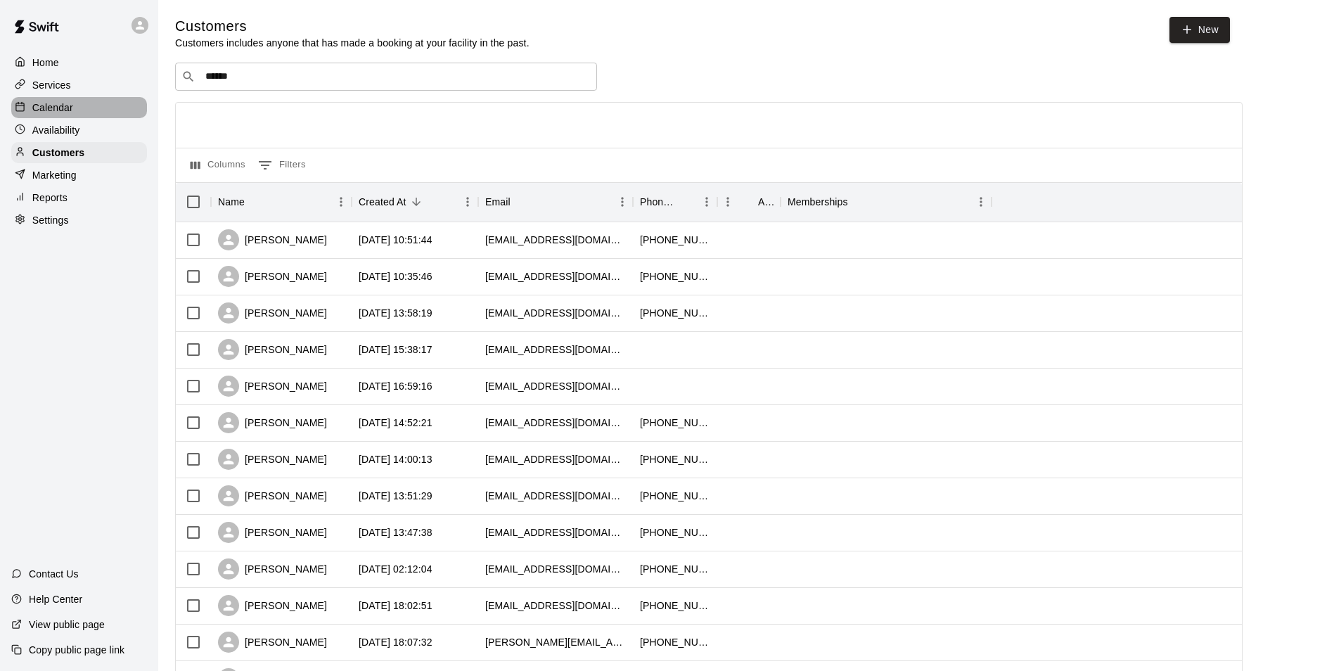
click at [57, 107] on p "Calendar" at bounding box center [52, 108] width 41 height 14
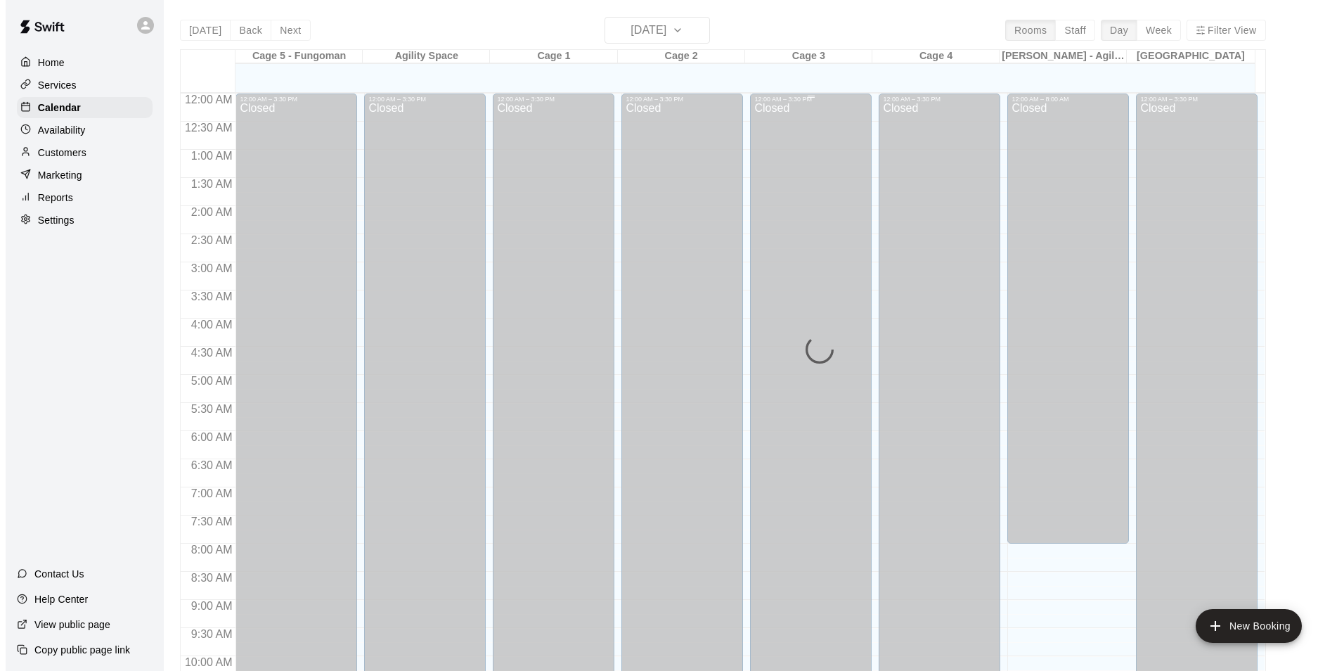
scroll to position [714, 0]
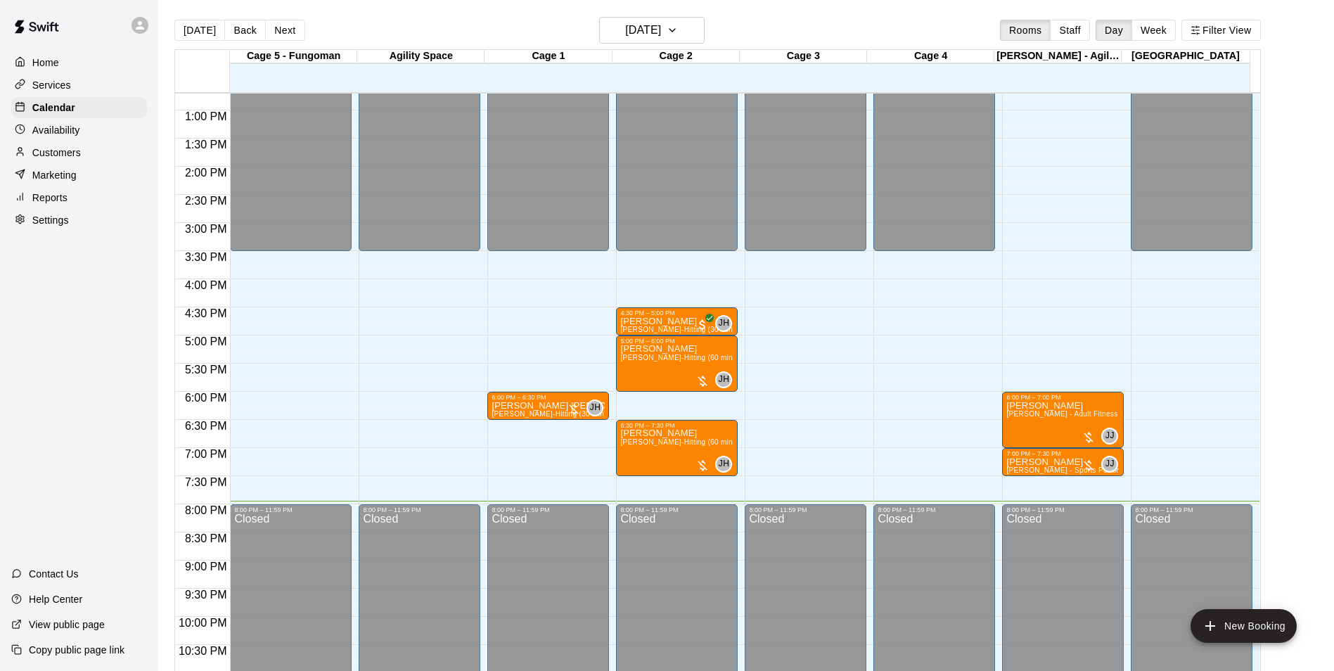
click at [138, 30] on icon at bounding box center [140, 25] width 13 height 13
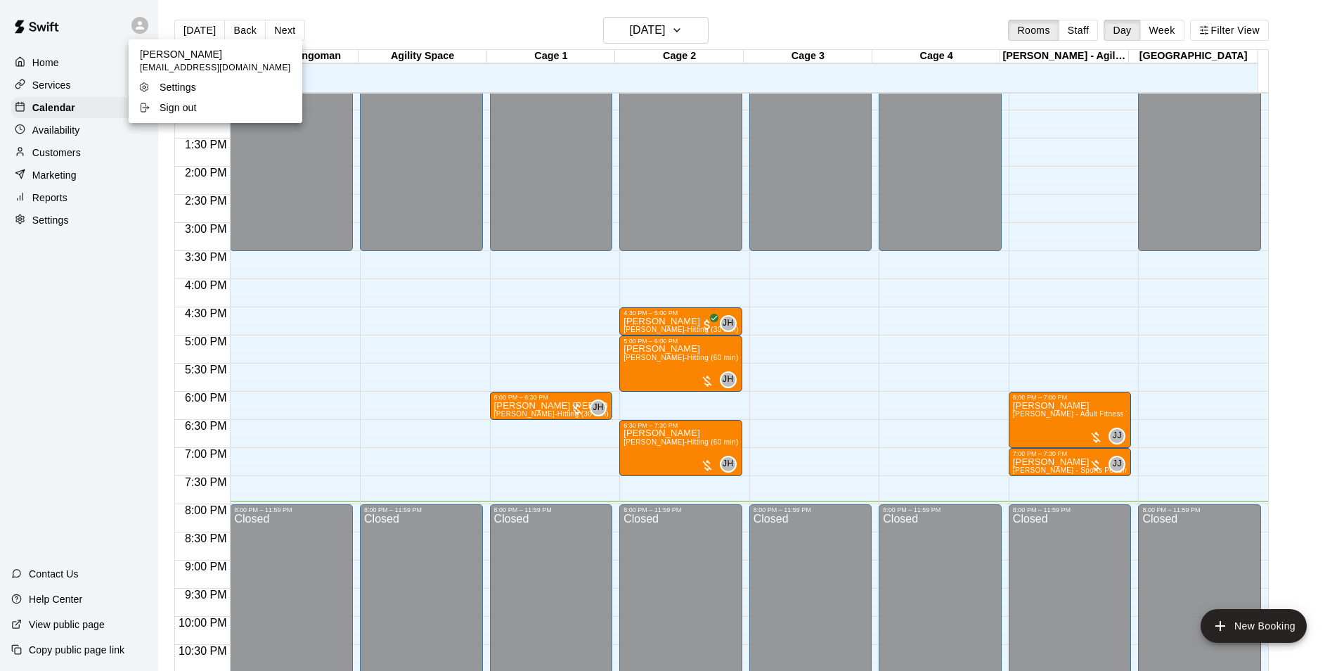
click at [203, 112] on div "Sign out" at bounding box center [183, 108] width 91 height 14
